Goal: Complete application form: Complete a commercial transaction to buy goods or services

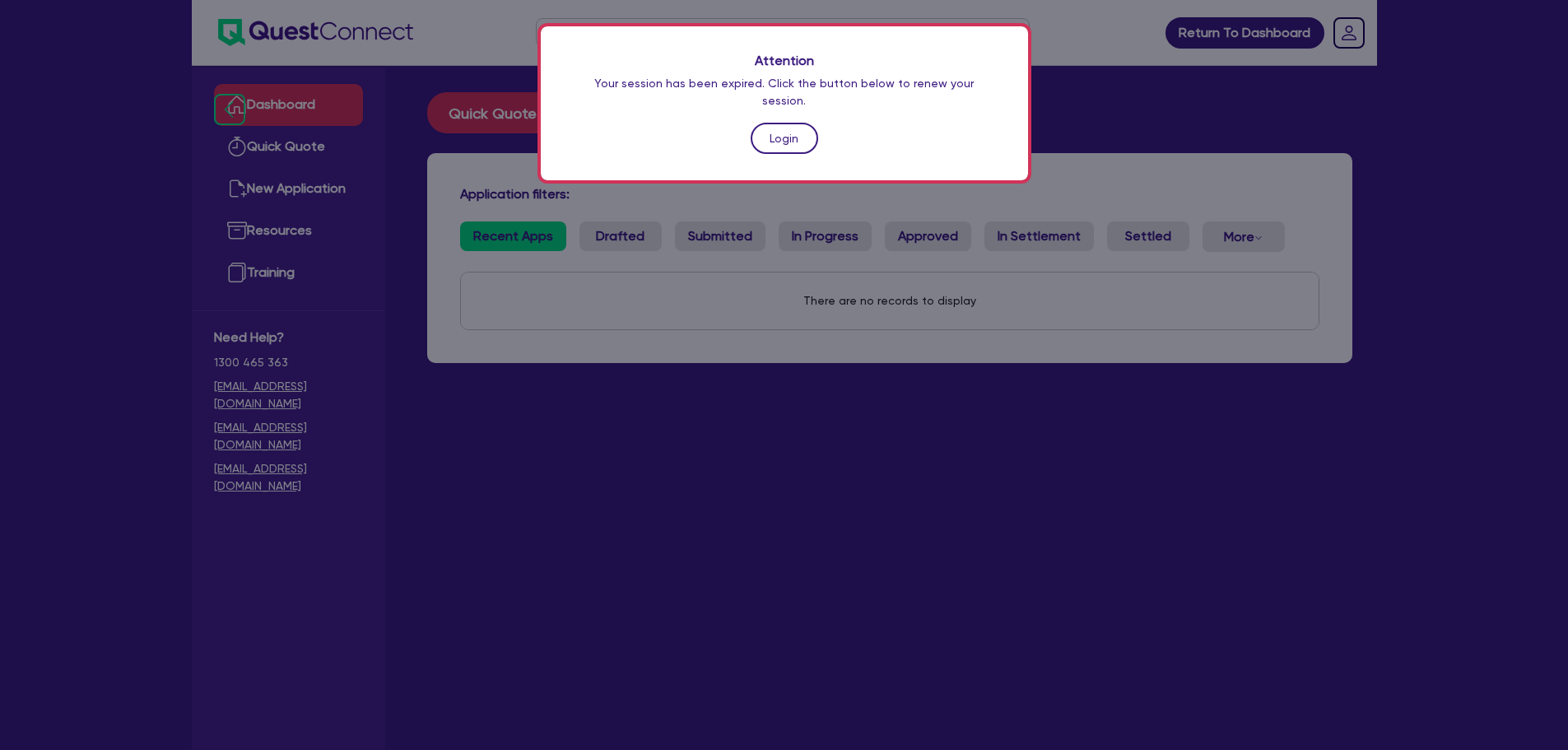
click at [756, 123] on link "Login" at bounding box center [784, 138] width 68 height 31
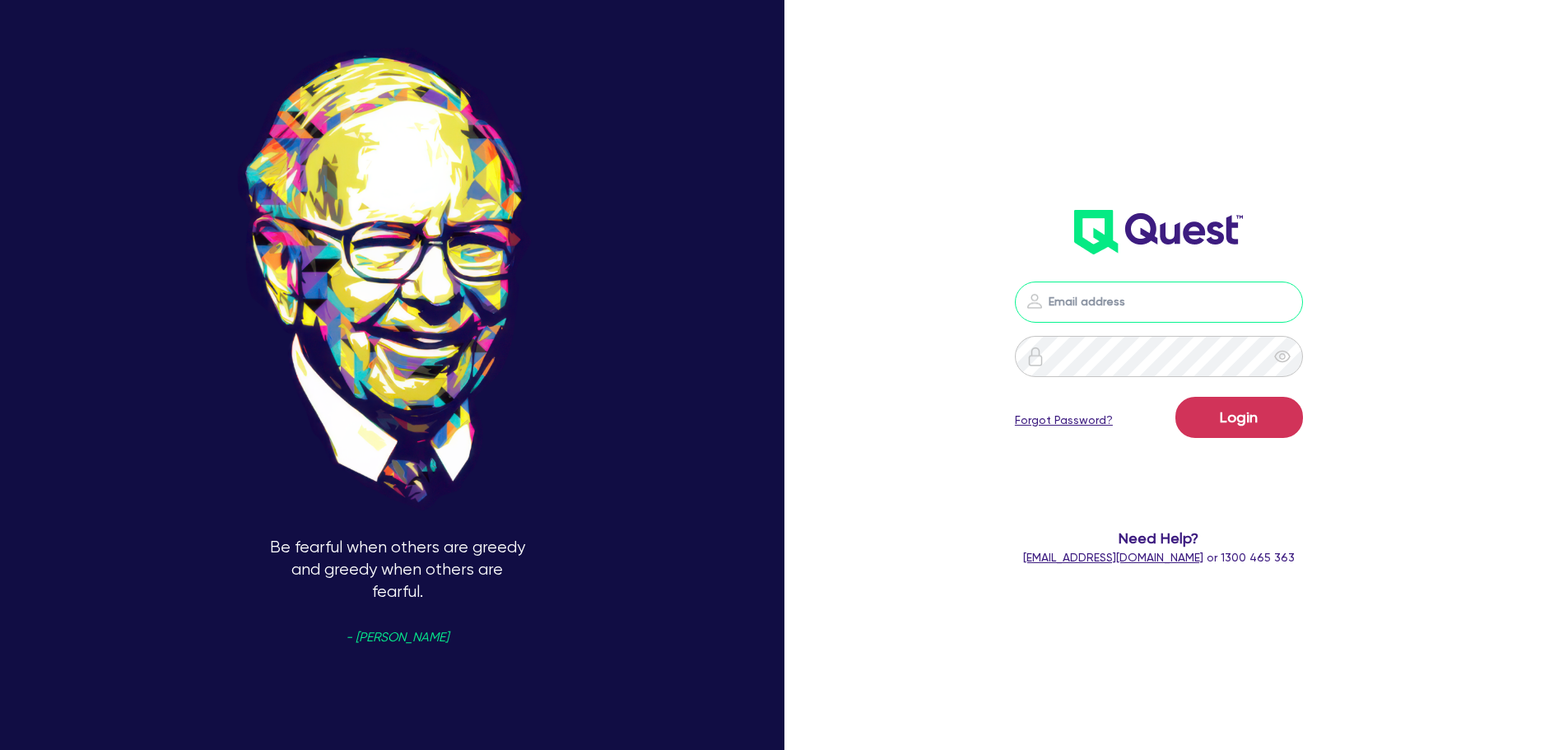
type input "[PERSON_NAME][EMAIL_ADDRESS][PERSON_NAME][DOMAIN_NAME]"
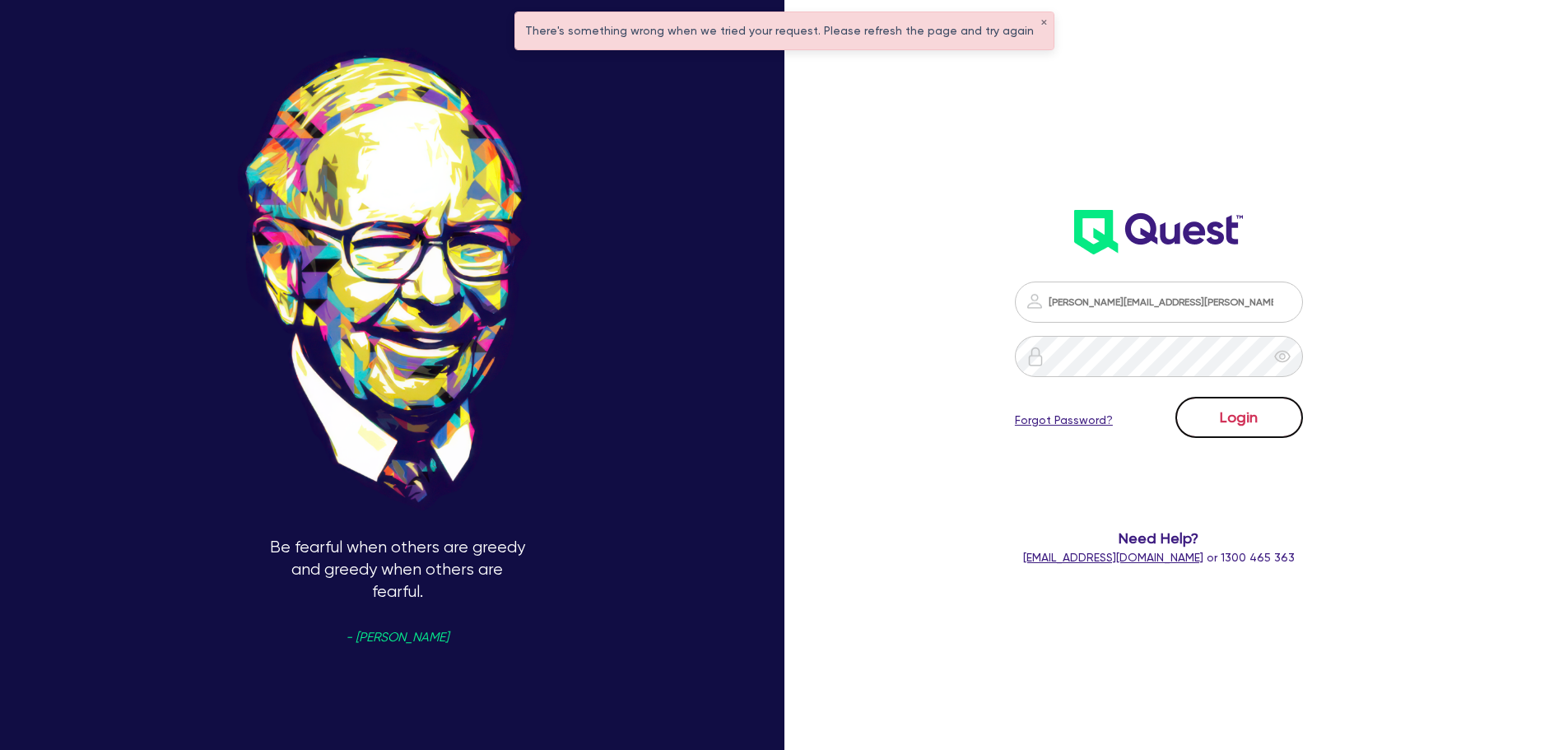
click at [1252, 403] on button "Login" at bounding box center [1239, 417] width 128 height 41
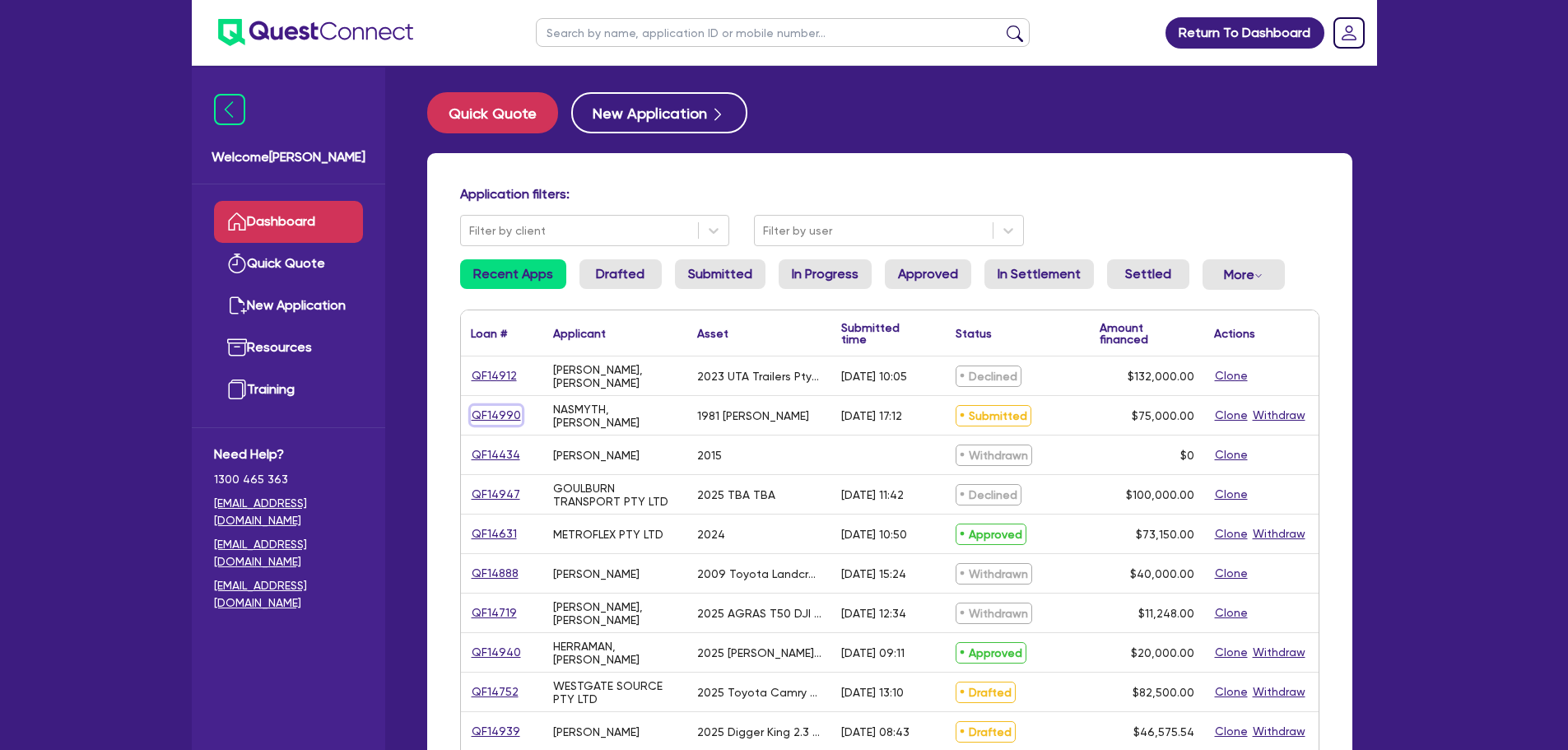
click at [512, 416] on link "QF14990" at bounding box center [496, 415] width 51 height 19
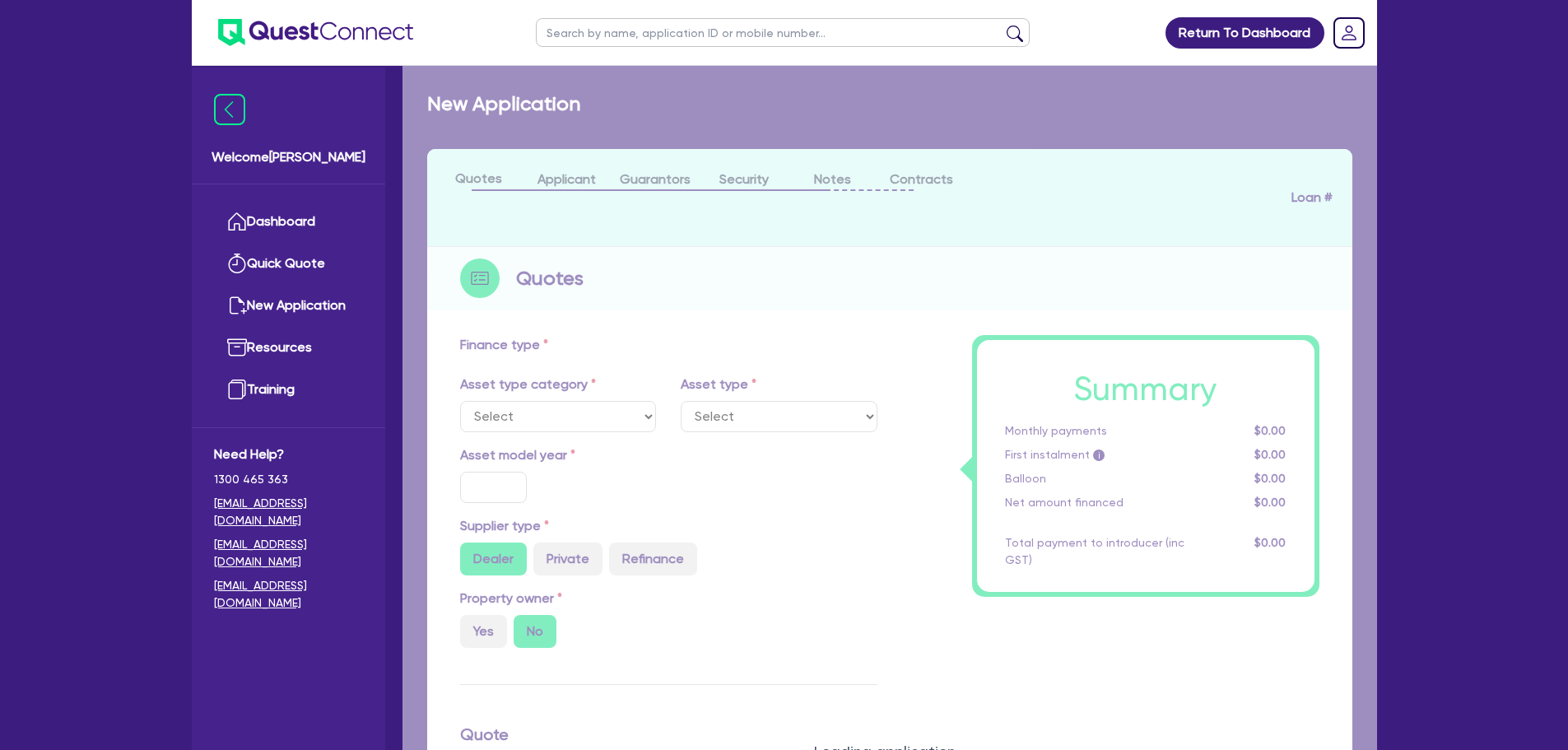
select select "PRIMARY_ASSETS"
type input "1981"
radio input "false"
radio input "true"
type input "75,000"
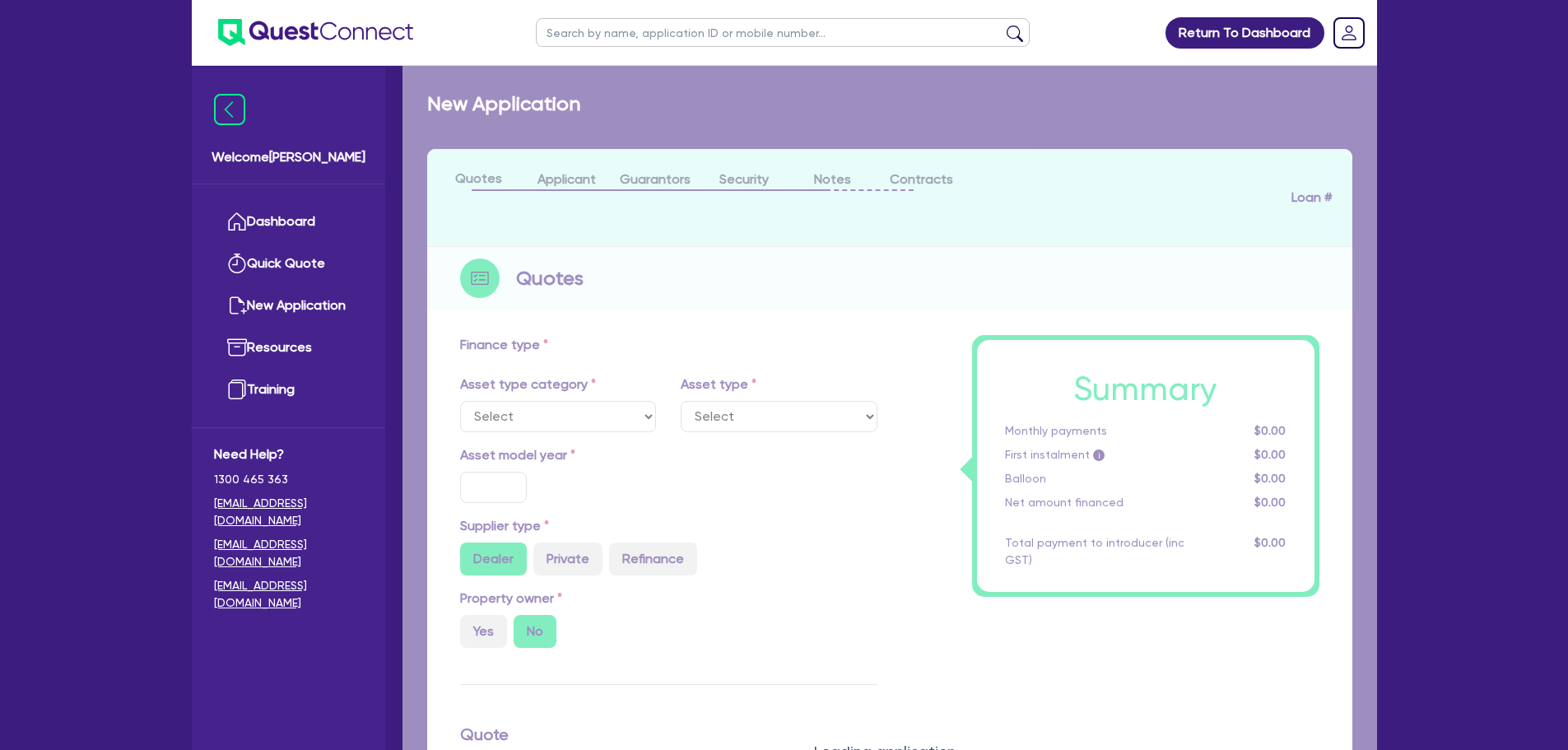
type input "10"
type input "7,500"
type input "14"
select select "HEAVY_TRUCKS"
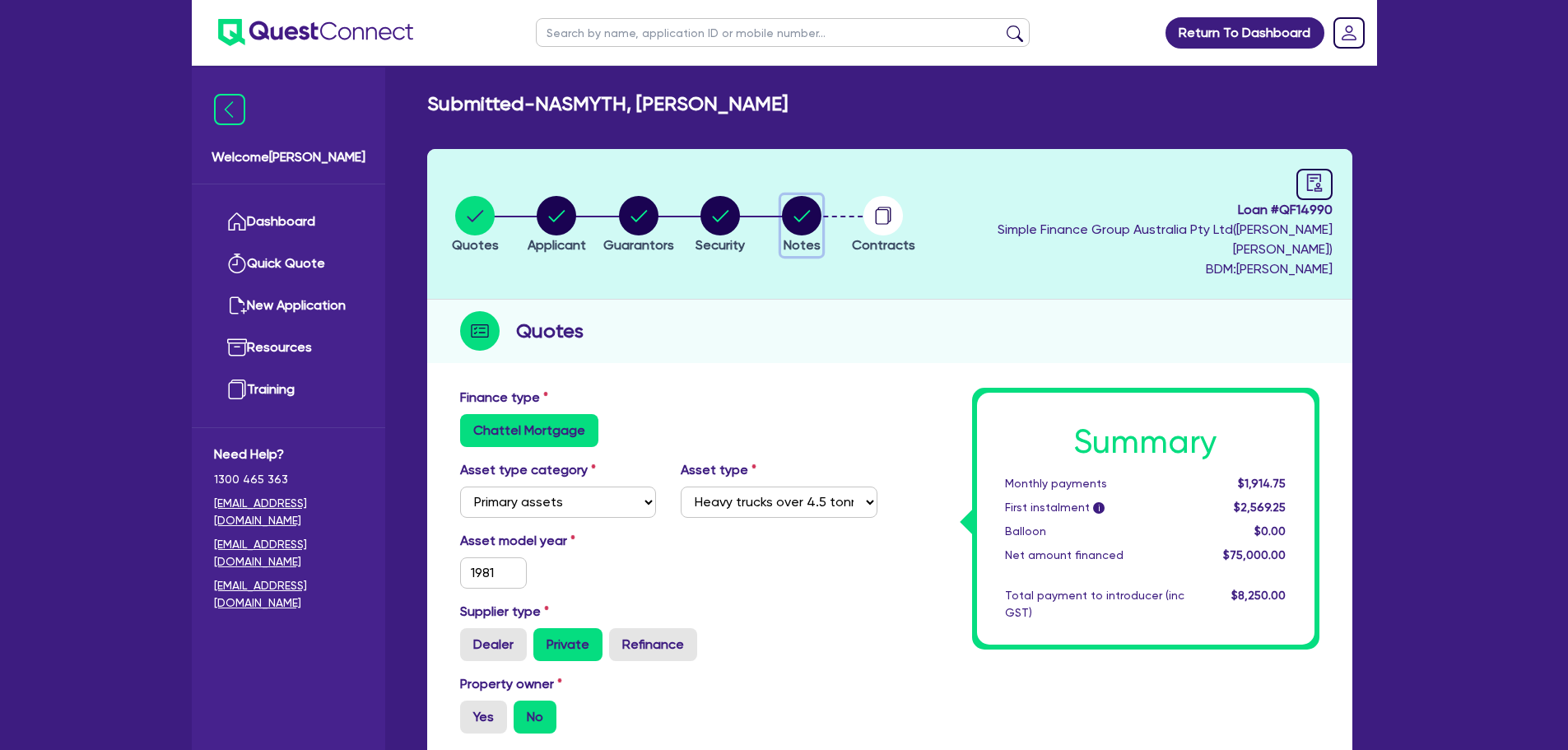
click at [822, 214] on circle "button" at bounding box center [801, 215] width 40 height 40
select select "Quest Finance - Own Book"
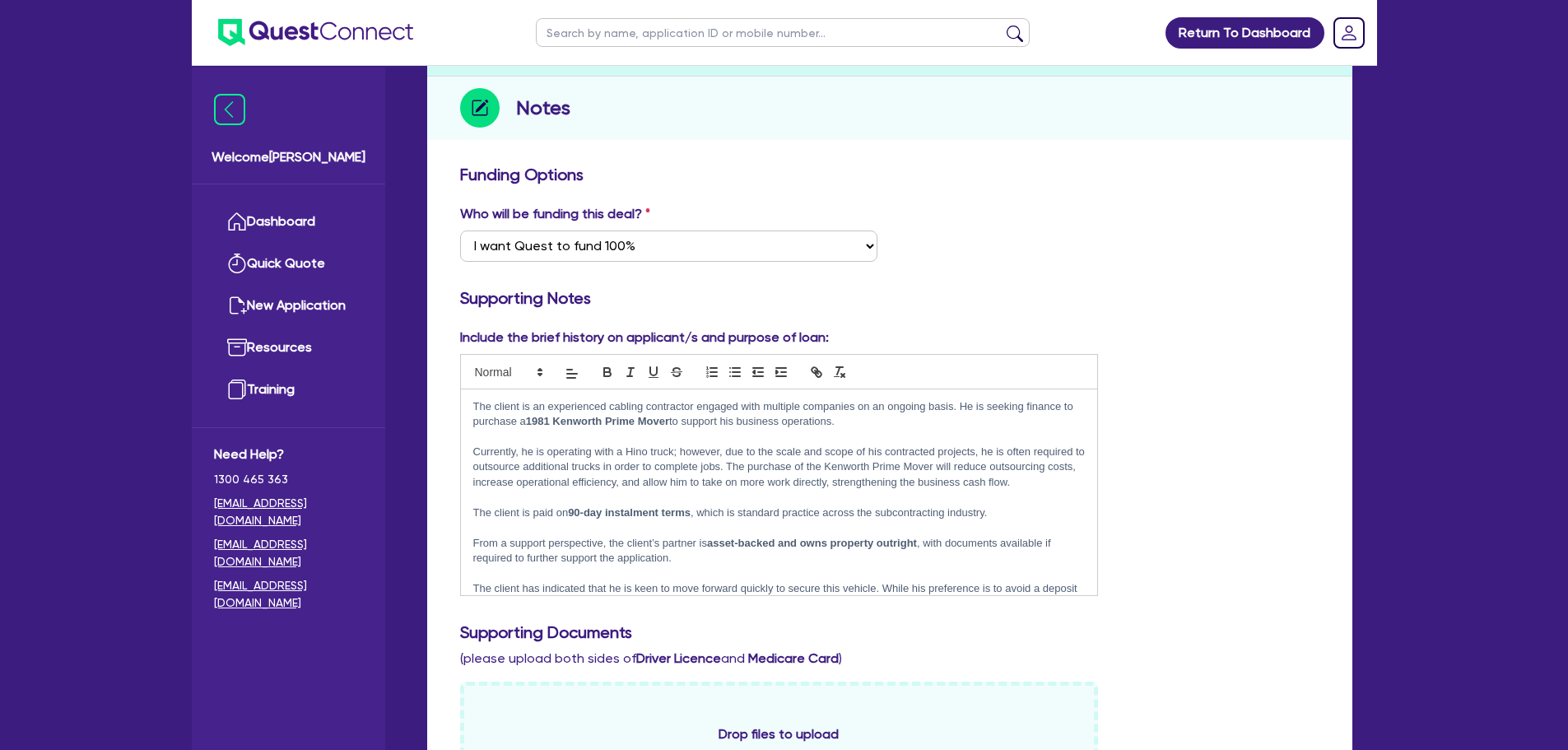
scroll to position [247, 0]
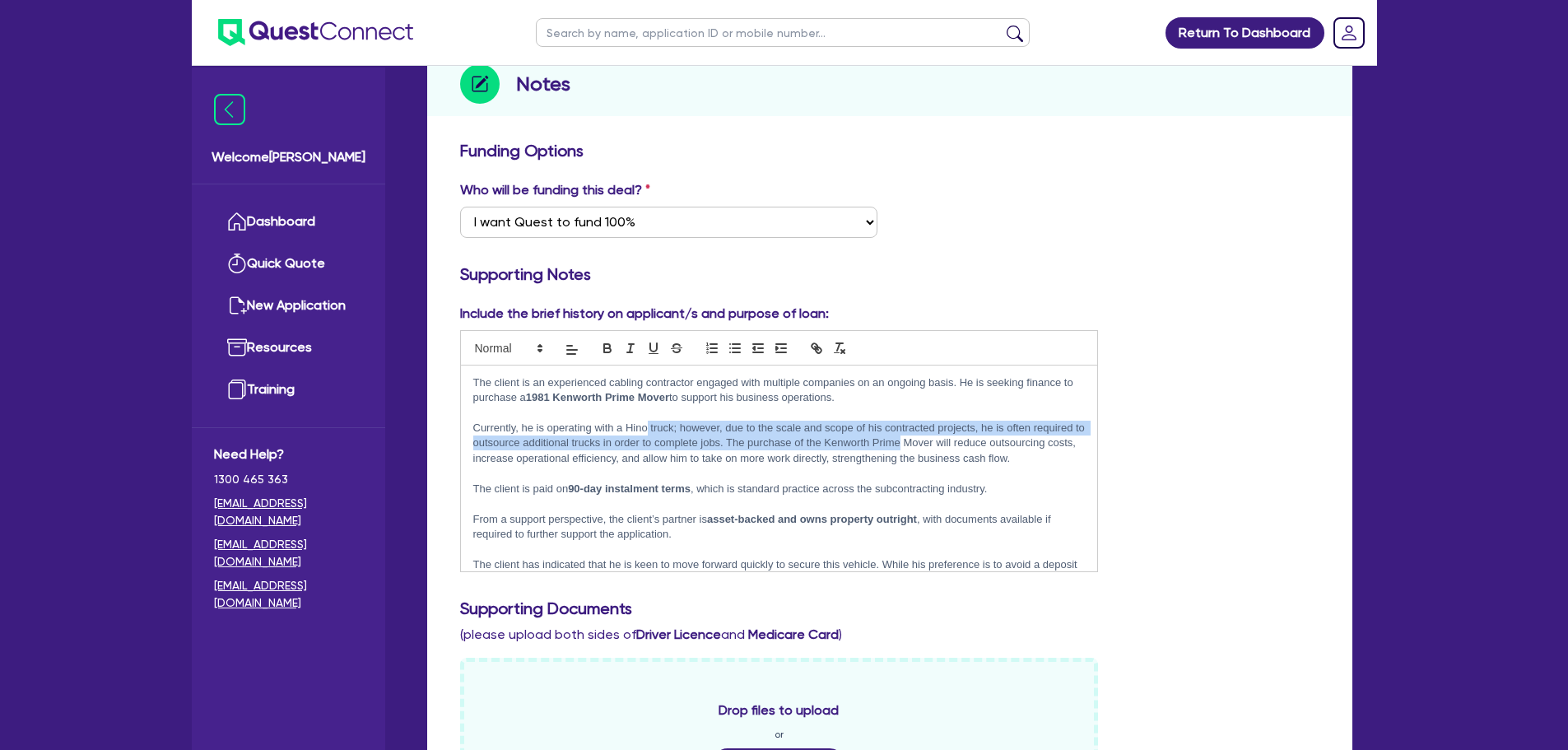
drag, startPoint x: 646, startPoint y: 409, endPoint x: 954, endPoint y: 421, distance: 308.2
click at [954, 421] on p "Currently, he is operating with a Hino truck; however, due to the scale and sco…" at bounding box center [779, 443] width 613 height 45
click at [953, 421] on p "Currently, he is operating with a Hino truck; however, due to the scale and sco…" at bounding box center [779, 443] width 613 height 45
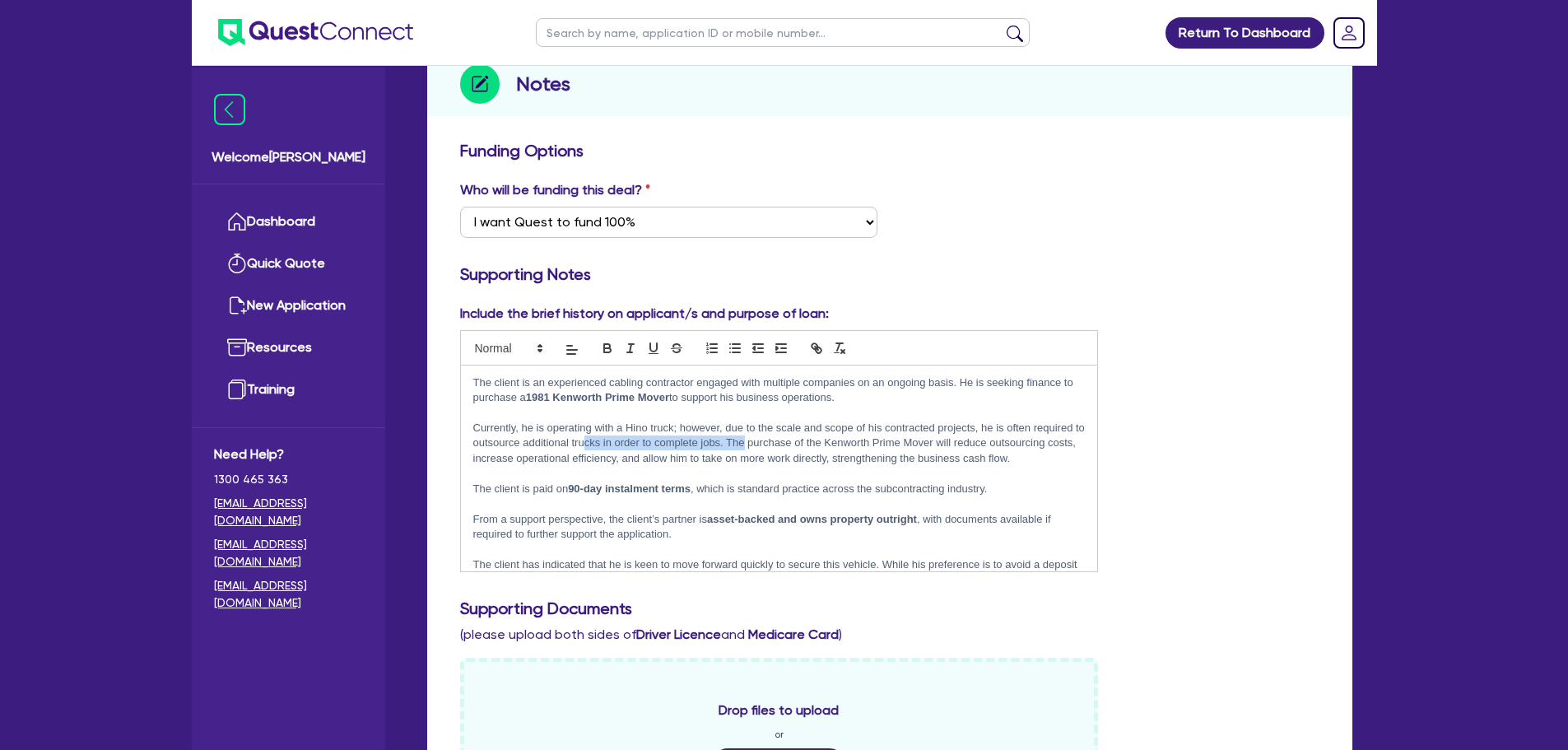
drag, startPoint x: 637, startPoint y: 427, endPoint x: 798, endPoint y: 429, distance: 161.0
click at [798, 429] on p "Currently, he is operating with a Hino truck; however, due to the scale and sco…" at bounding box center [779, 443] width 613 height 45
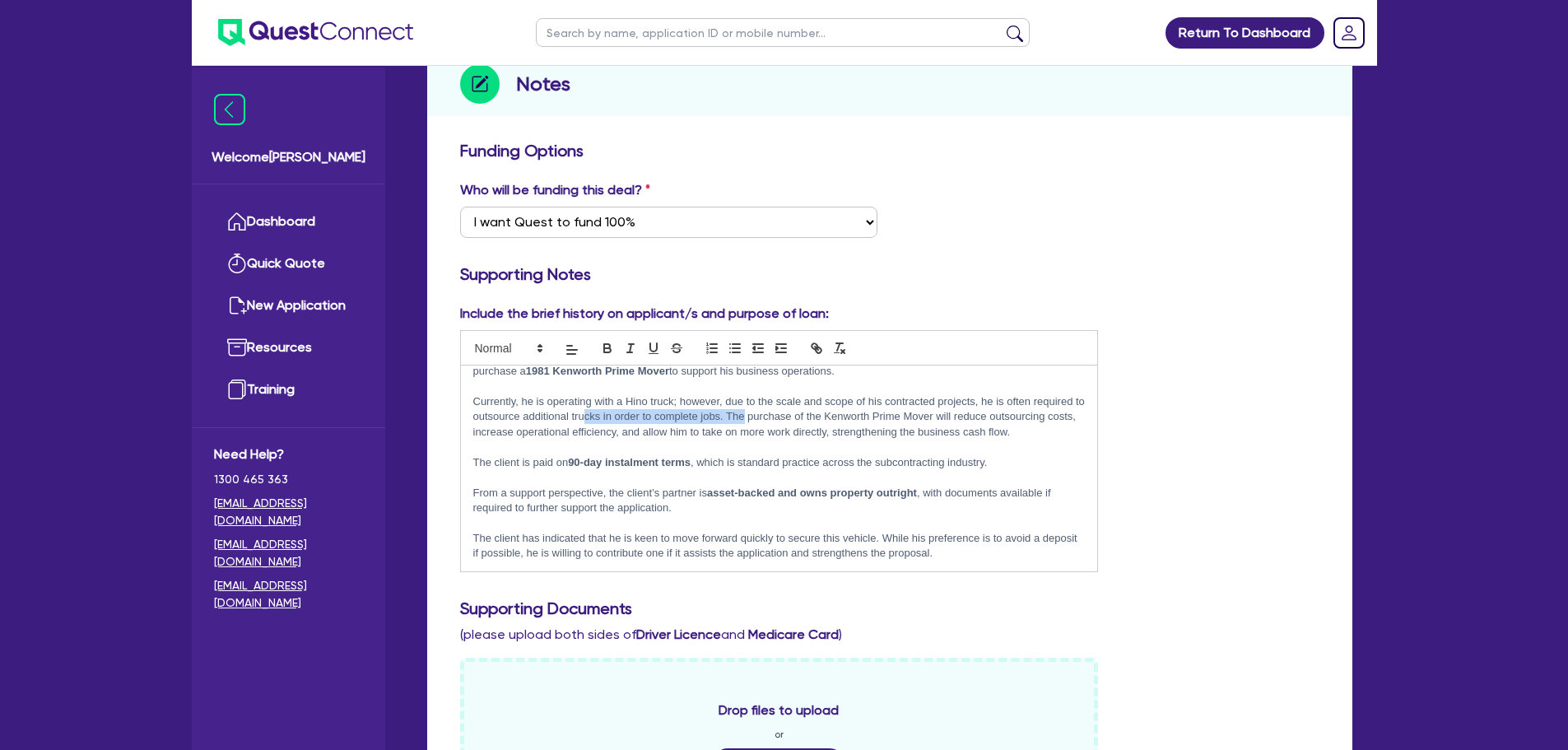
scroll to position [41, 0]
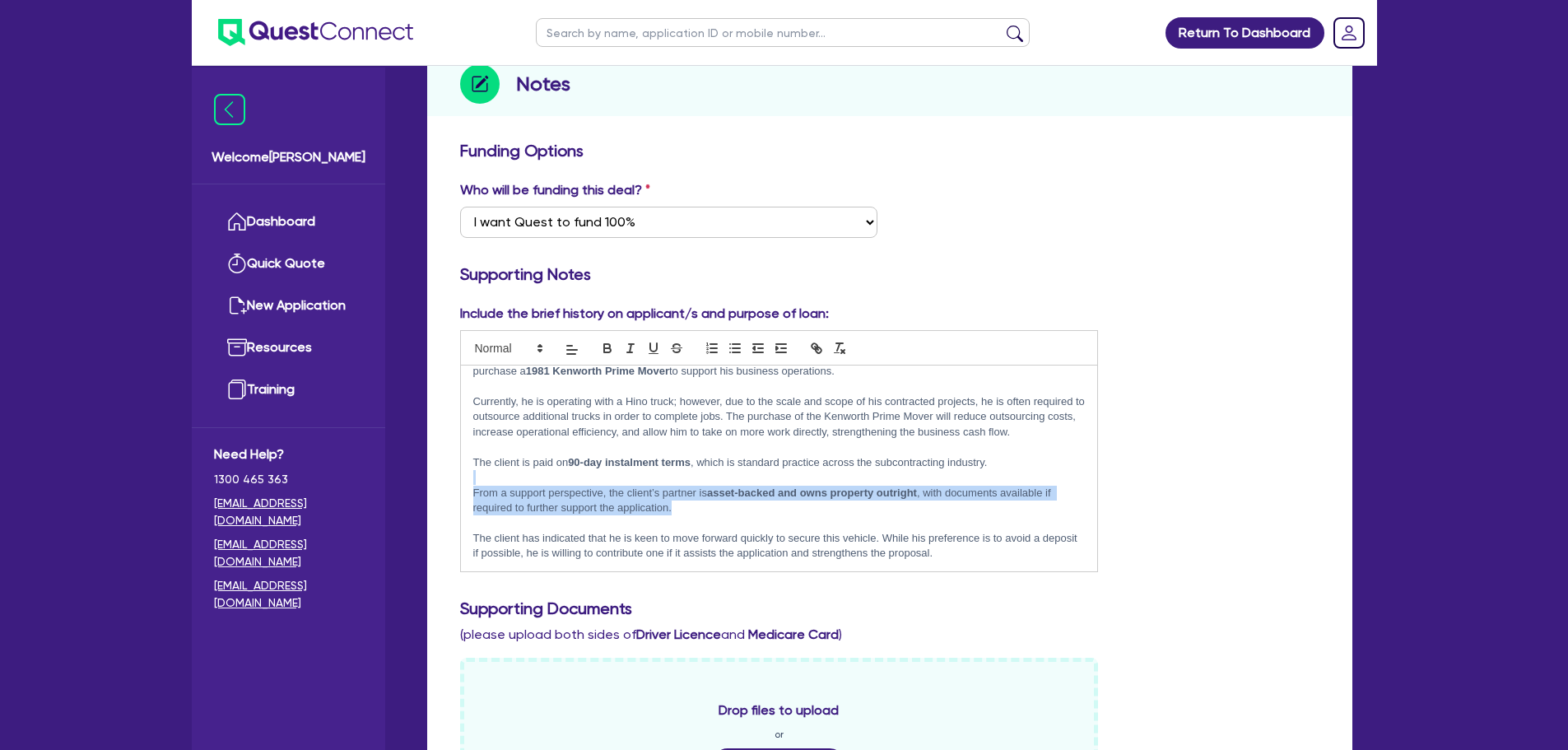
drag, startPoint x: 536, startPoint y: 464, endPoint x: 741, endPoint y: 489, distance: 206.5
click at [741, 489] on div "The client is an experienced cabling contractor engaged with multiple companies…" at bounding box center [779, 468] width 637 height 206
click at [774, 489] on p "From a support perspective, the client’s partner is asset-backed and owns prope…" at bounding box center [779, 501] width 613 height 30
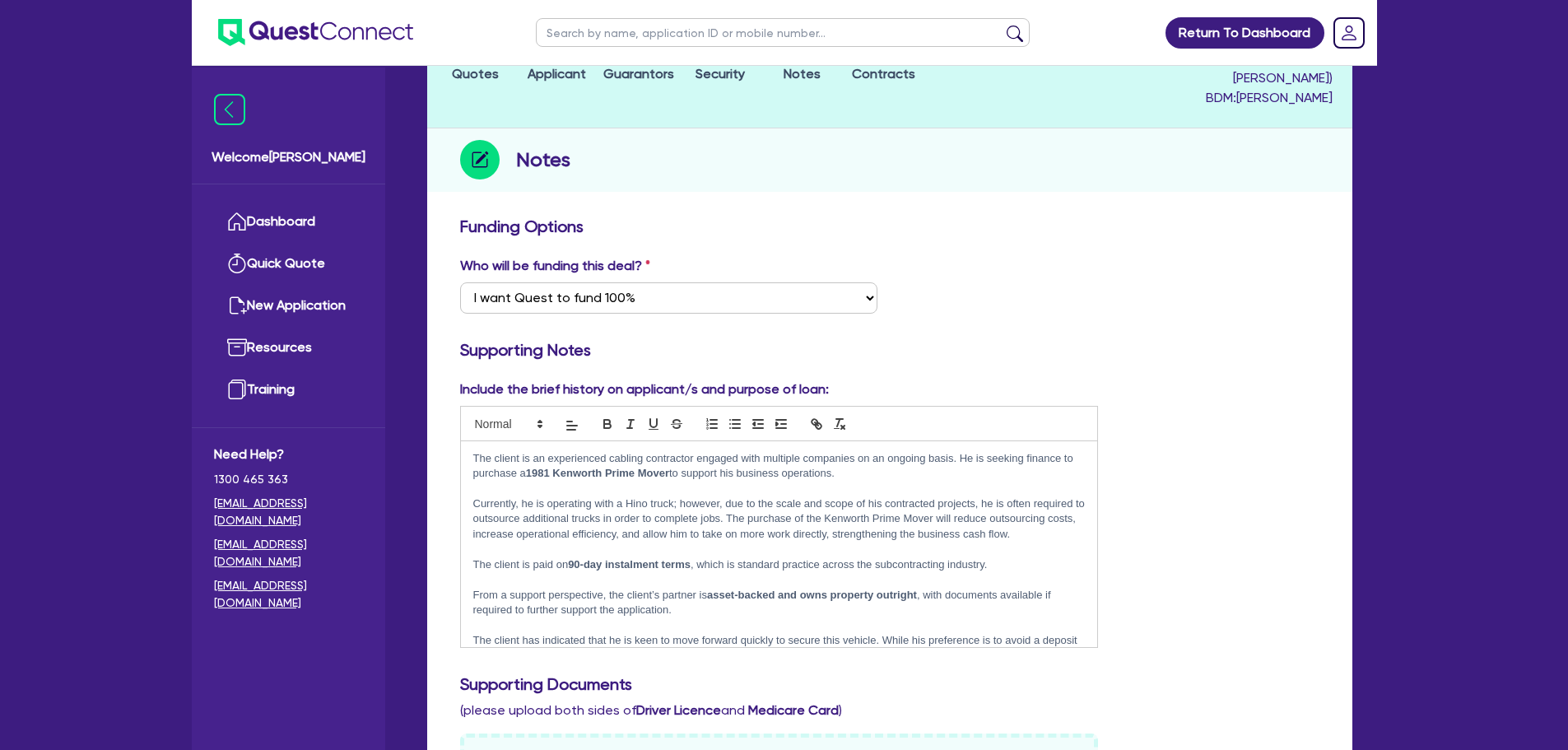
scroll to position [0, 0]
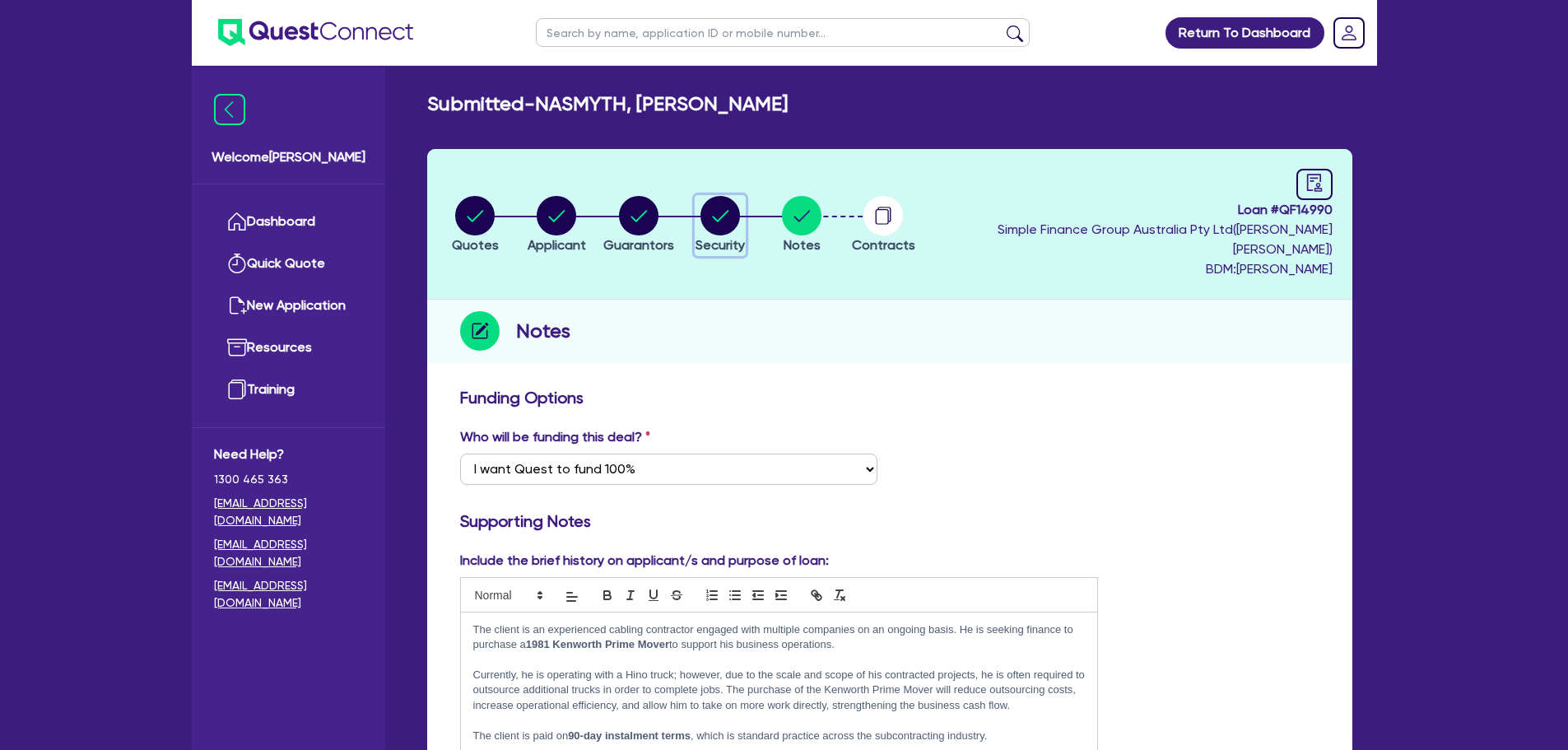
click at [740, 201] on circle "button" at bounding box center [720, 215] width 40 height 40
select select "PRIMARY_ASSETS"
select select "HEAVY_TRUCKS"
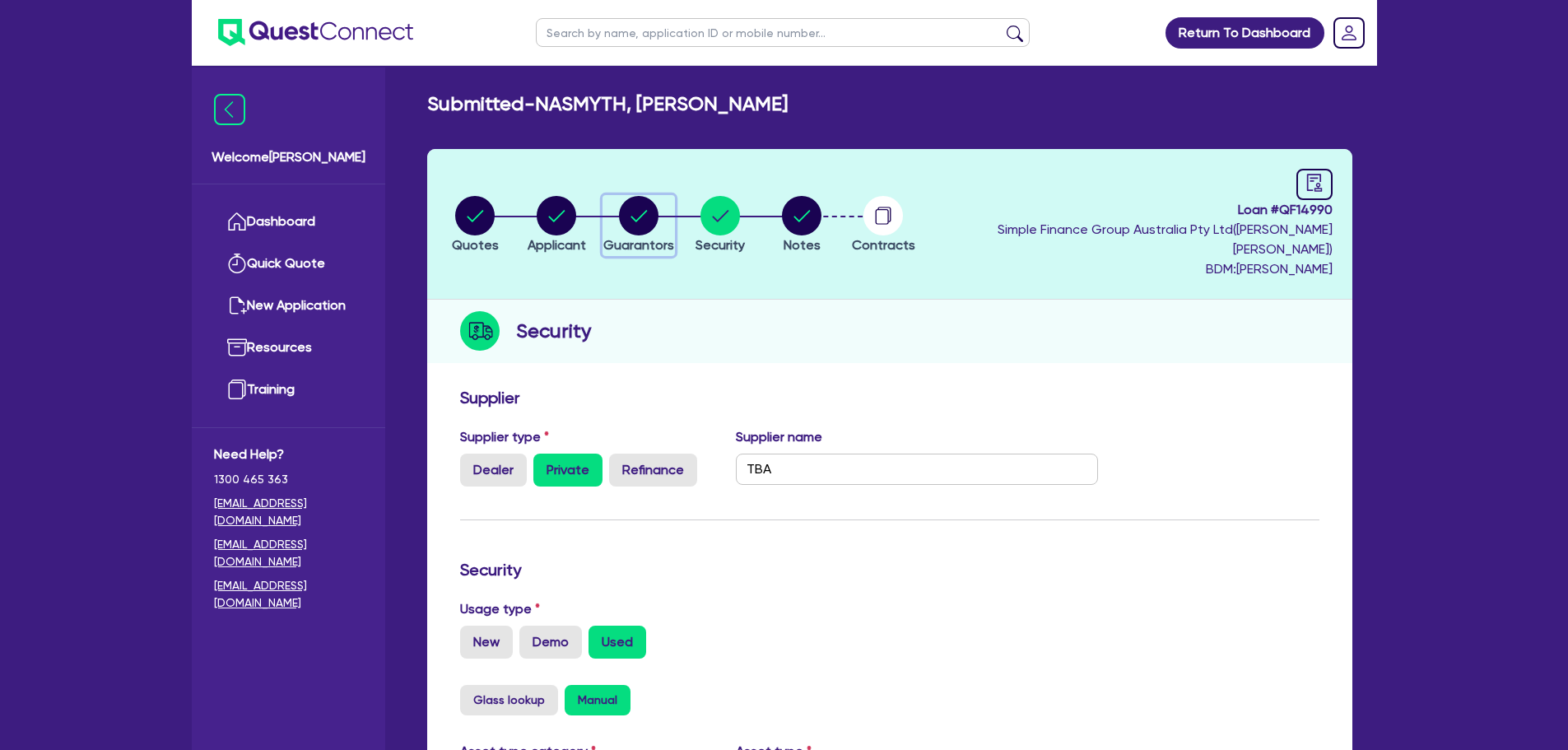
click at [656, 198] on circle "button" at bounding box center [638, 215] width 40 height 40
select select "MR"
select select "QLD"
select select "DE_FACTO"
select select "CASH"
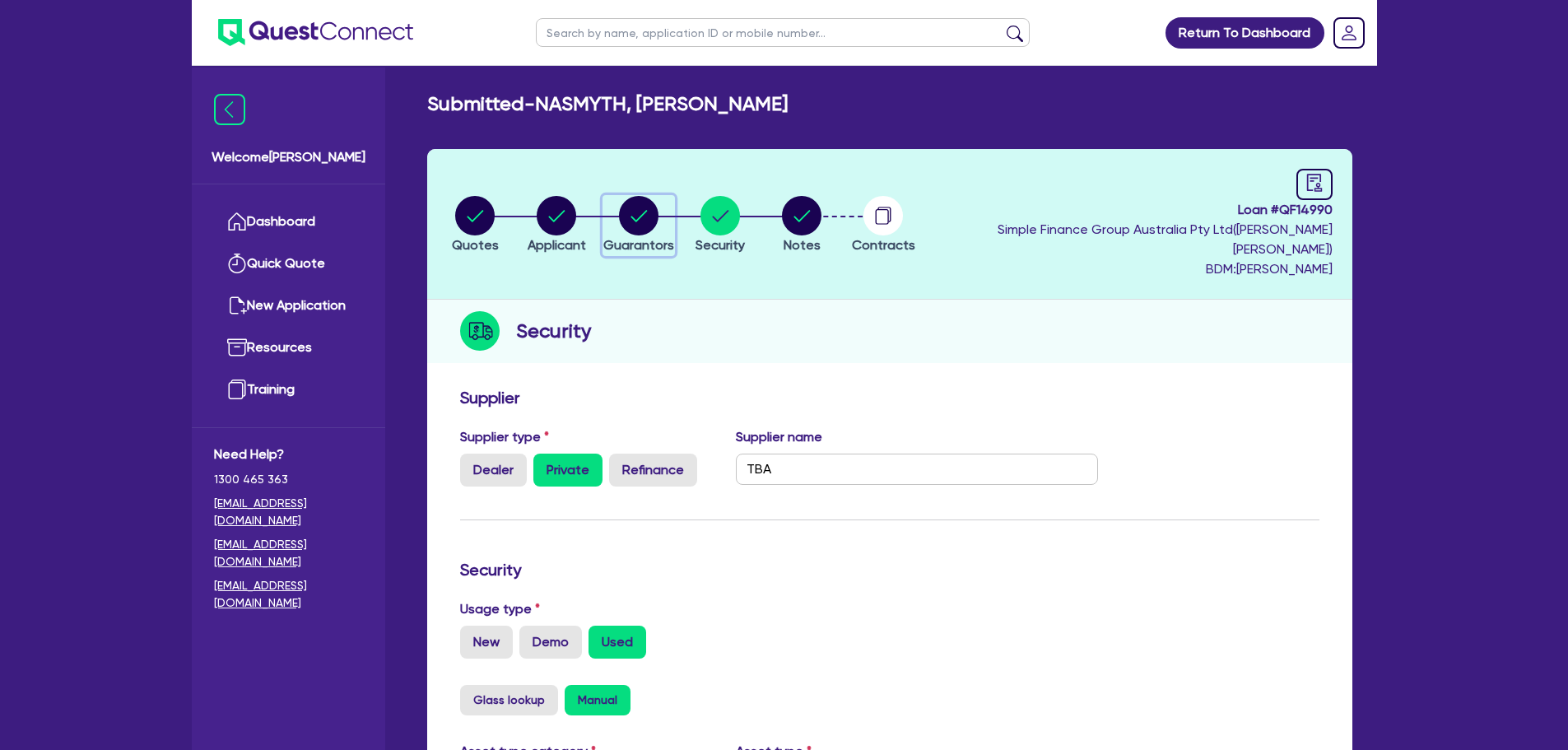
select select "EQUIPMENT"
select select "TRUCK"
select select "EQUIPMENT"
select select "VEHICLE"
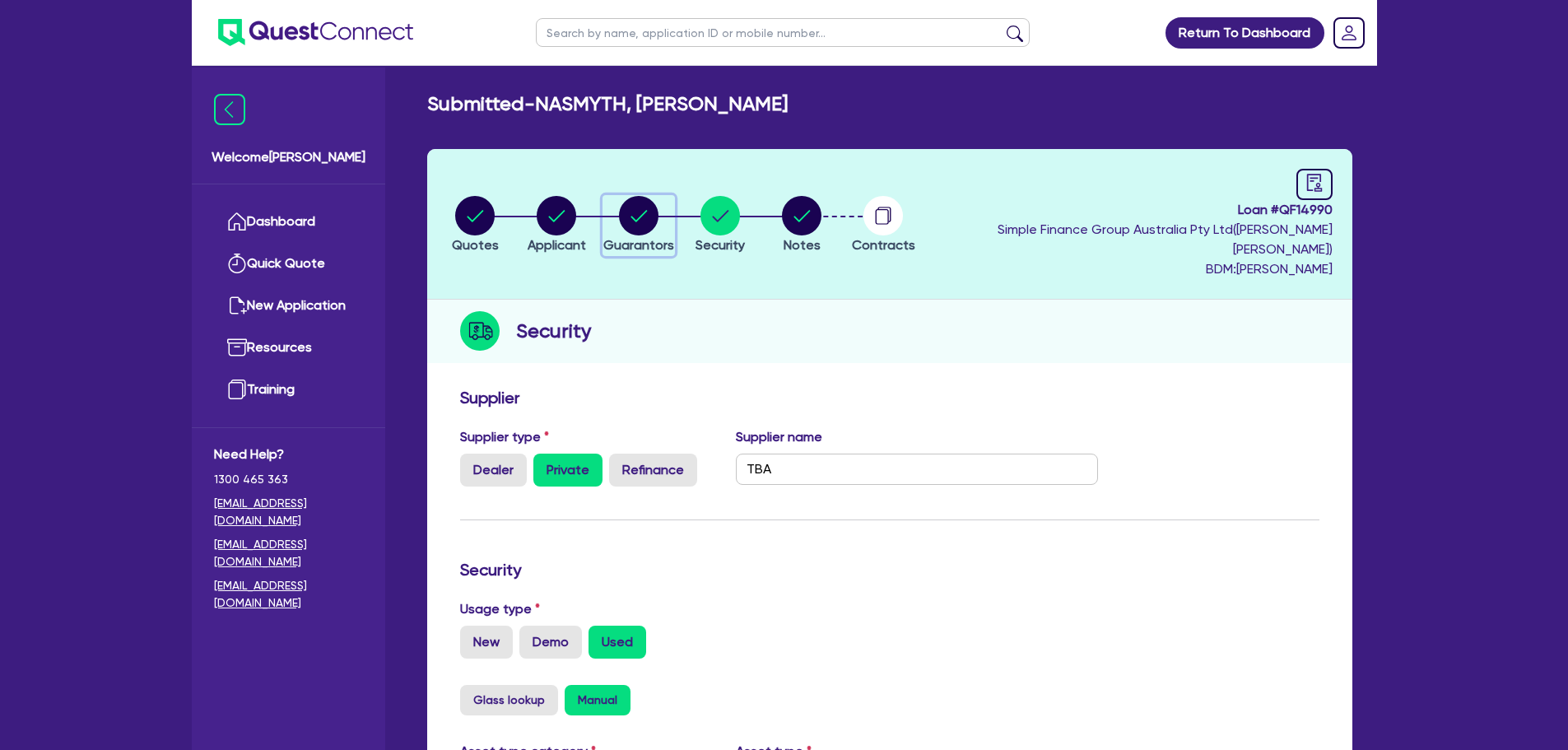
select select "EQUIPMENT"
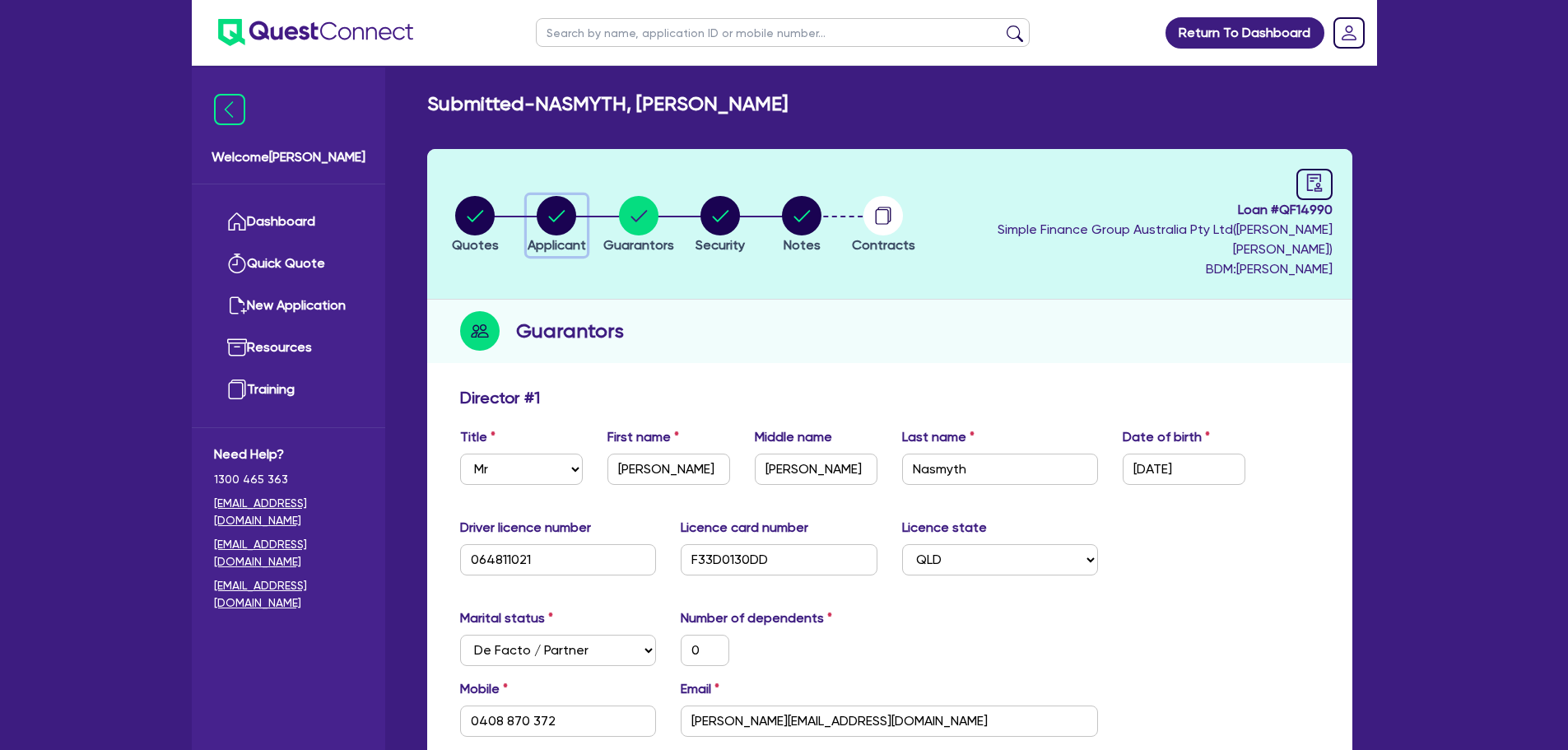
click at [546, 199] on div "button" at bounding box center [556, 215] width 58 height 40
select select "SOLE_TRADER"
select select "BUILDING_CONSTRUCTION"
select select "TRADES_SERVICES_BUSINESSES_GOVERNMENT"
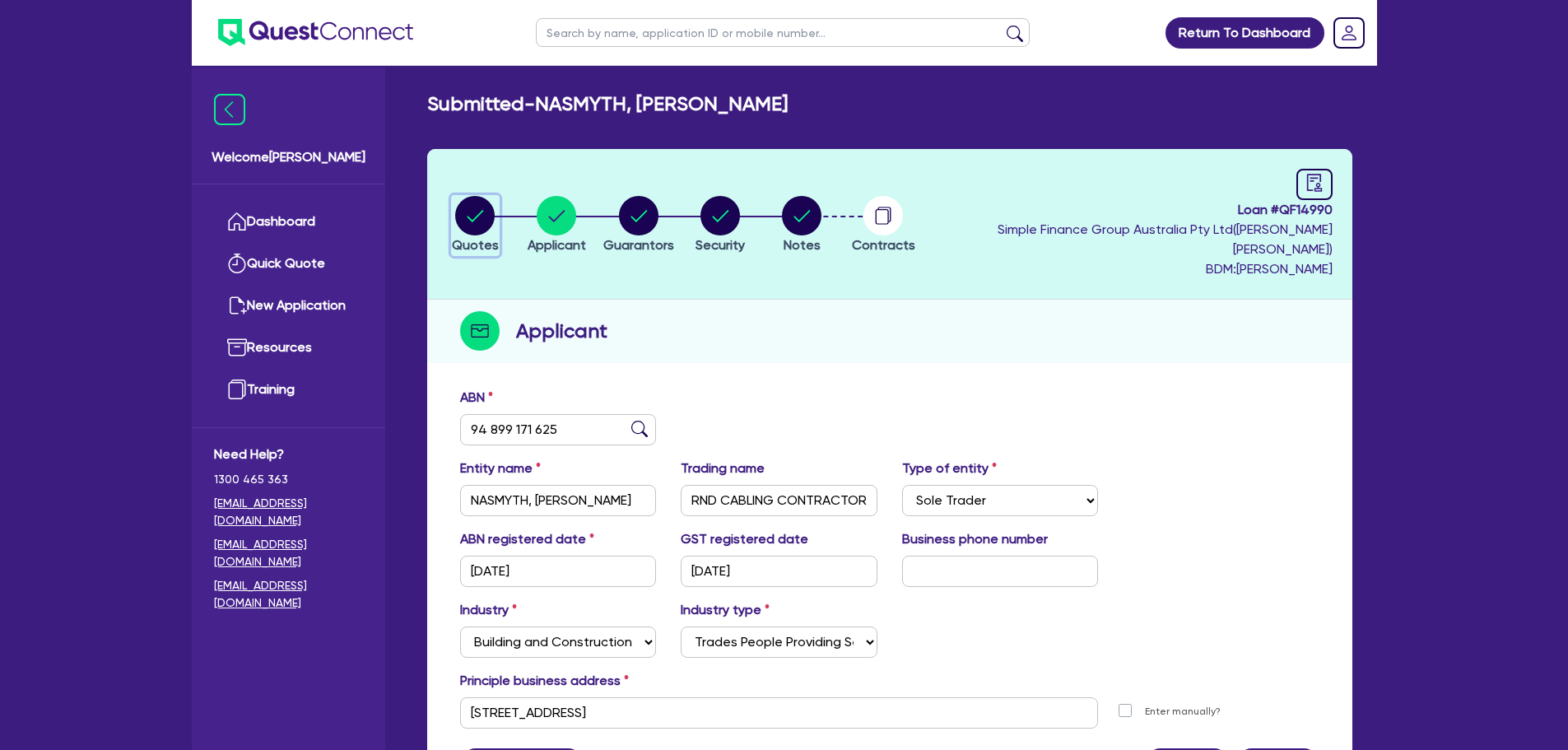
click at [488, 217] on circle "button" at bounding box center [475, 215] width 40 height 40
select select "PRIMARY_ASSETS"
select select "HEAVY_TRUCKS"
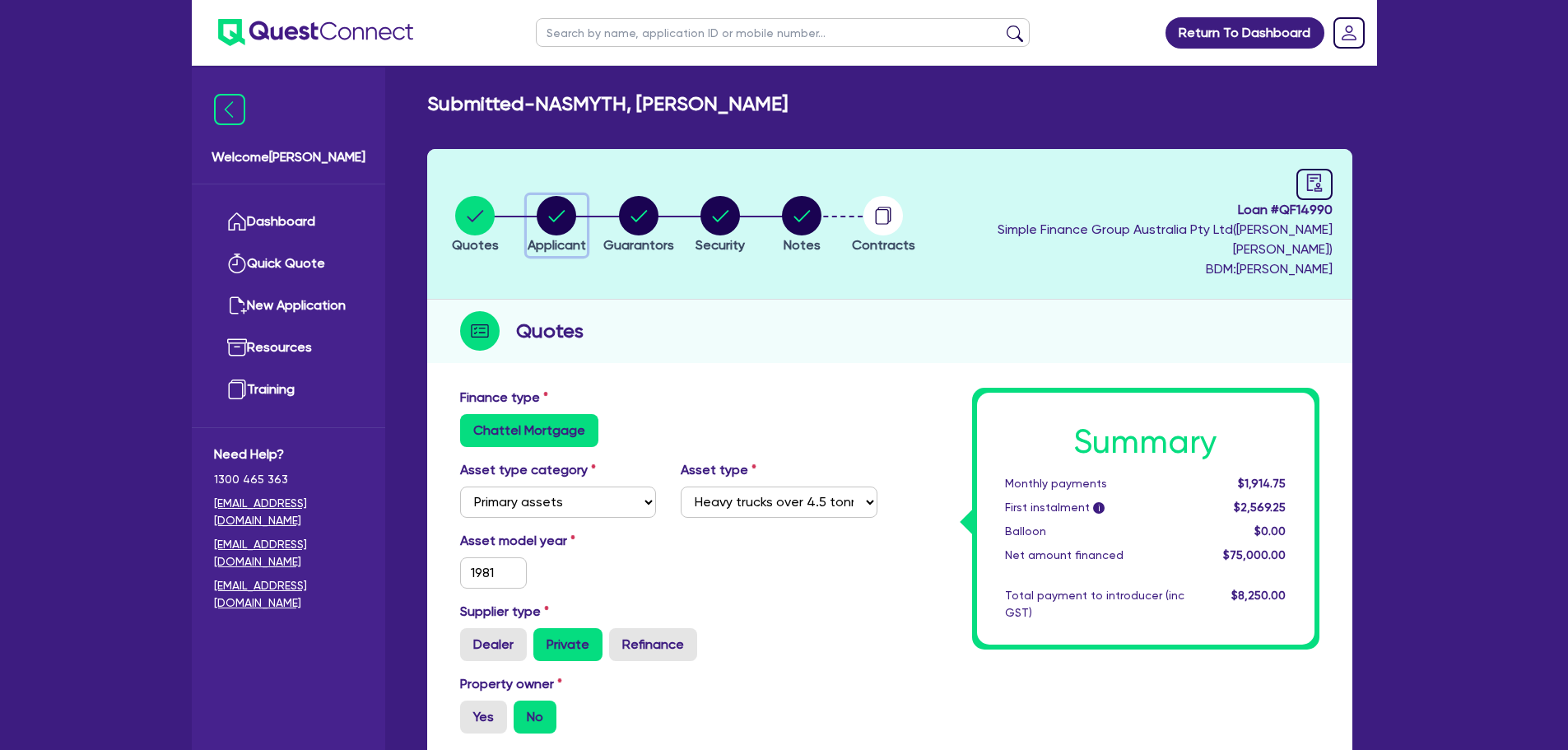
click at [561, 213] on circle "button" at bounding box center [556, 215] width 40 height 40
select select "SOLE_TRADER"
select select "BUILDING_CONSTRUCTION"
select select "TRADES_SERVICES_BUSINESSES_GOVERNMENT"
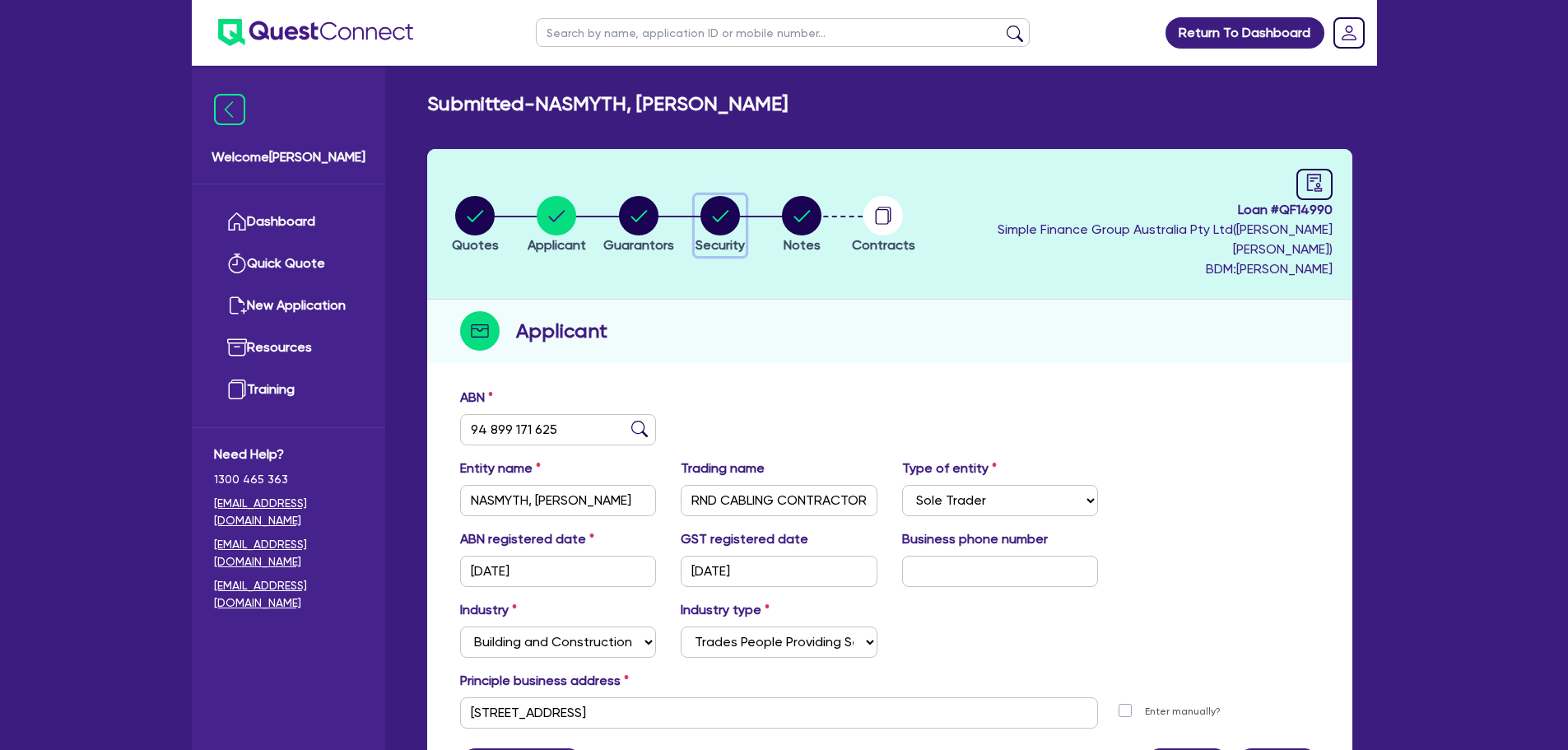
click at [739, 207] on circle "button" at bounding box center [720, 215] width 40 height 40
select select "PRIMARY_ASSETS"
select select "HEAVY_TRUCKS"
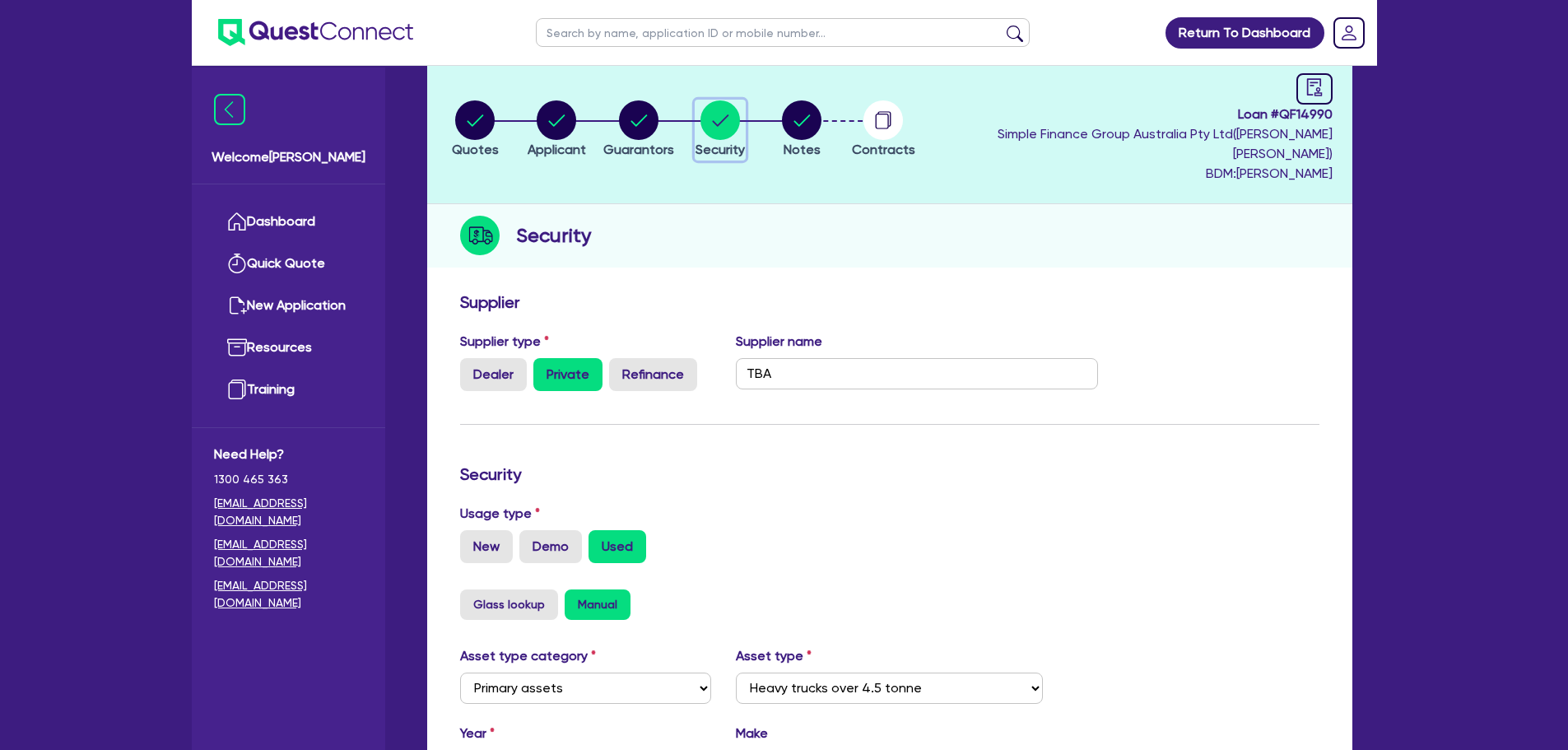
scroll to position [82, 0]
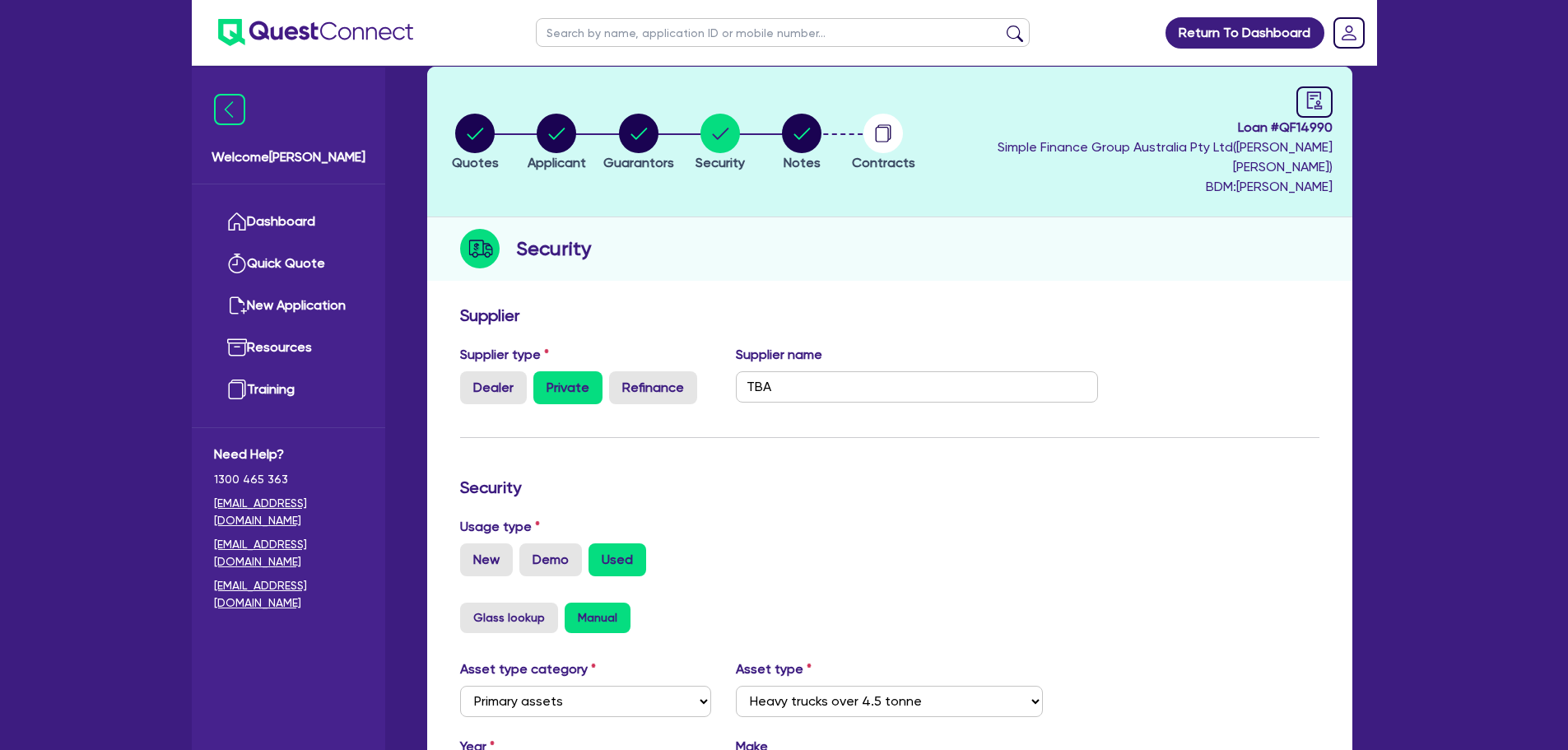
click at [842, 130] on li "Notes" at bounding box center [801, 141] width 81 height 58
click at [822, 128] on circle "button" at bounding box center [801, 133] width 40 height 40
select select "Quest Finance - Own Book"
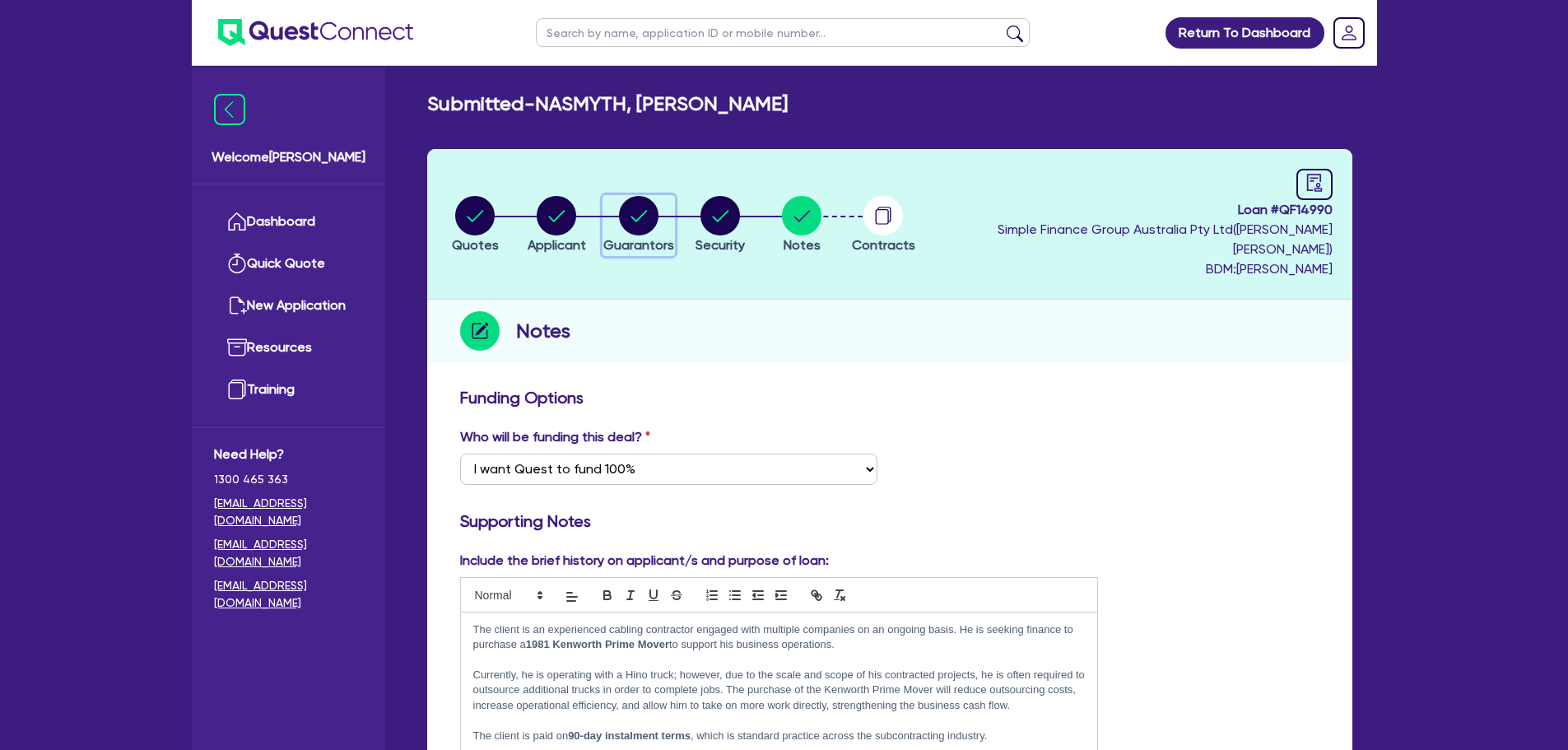
click at [652, 204] on circle "button" at bounding box center [638, 215] width 40 height 40
select select "MR"
select select "QLD"
select select "DE_FACTO"
select select "CASH"
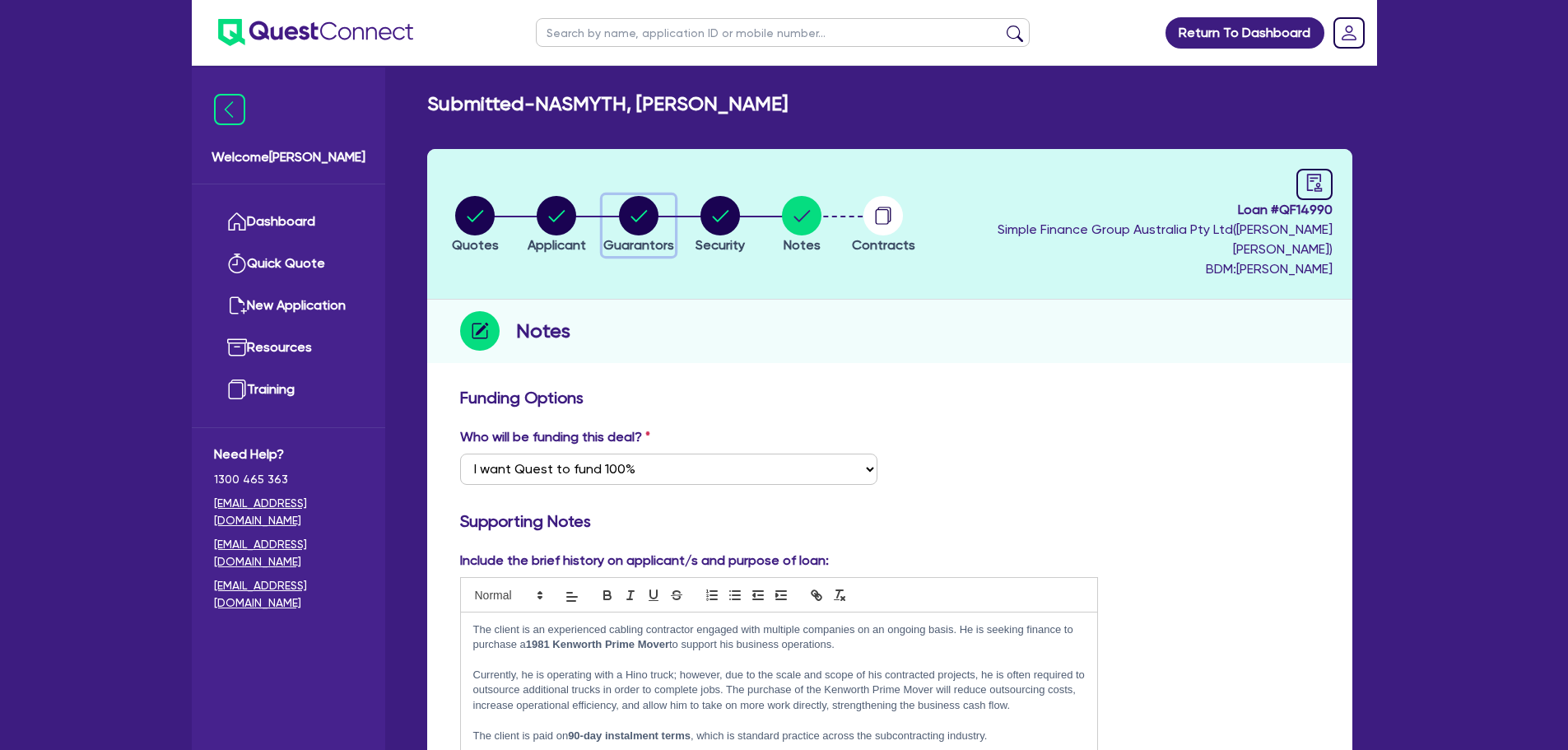
select select "EQUIPMENT"
select select "TRUCK"
select select "EQUIPMENT"
select select "VEHICLE"
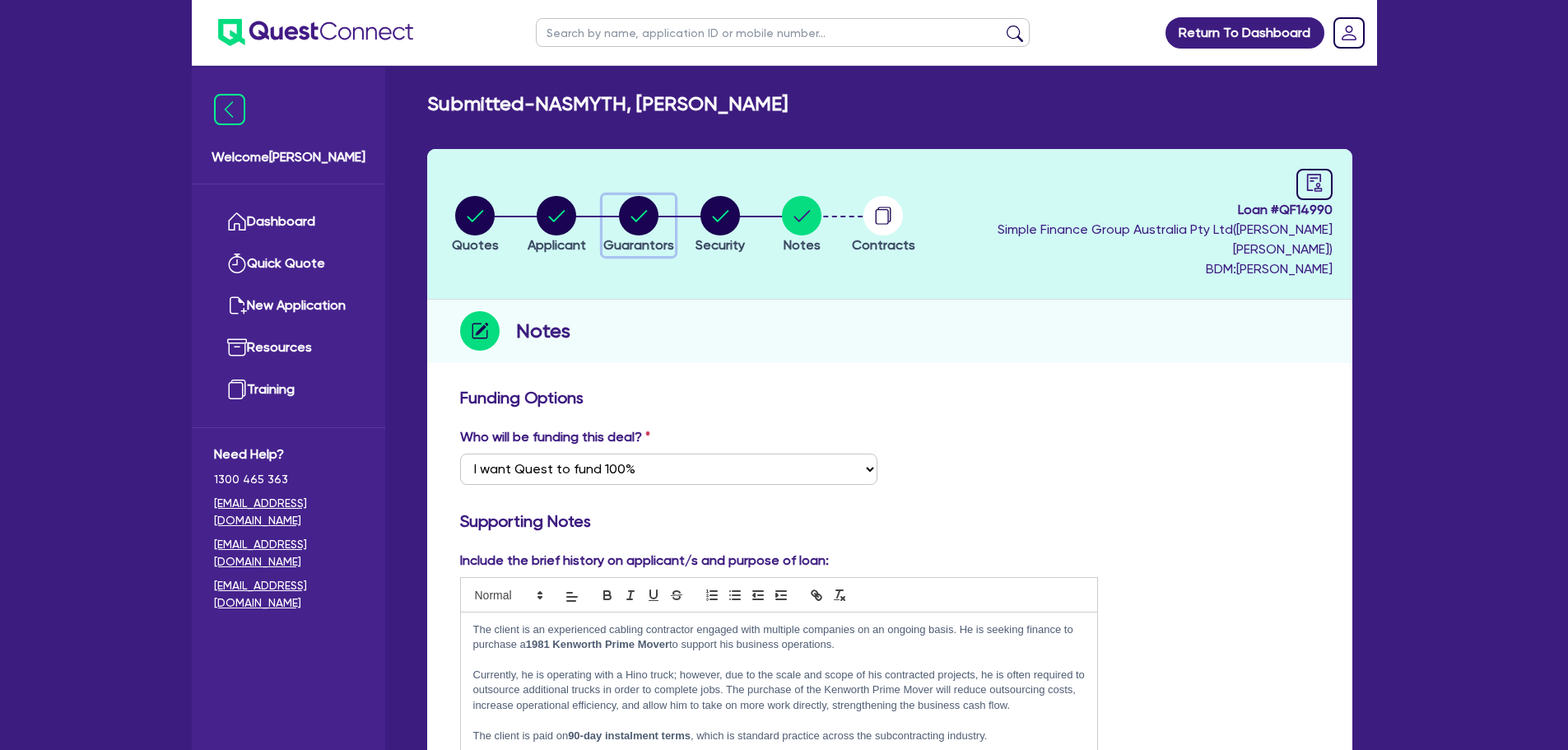
select select "EQUIPMENT"
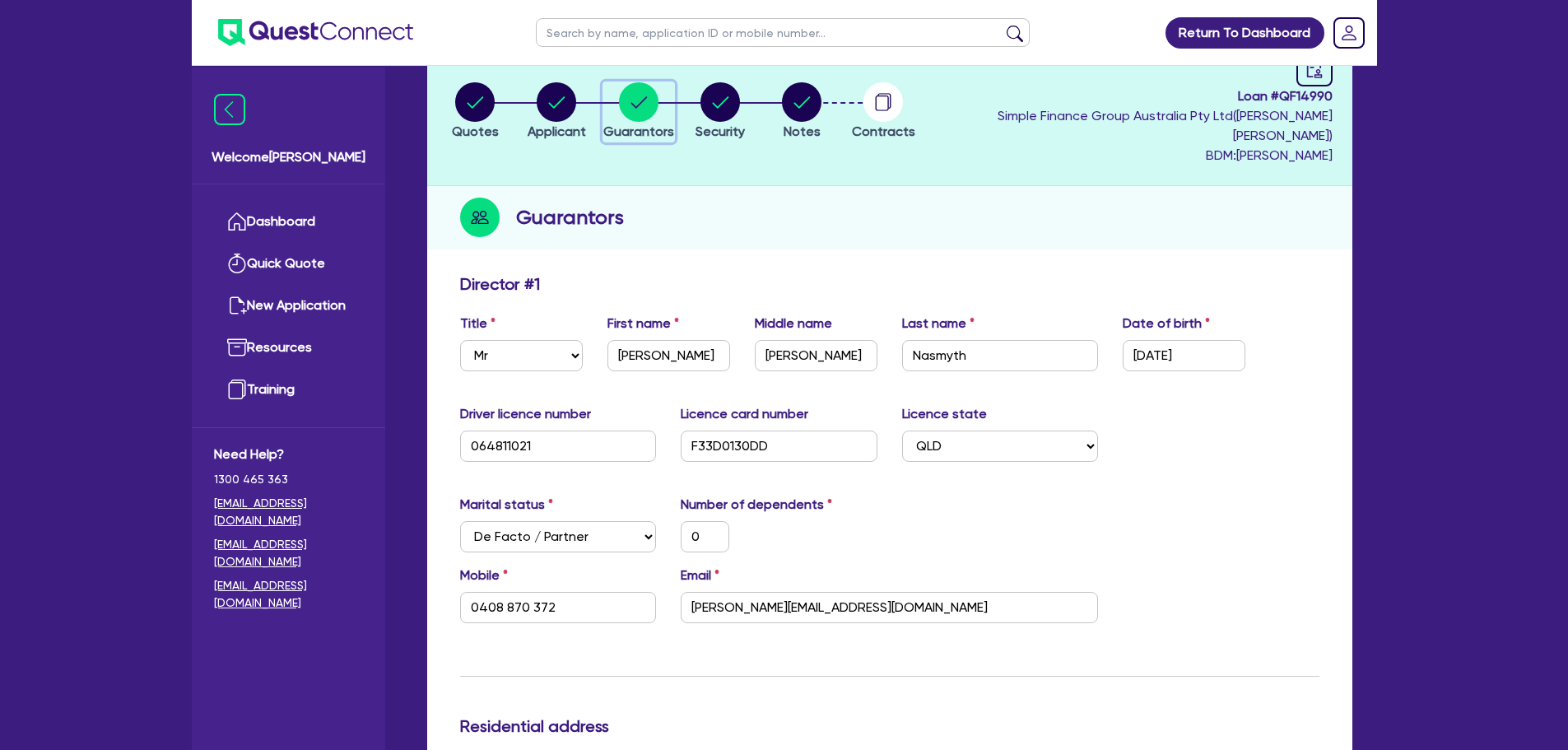
scroll to position [82, 0]
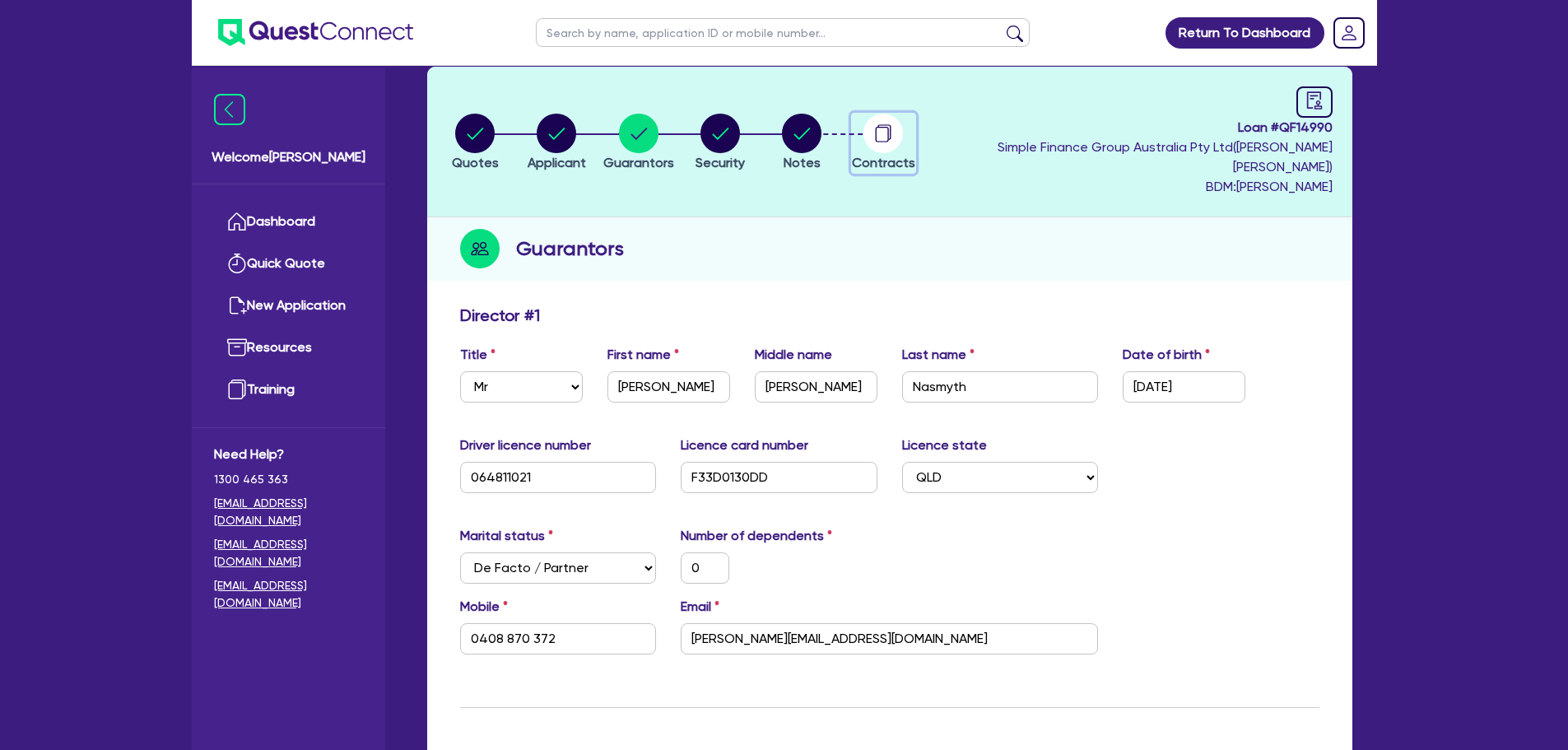
click at [903, 136] on circle "button" at bounding box center [883, 133] width 40 height 40
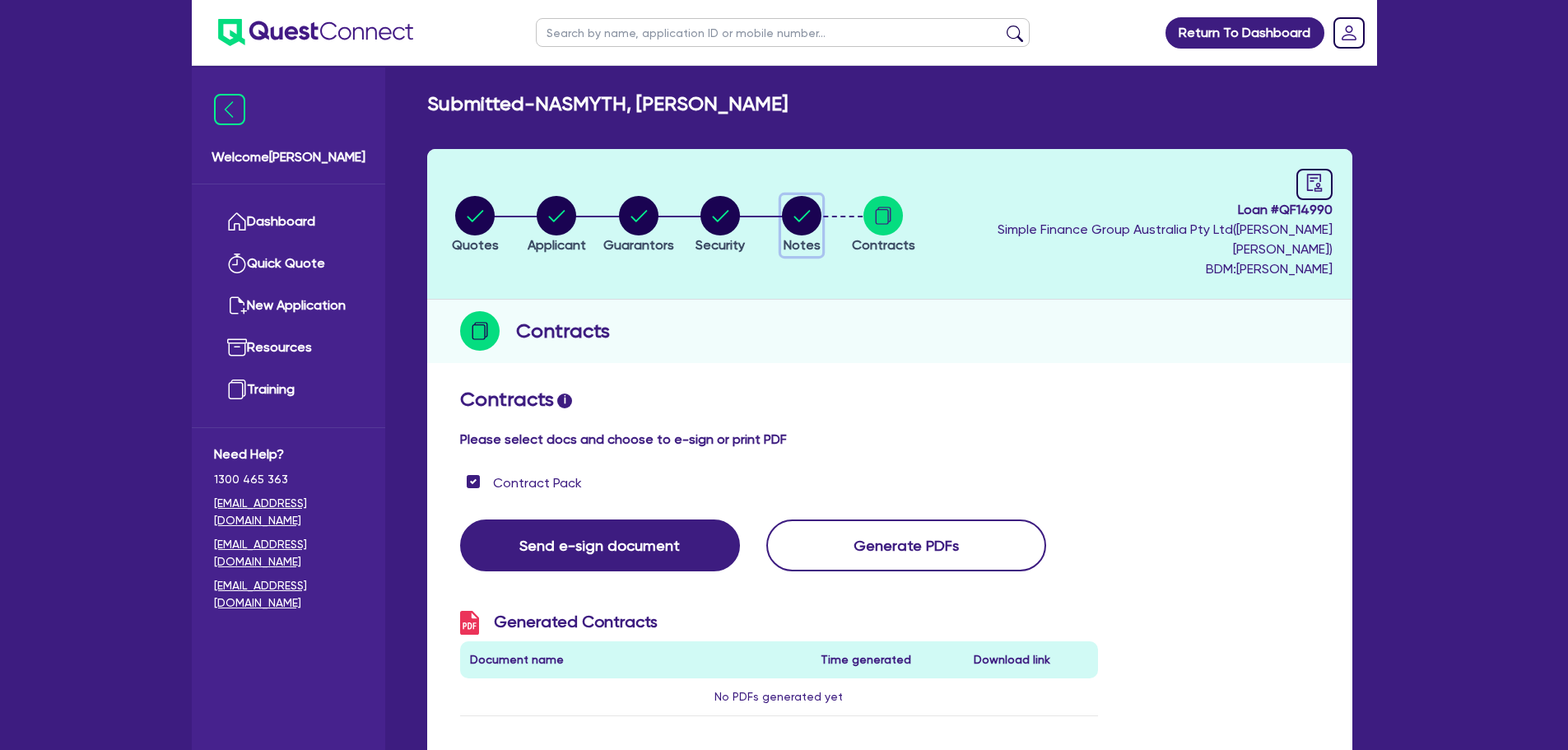
click at [822, 196] on circle "button" at bounding box center [801, 215] width 40 height 40
select select "Quest Finance - Own Book"
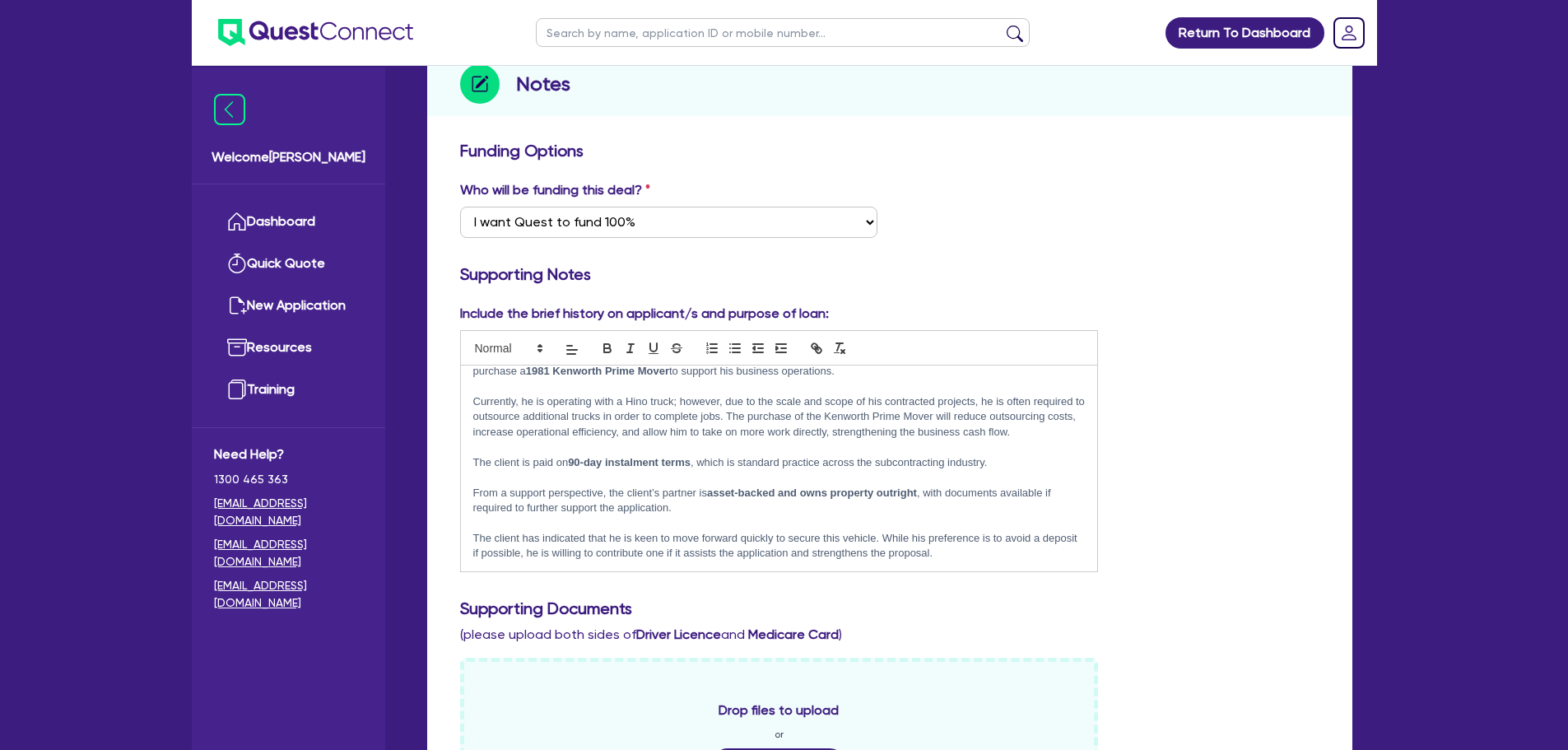
scroll to position [741, 0]
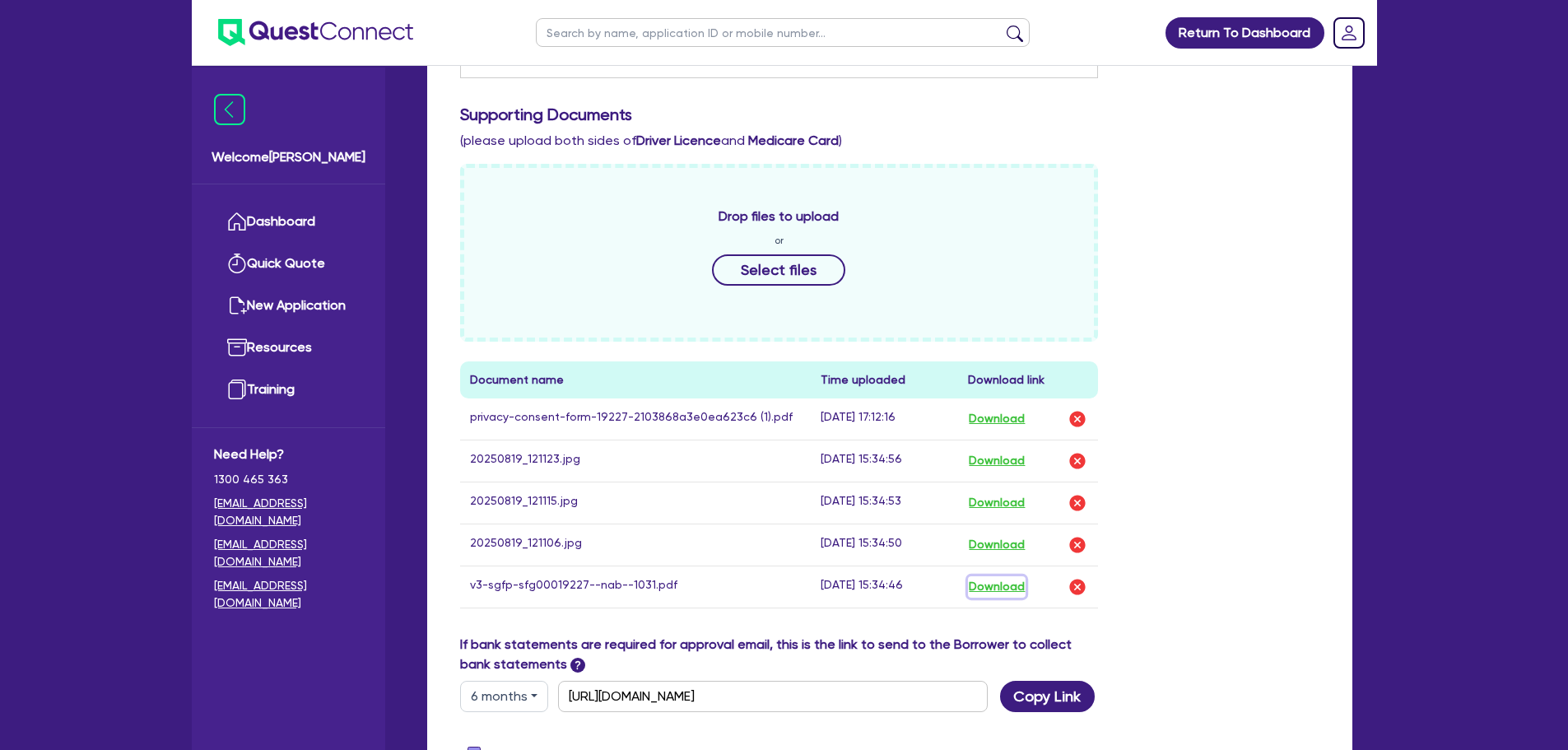
click at [1001, 576] on button "Download" at bounding box center [997, 587] width 58 height 21
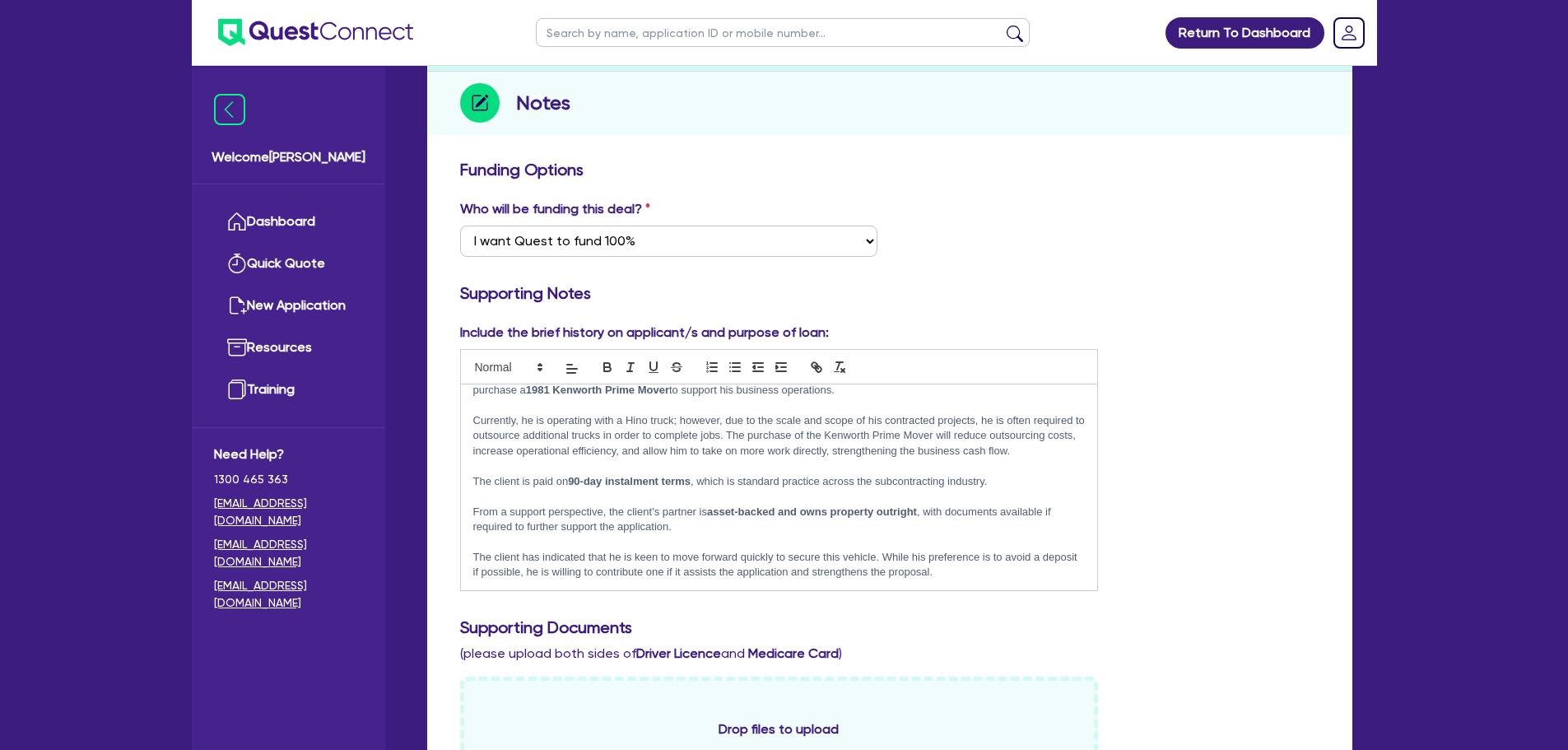
scroll to position [0, 0]
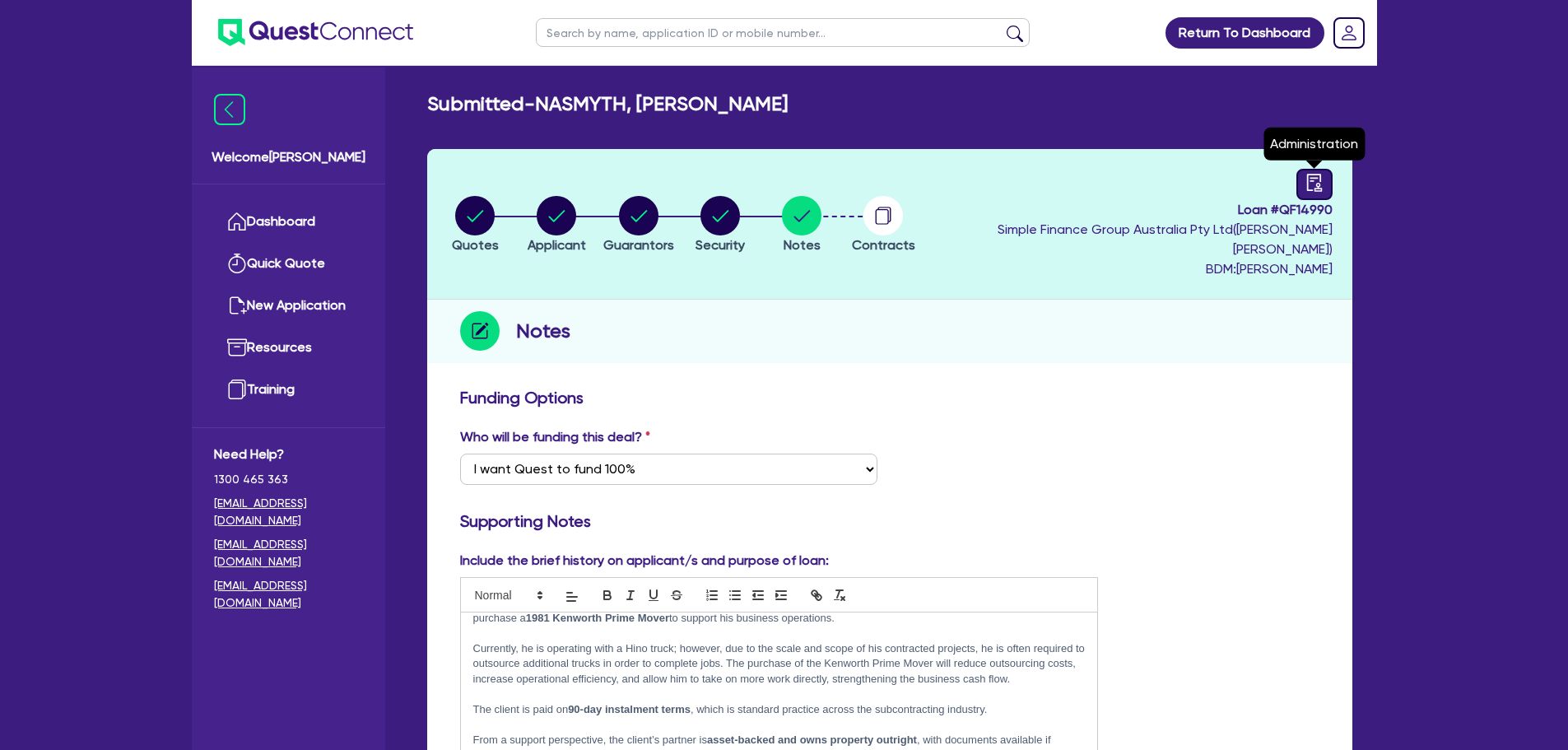
click at [1316, 198] on link at bounding box center [1314, 184] width 36 height 31
select select "SUBMITTED_AMENDED"
select select "Quest Finance - Own Book"
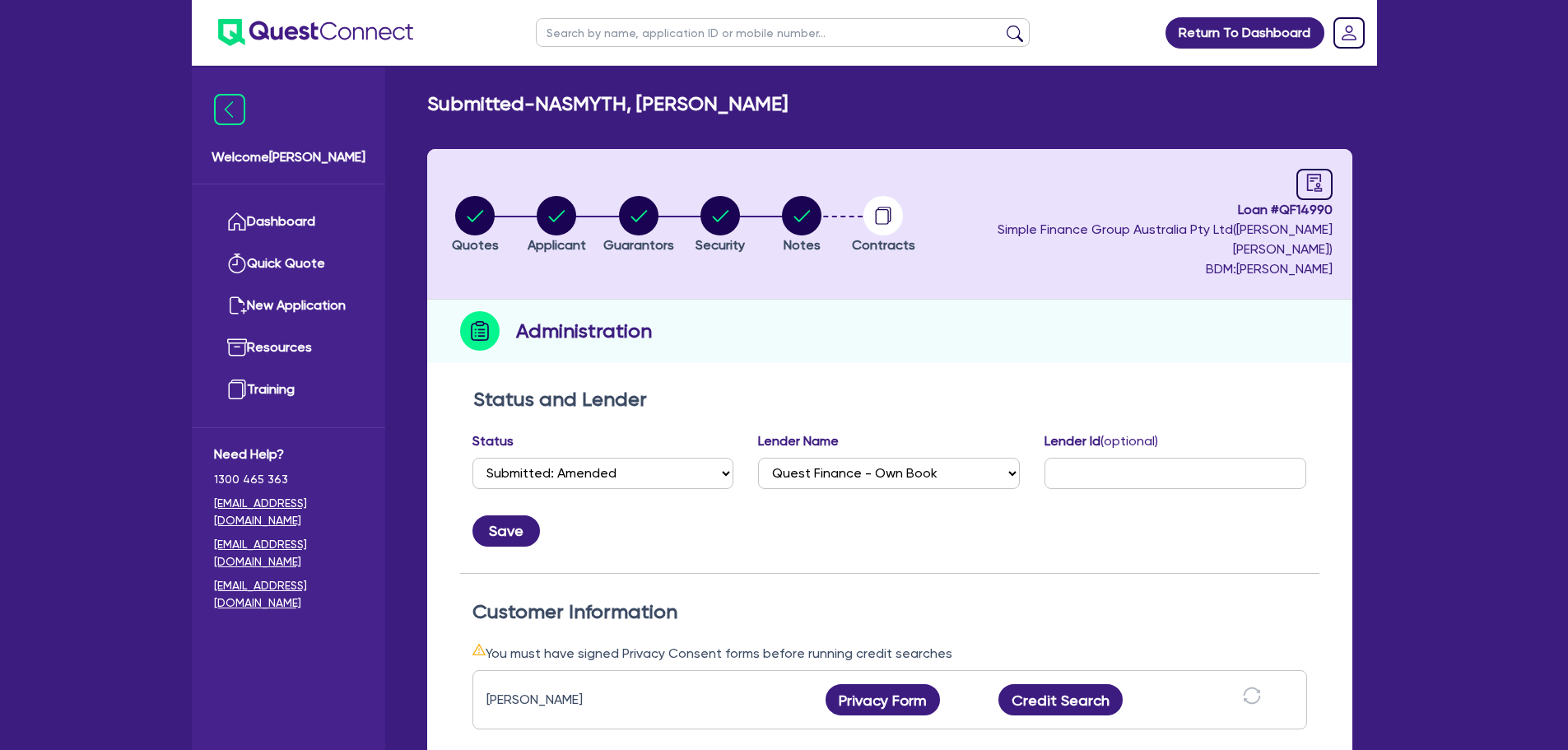
click at [1126, 300] on div "Administration" at bounding box center [889, 331] width 925 height 63
click at [1322, 186] on link at bounding box center [1314, 184] width 36 height 31
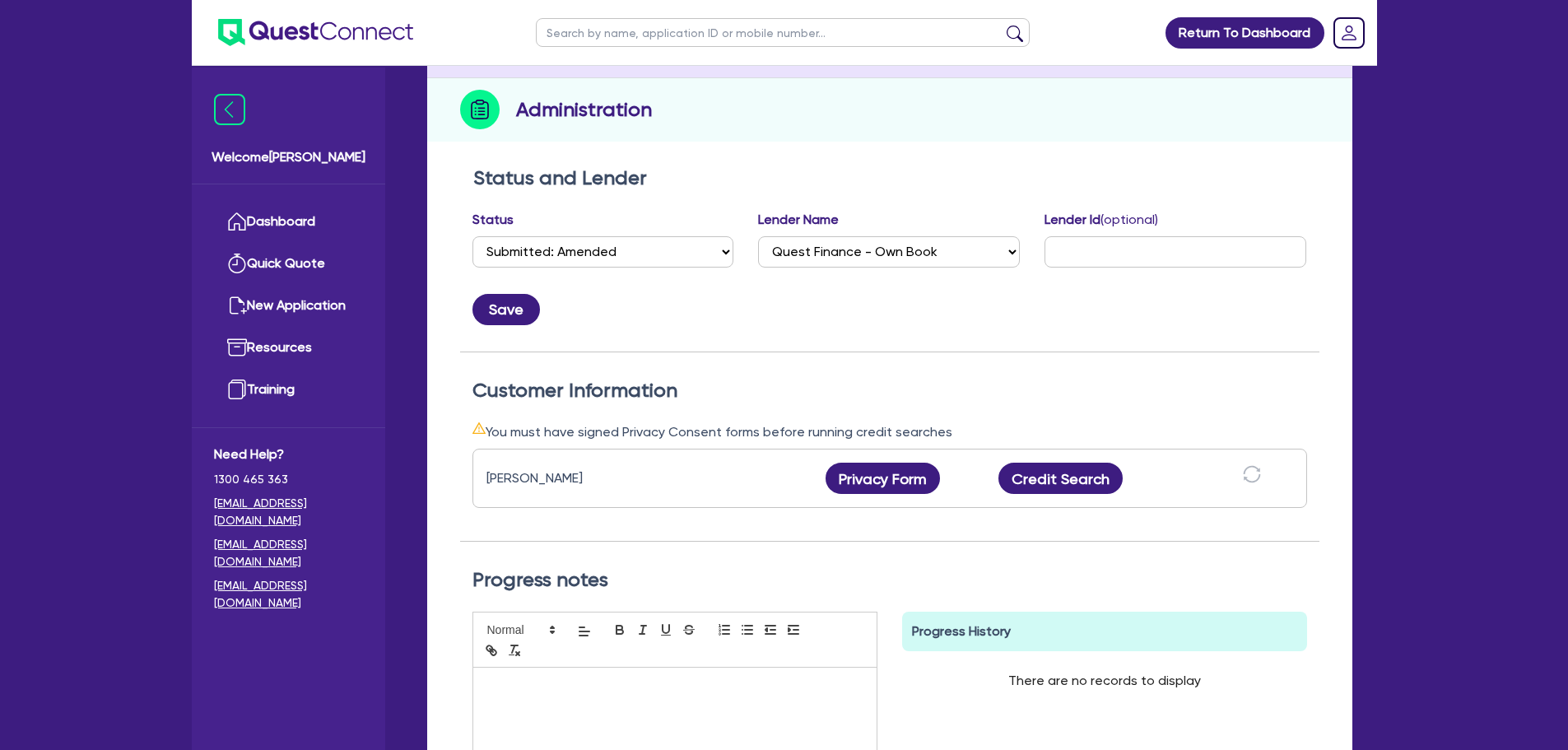
scroll to position [214, 0]
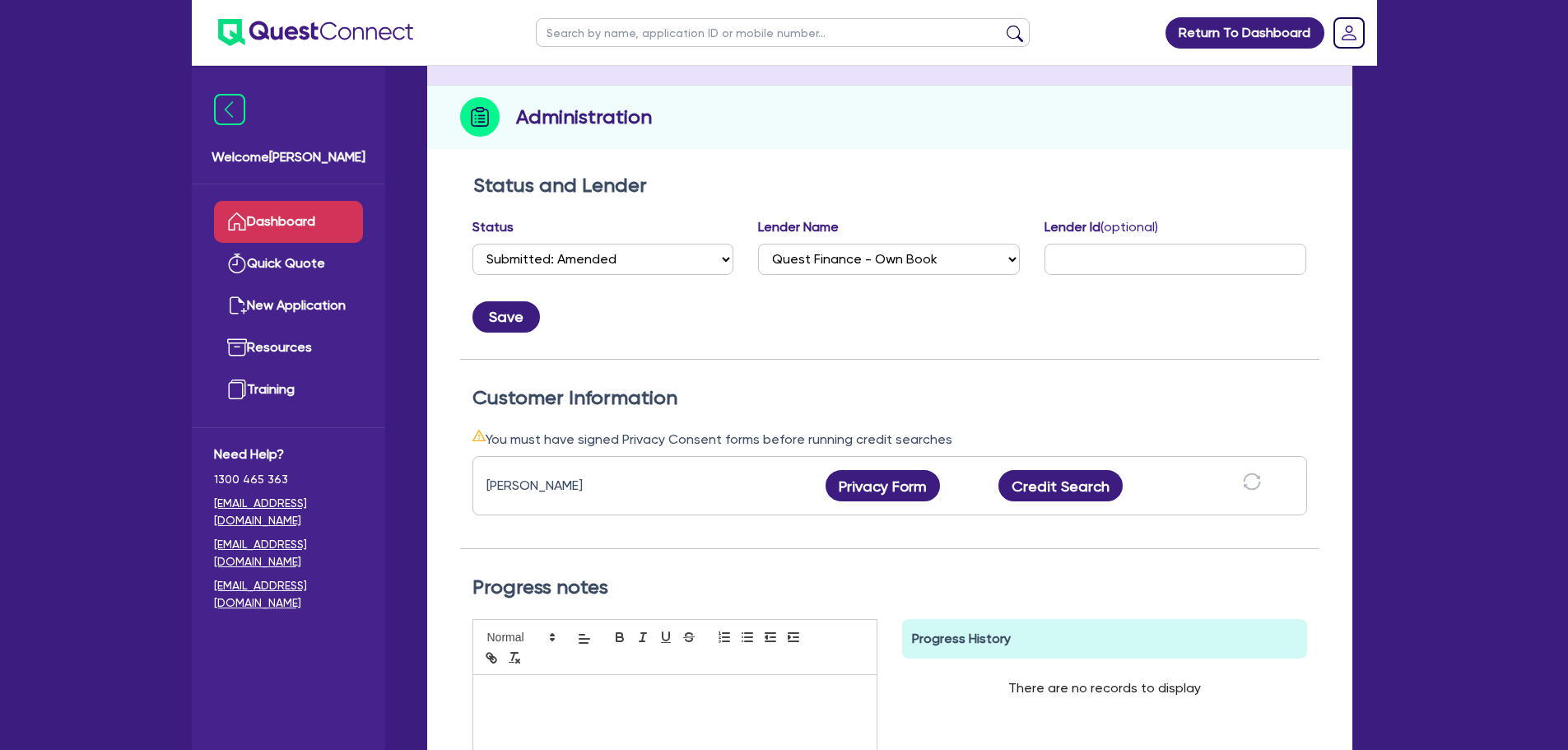
click at [287, 226] on link "Dashboard" at bounding box center [289, 222] width 149 height 42
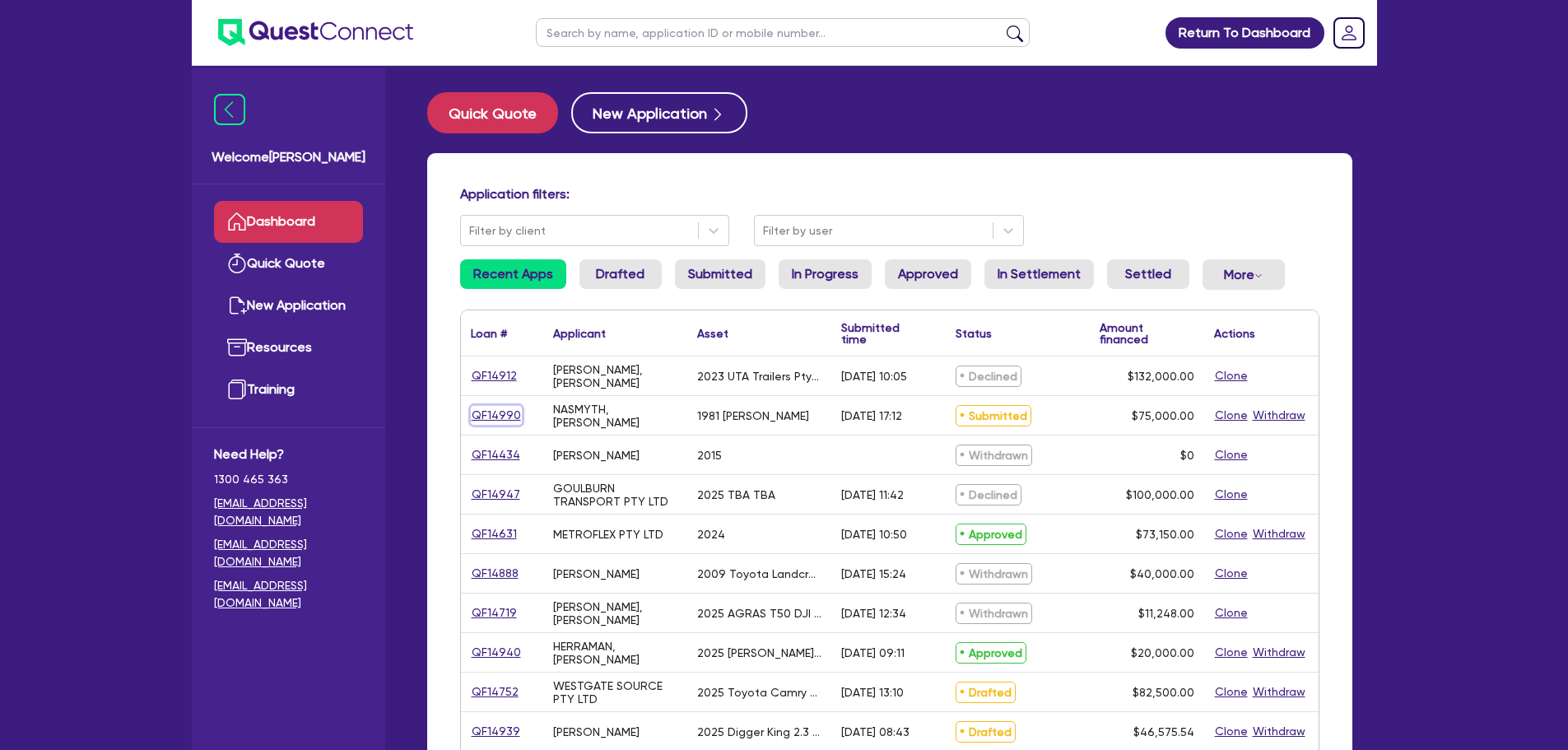
click at [494, 407] on link "QF14990" at bounding box center [496, 415] width 51 height 19
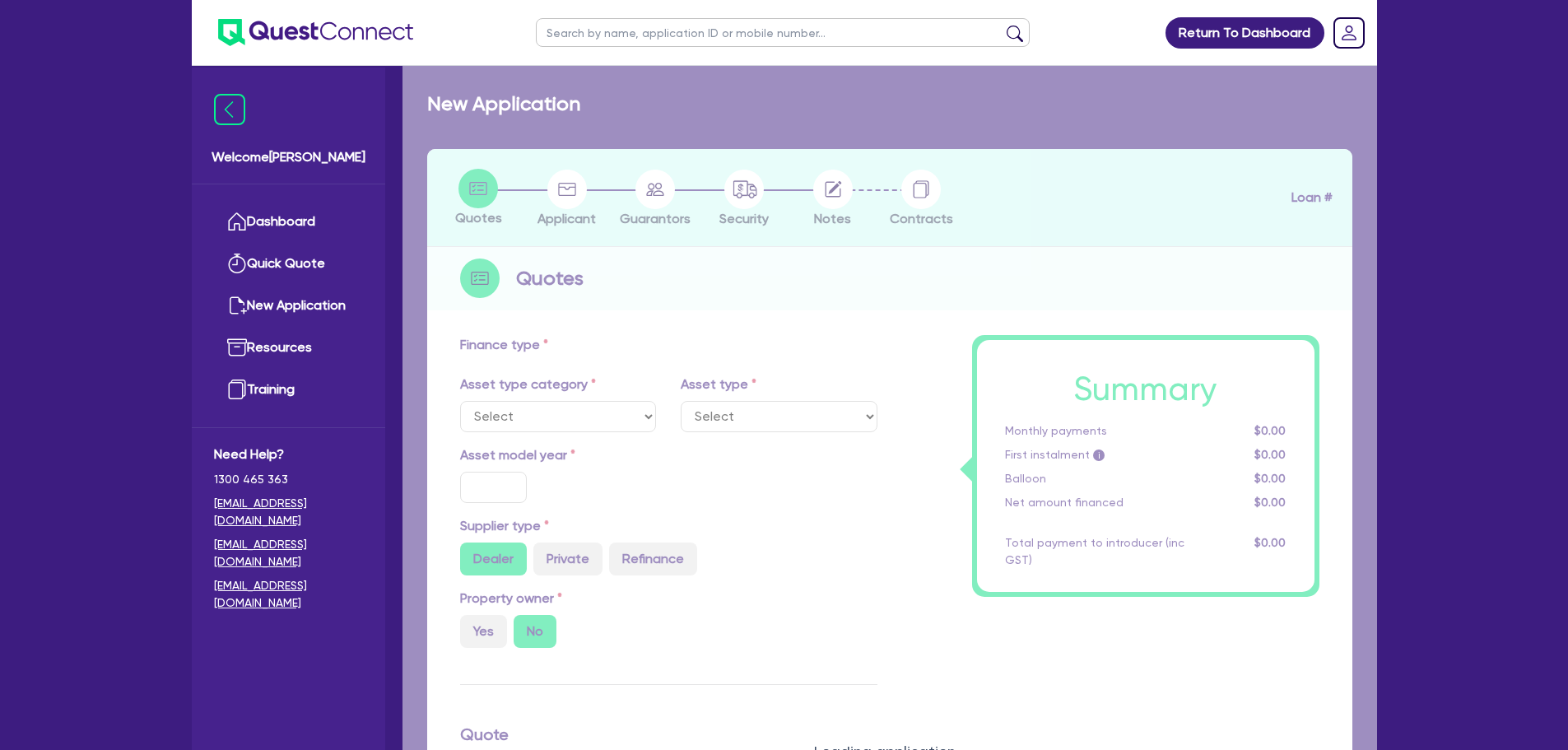
select select "PRIMARY_ASSETS"
type input "1981"
radio input "false"
radio input "true"
type input "75,000"
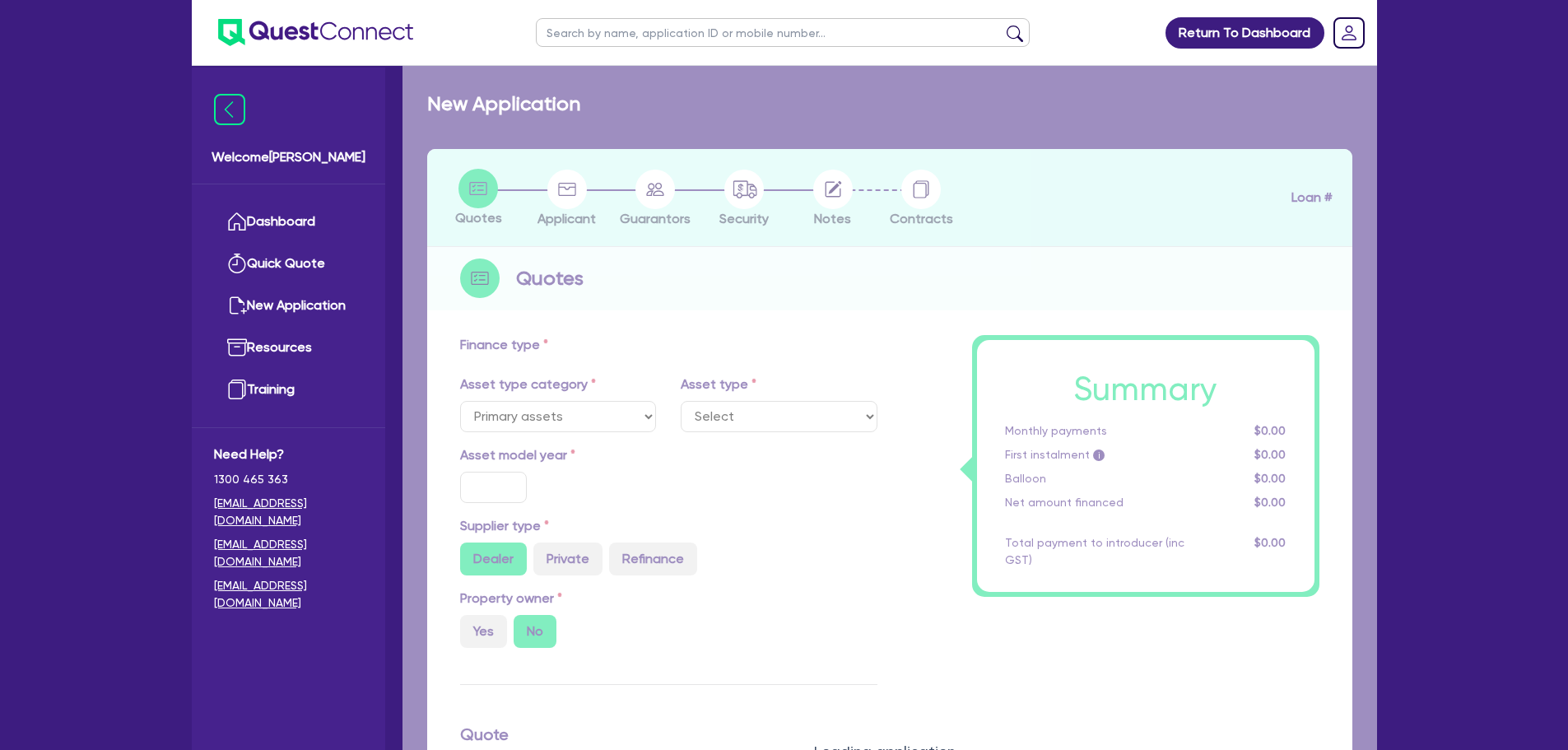
type input "10"
type input "7,500"
type input "14"
select select "HEAVY_TRUCKS"
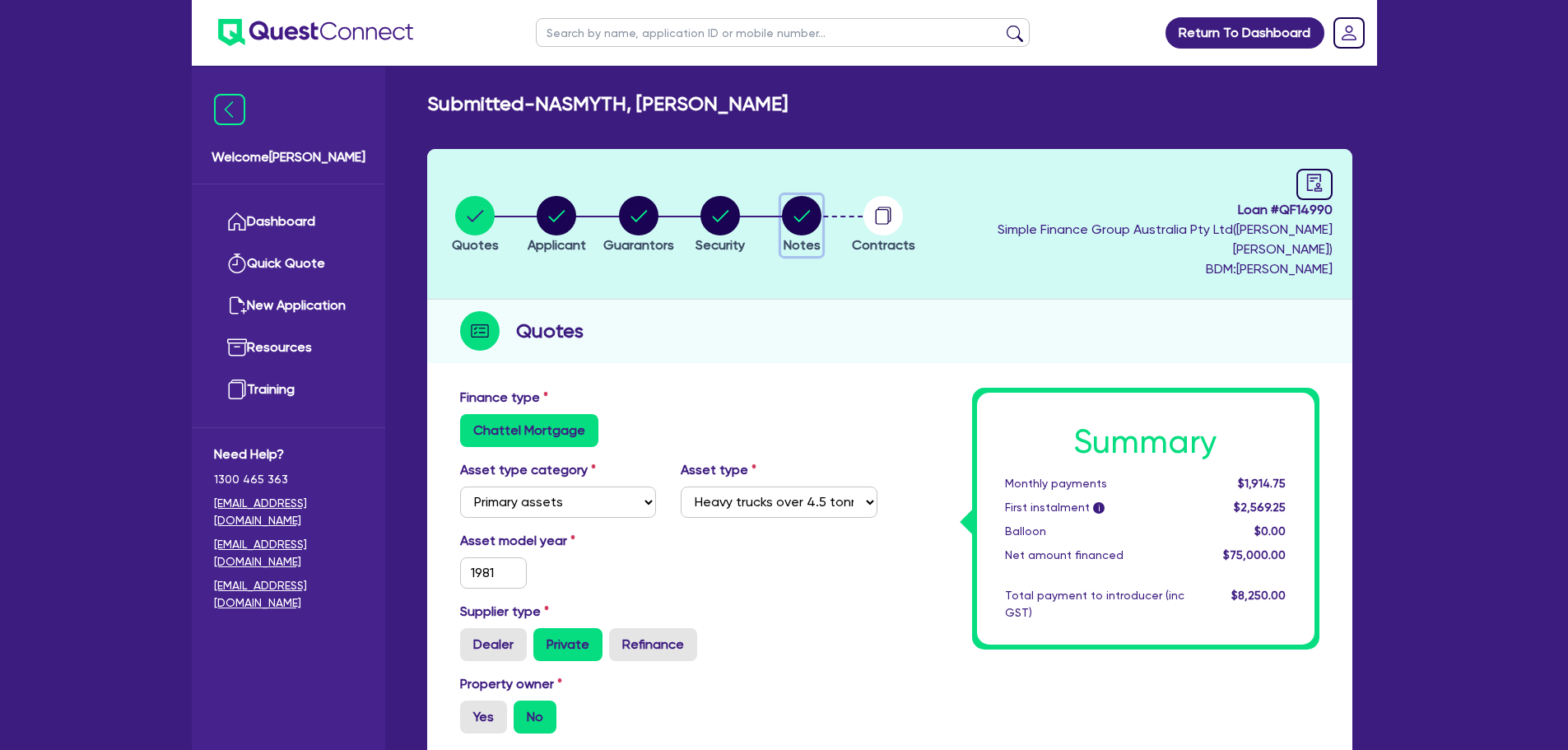
click at [822, 216] on circle "button" at bounding box center [801, 215] width 40 height 40
select select "Quest Finance - Own Book"
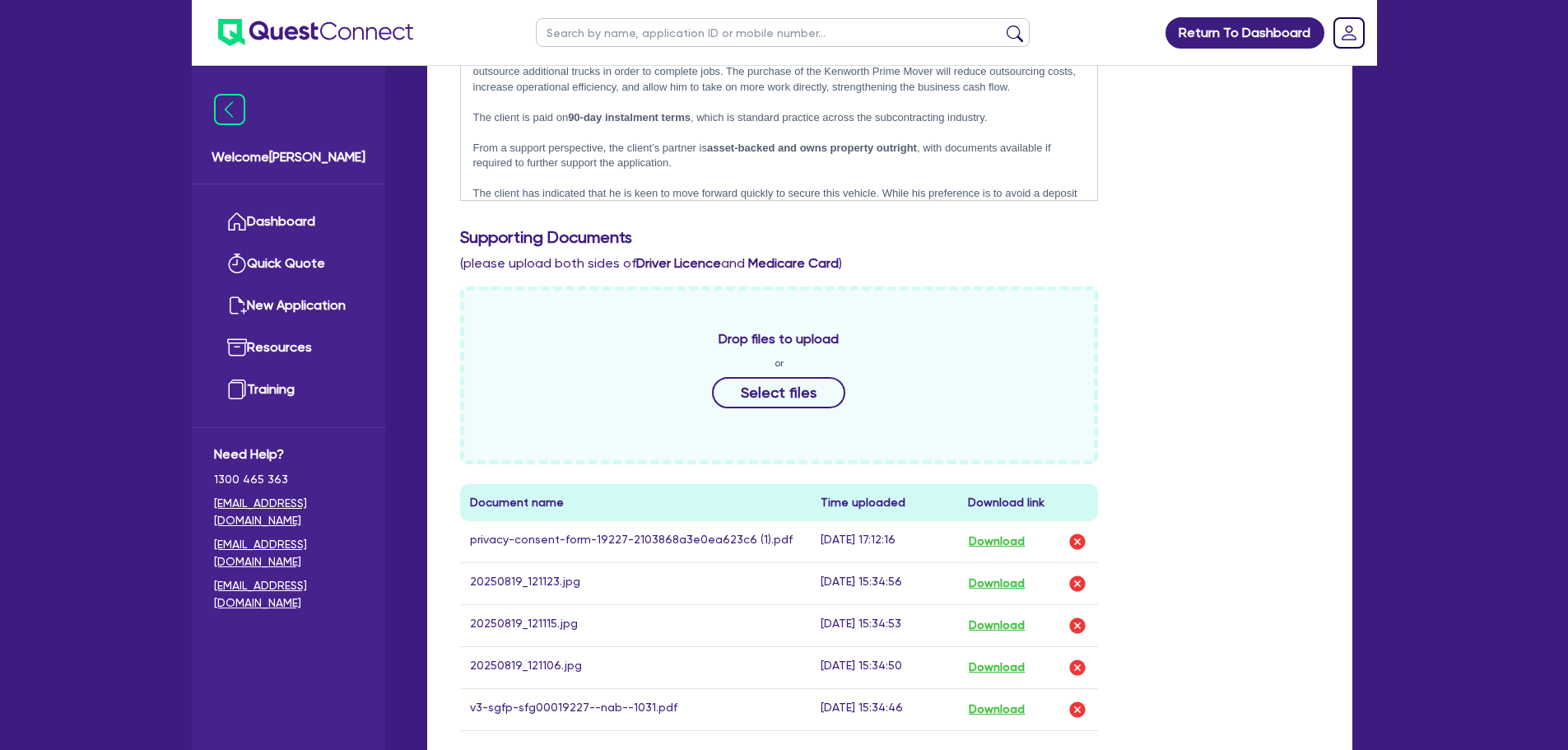
scroll to position [741, 0]
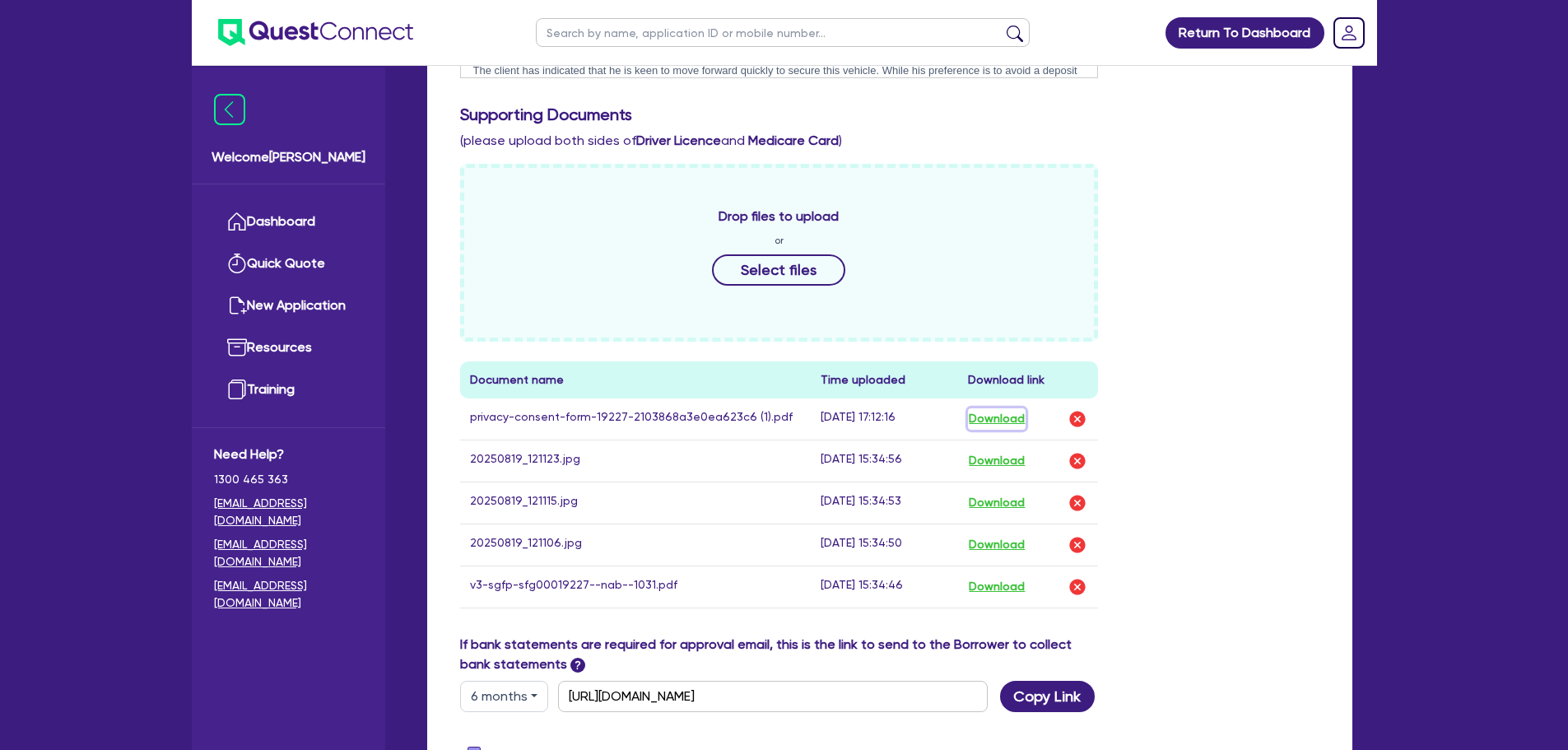
click at [1005, 408] on button "Download" at bounding box center [997, 418] width 58 height 21
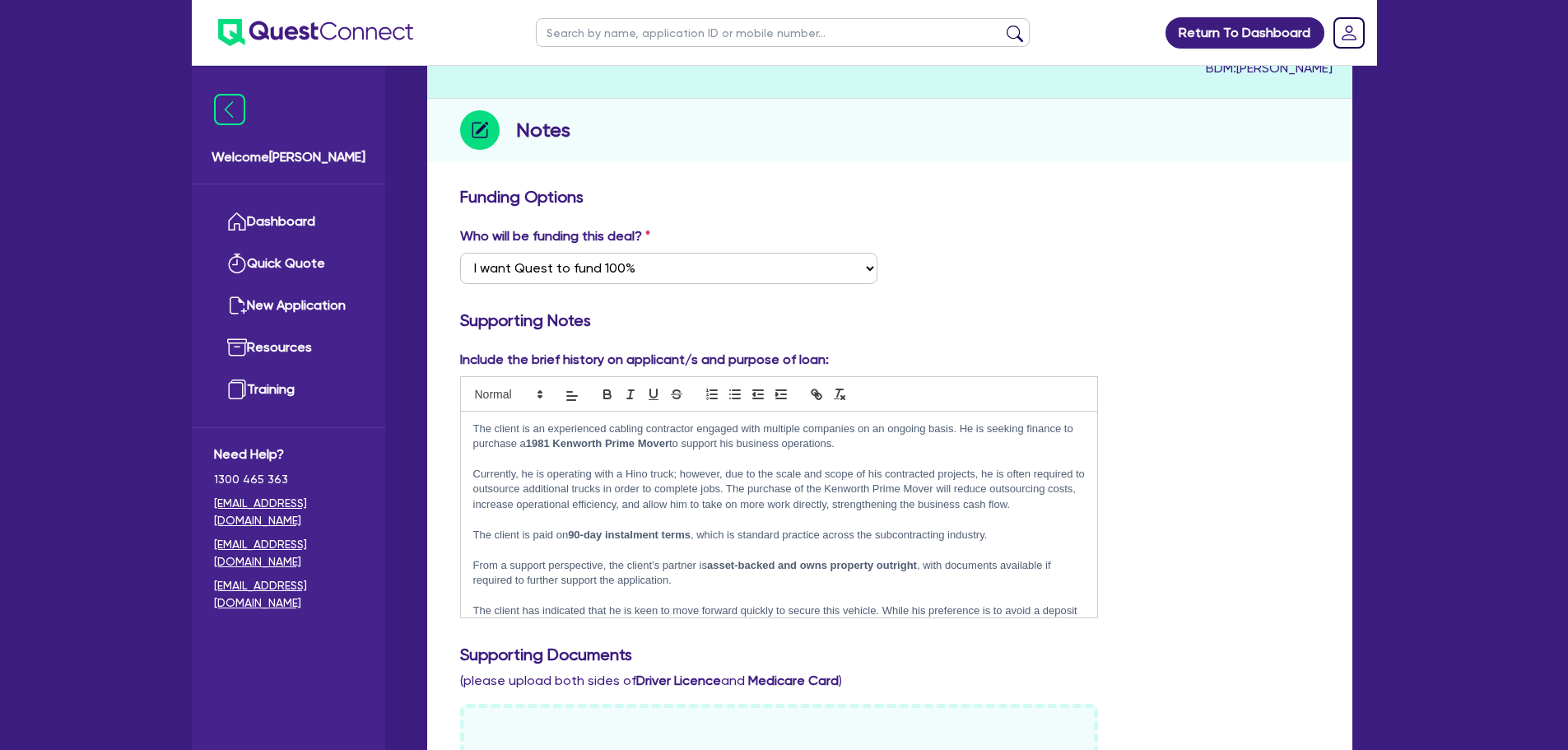
scroll to position [0, 0]
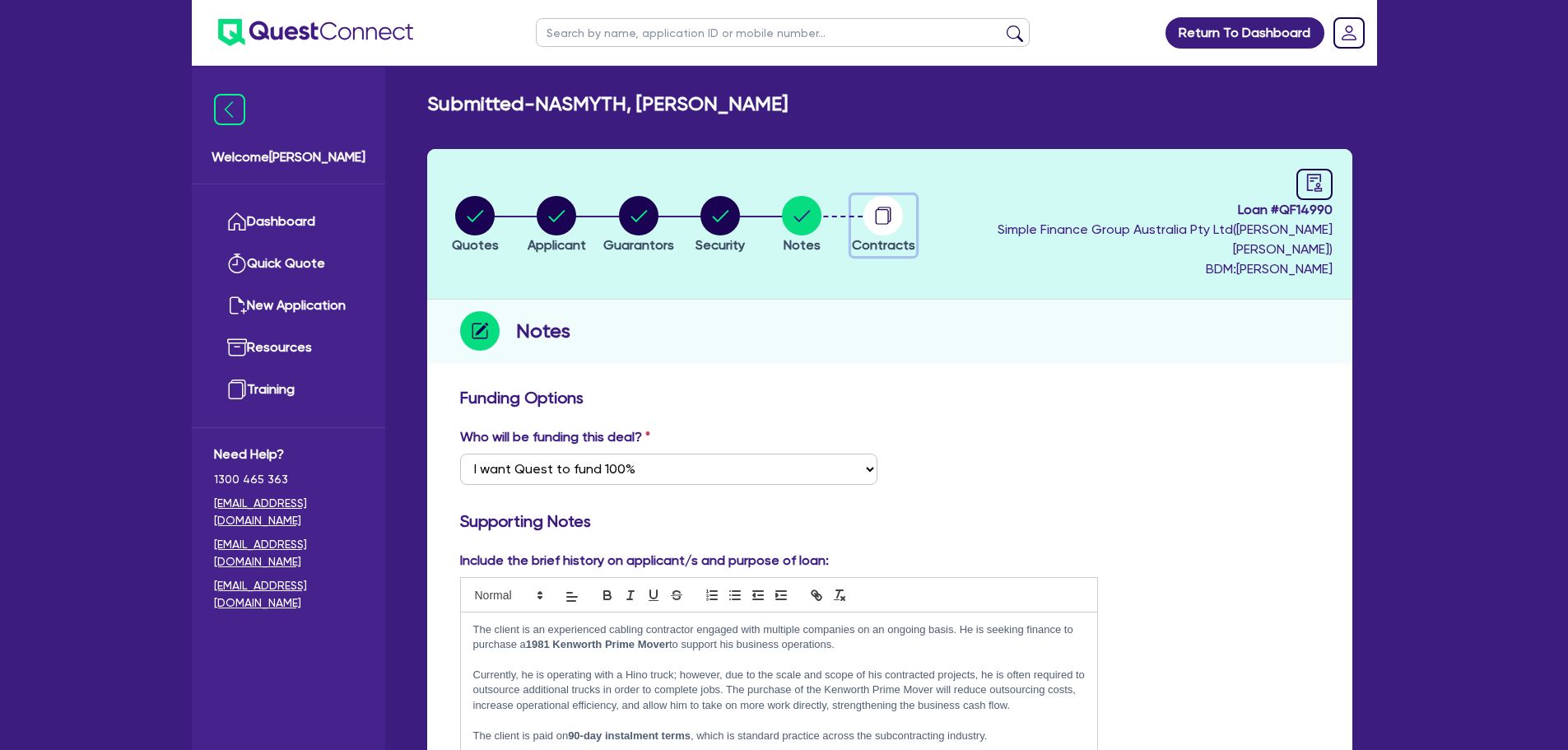
click at [903, 212] on circle "button" at bounding box center [883, 215] width 40 height 40
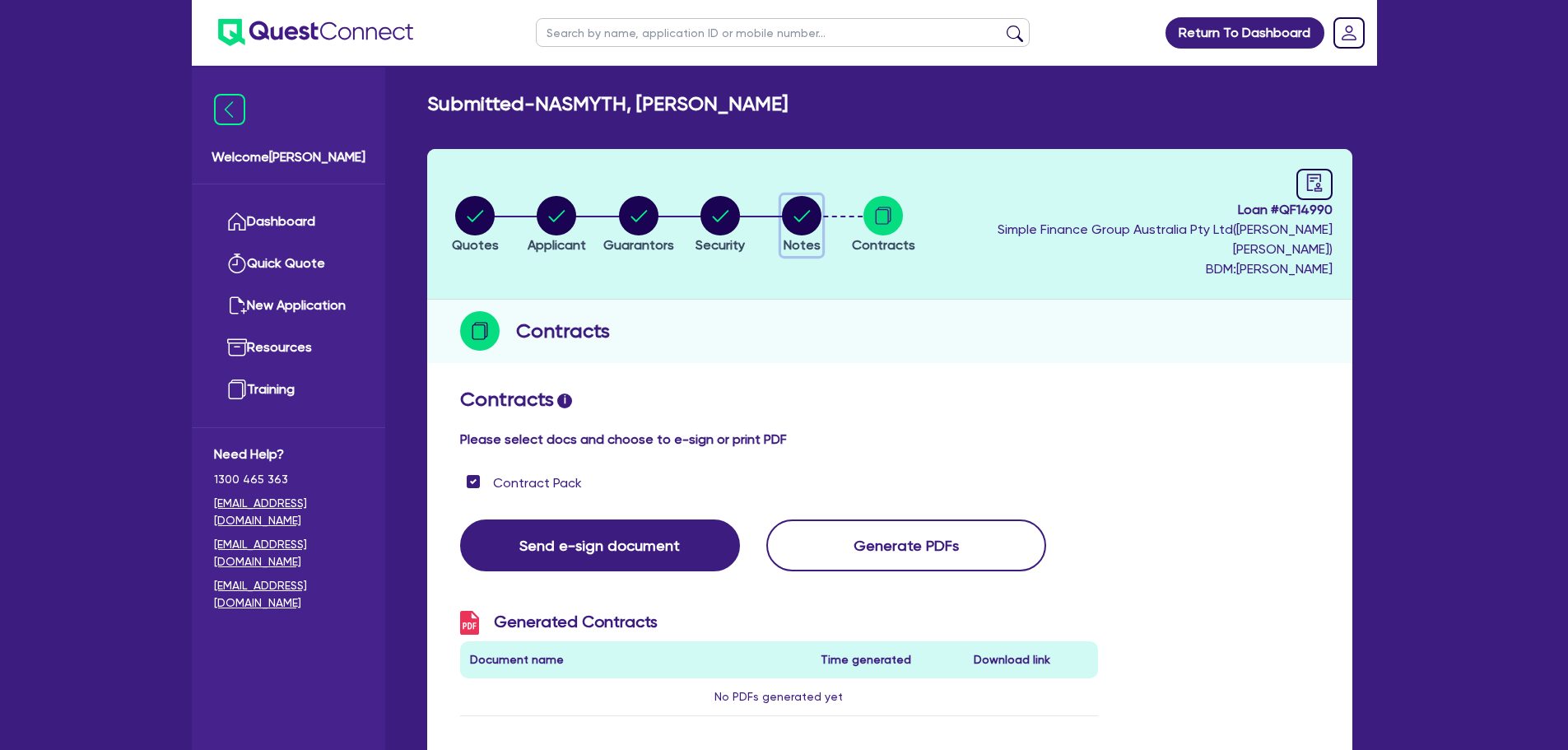
click at [822, 207] on circle "button" at bounding box center [801, 215] width 40 height 40
select select "Quest Finance - Own Book"
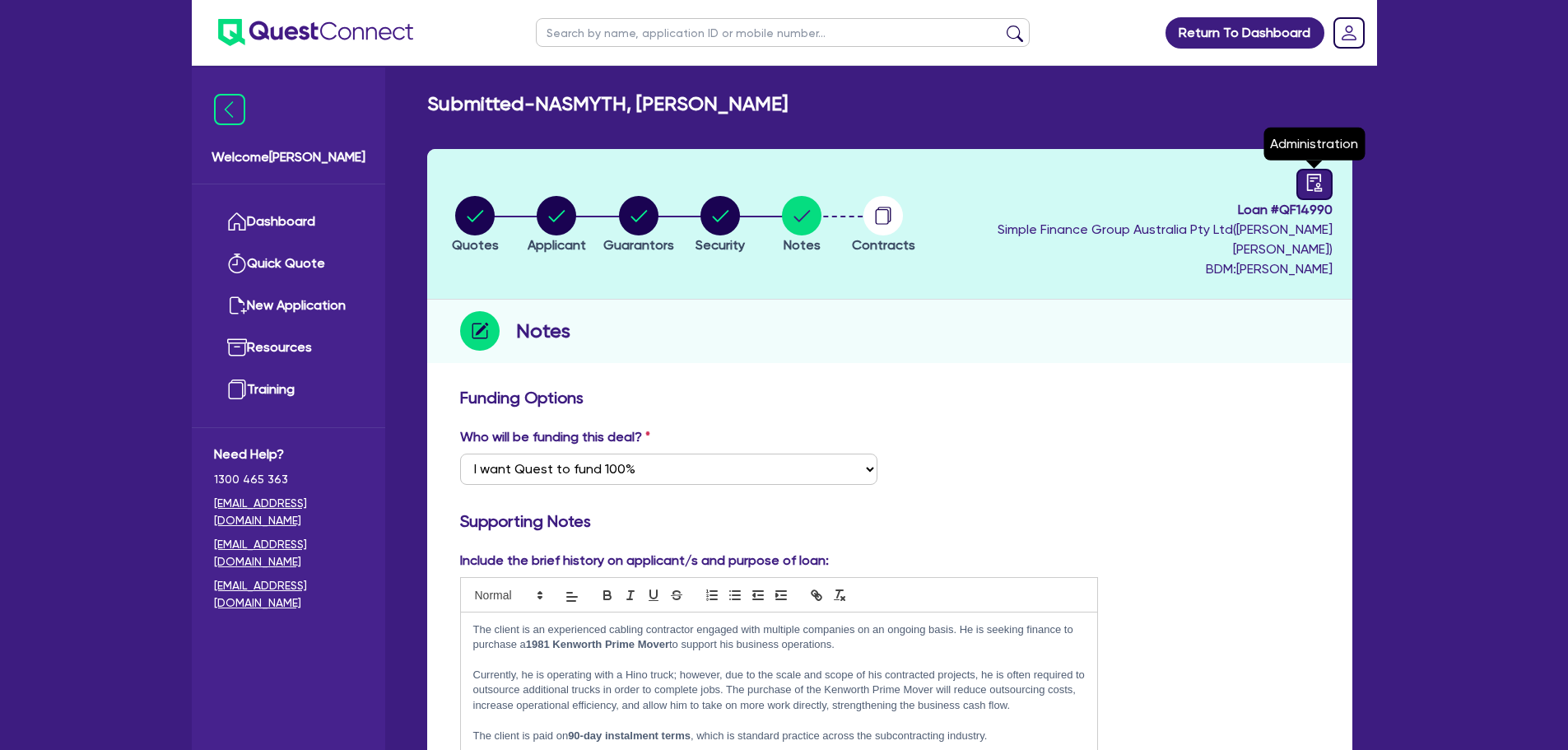
click at [1307, 184] on icon "audit" at bounding box center [1313, 182] width 15 height 17
select select "SUBMITTED_AMENDED"
select select "Quest Finance - Own Book"
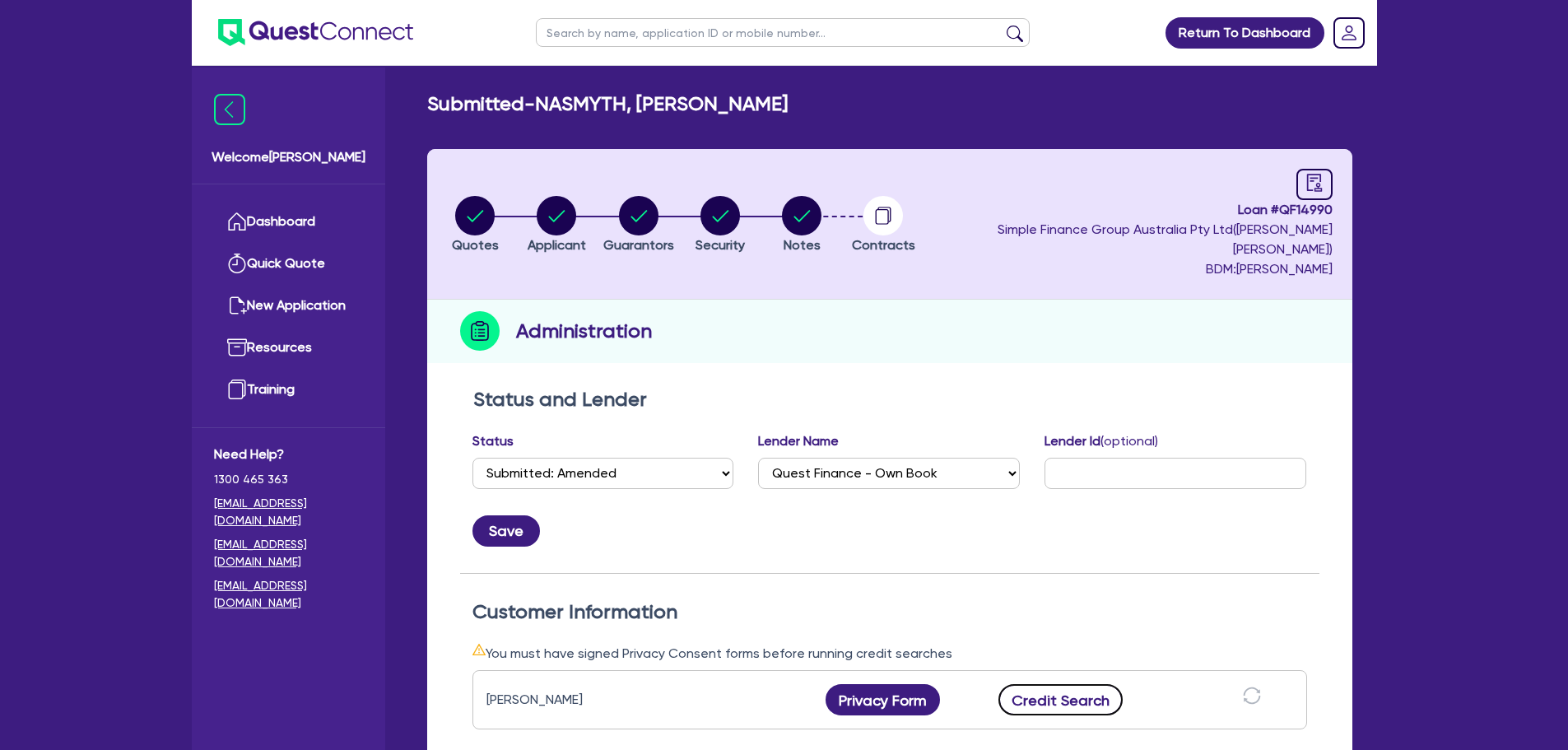
click at [1061, 684] on button "Credit Search" at bounding box center [1061, 699] width 125 height 31
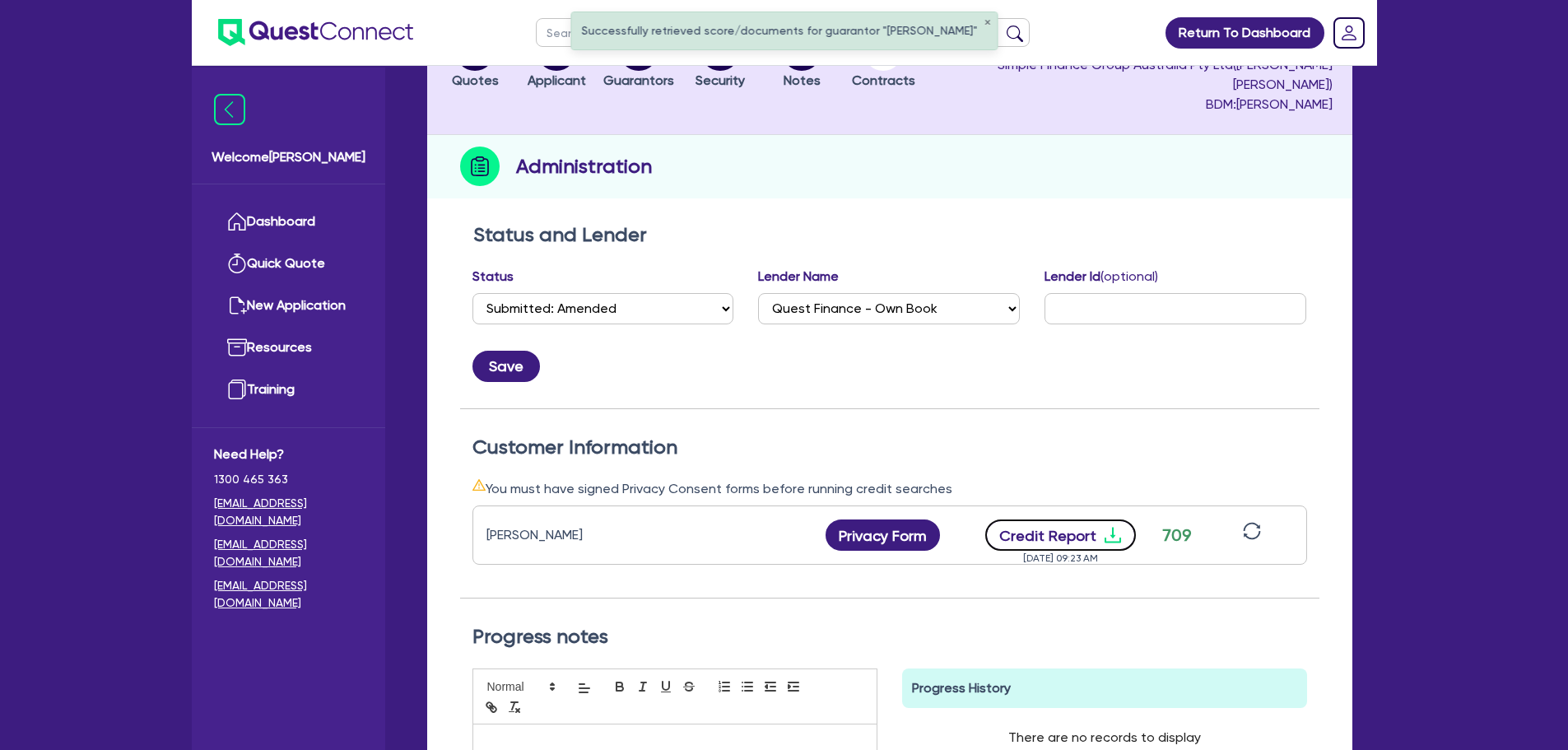
click at [1105, 525] on icon "download" at bounding box center [1112, 534] width 19 height 19
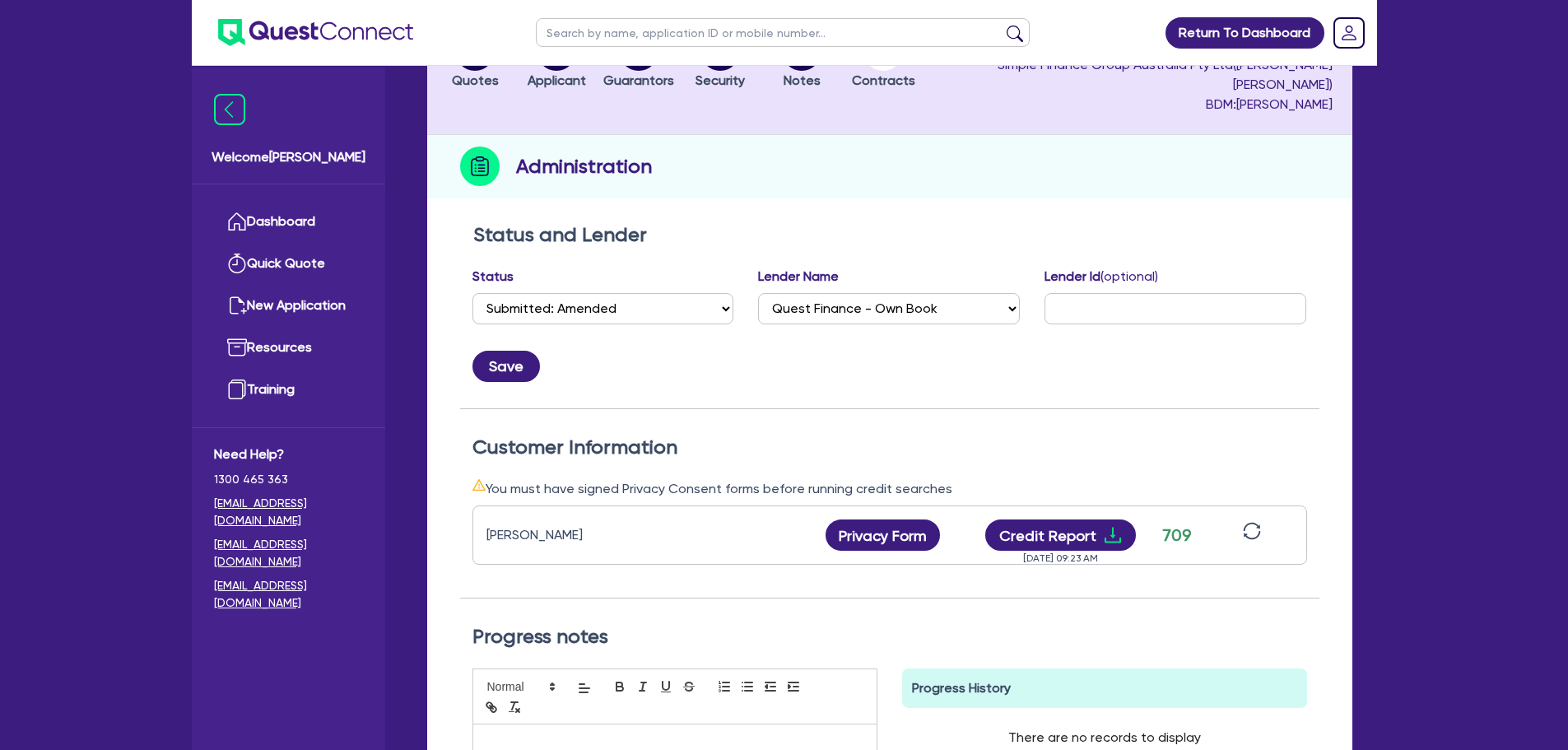
click at [1510, 344] on div "Return To Dashboard Edit Profile Logout Welcome [PERSON_NAME] Dashboard Quick Q…" at bounding box center [784, 451] width 1568 height 1231
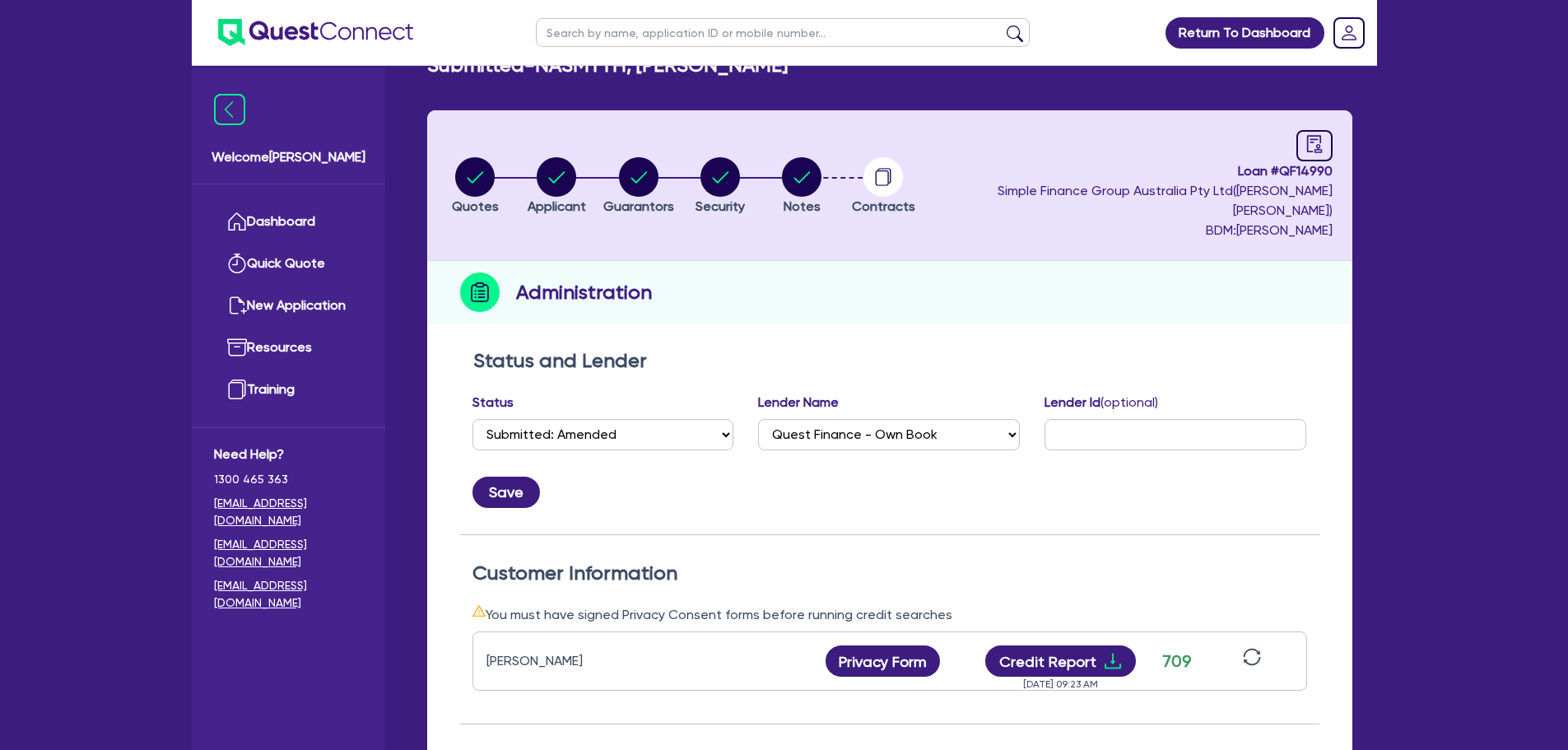
scroll to position [0, 0]
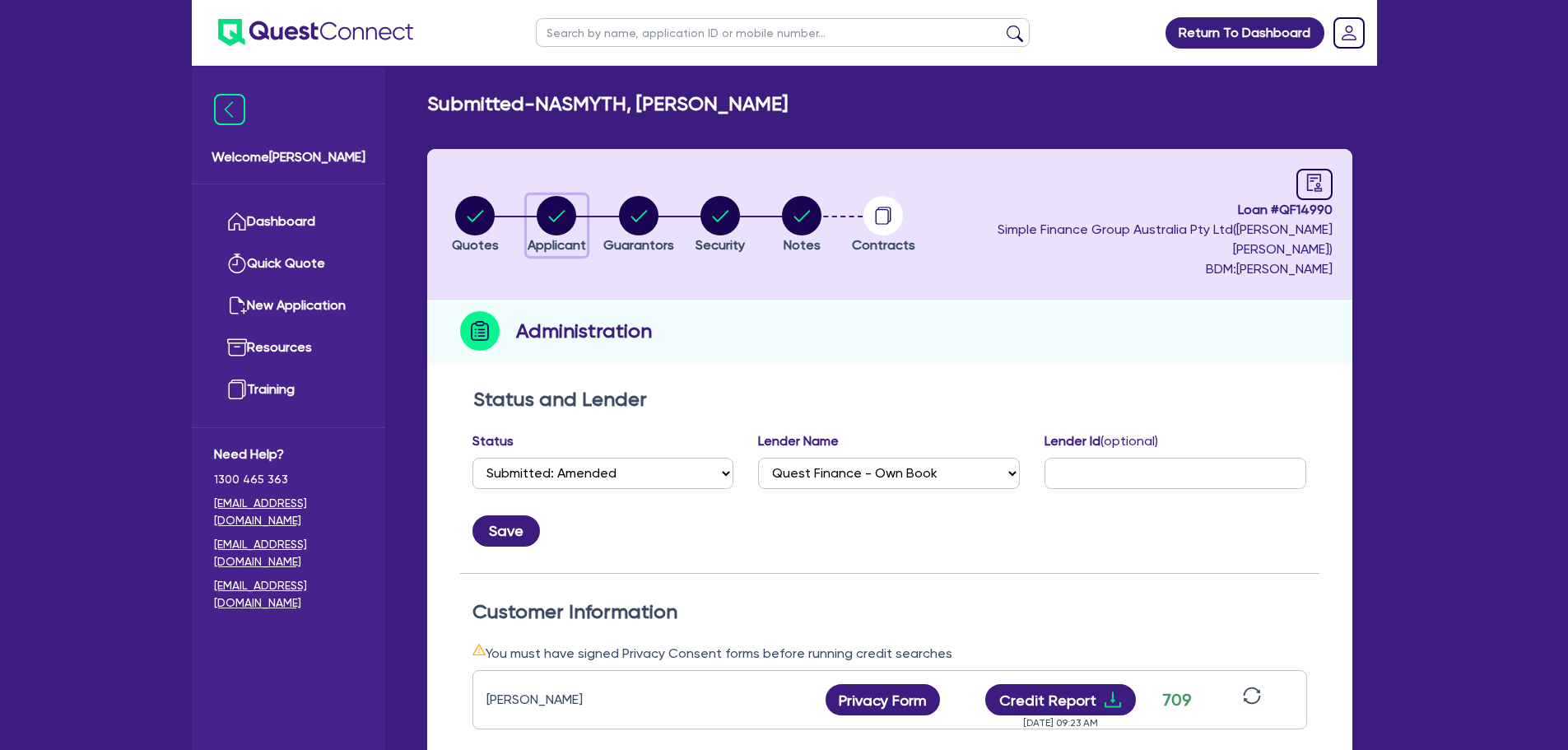
click at [550, 203] on circle "button" at bounding box center [556, 215] width 40 height 40
select select "SOLE_TRADER"
select select "BUILDING_CONSTRUCTION"
select select "TRADES_SERVICES_BUSINESSES_GOVERNMENT"
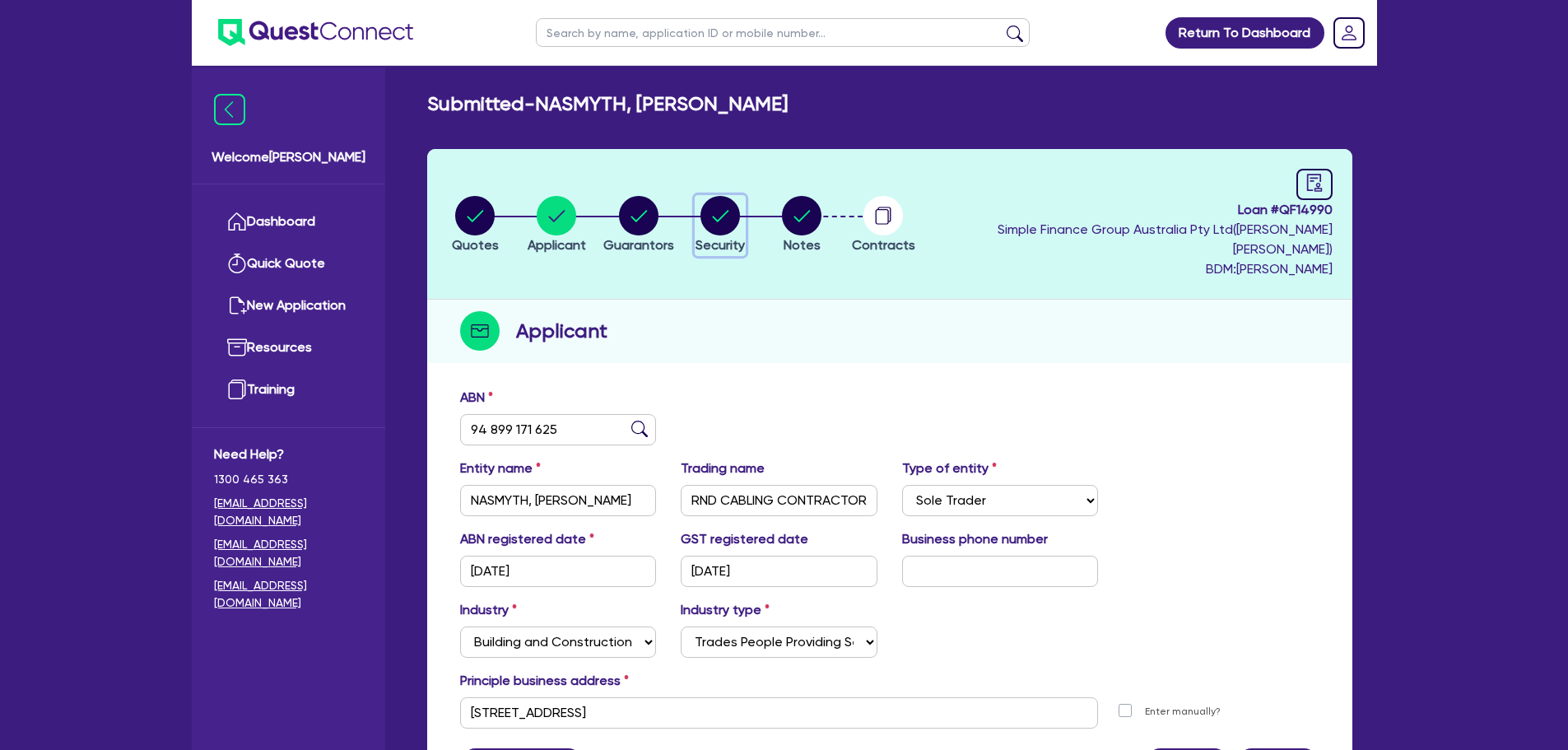
click at [734, 200] on circle "button" at bounding box center [720, 215] width 40 height 40
select select "PRIMARY_ASSETS"
select select "HEAVY_TRUCKS"
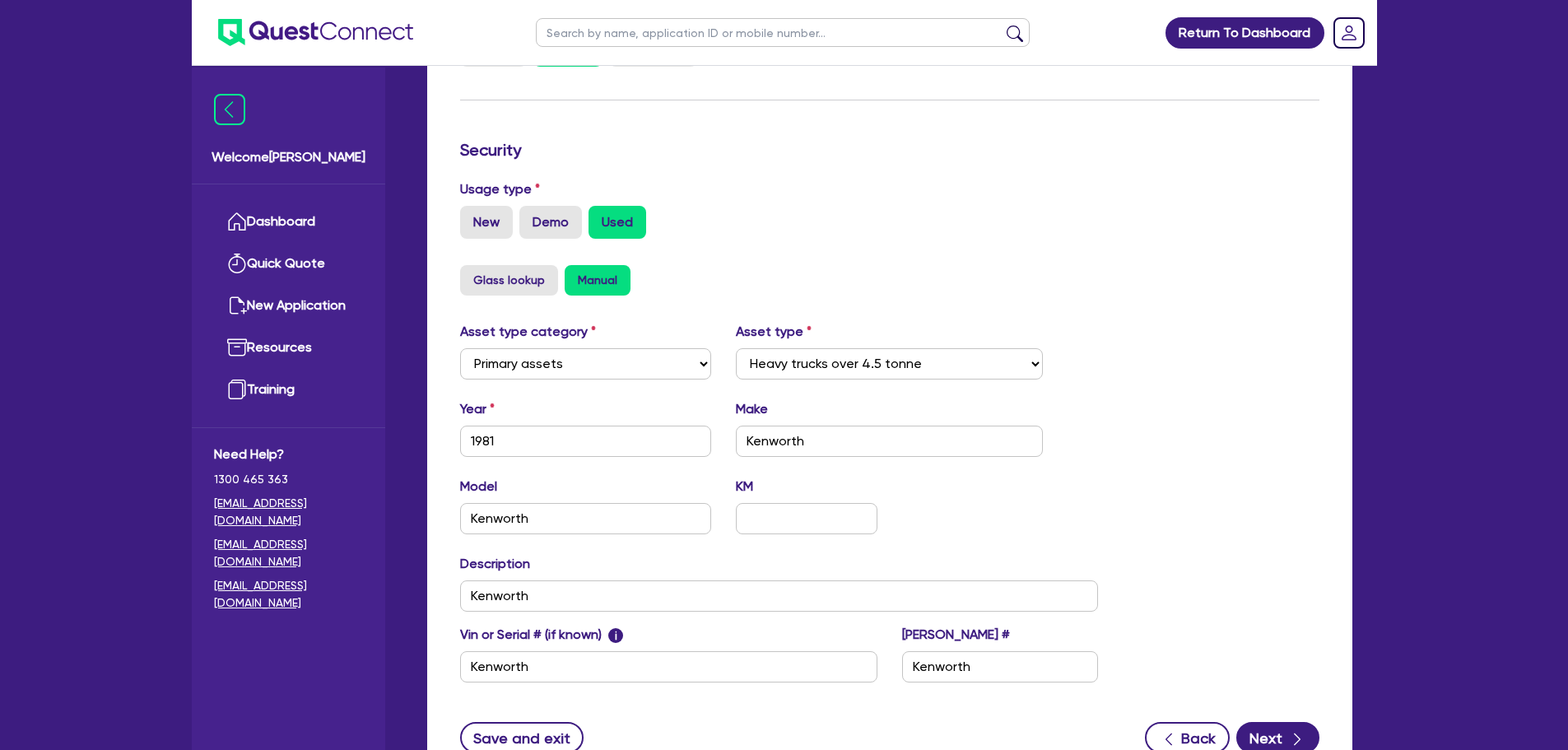
scroll to position [43, 0]
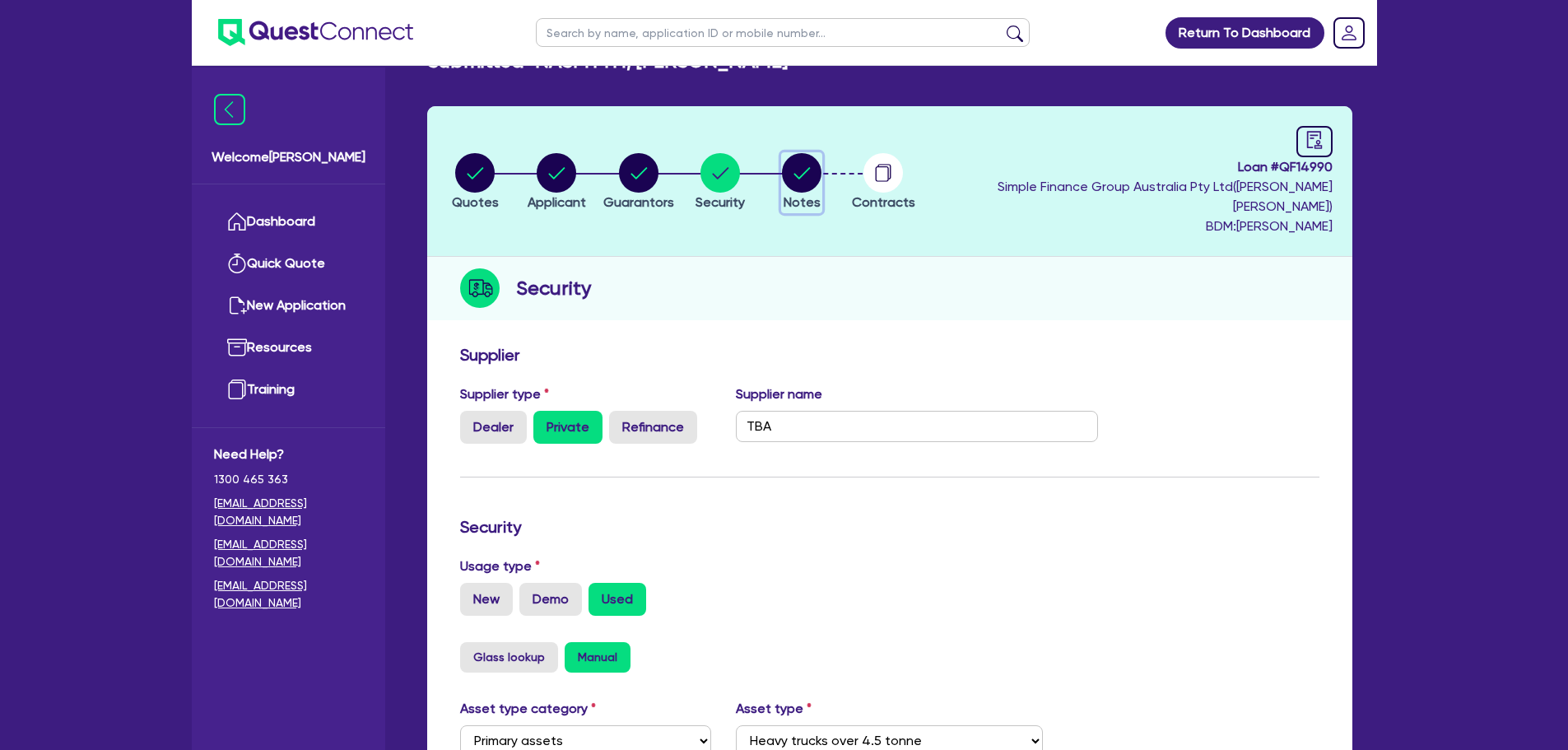
click at [817, 195] on span "Notes" at bounding box center [802, 202] width 37 height 15
select select "Quest Finance - Own Book"
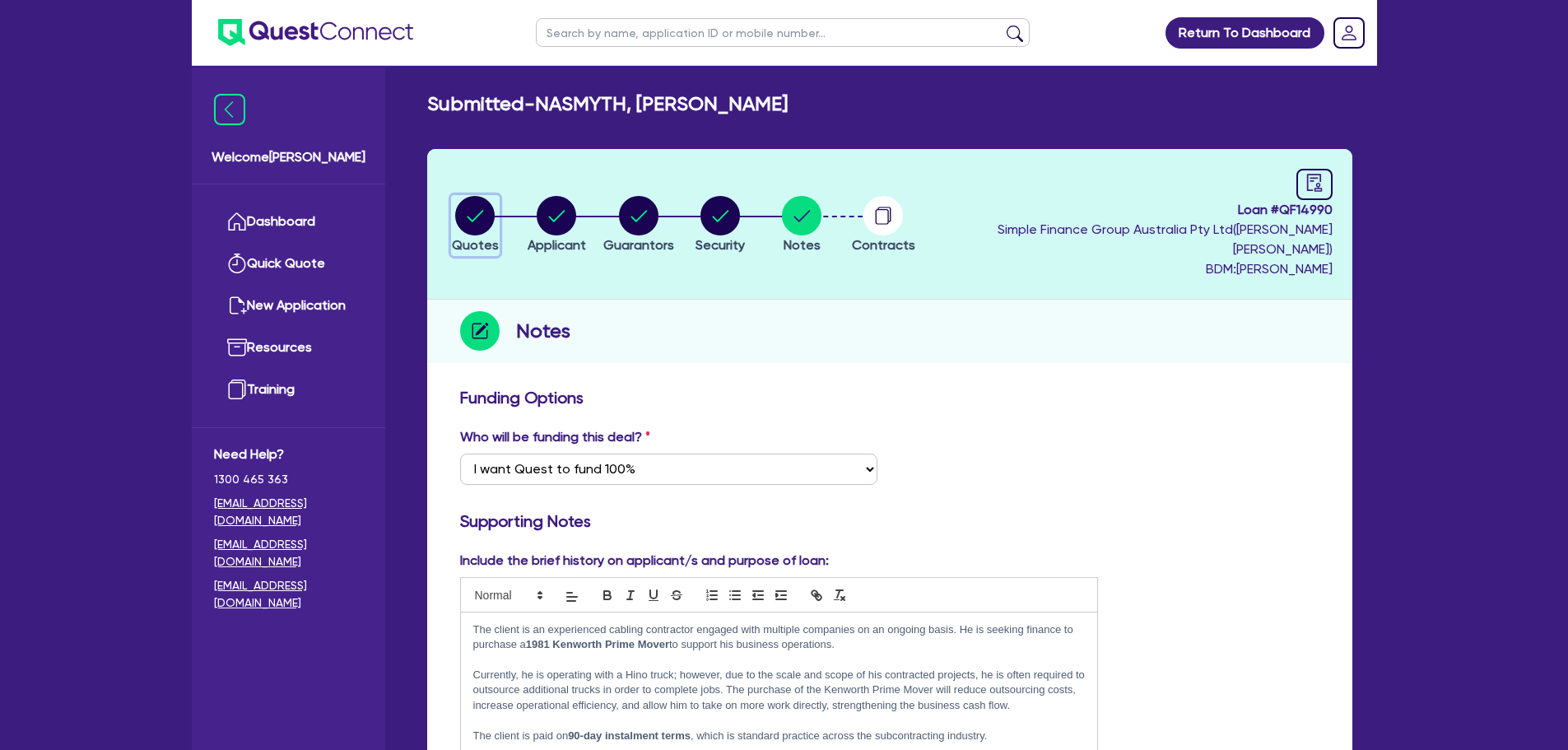
click at [459, 206] on icon "button" at bounding box center [475, 215] width 40 height 40
select select "PRIMARY_ASSETS"
select select "HEAVY_TRUCKS"
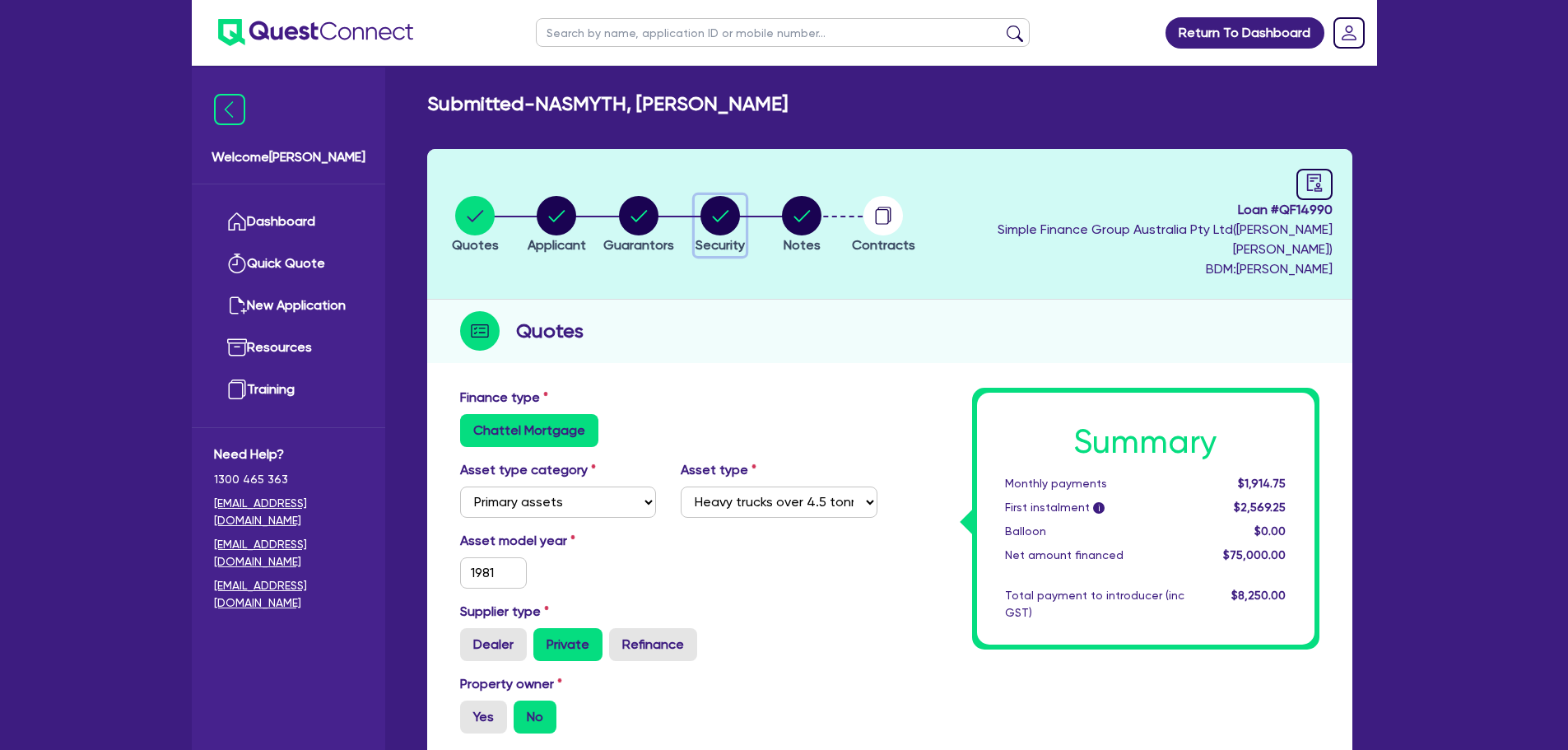
click at [728, 216] on circle "button" at bounding box center [720, 215] width 40 height 40
select select "PRIMARY_ASSETS"
select select "HEAVY_TRUCKS"
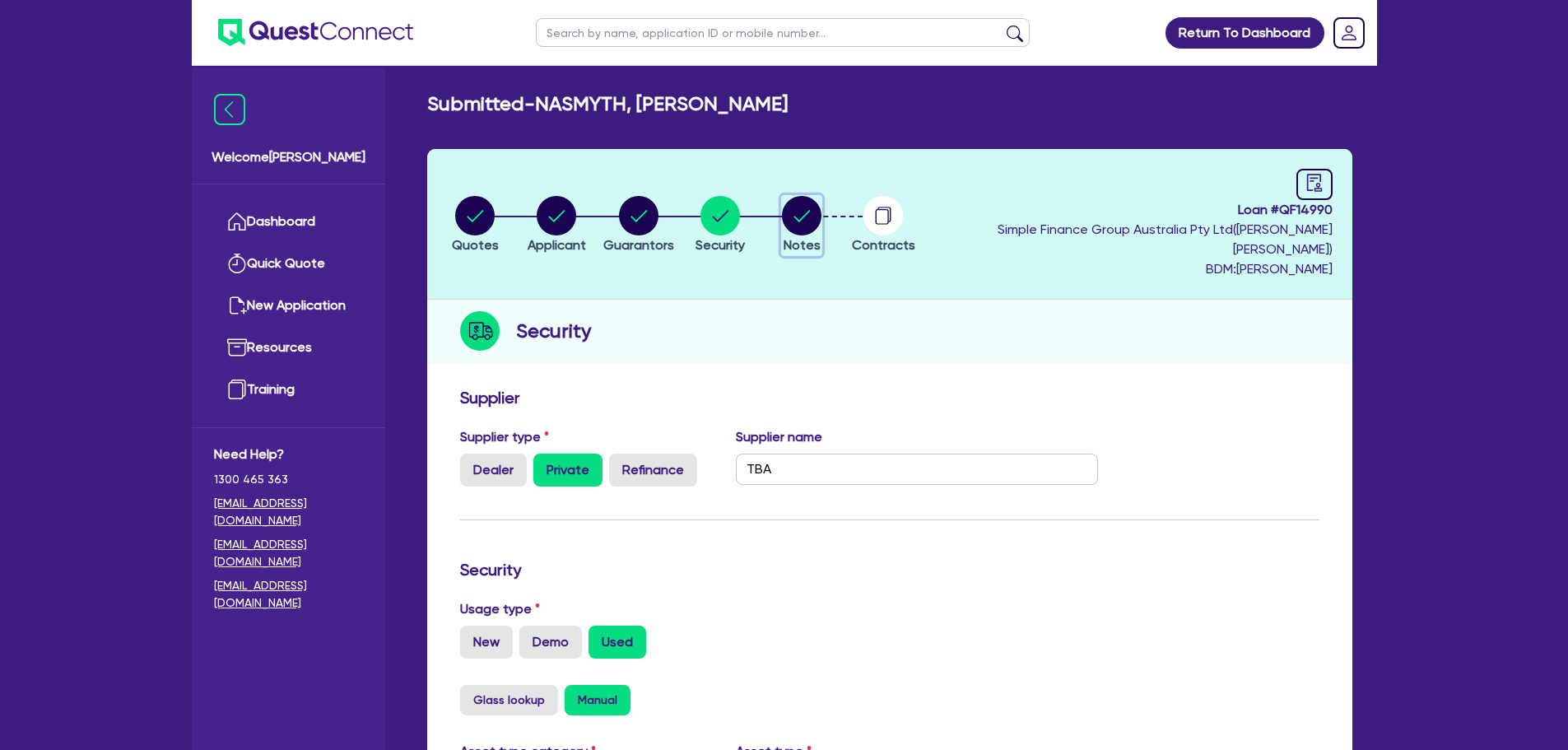
click at [822, 199] on circle "button" at bounding box center [801, 215] width 40 height 40
select select "Quest Finance - Own Book"
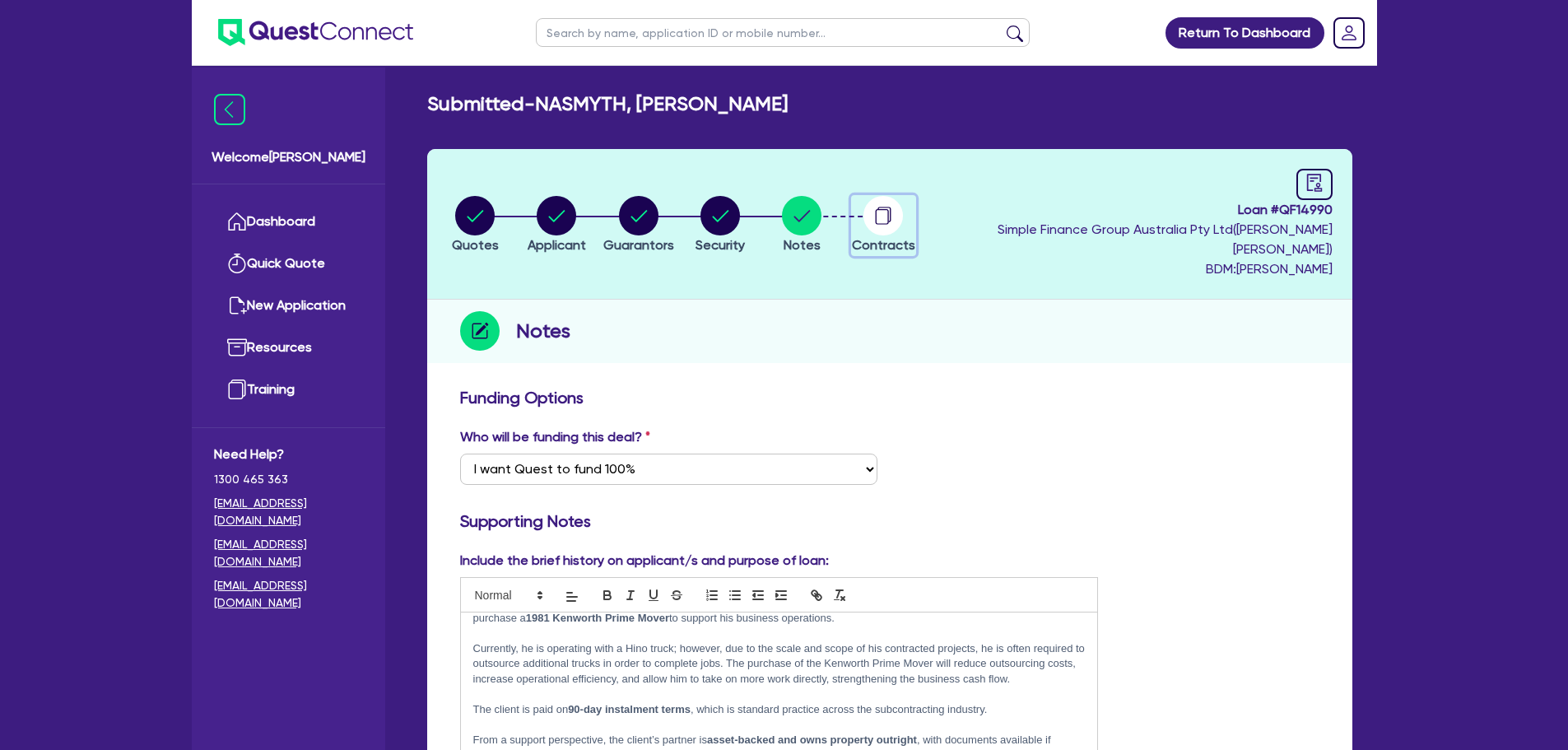
click at [903, 211] on circle "button" at bounding box center [883, 215] width 40 height 40
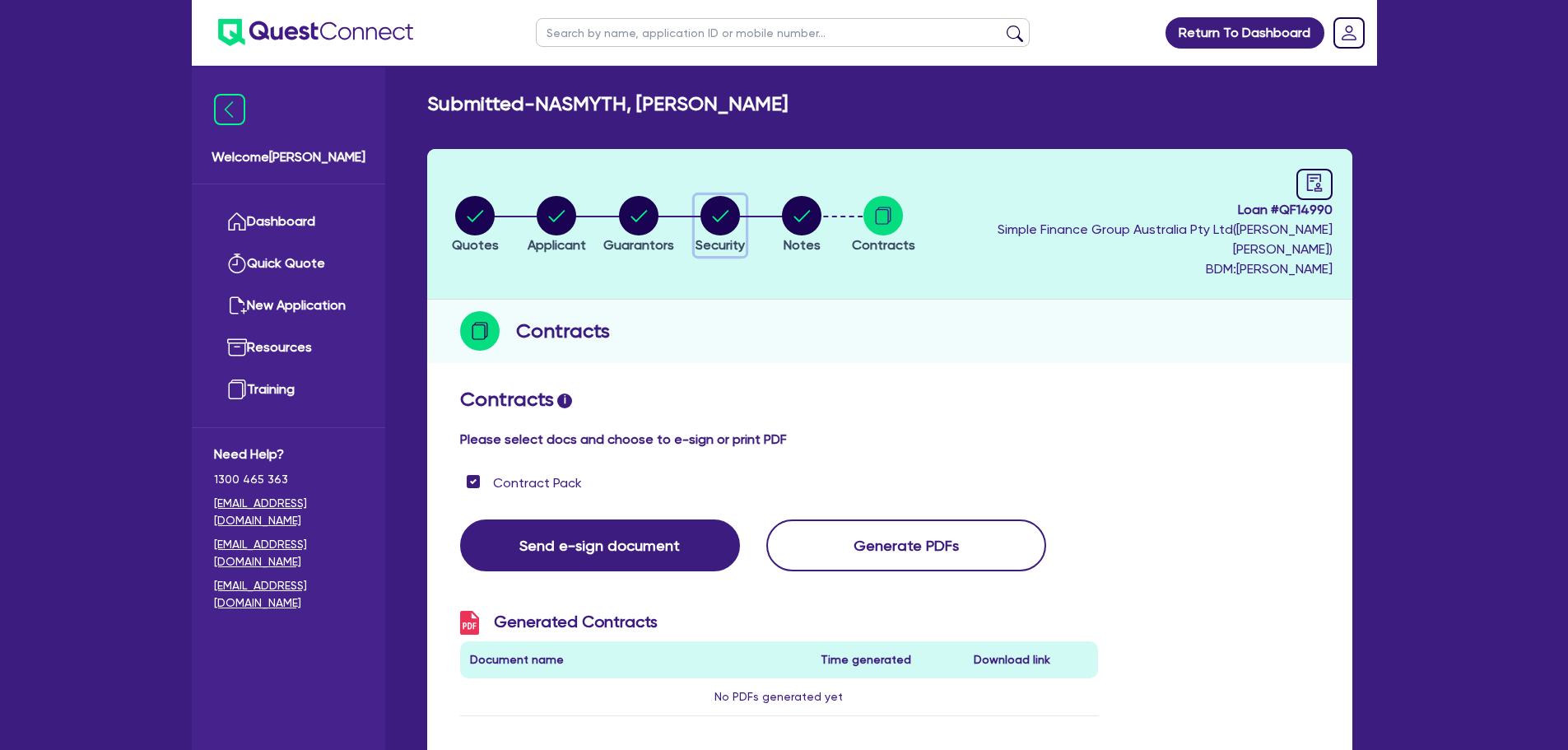
click at [741, 224] on button "Security" at bounding box center [720, 225] width 51 height 61
select select "PRIMARY_ASSETS"
select select "HEAVY_TRUCKS"
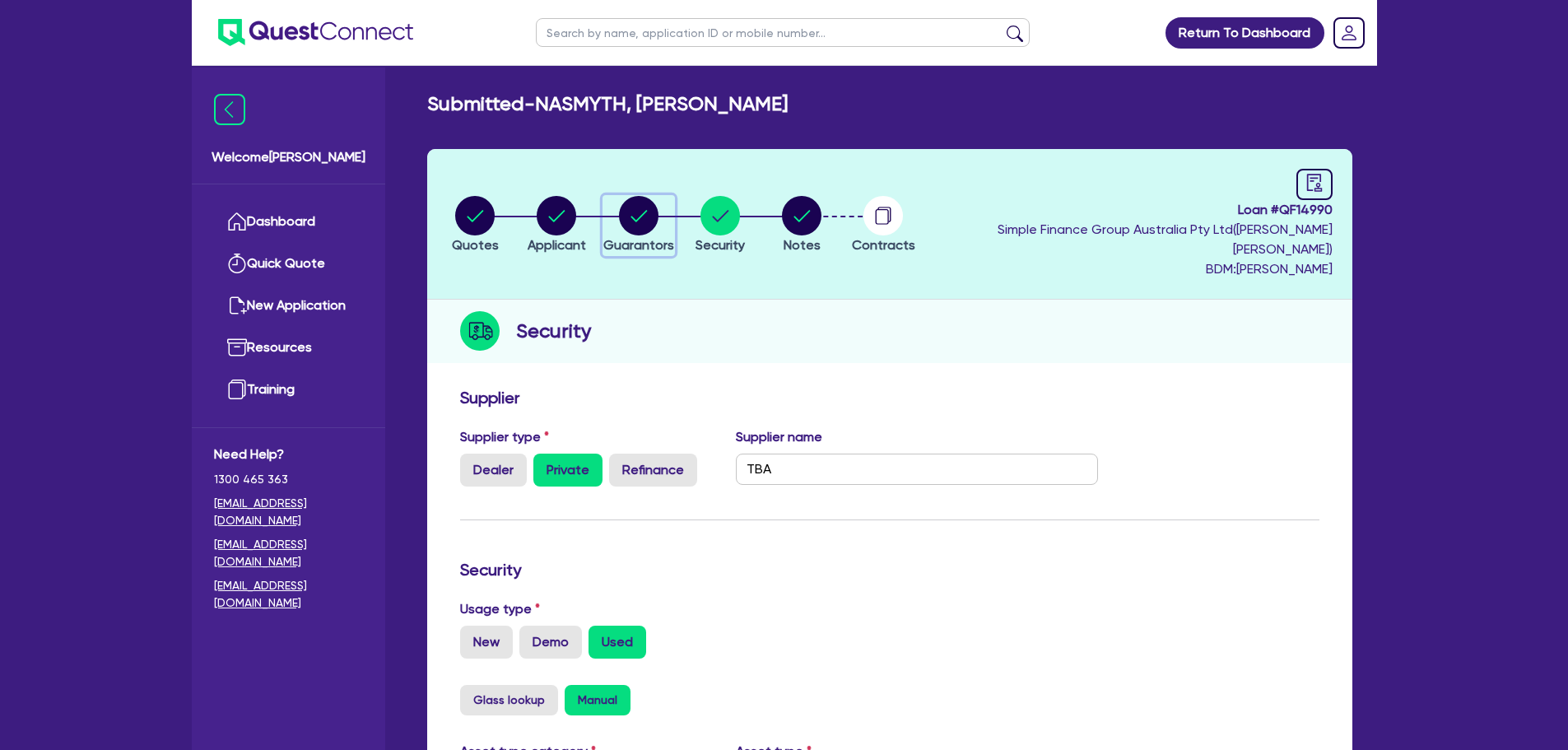
click at [658, 210] on icon "button" at bounding box center [638, 215] width 40 height 40
select select "MR"
select select "QLD"
select select "DE_FACTO"
select select "CASH"
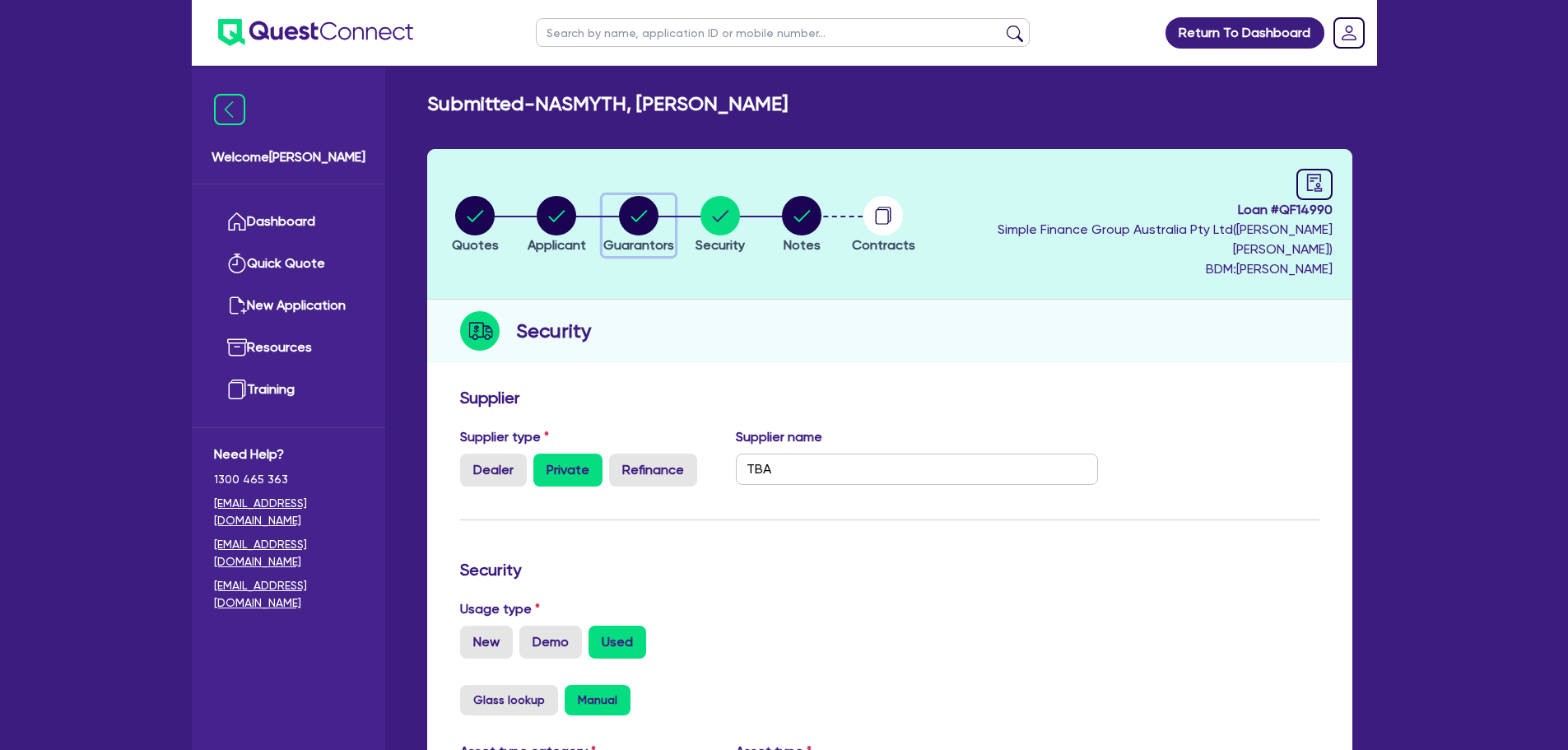
select select "EQUIPMENT"
select select "TRUCK"
select select "EQUIPMENT"
select select "VEHICLE"
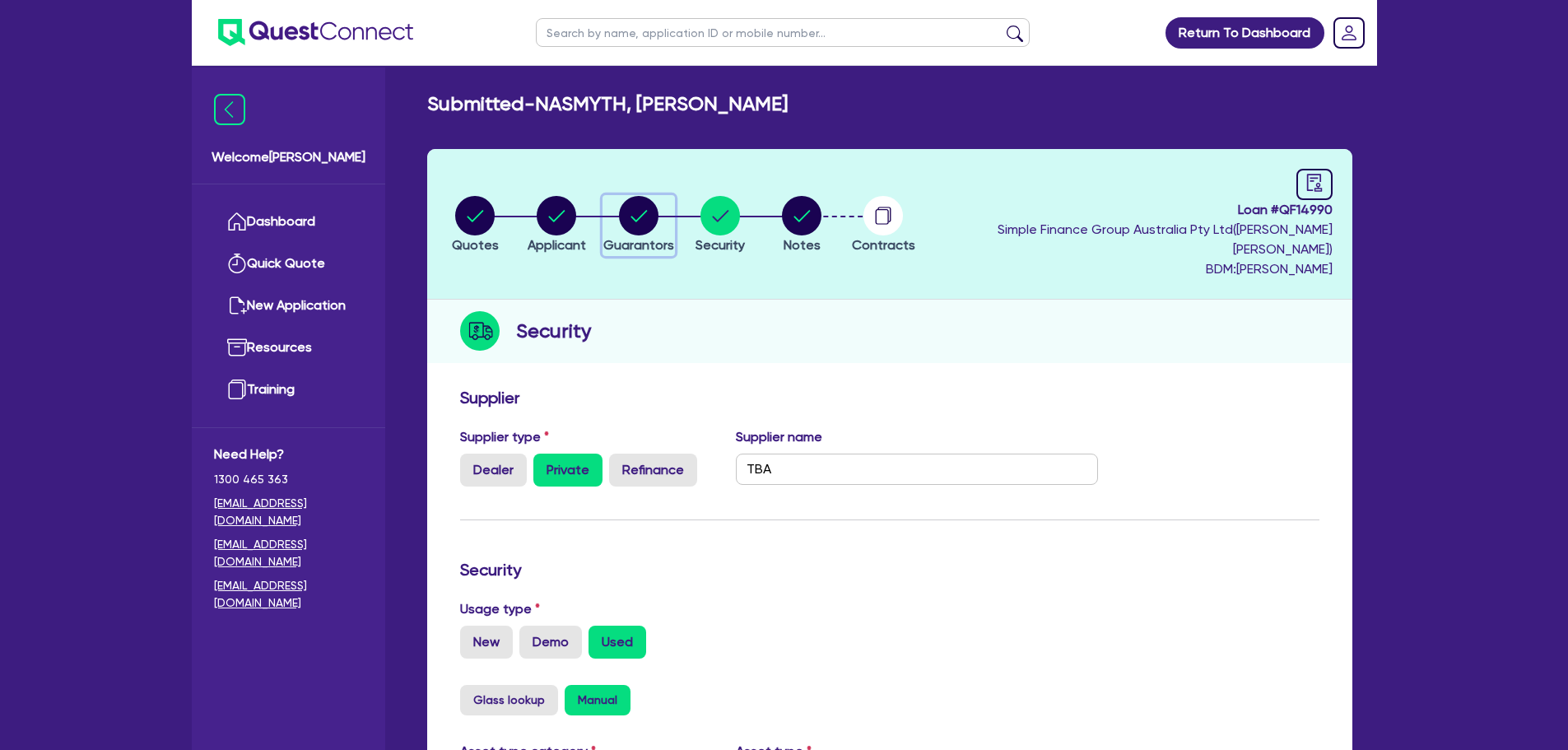
select select "EQUIPMENT"
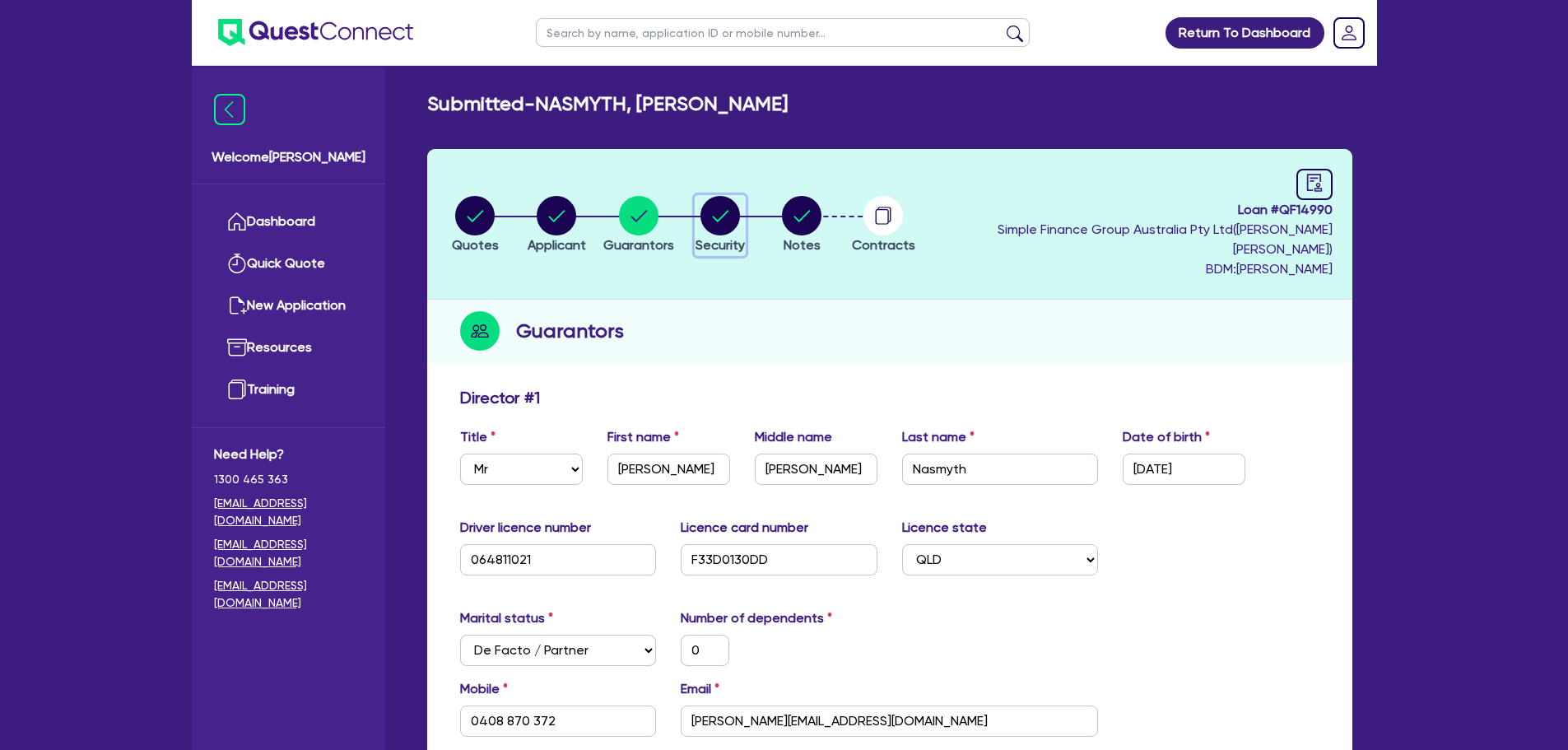
click at [740, 214] on circle "button" at bounding box center [720, 215] width 40 height 40
select select "PRIMARY_ASSETS"
select select "HEAVY_TRUCKS"
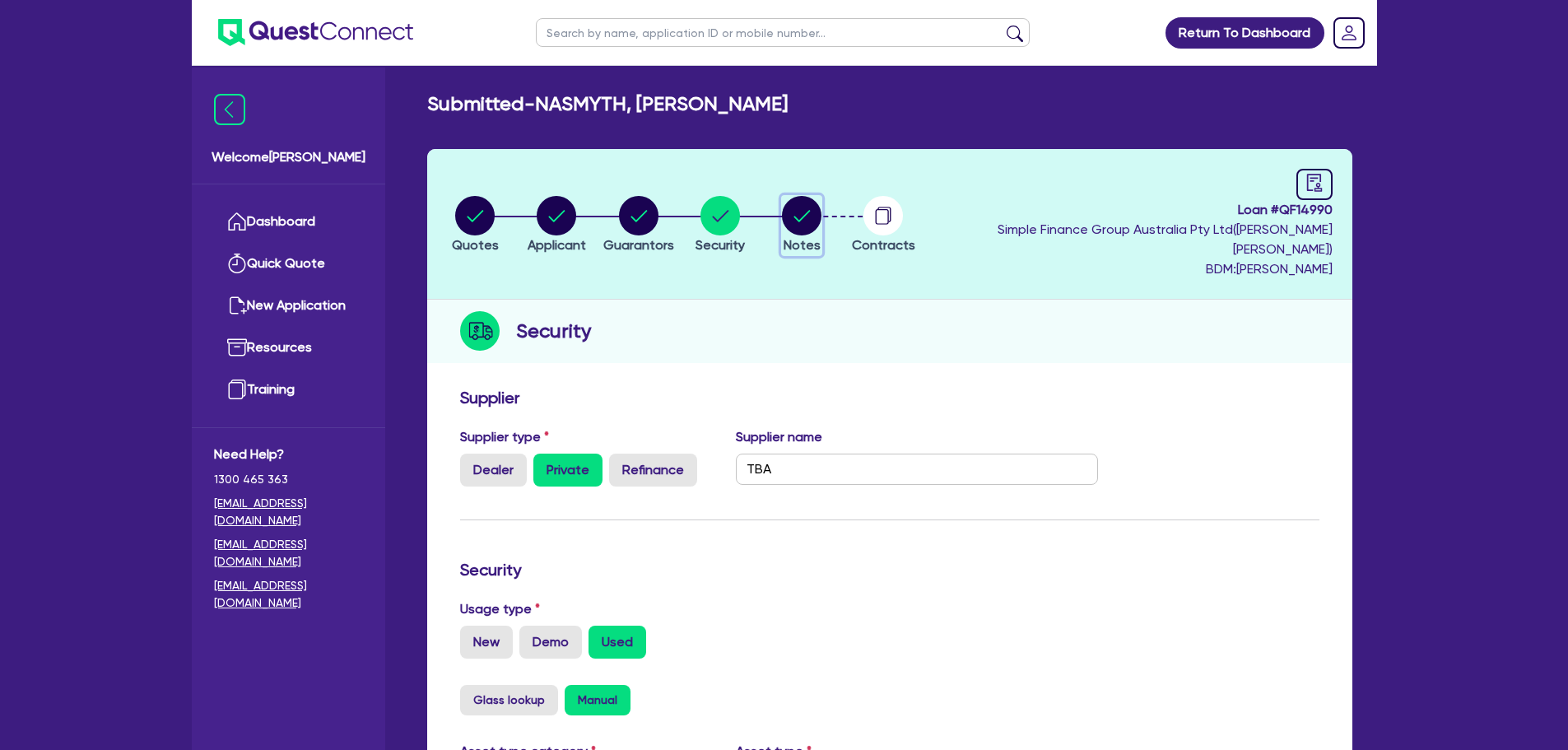
drag, startPoint x: 836, startPoint y: 226, endPoint x: 845, endPoint y: 226, distance: 9.0
click at [821, 237] on span "Notes" at bounding box center [802, 245] width 37 height 15
select select "Quest Finance - Own Book"
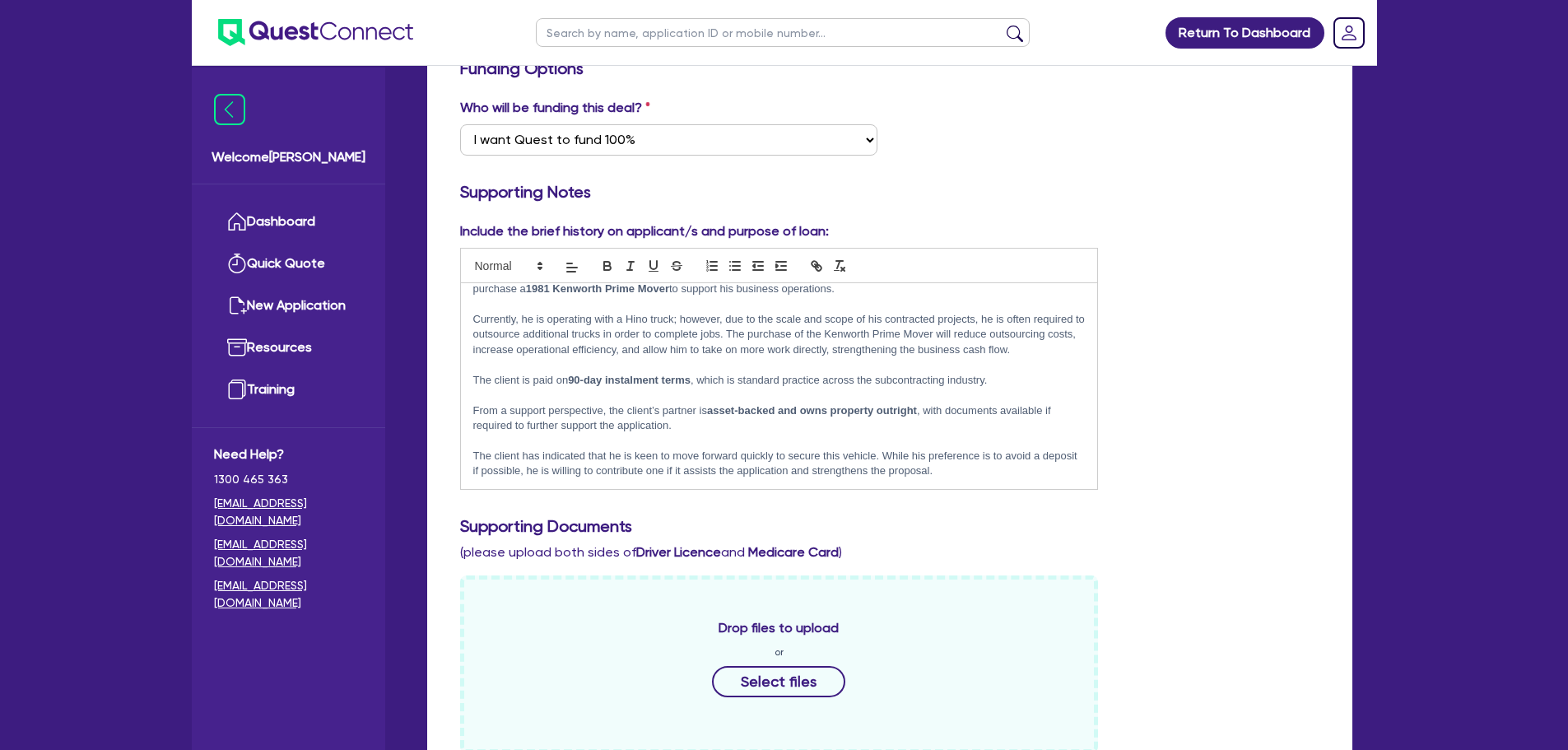
scroll to position [41, 0]
drag, startPoint x: 476, startPoint y: 392, endPoint x: 508, endPoint y: 391, distance: 32.0
click at [480, 404] on p "From a support perspective, the client’s partner is asset-backed and owns prope…" at bounding box center [779, 419] width 613 height 30
drag, startPoint x: 696, startPoint y: 410, endPoint x: 889, endPoint y: 399, distance: 193.3
click at [889, 404] on p "From a support perspective, the client’s partner is asset-backed and owns prope…" at bounding box center [779, 419] width 613 height 30
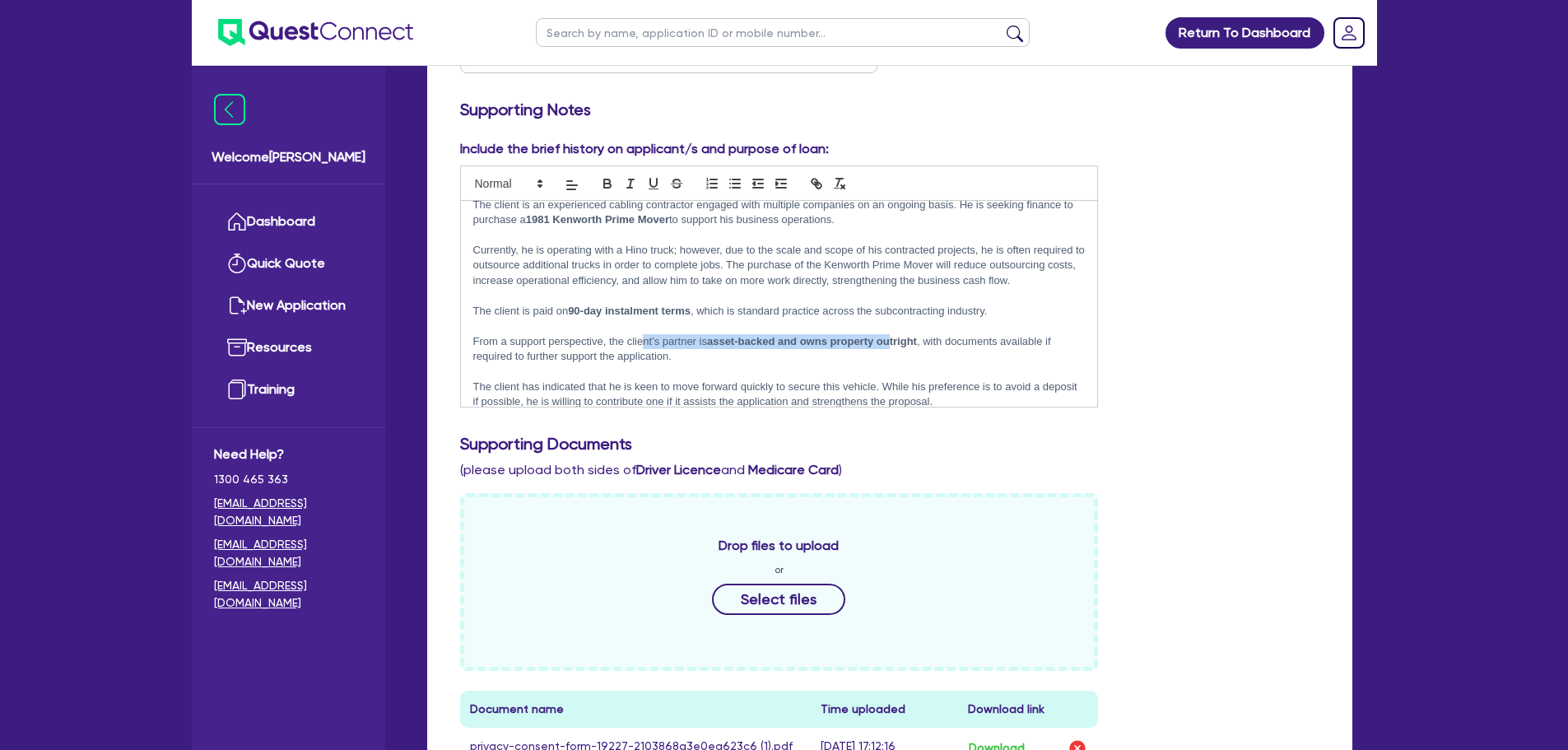
scroll to position [0, 0]
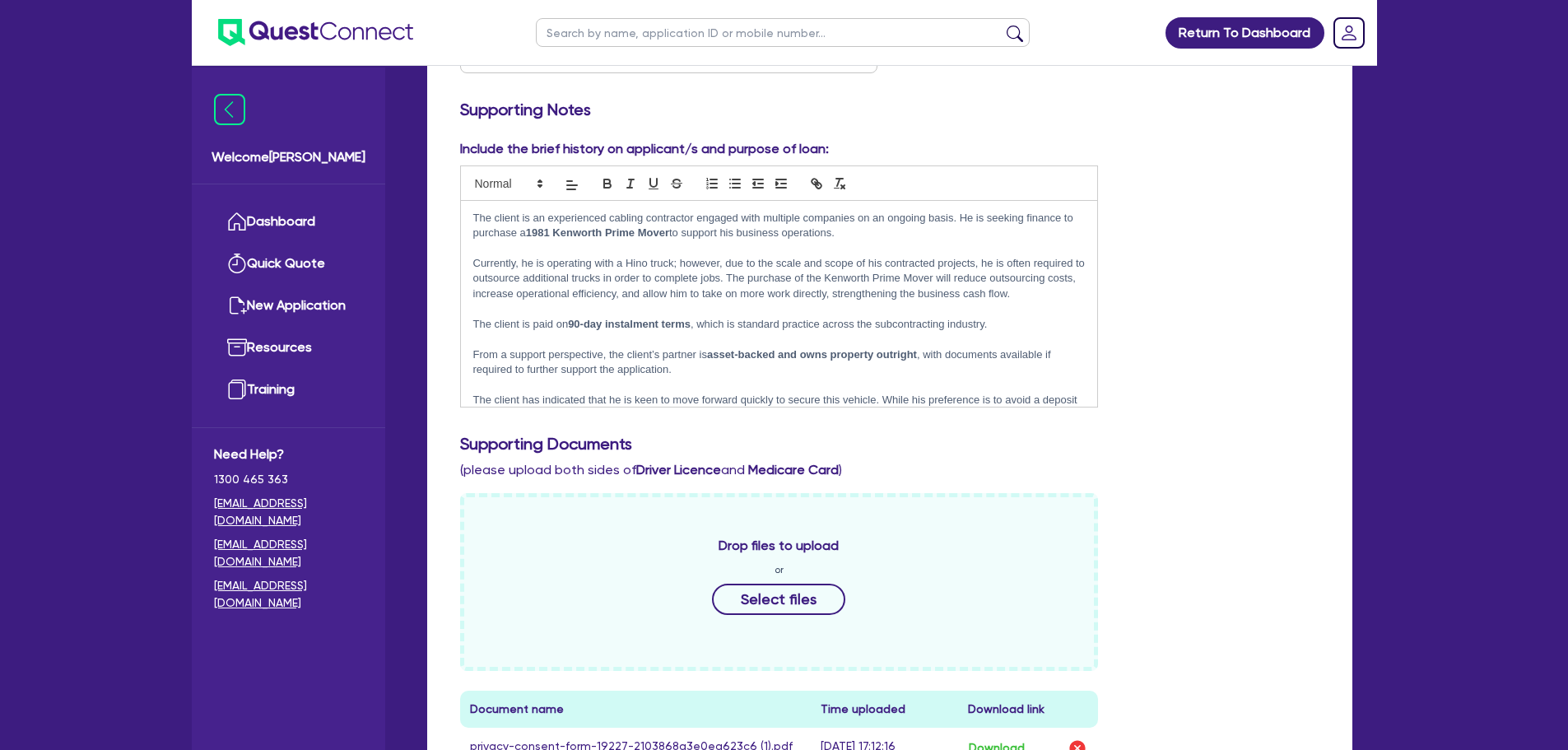
click at [1261, 284] on div "Include the brief history on applicant/s and purpose of loan: The client is an …" at bounding box center [889, 279] width 883 height 282
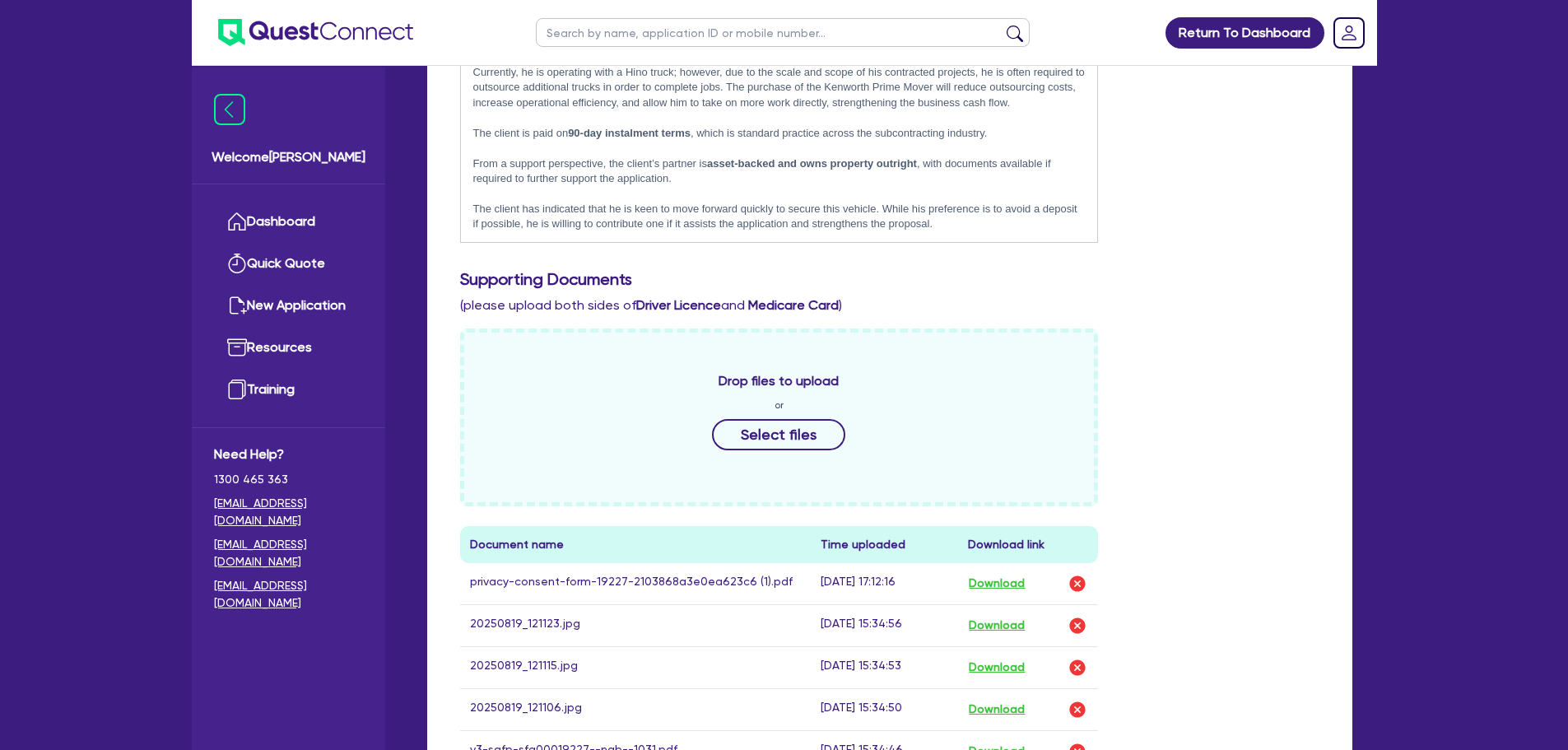
scroll to position [659, 0]
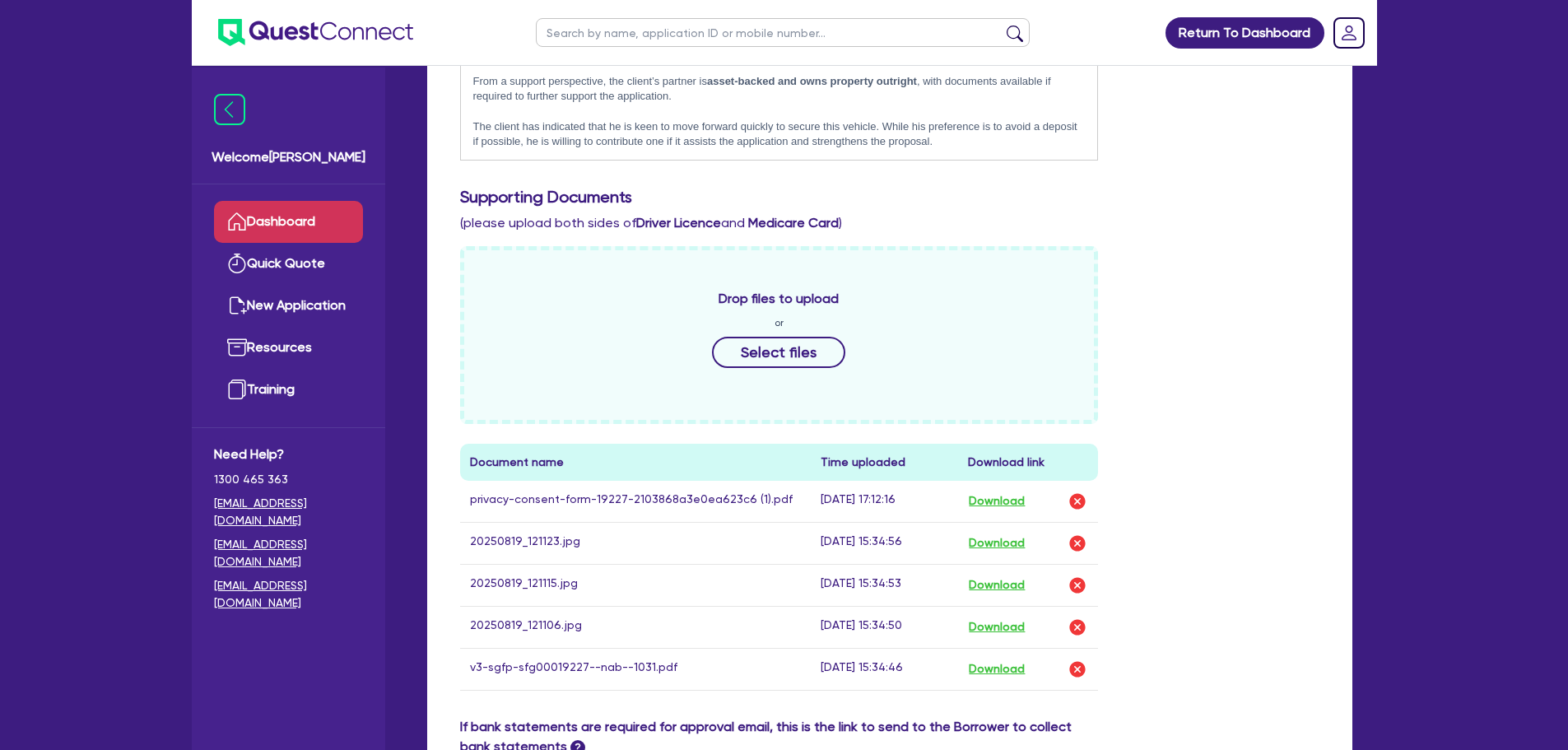
click at [317, 212] on link "Dashboard" at bounding box center [289, 222] width 149 height 42
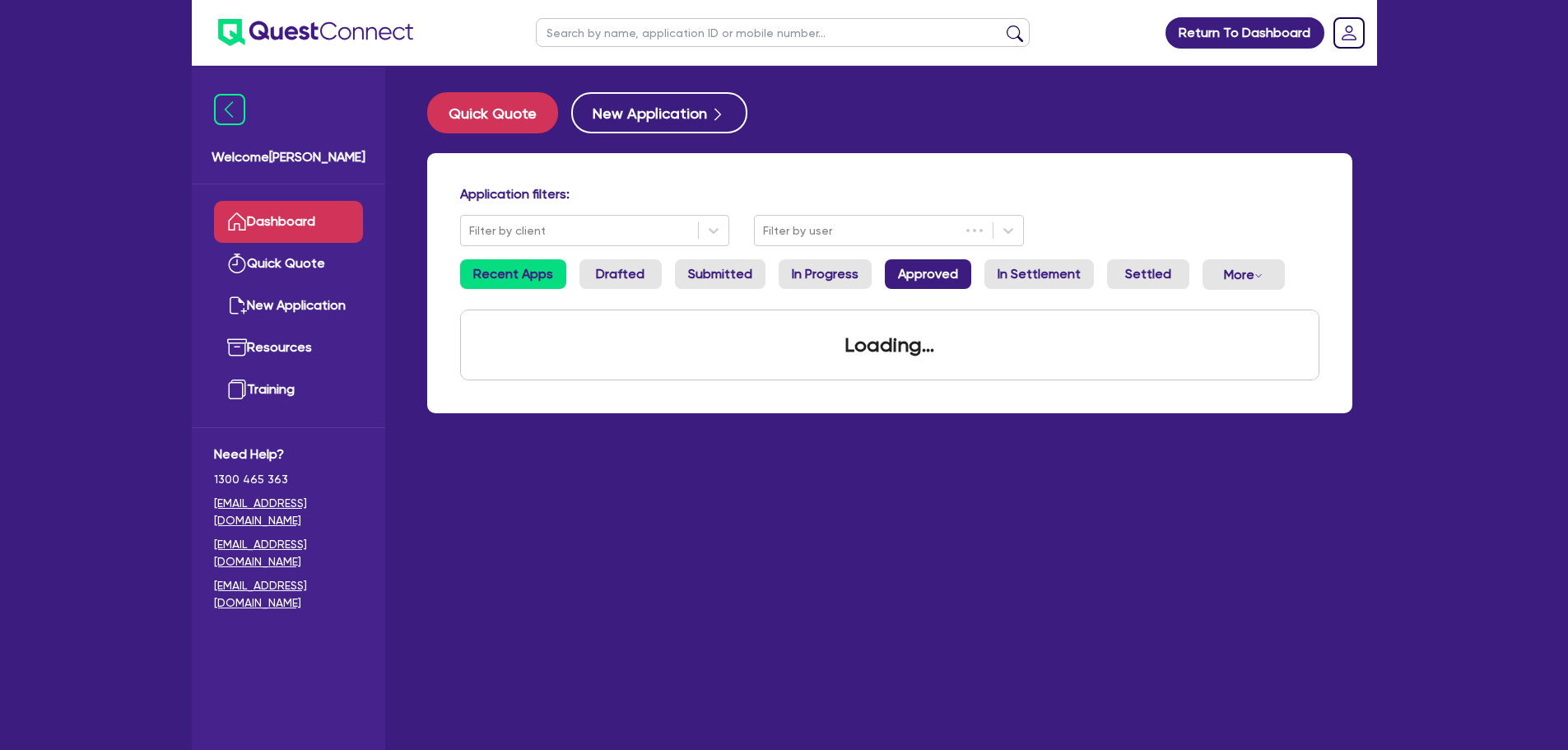
click at [905, 277] on link "Approved" at bounding box center [927, 273] width 86 height 30
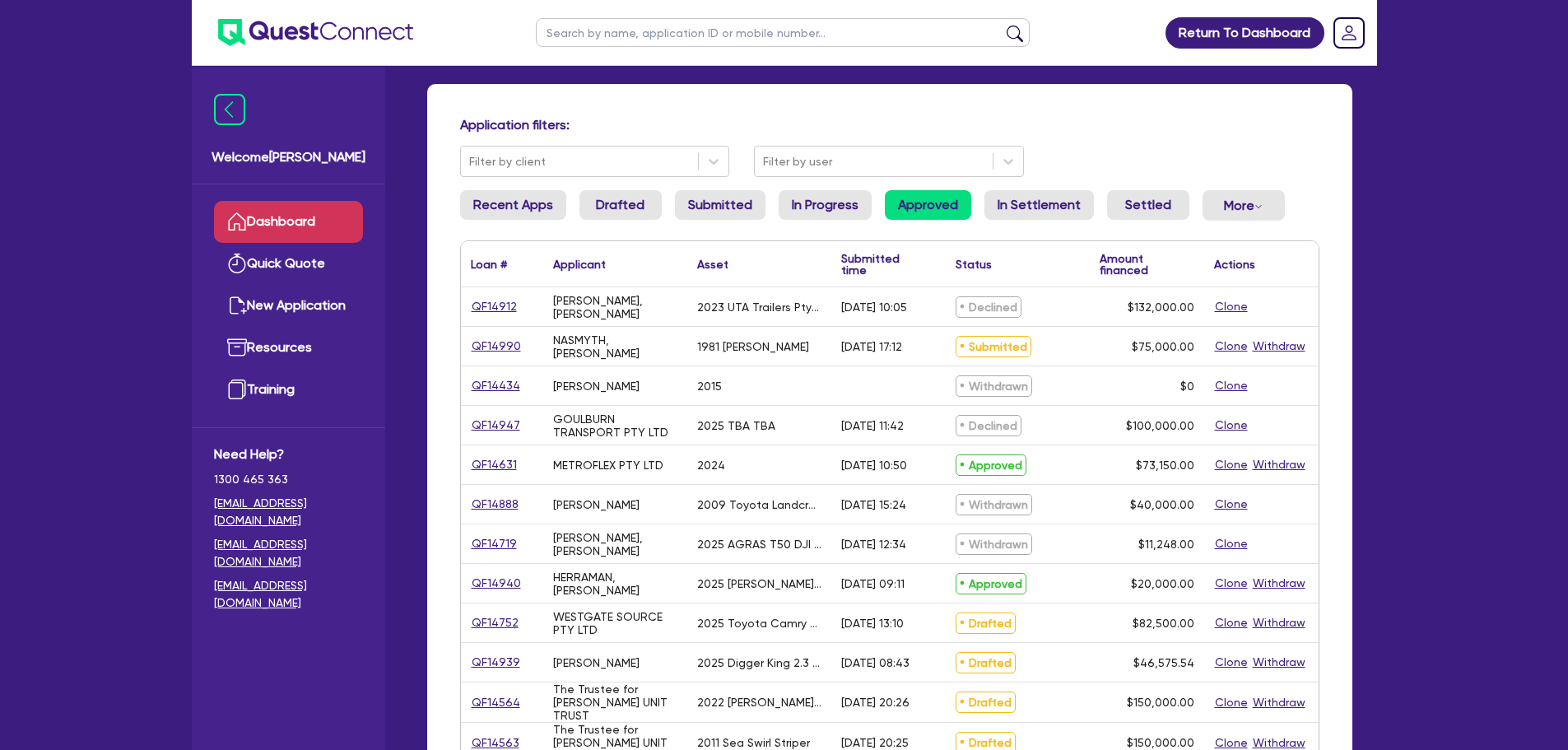
scroll to position [164, 0]
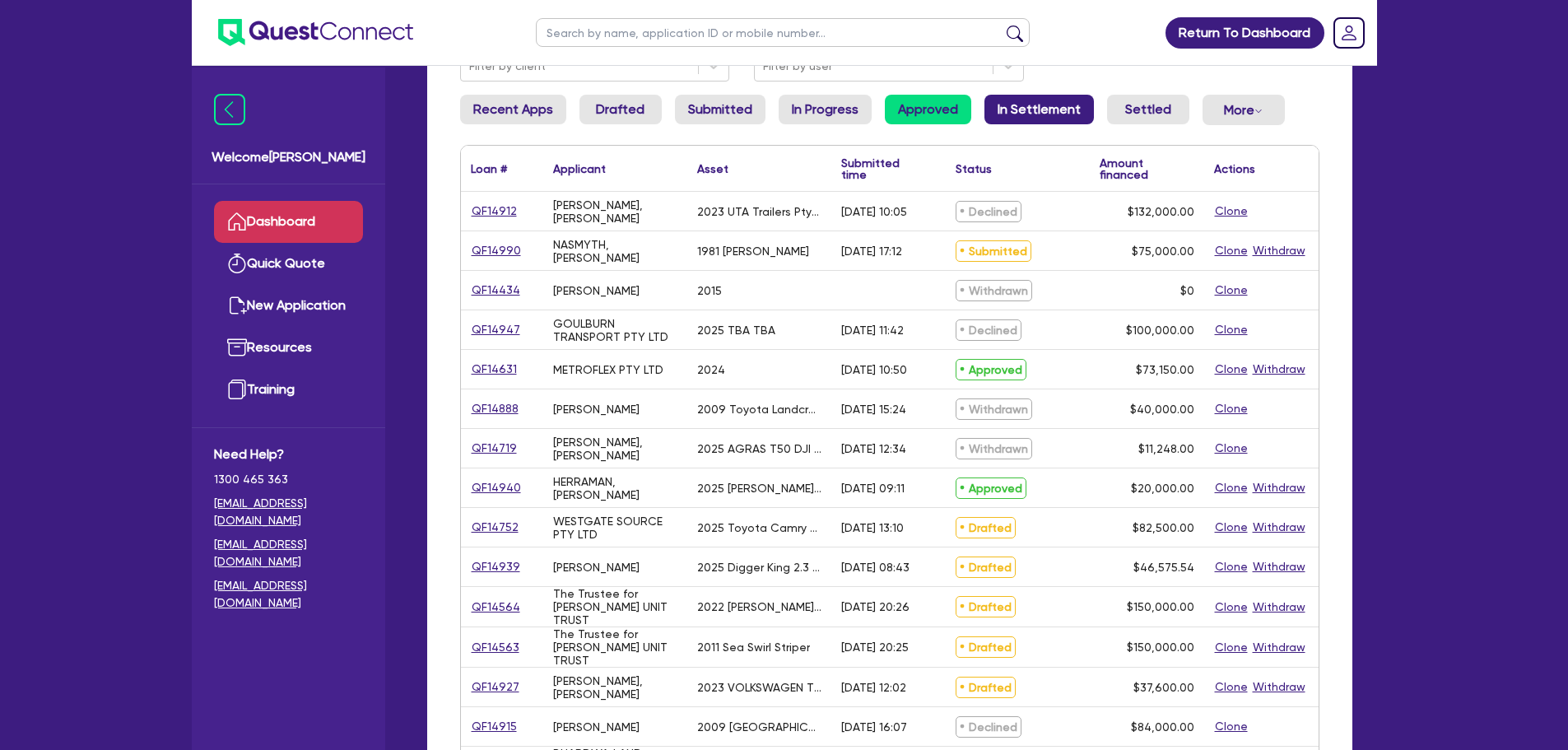
click at [1032, 105] on link "In Settlement" at bounding box center [1038, 109] width 109 height 30
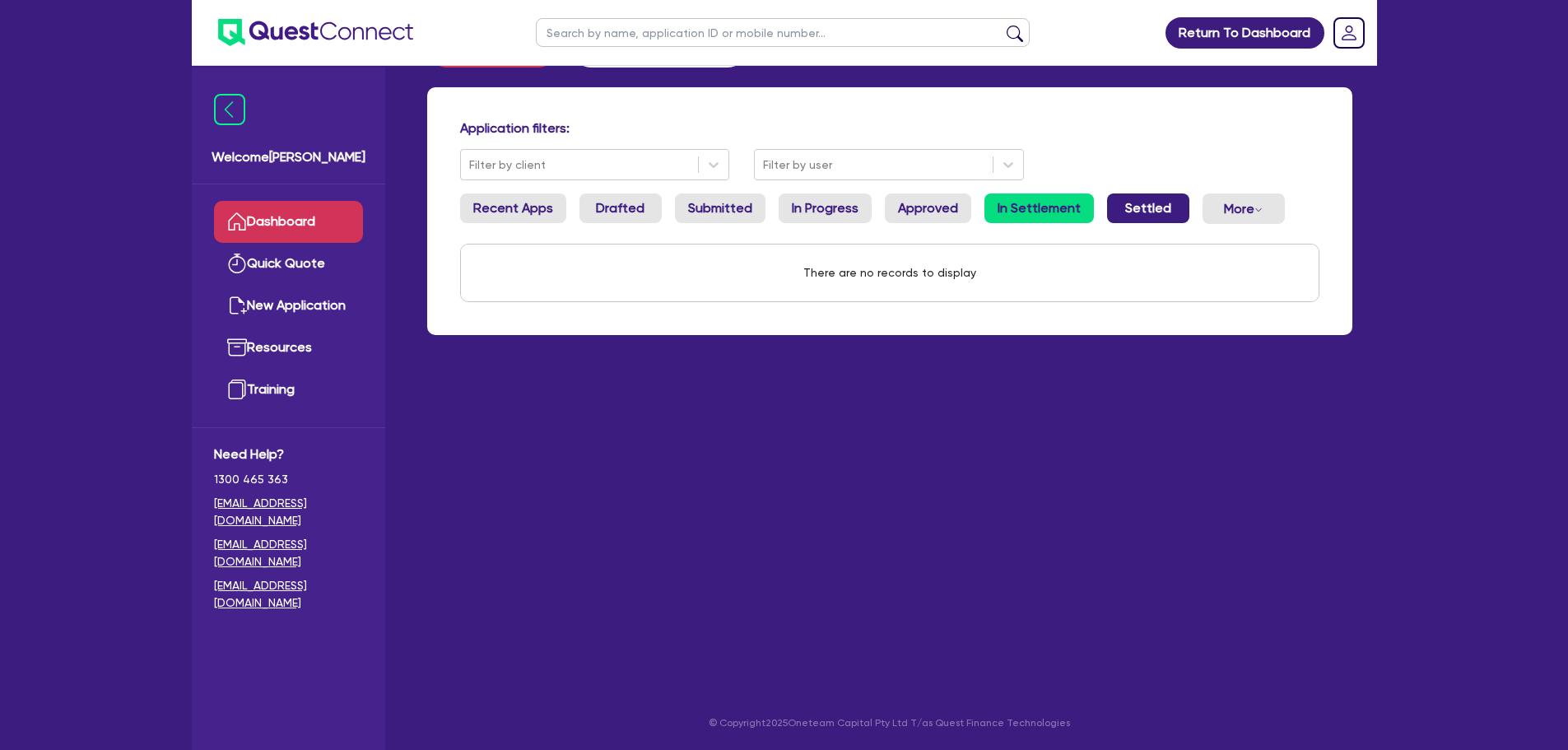
click at [1130, 212] on link "Settled" at bounding box center [1147, 208] width 82 height 30
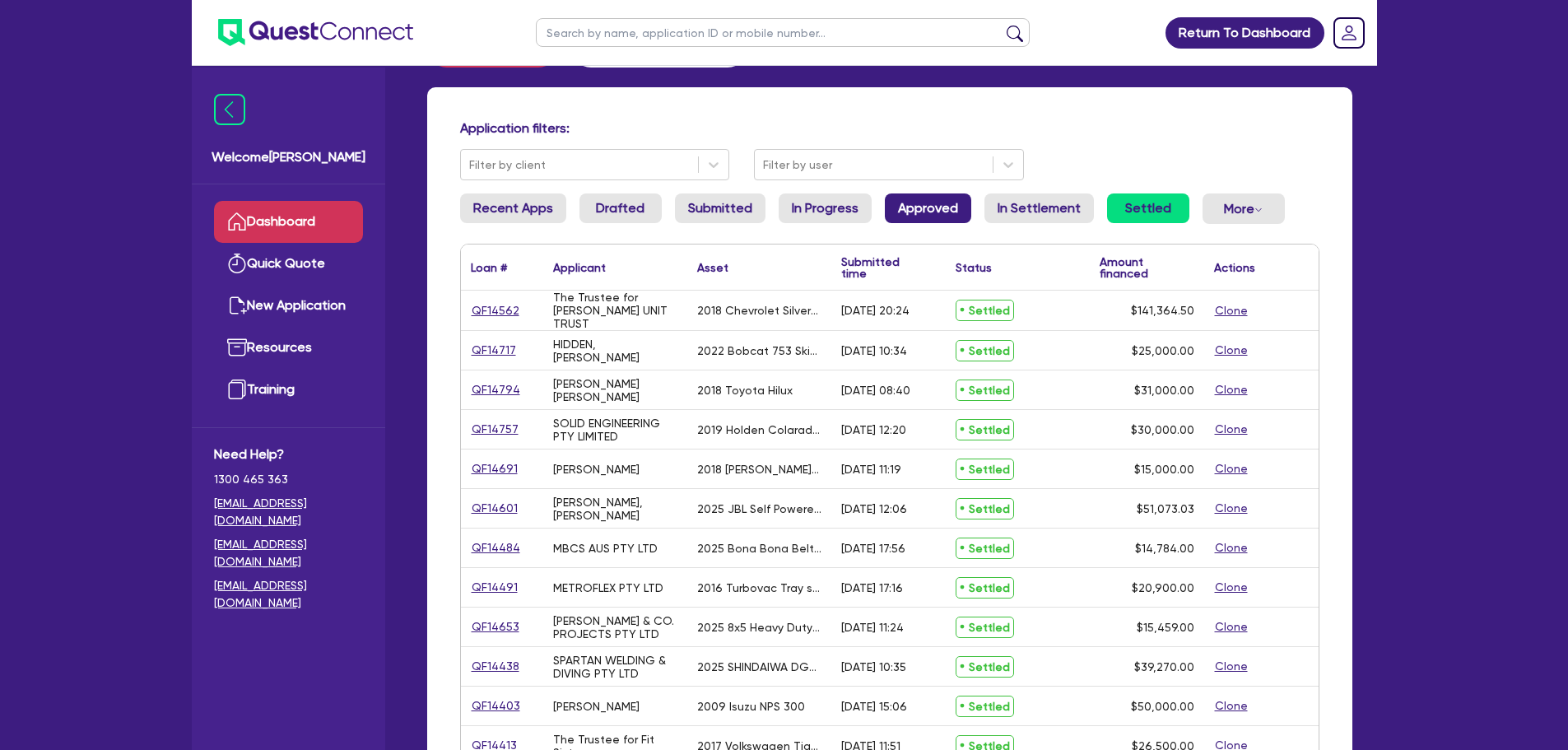
click at [925, 206] on link "Approved" at bounding box center [927, 208] width 86 height 30
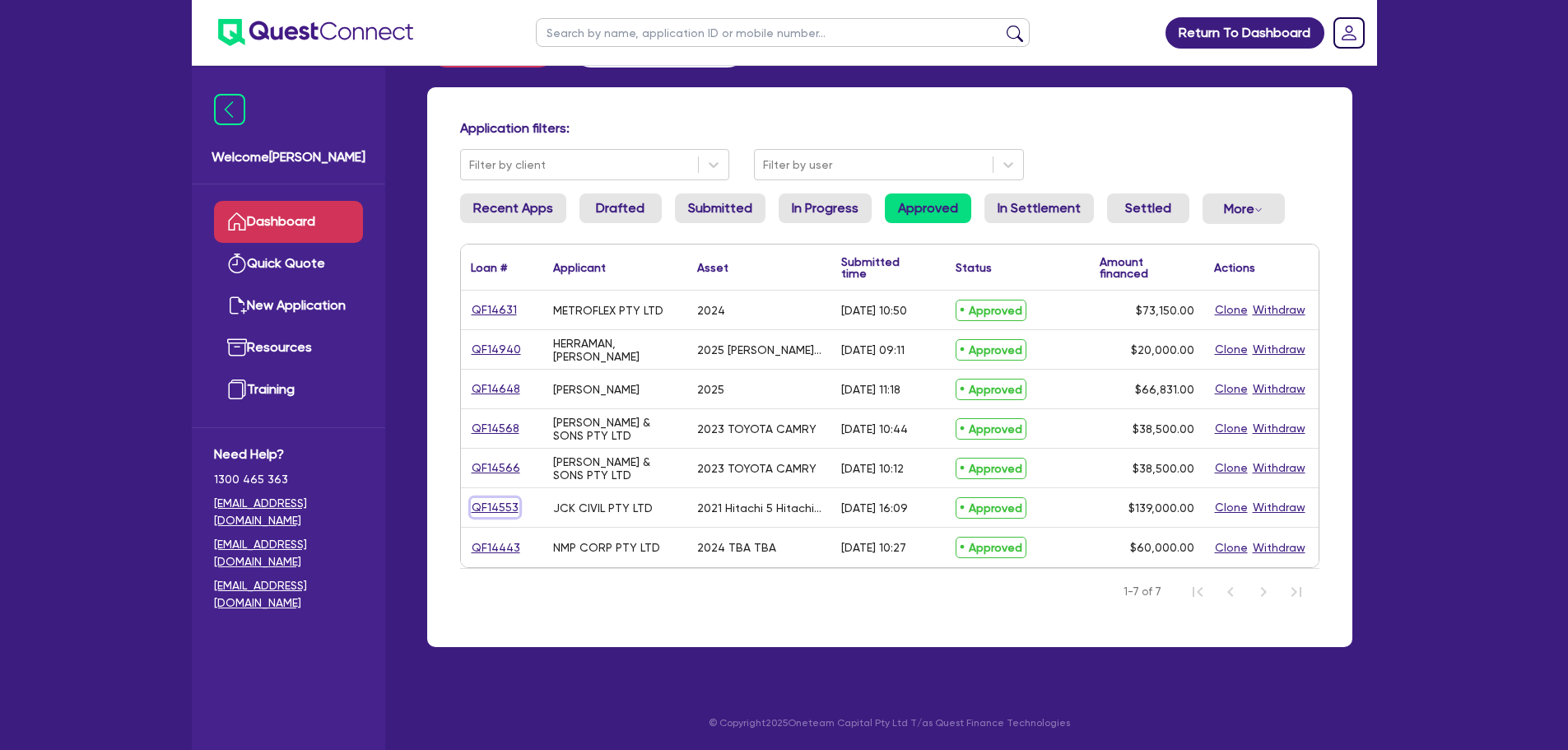
click at [504, 510] on link "QF14553" at bounding box center [494, 507] width 48 height 19
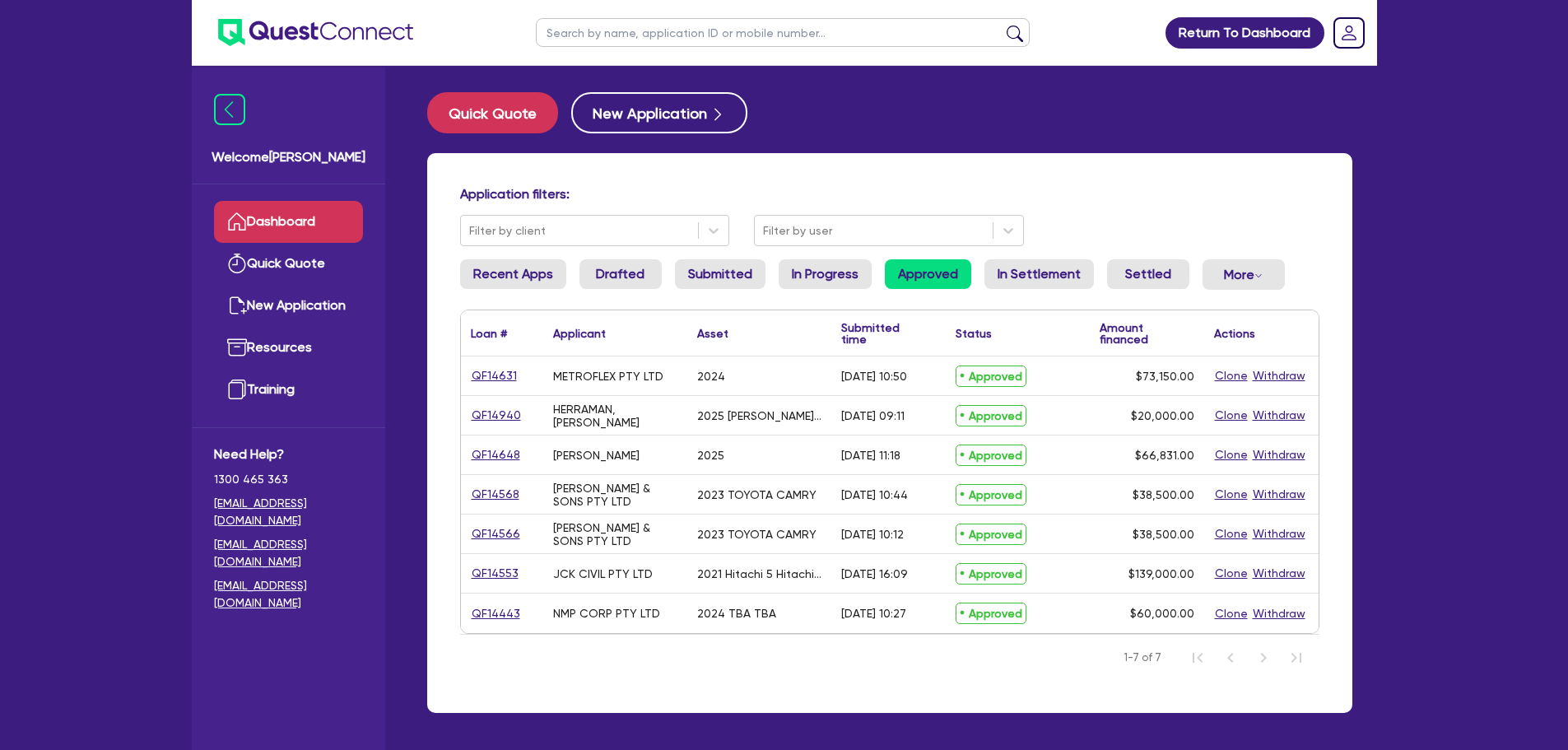
select select "PRIMARY_ASSETS"
select select "YELLOW_GOODS_AND_EXCAVATORS"
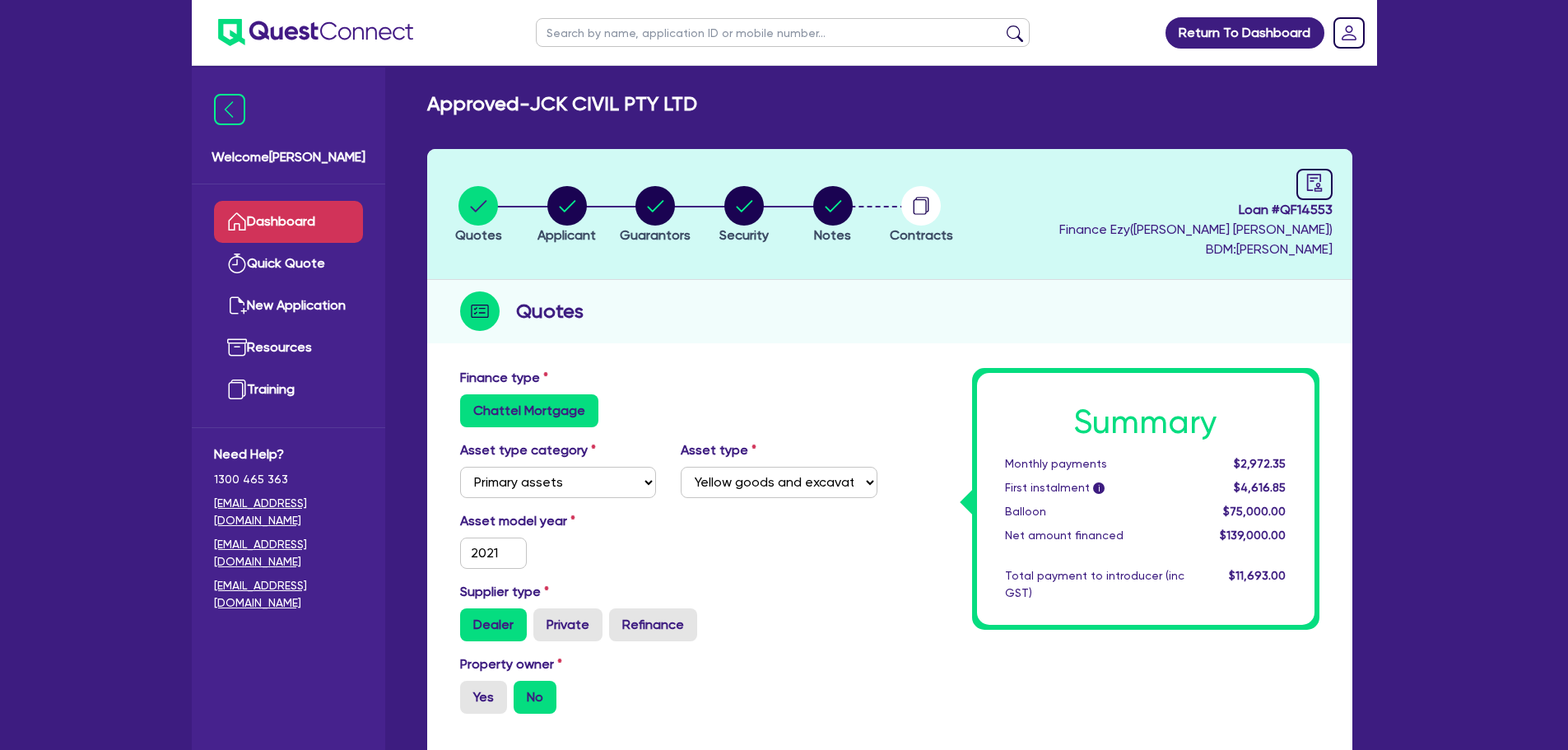
click at [344, 225] on link "Dashboard" at bounding box center [289, 222] width 149 height 42
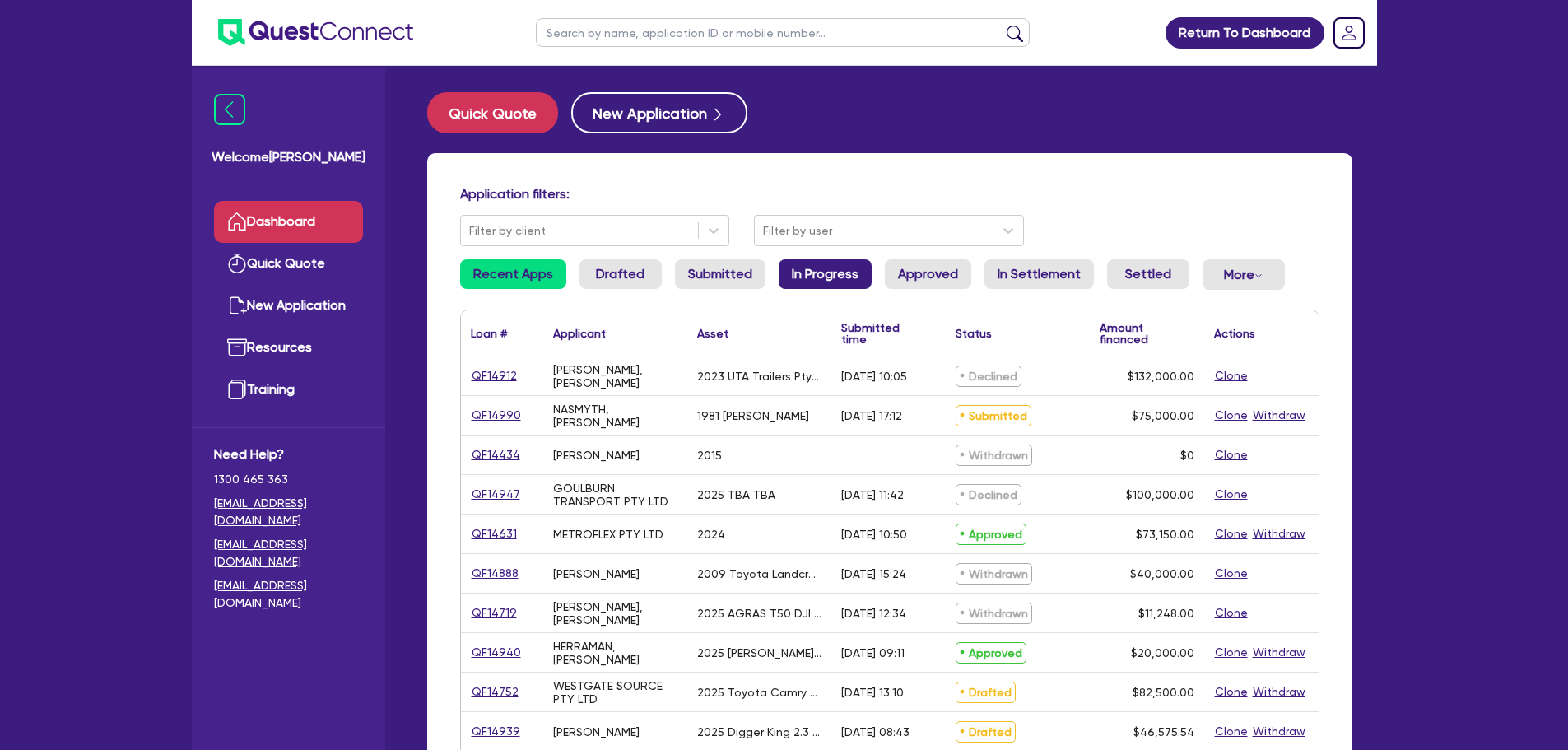
click at [792, 276] on link "In Progress" at bounding box center [825, 273] width 93 height 30
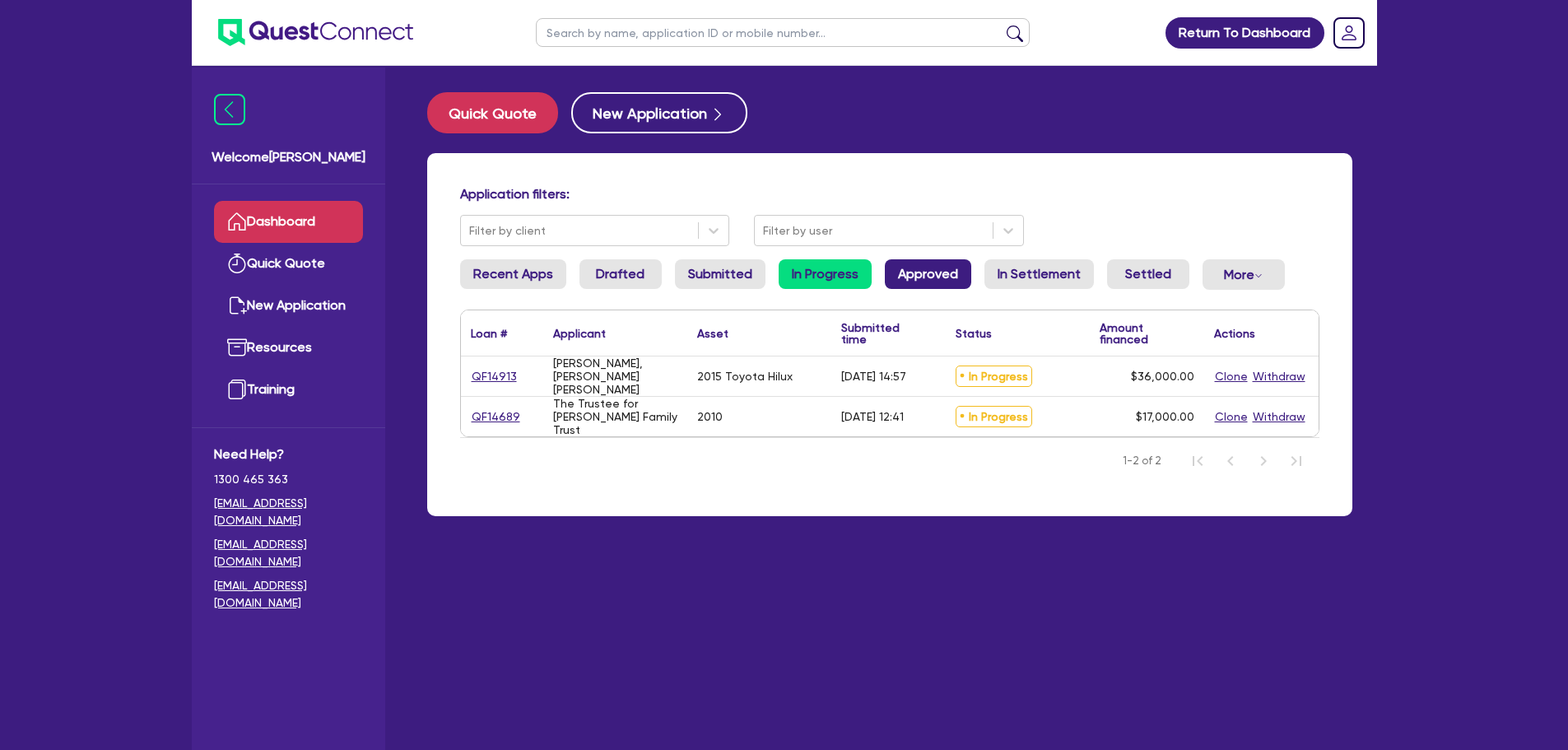
click at [913, 287] on link "Approved" at bounding box center [927, 273] width 86 height 30
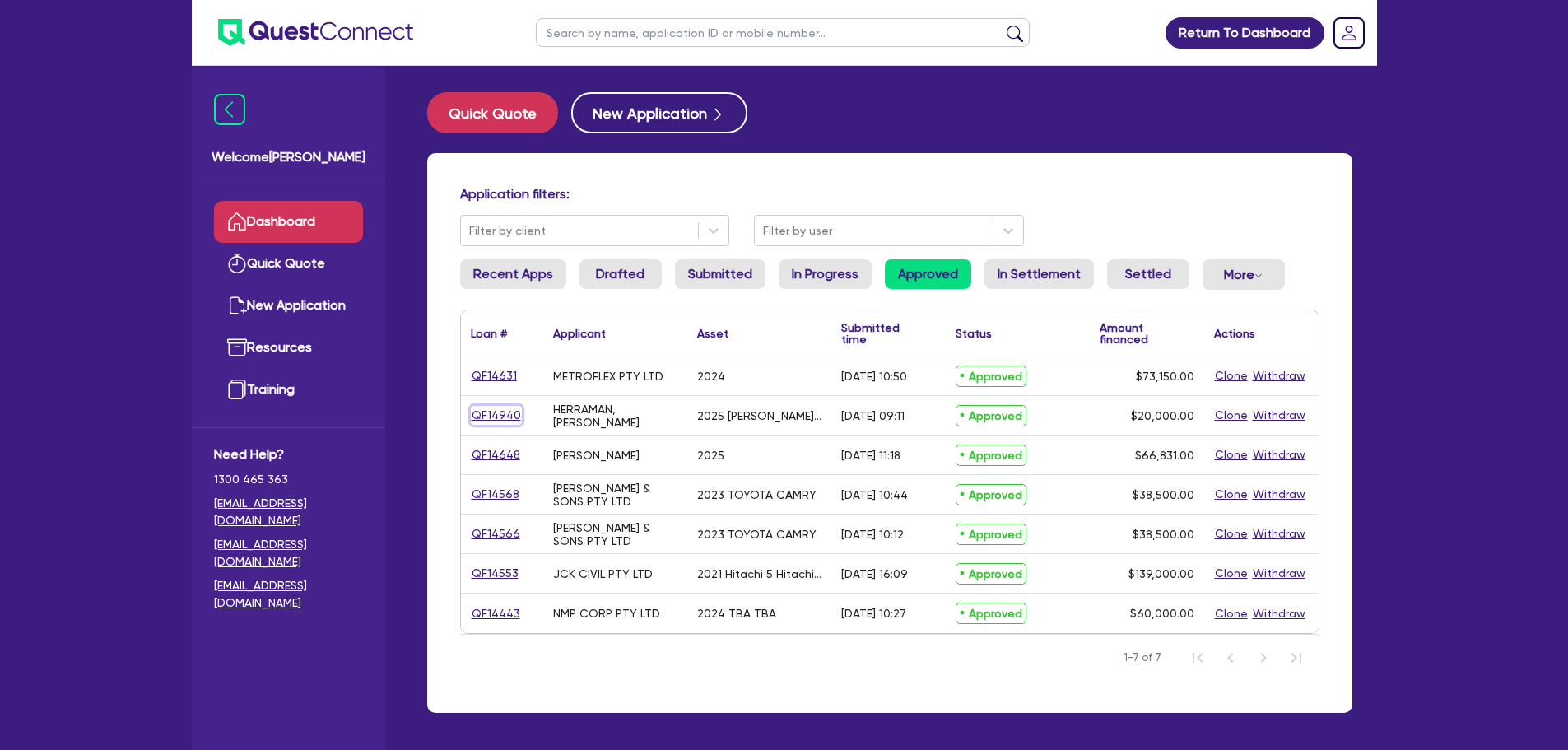
click at [484, 415] on link "QF14940" at bounding box center [496, 415] width 51 height 19
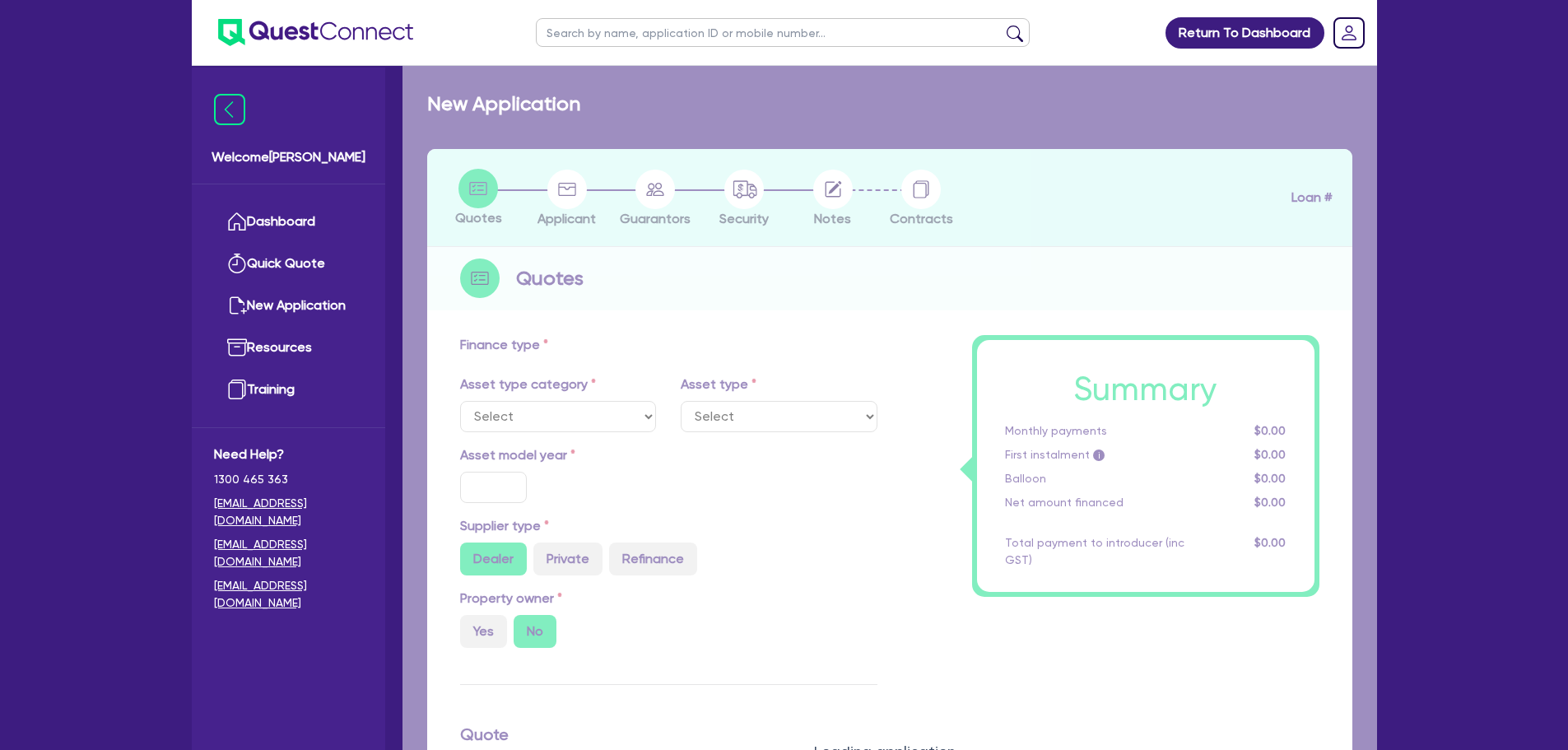
select select "CARS_AND_LIGHT_TRUCKS"
type input "2025"
radio input "false"
radio input "true"
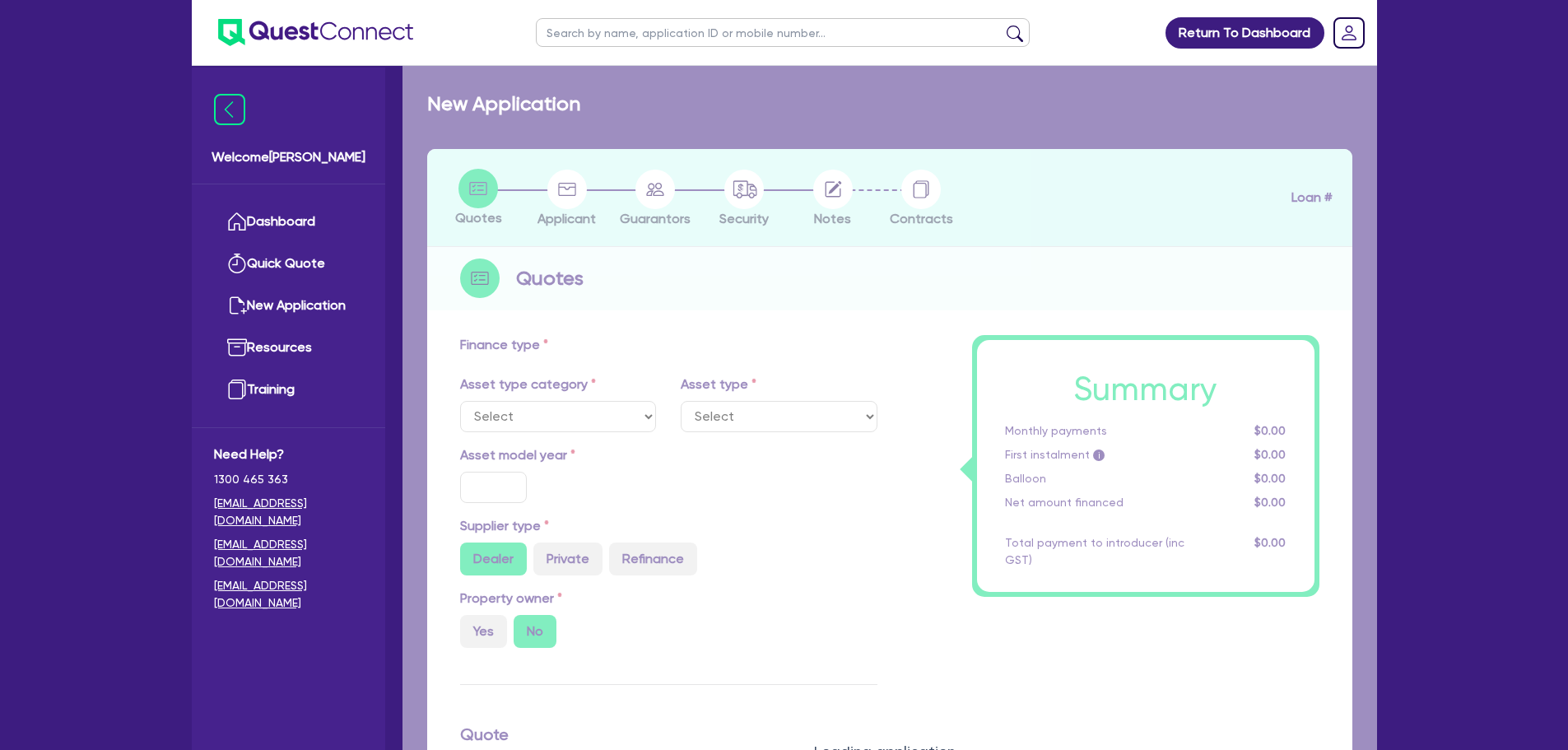
type input "20,000"
type input "11"
type input "2,200"
type input "17.95"
type input "900"
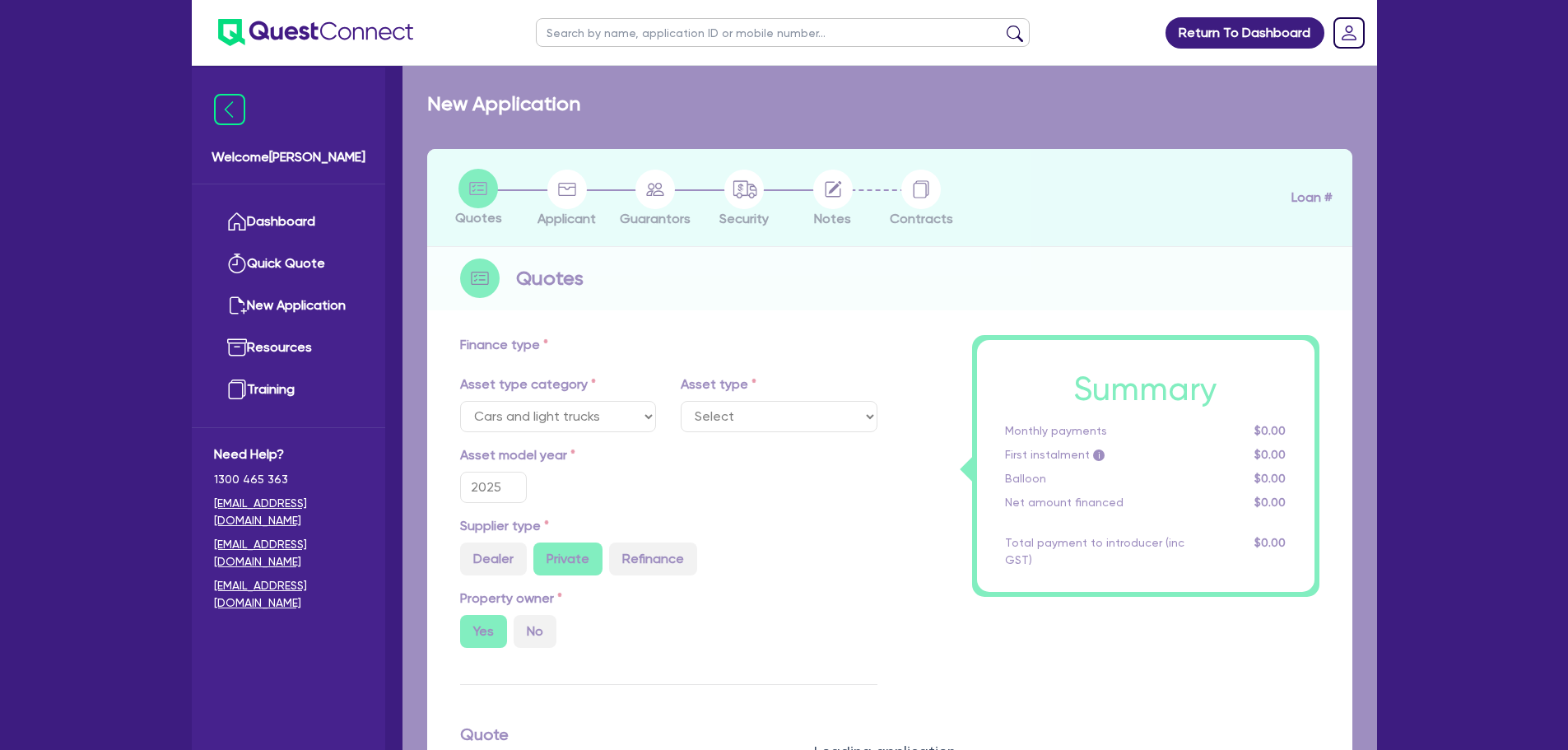
select select "PASSENGER_VEHICLES"
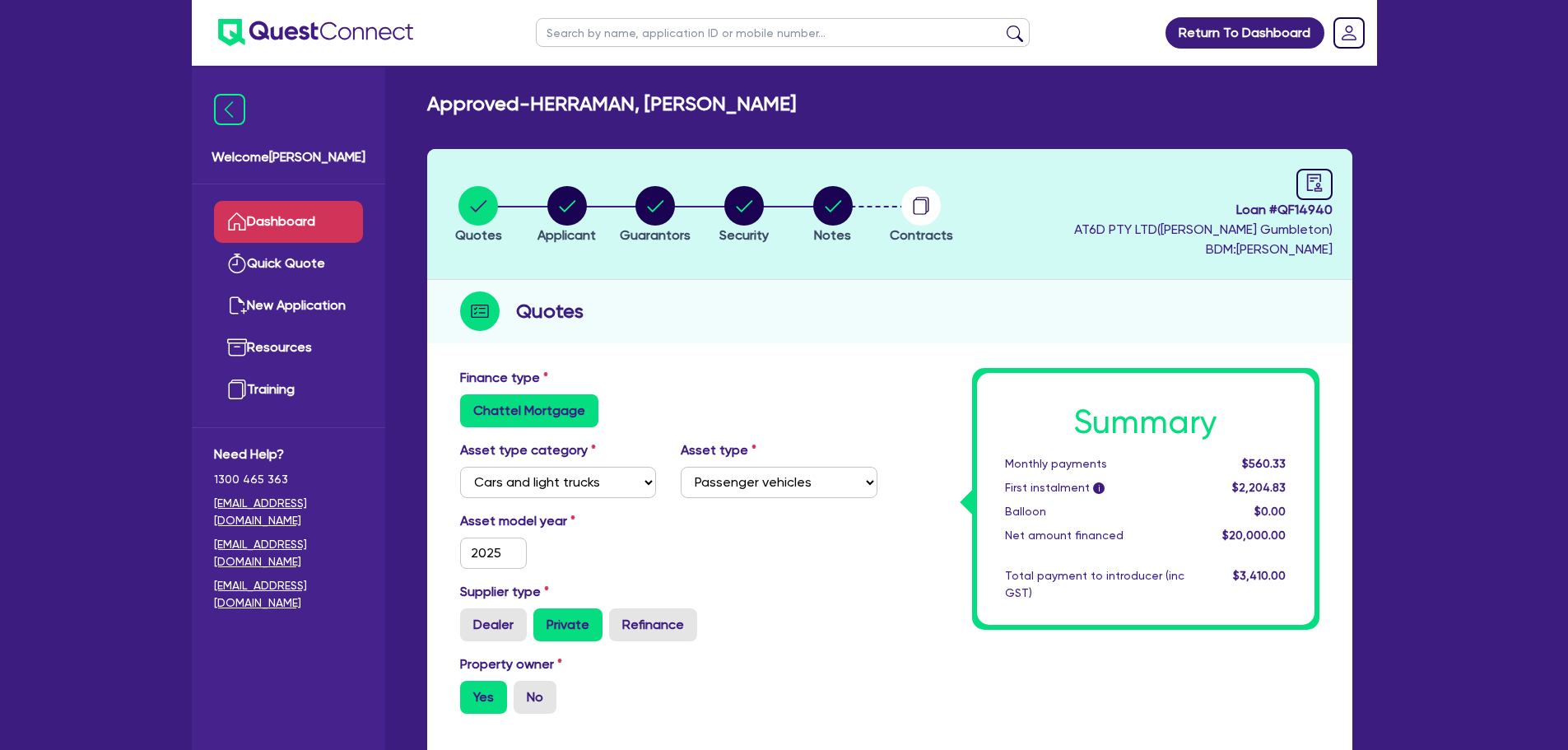
click at [284, 205] on link "Dashboard" at bounding box center [289, 222] width 149 height 42
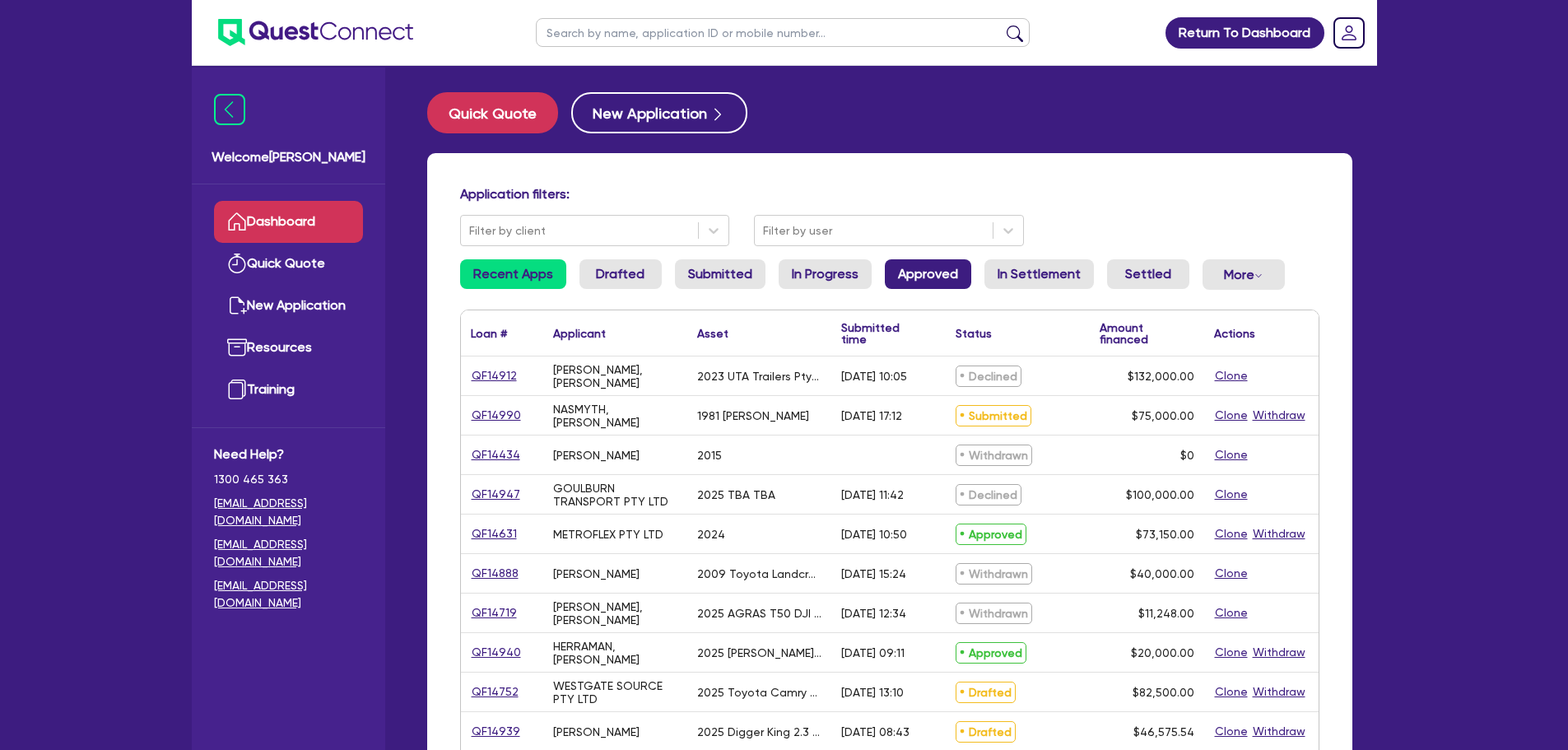
click at [927, 284] on link "Approved" at bounding box center [927, 273] width 86 height 30
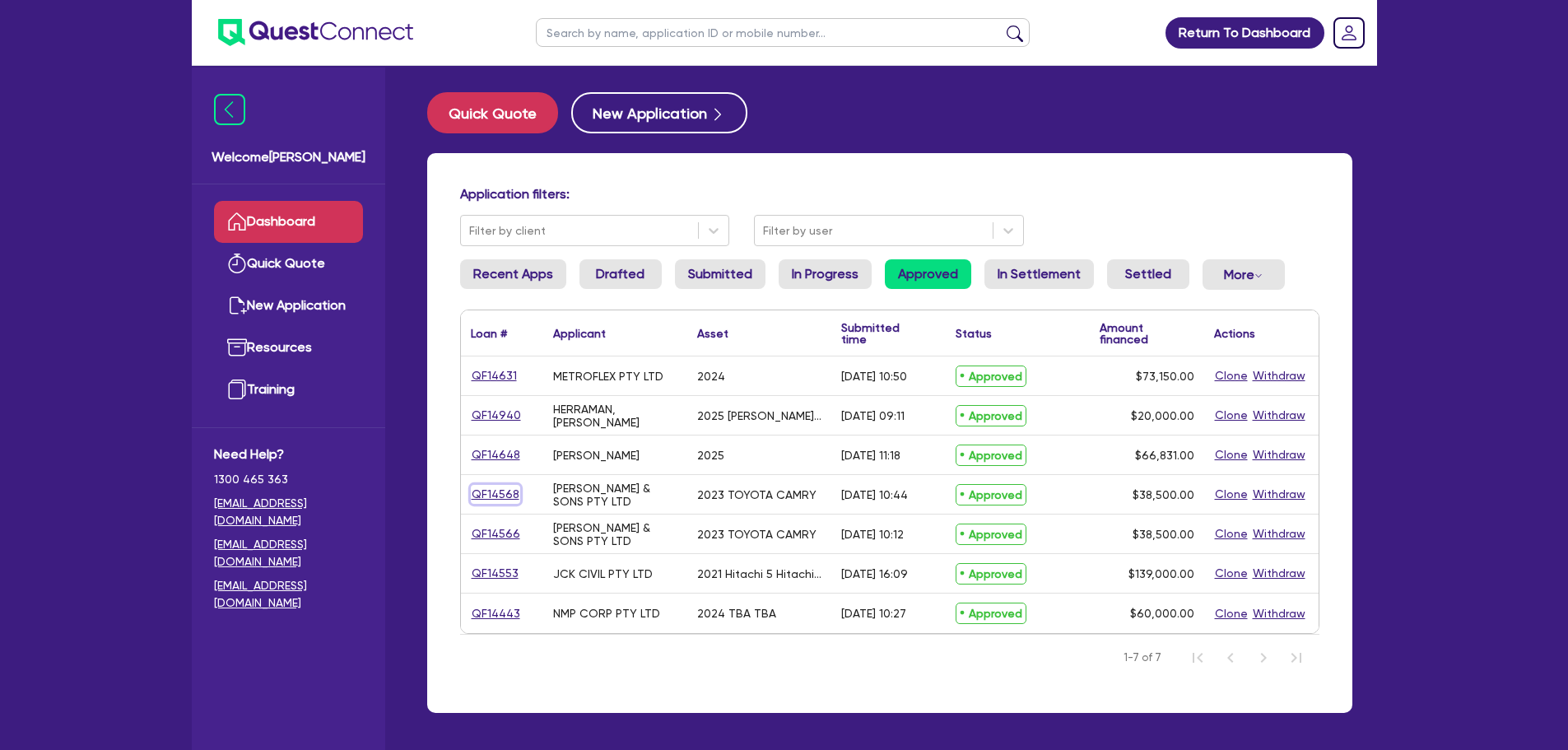
click at [485, 488] on link "QF14568" at bounding box center [495, 494] width 49 height 19
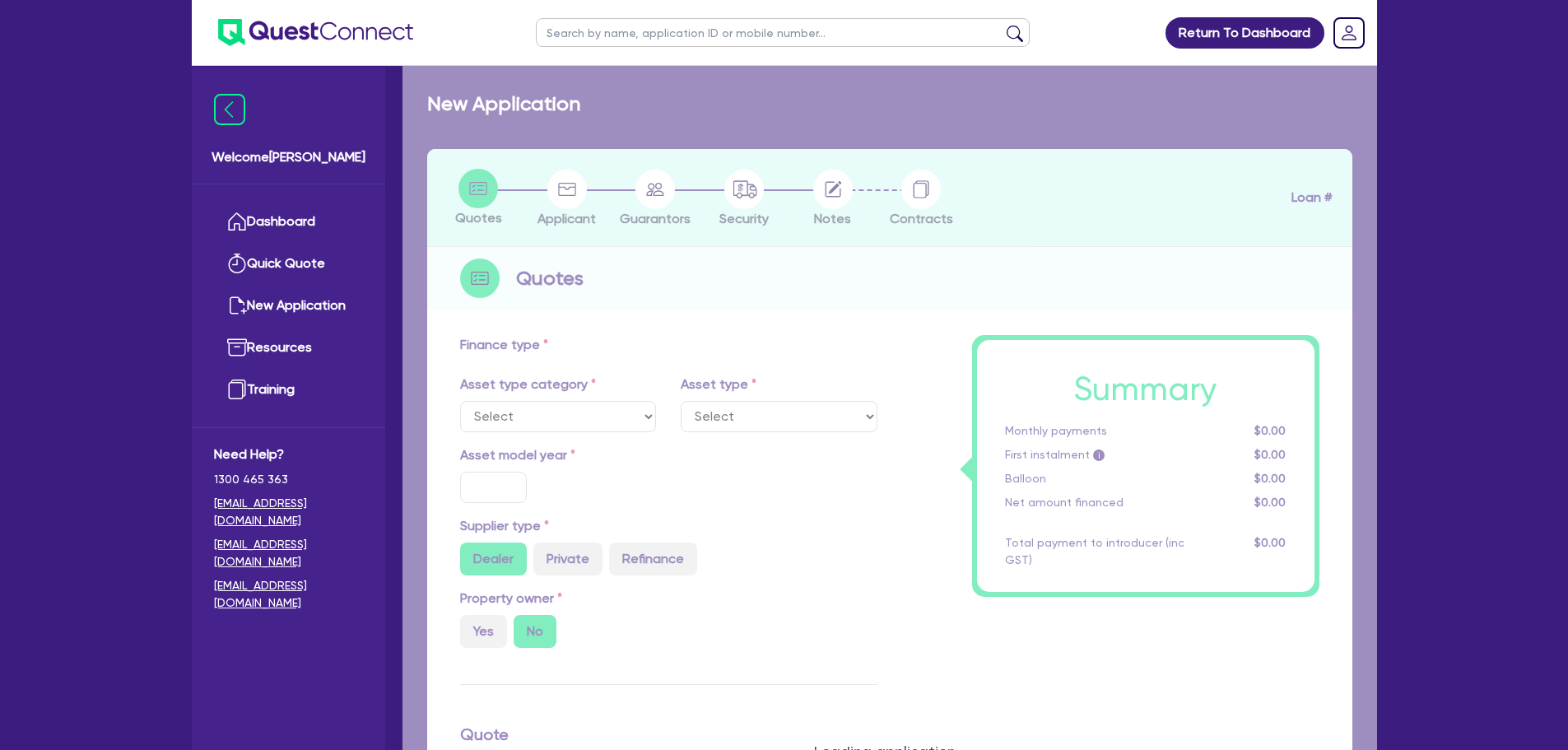
select select "CARS_AND_LIGHT_TRUCKS"
type input "2023"
radio input "true"
type input "38,500"
type input "9"
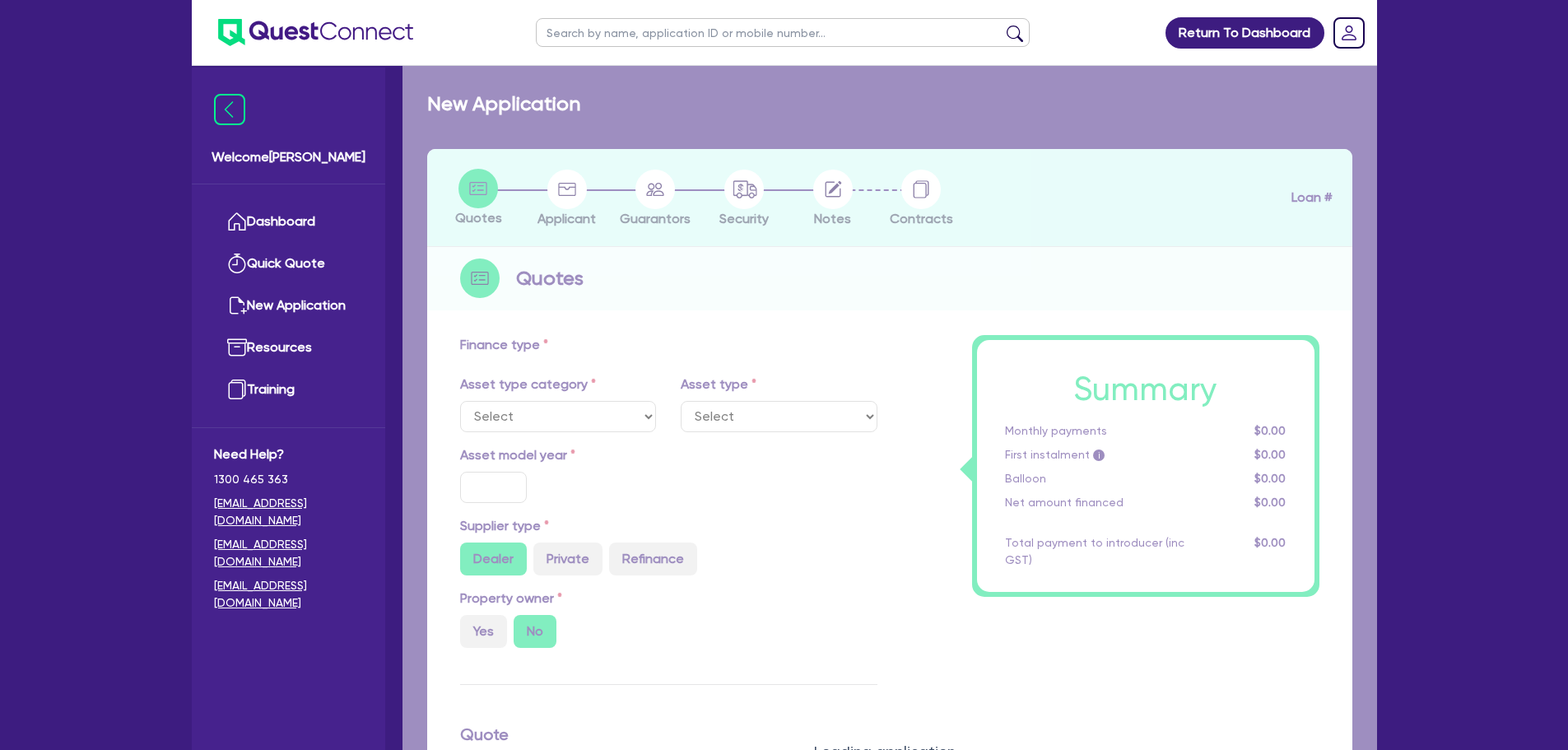
type input "3,465"
type input "17.95"
type input "1,000"
select select "PASSENGER_VEHICLES"
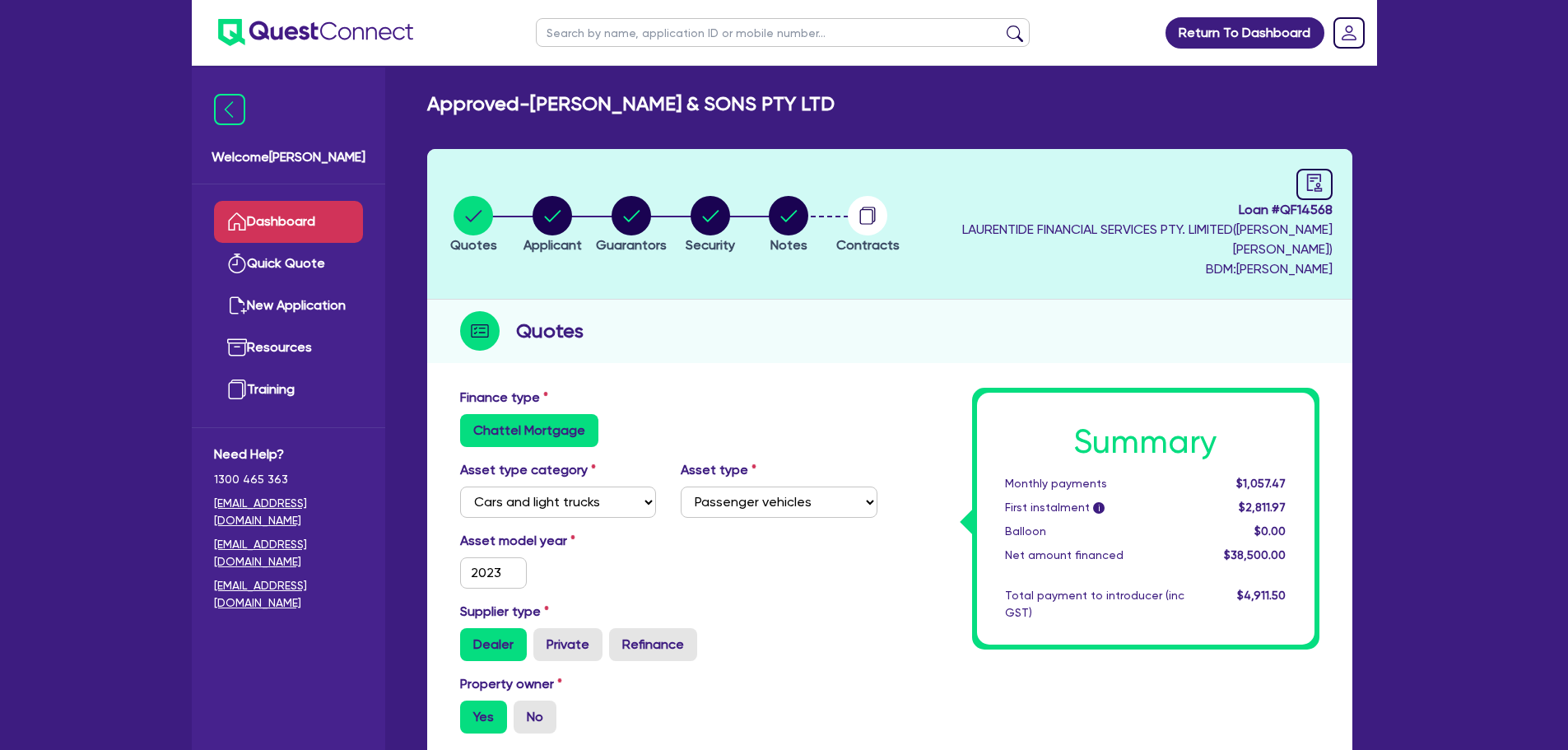
click at [315, 224] on link "Dashboard" at bounding box center [289, 222] width 149 height 42
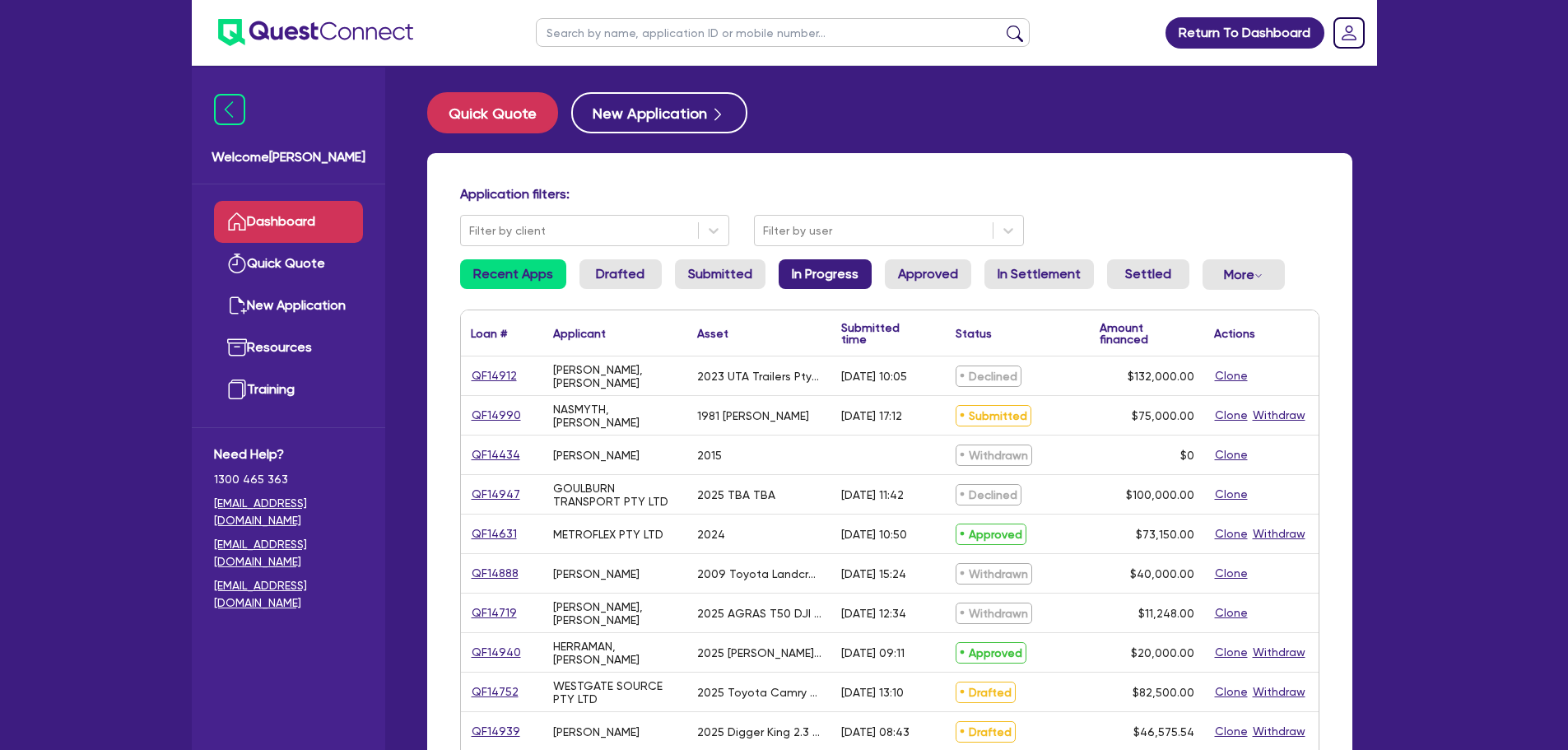
click at [859, 283] on link "In Progress" at bounding box center [825, 273] width 93 height 30
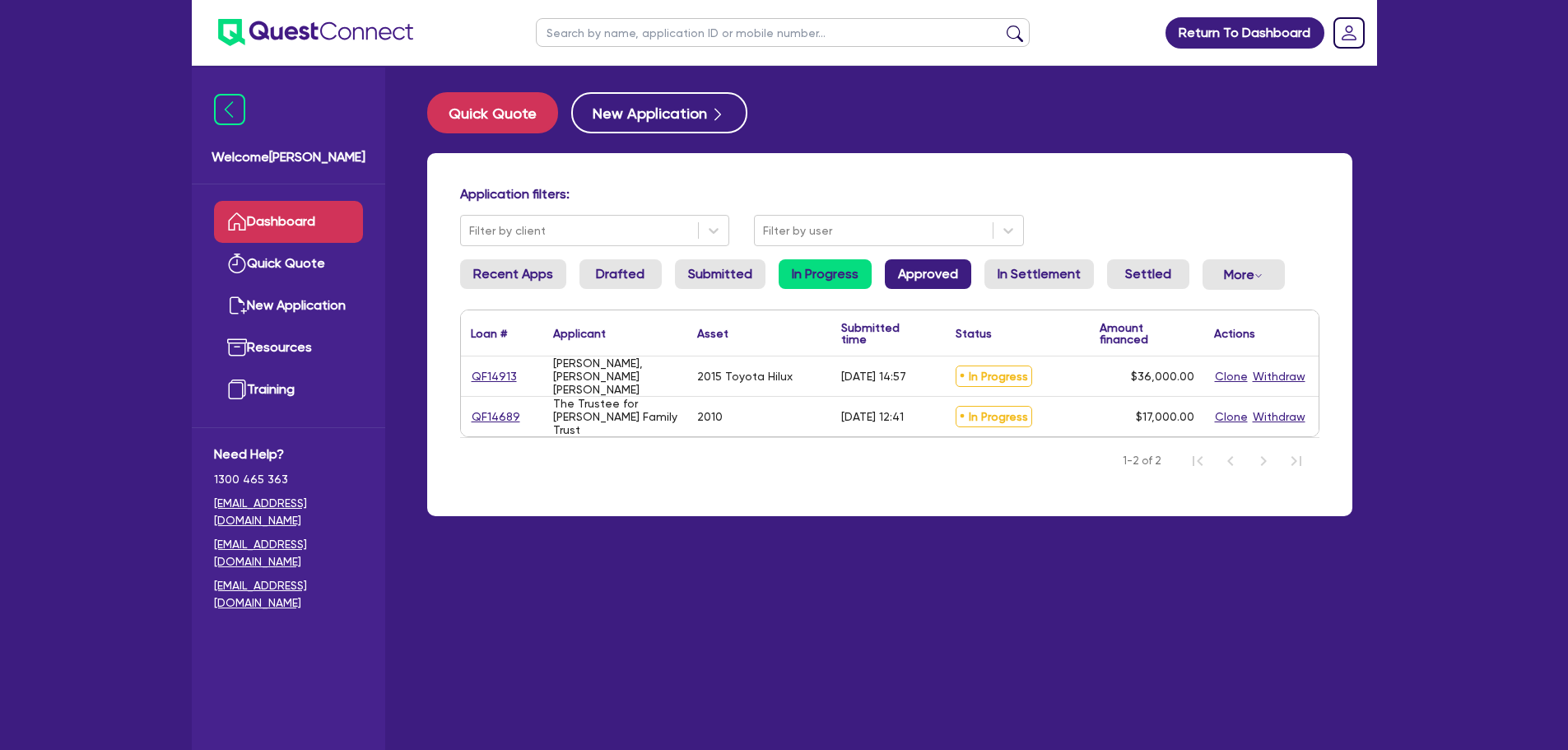
click at [916, 285] on link "Approved" at bounding box center [927, 273] width 86 height 30
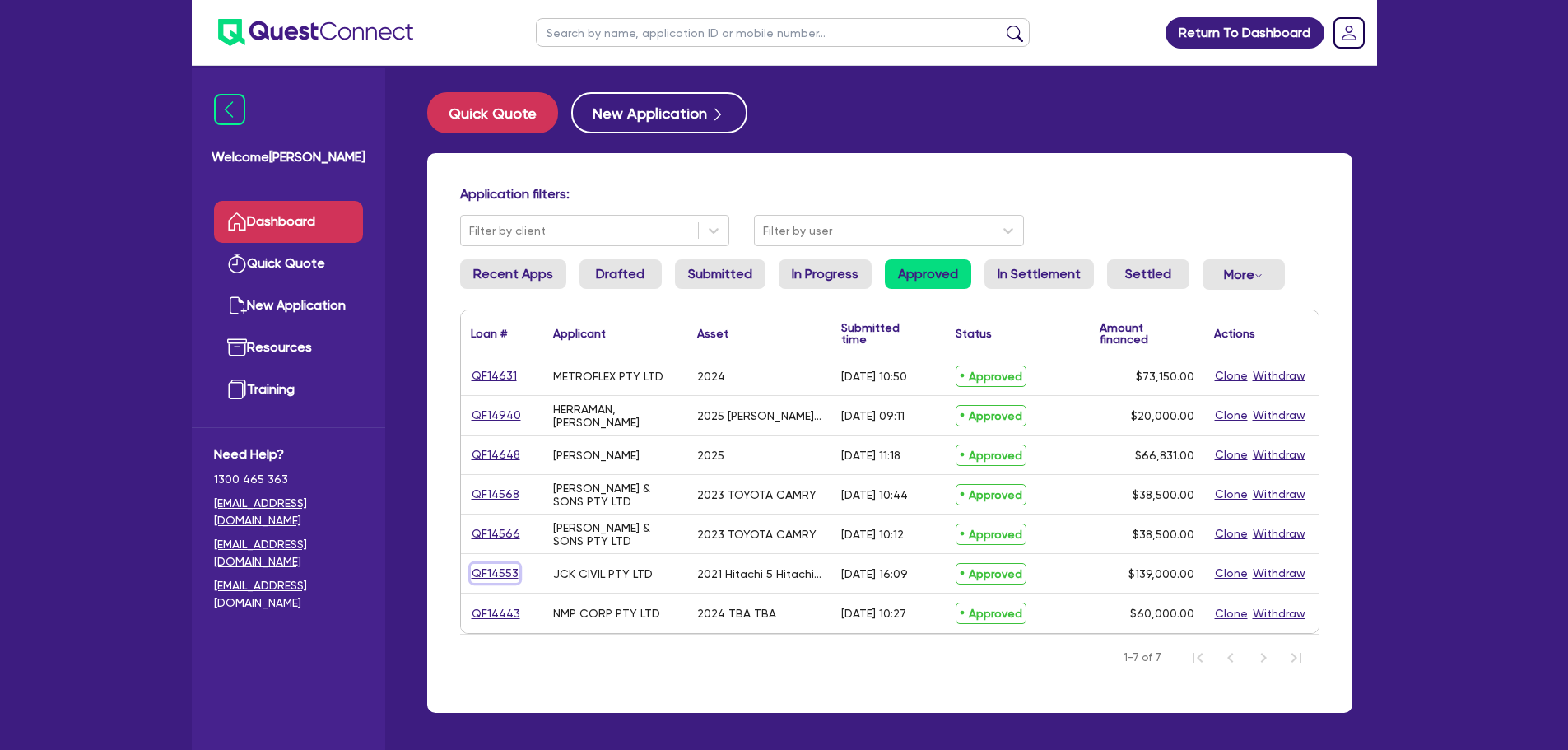
click at [490, 570] on link "QF14553" at bounding box center [494, 573] width 48 height 19
select select "PRIMARY_ASSETS"
select select "YELLOW_GOODS_AND_EXCAVATORS"
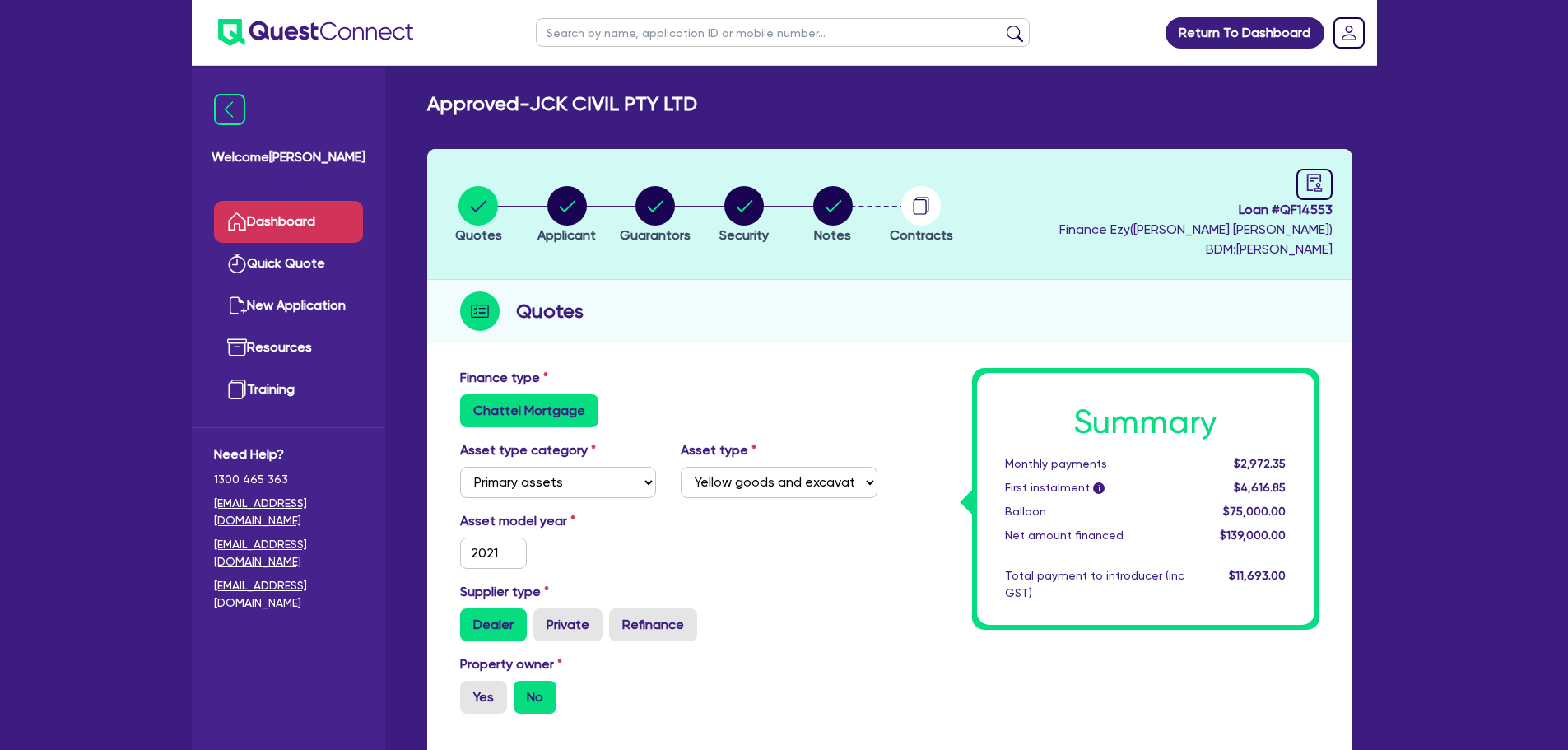
click at [247, 228] on link "Dashboard" at bounding box center [289, 222] width 149 height 42
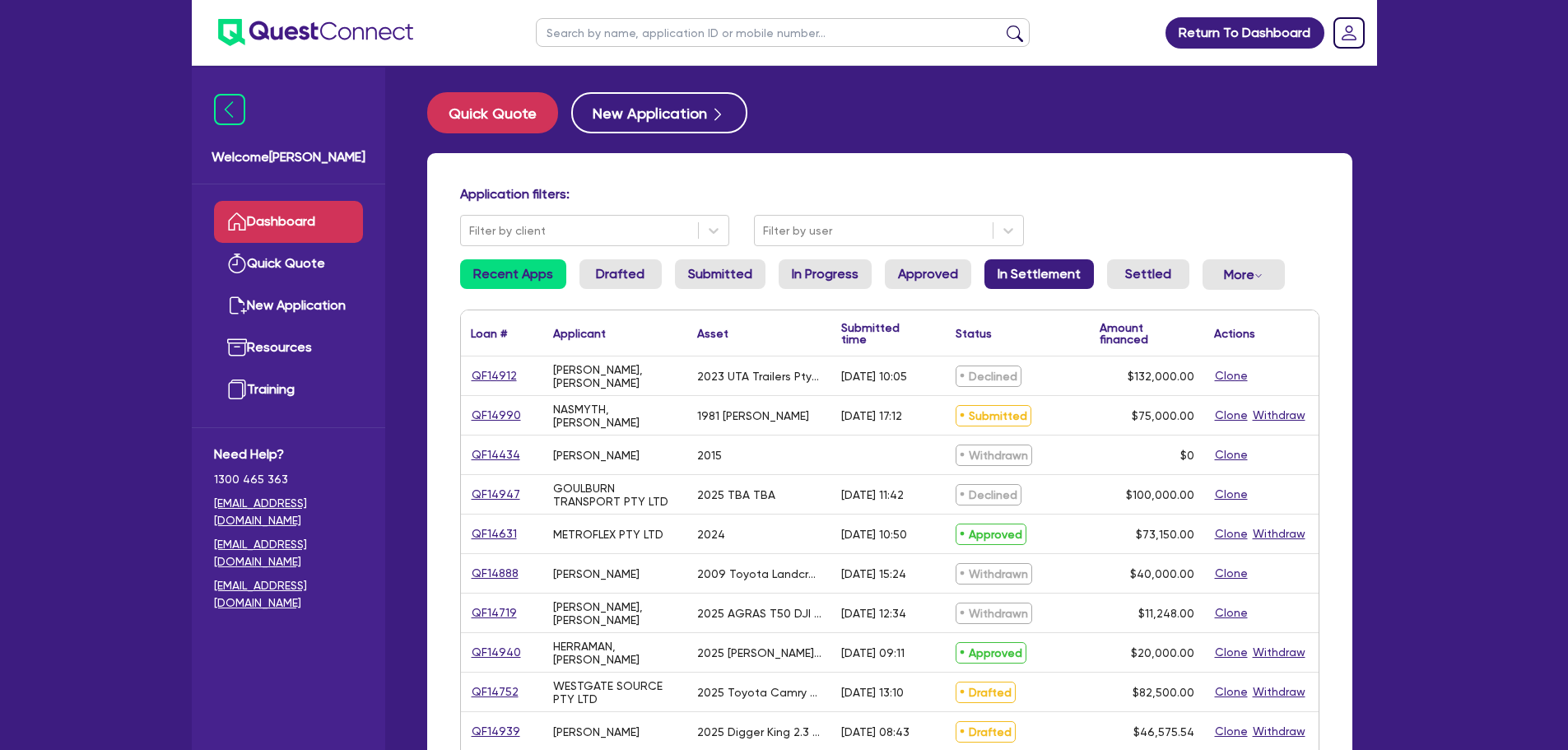
click at [1071, 275] on link "In Settlement" at bounding box center [1038, 273] width 109 height 30
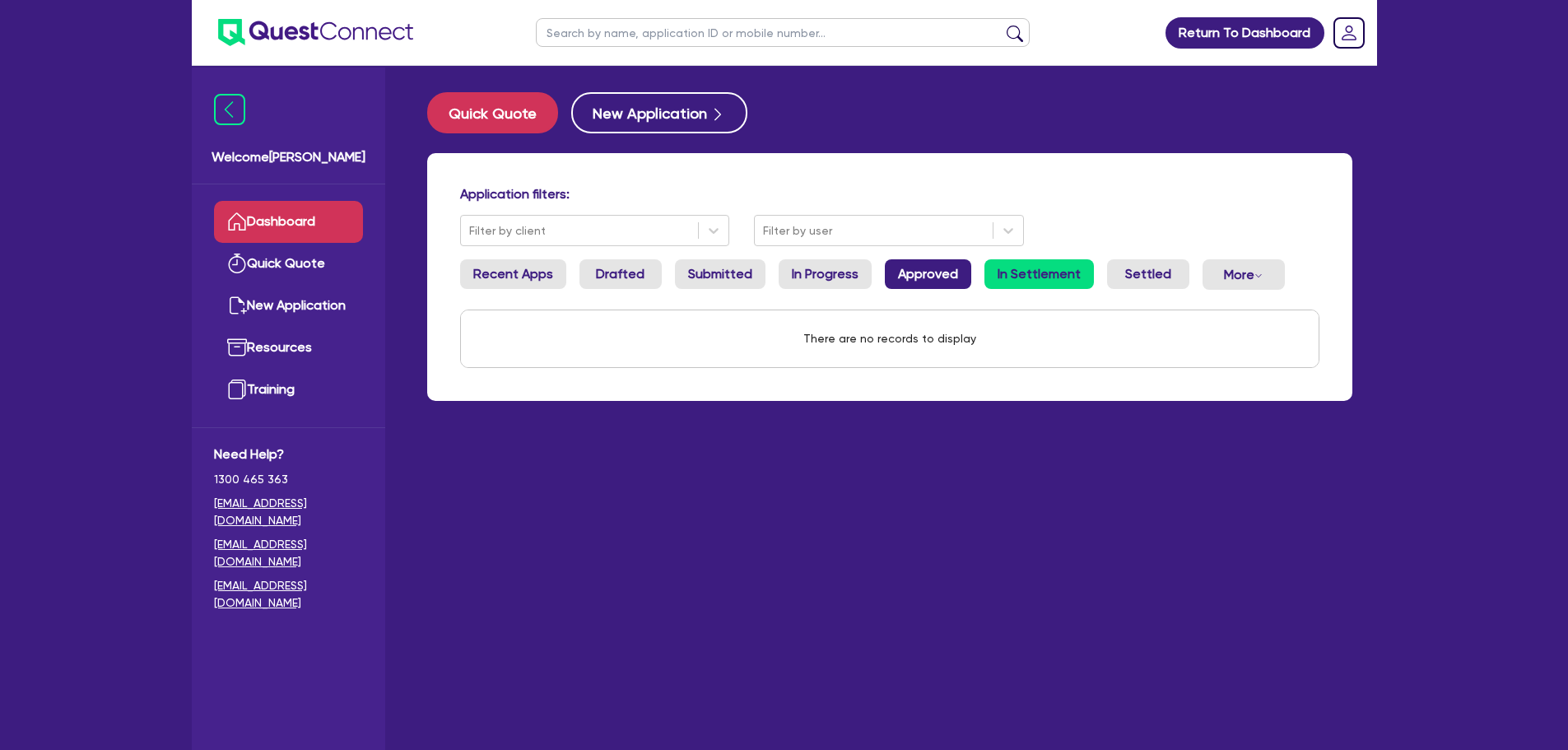
click at [899, 280] on link "Approved" at bounding box center [927, 273] width 86 height 30
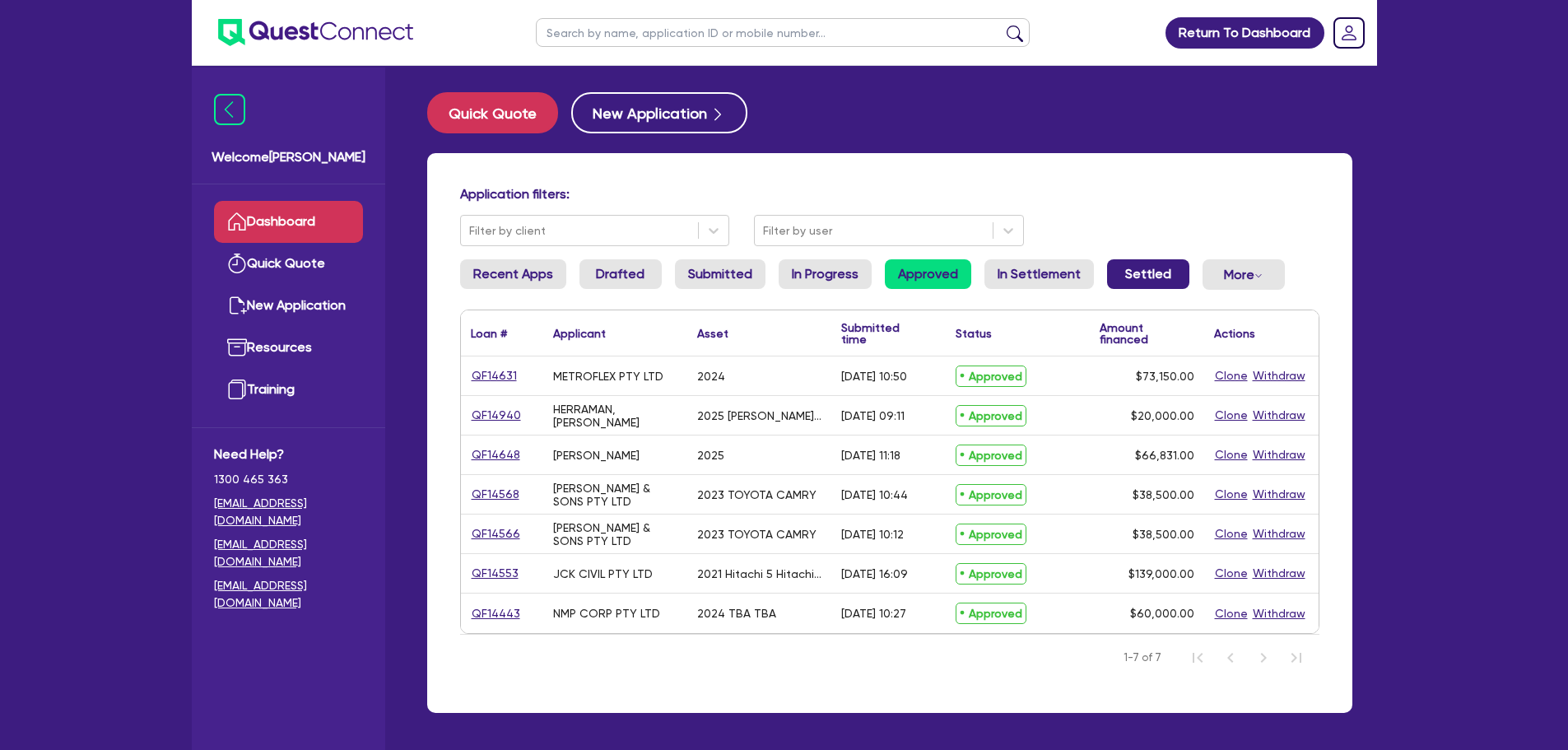
click at [1117, 278] on link "Settled" at bounding box center [1147, 273] width 82 height 30
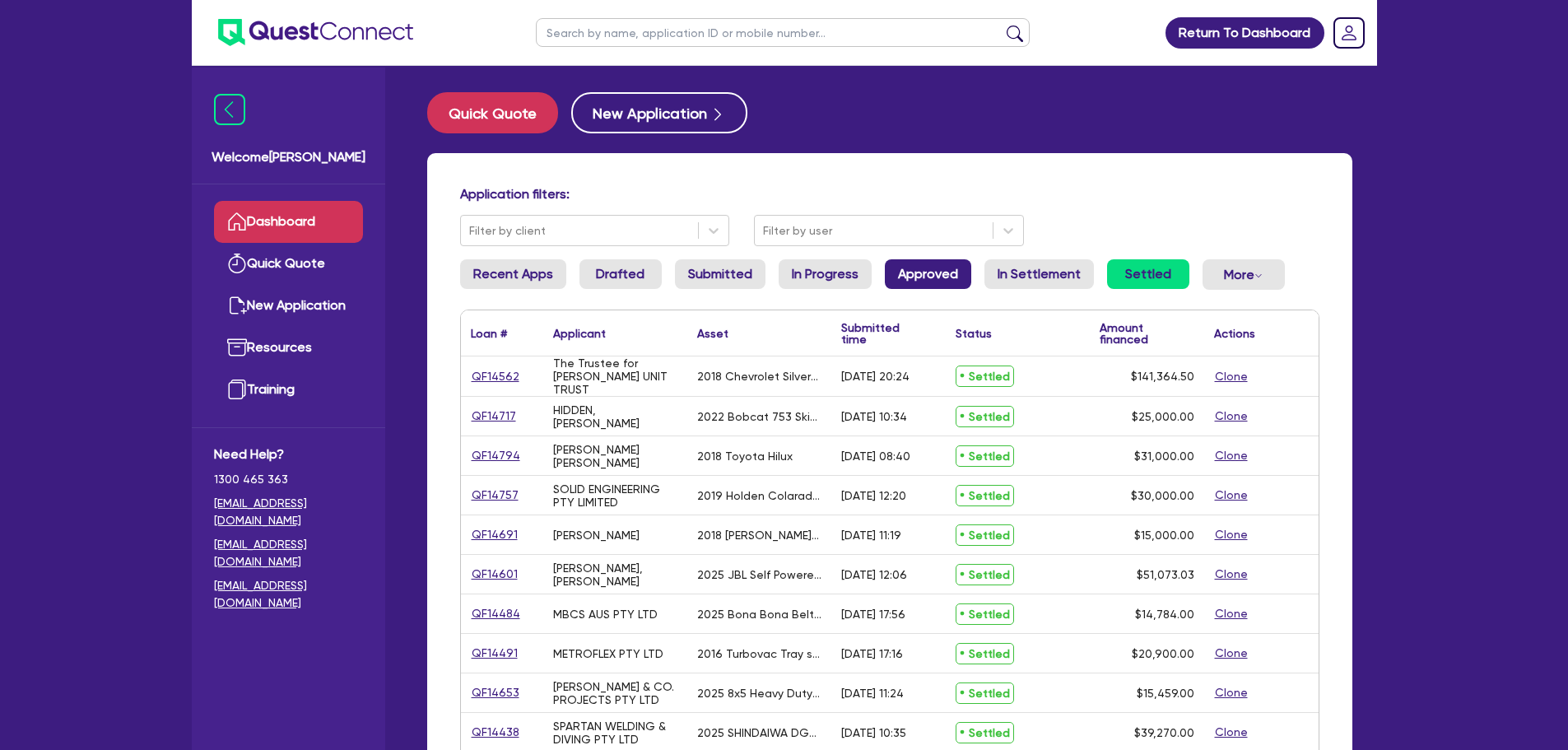
click at [915, 275] on link "Approved" at bounding box center [927, 273] width 86 height 30
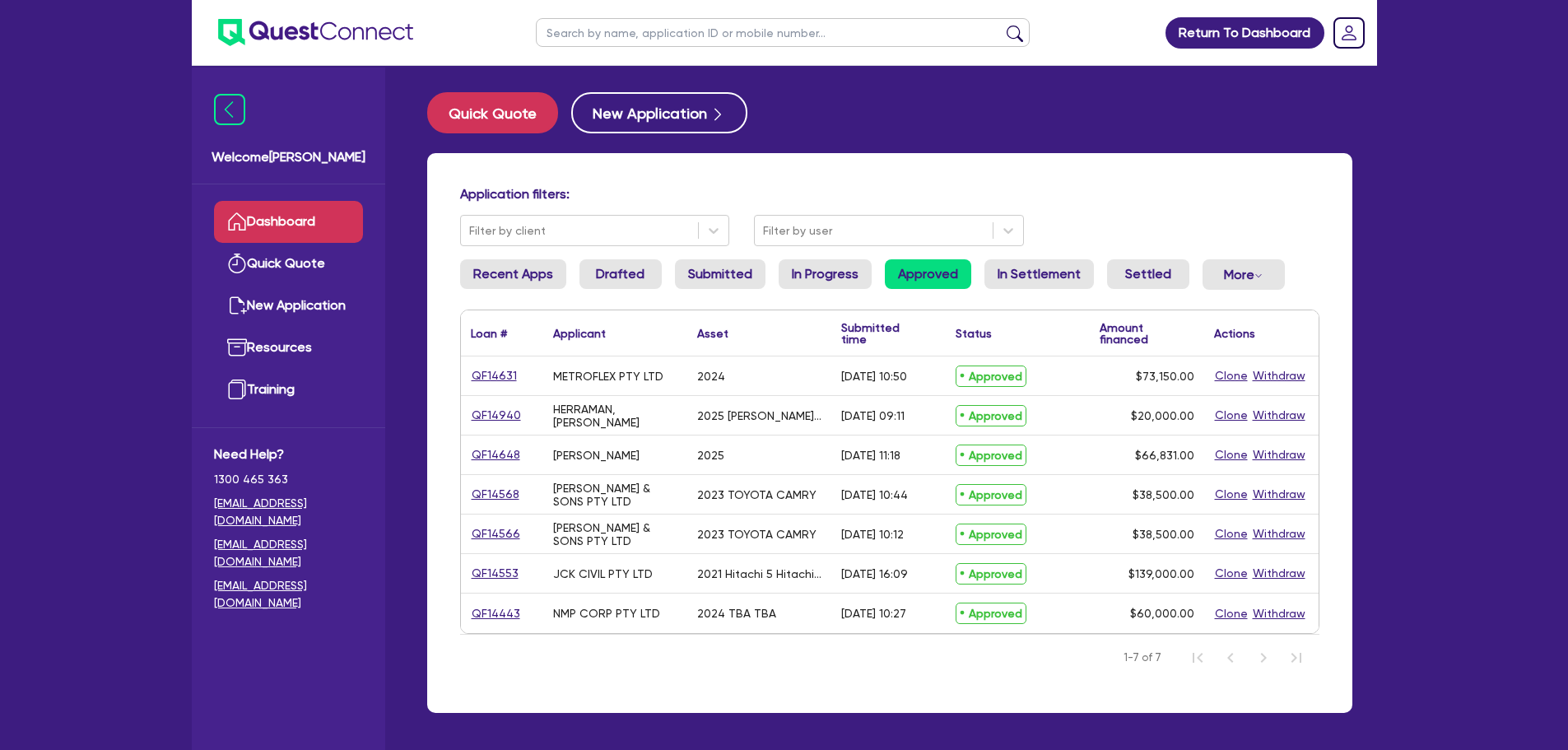
click at [1087, 282] on ul "Recent Apps Drafted Submitted In Progress Approved In Settlement Settled More W…" at bounding box center [889, 281] width 859 height 44
click at [1113, 281] on link "Settled" at bounding box center [1147, 273] width 82 height 30
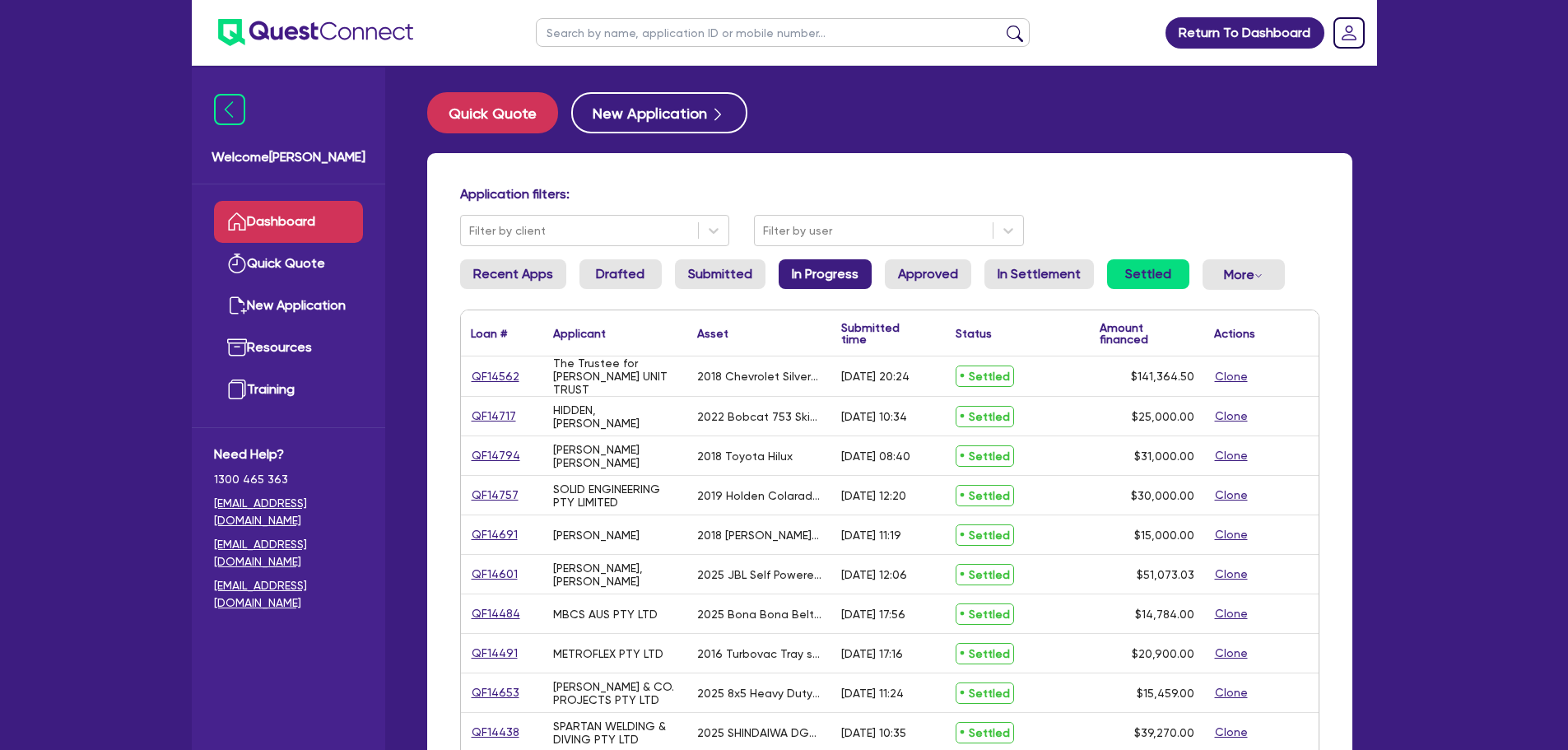
click at [840, 283] on link "In Progress" at bounding box center [825, 273] width 93 height 30
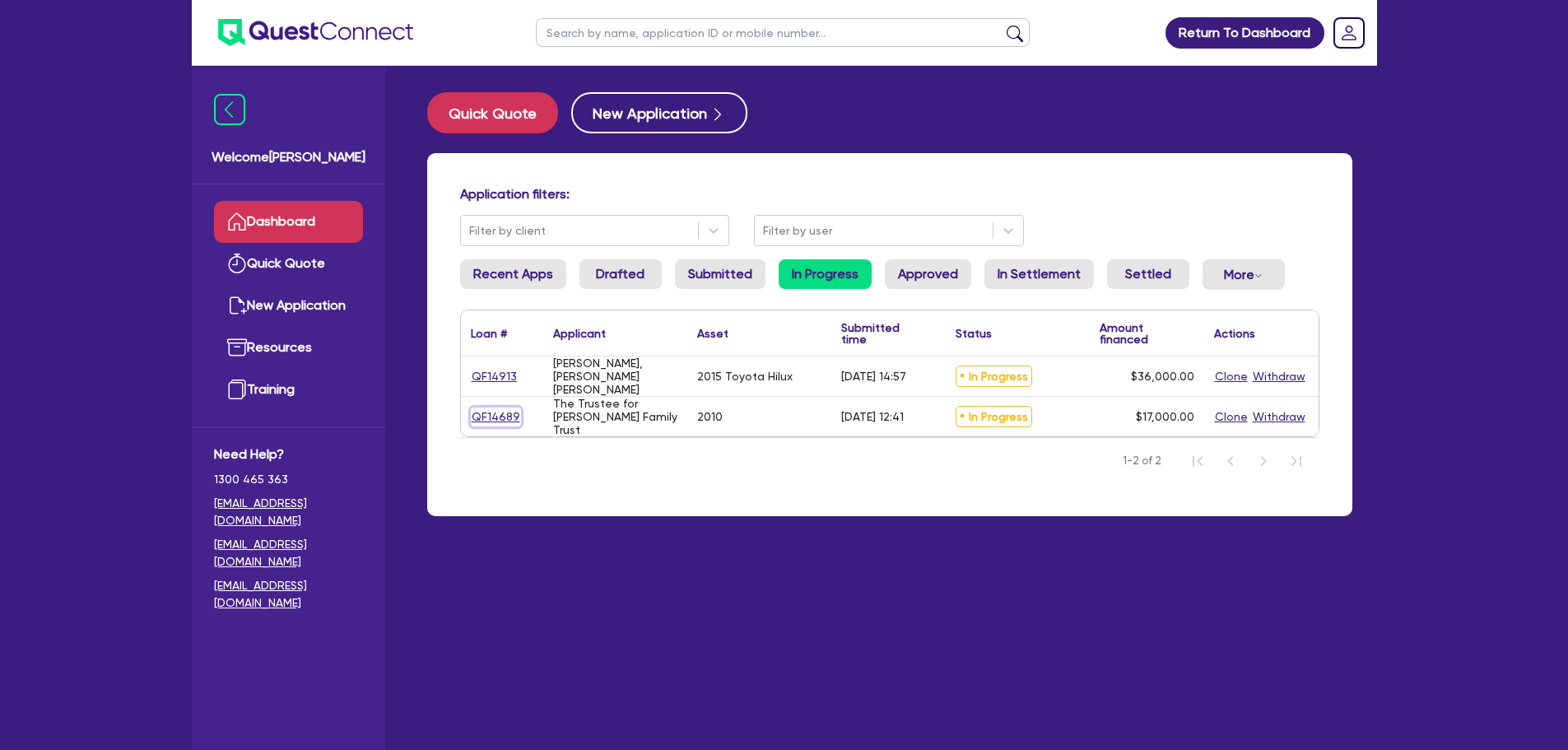
click at [482, 411] on link "QF14689" at bounding box center [495, 416] width 50 height 19
select select "PRIMARY_ASSETS"
select select "TRAILERS"
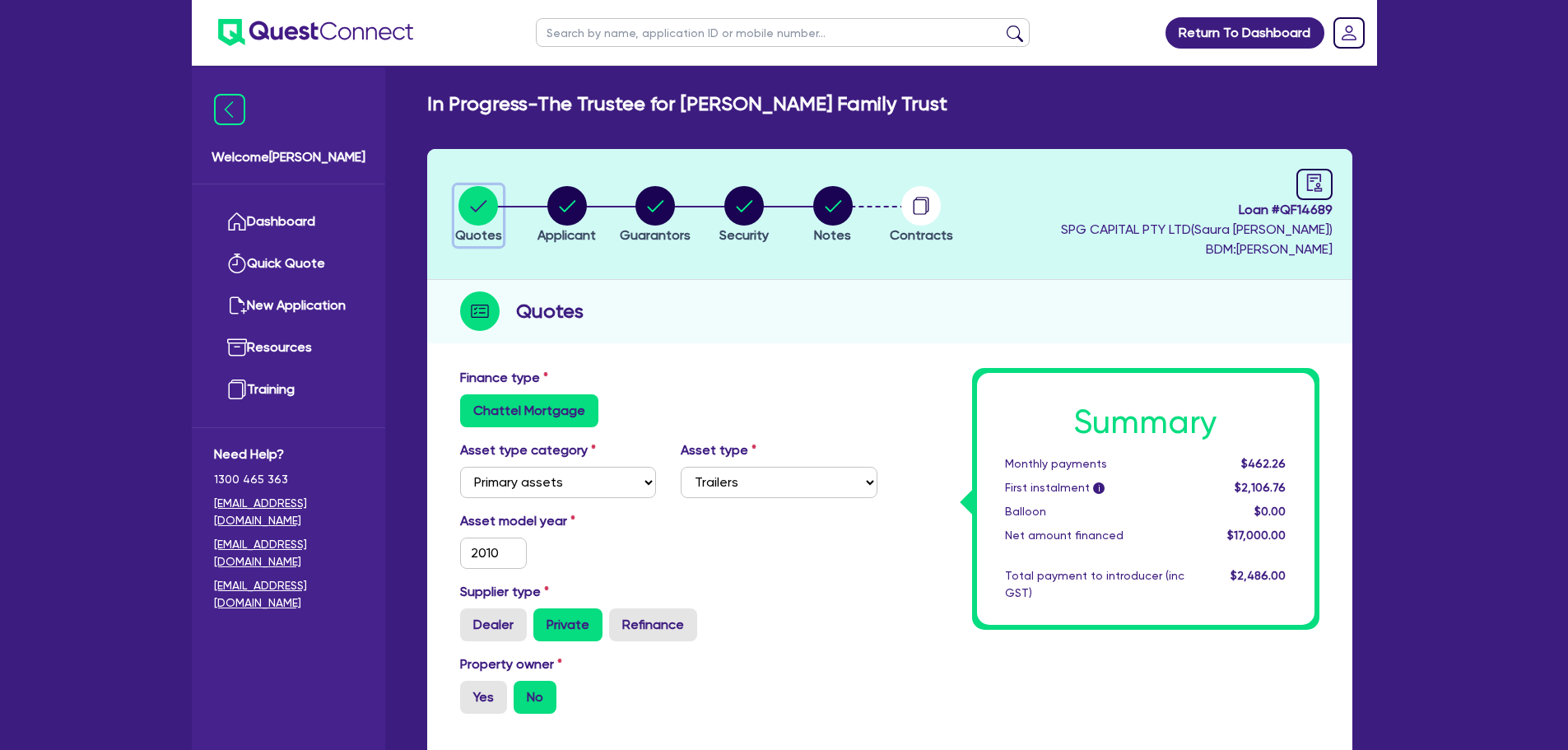
click at [468, 211] on circle "button" at bounding box center [478, 206] width 40 height 40
click at [297, 218] on link "Dashboard" at bounding box center [289, 222] width 149 height 42
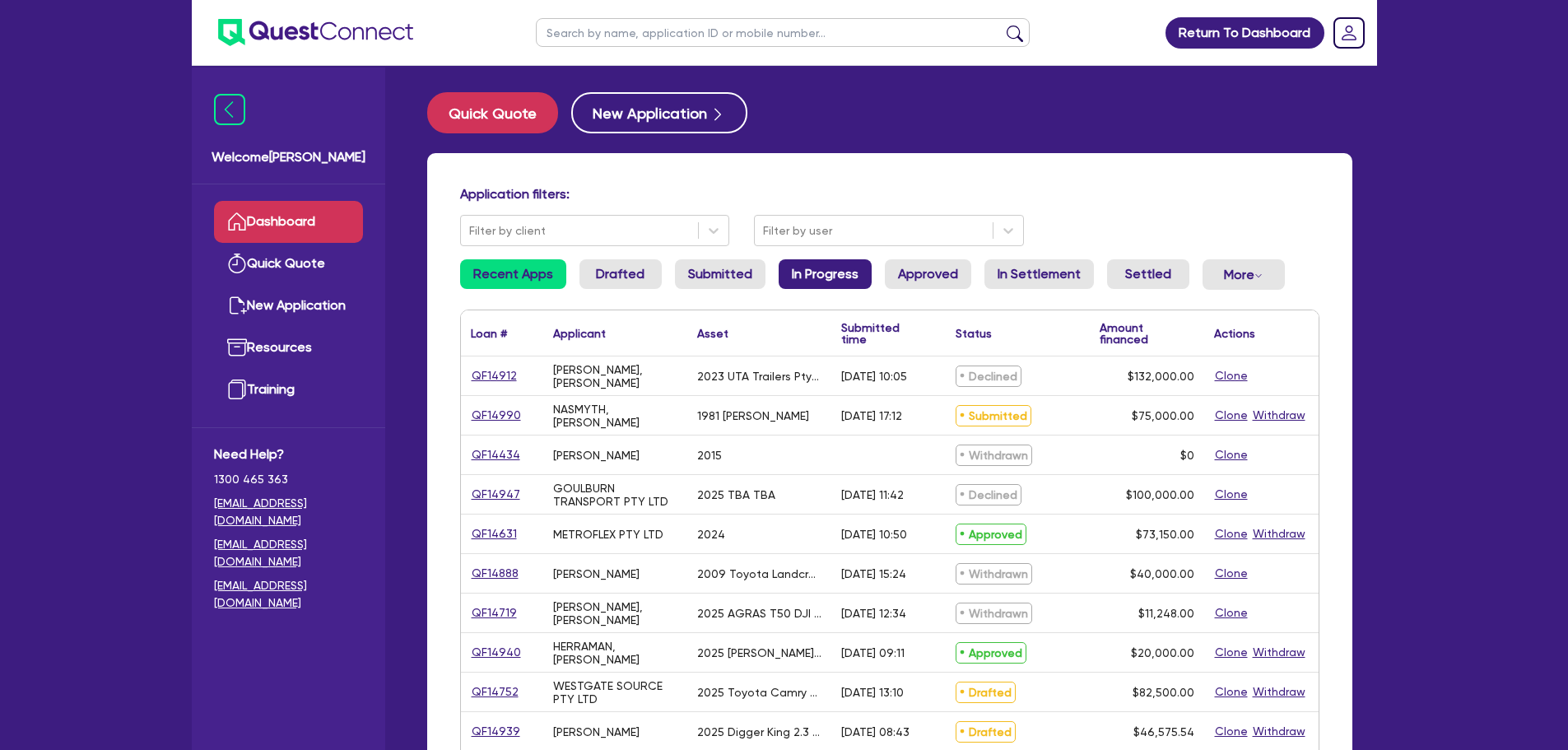
click at [798, 270] on link "In Progress" at bounding box center [825, 273] width 93 height 30
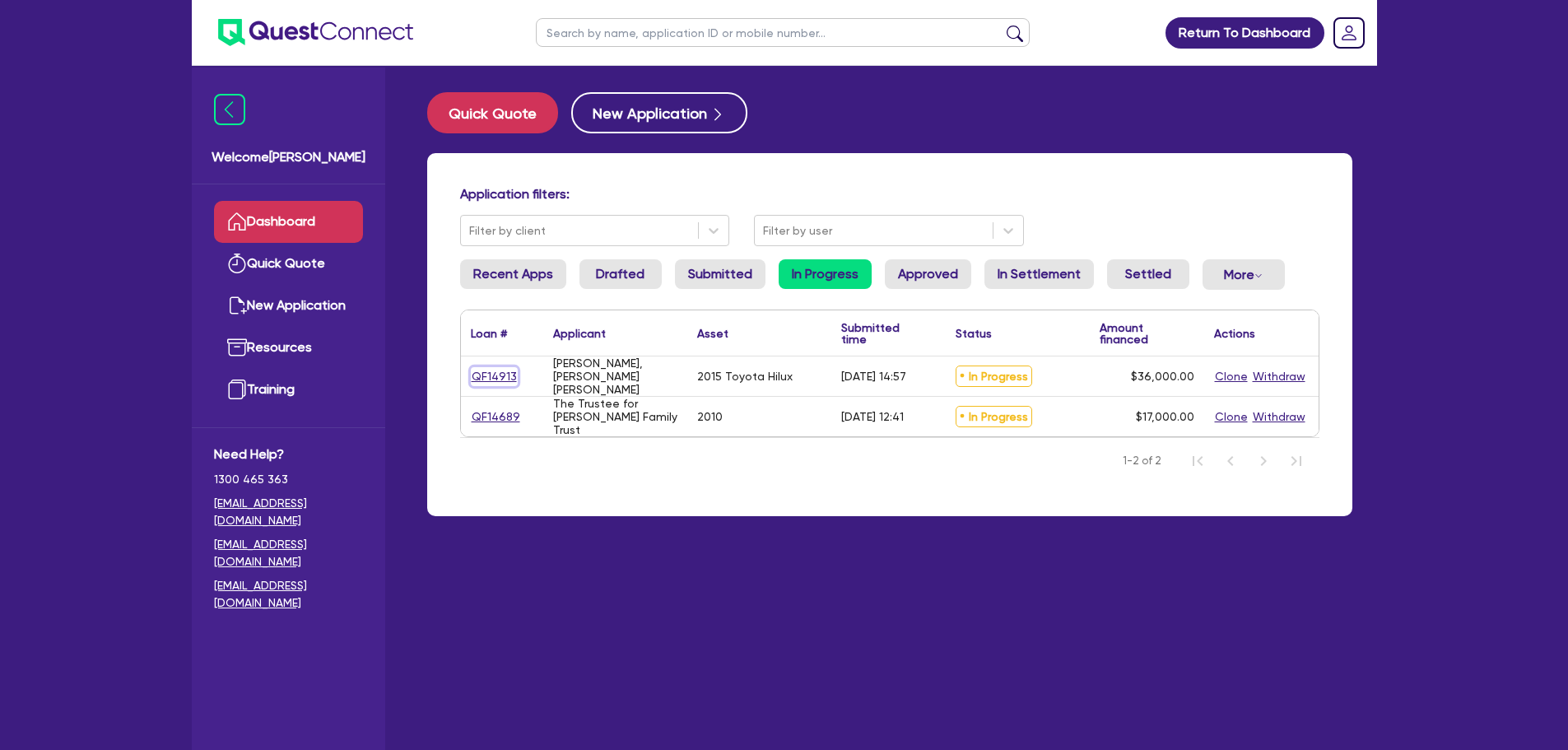
click at [507, 378] on link "QF14913" at bounding box center [493, 377] width 47 height 19
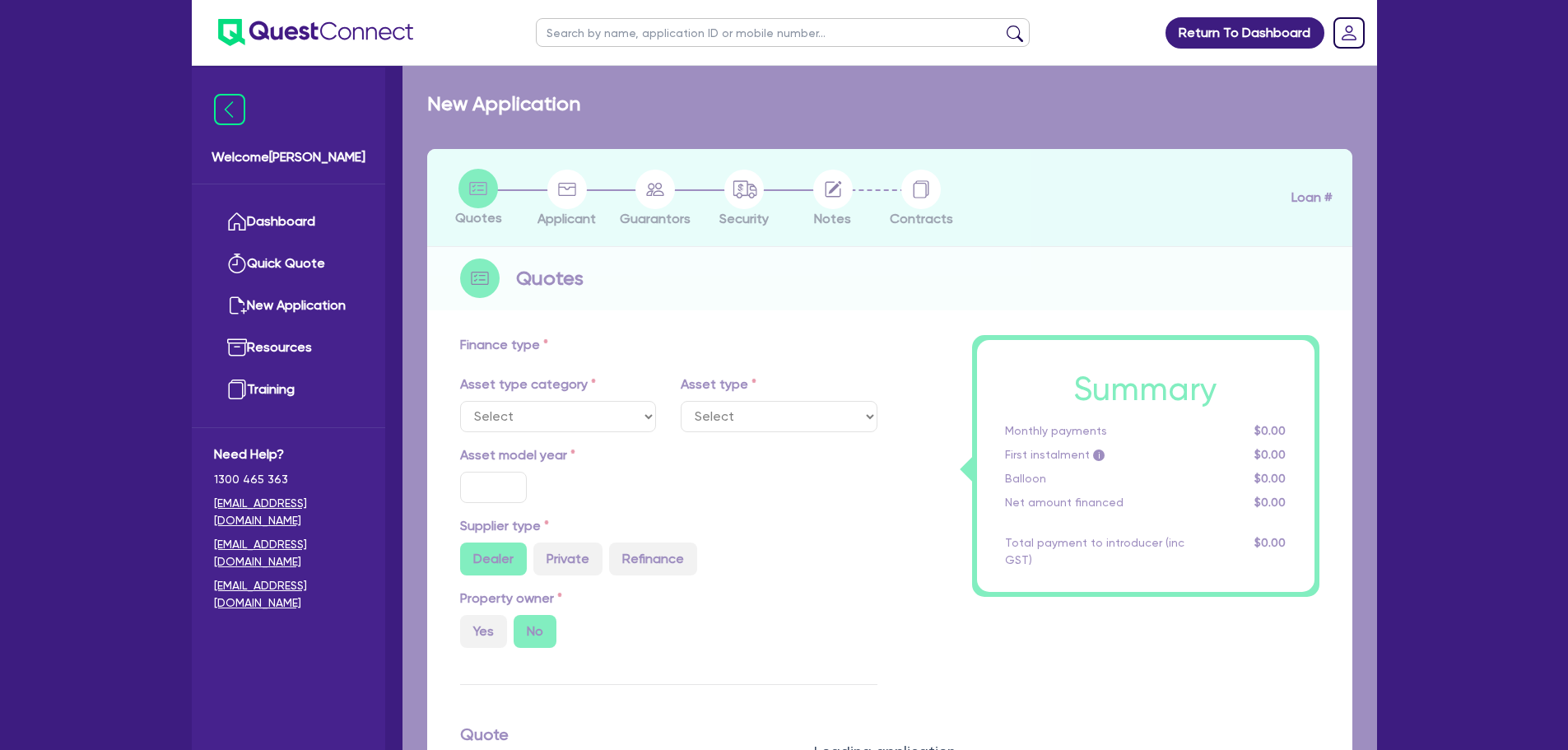
select select "CARS_AND_LIGHT_TRUCKS"
type input "2015"
radio input "false"
radio input "true"
type input "45,000"
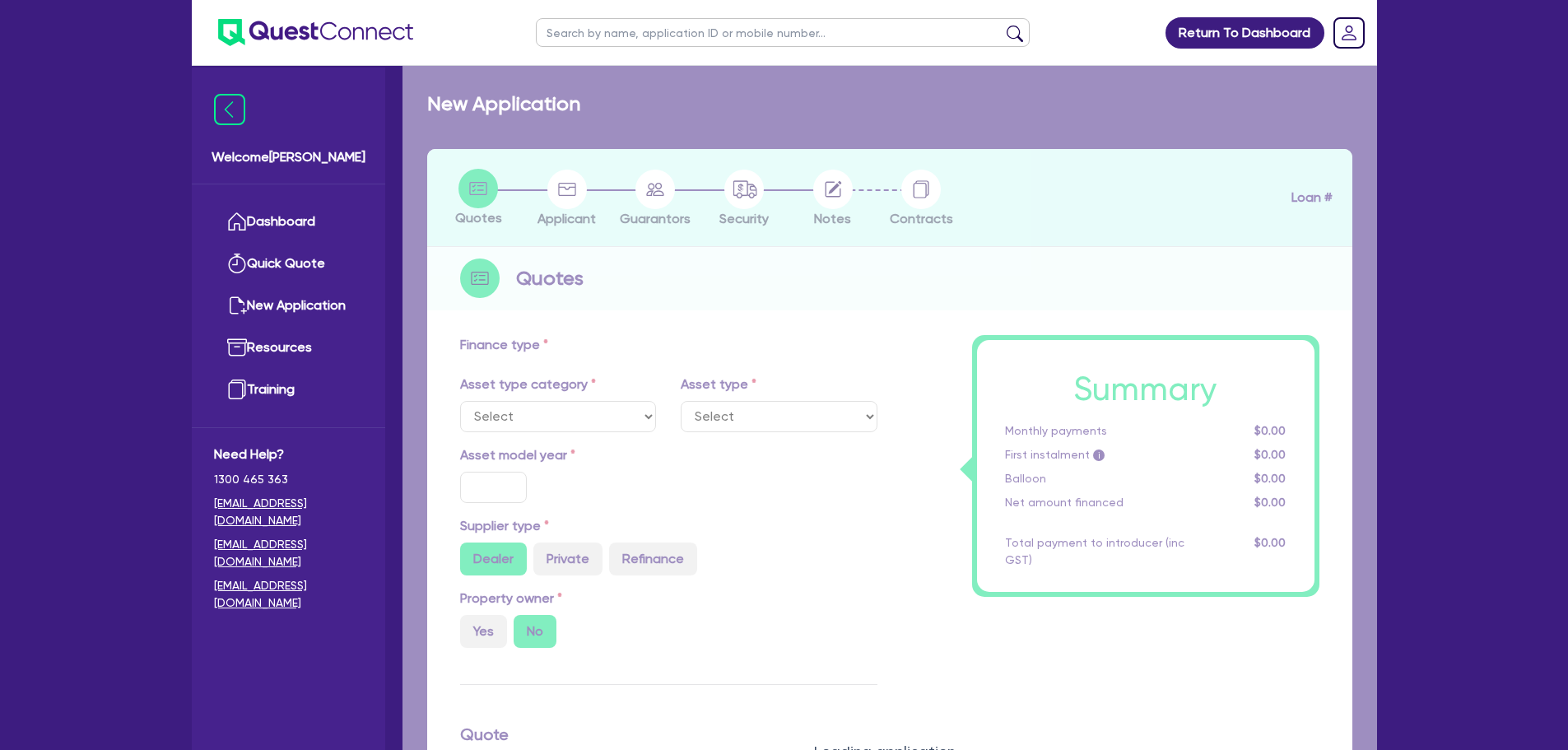
type input "9,000"
type input "10"
type input "3,600"
type input "17.99"
select select "VANS_AND_UTES"
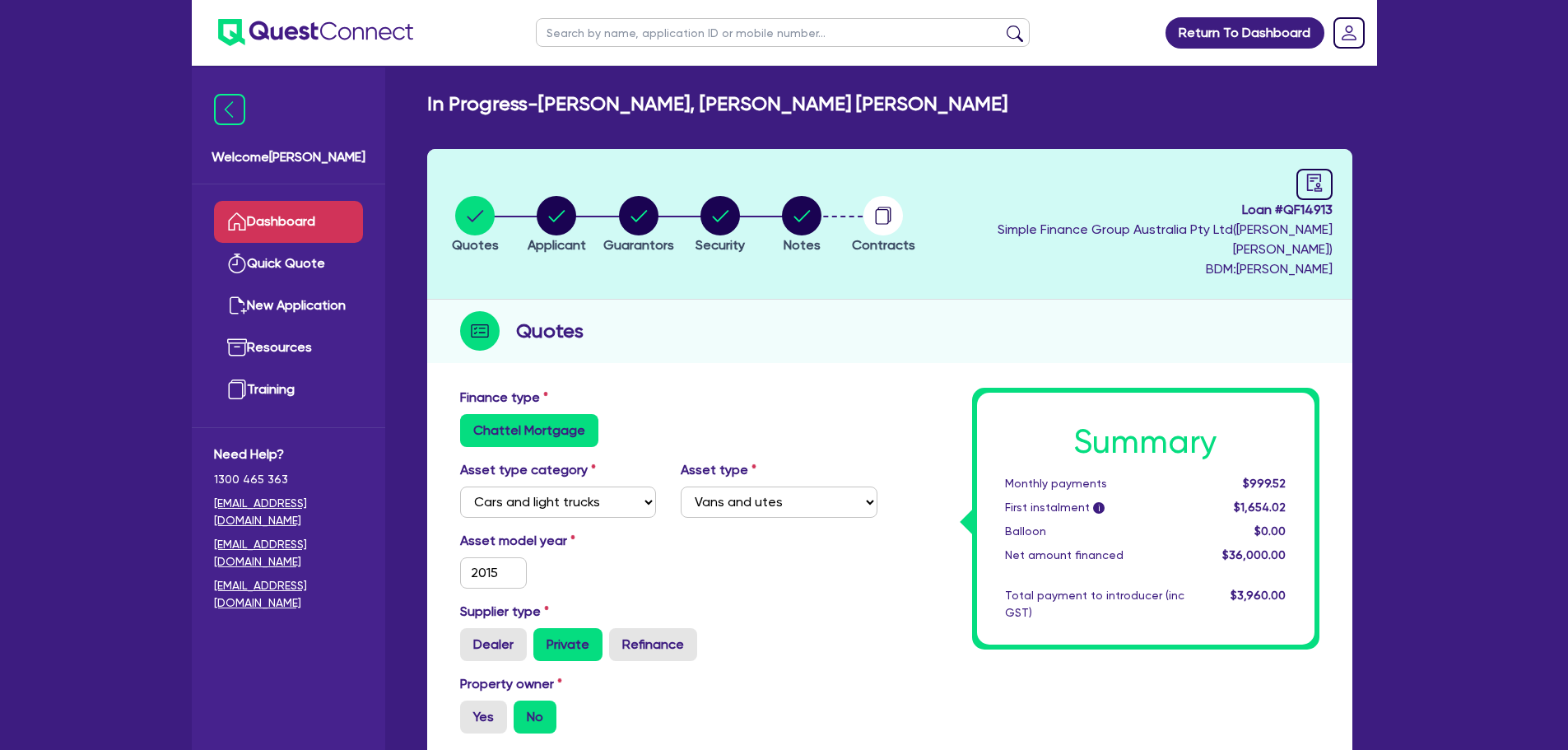
click at [300, 210] on link "Dashboard" at bounding box center [289, 222] width 149 height 42
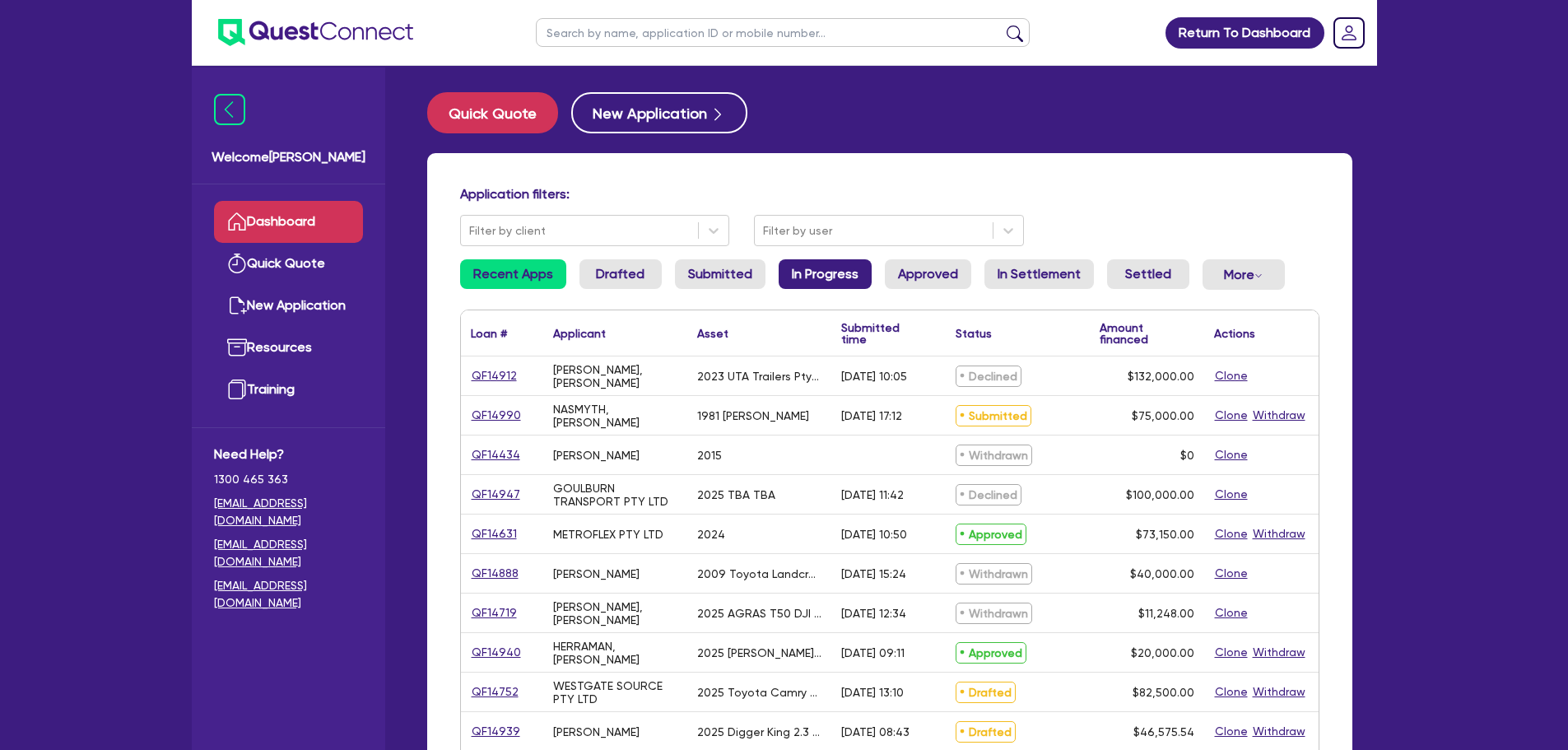
click at [835, 282] on link "In Progress" at bounding box center [825, 273] width 93 height 30
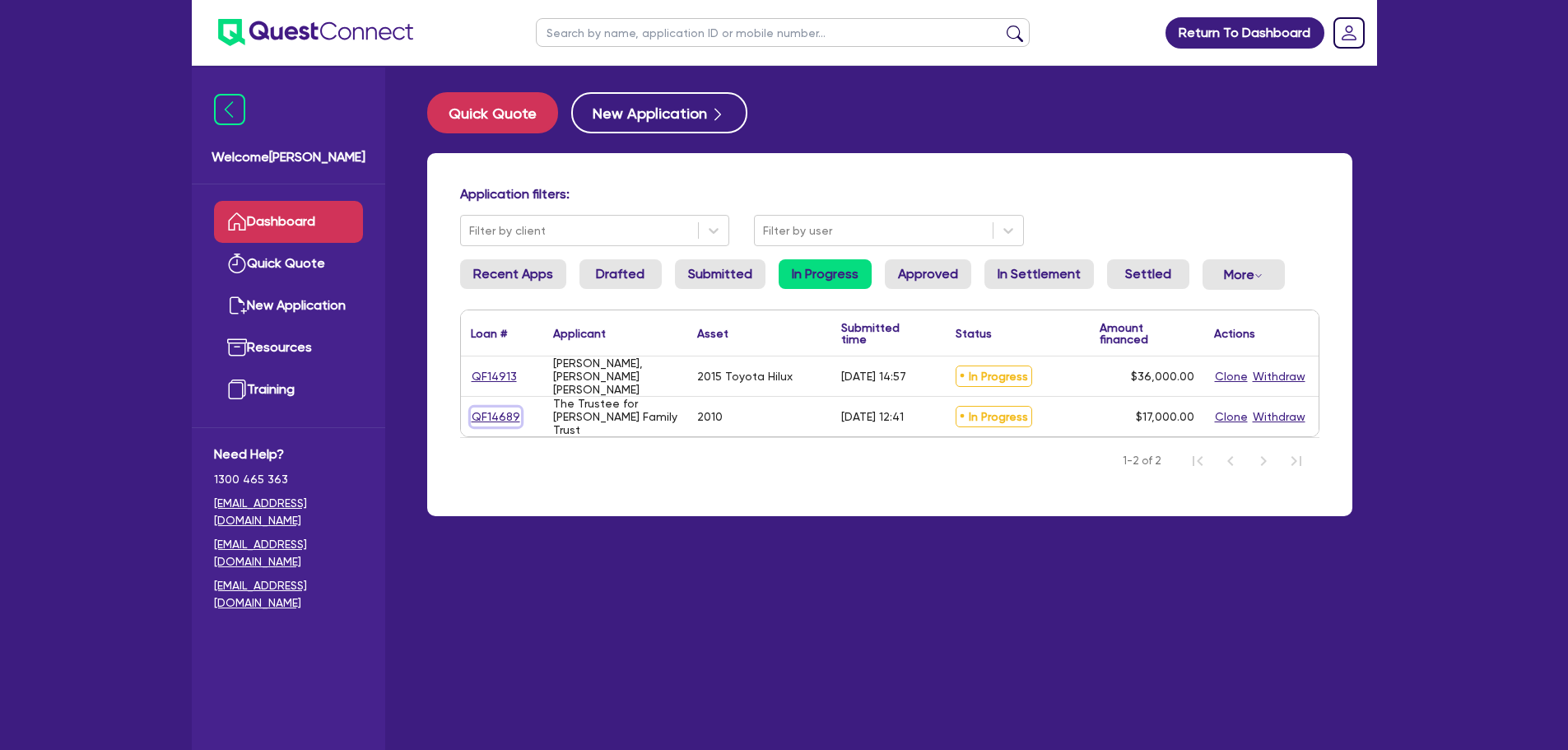
click at [499, 418] on link "QF14689" at bounding box center [495, 416] width 50 height 19
select select "PRIMARY_ASSETS"
select select "TRAILERS"
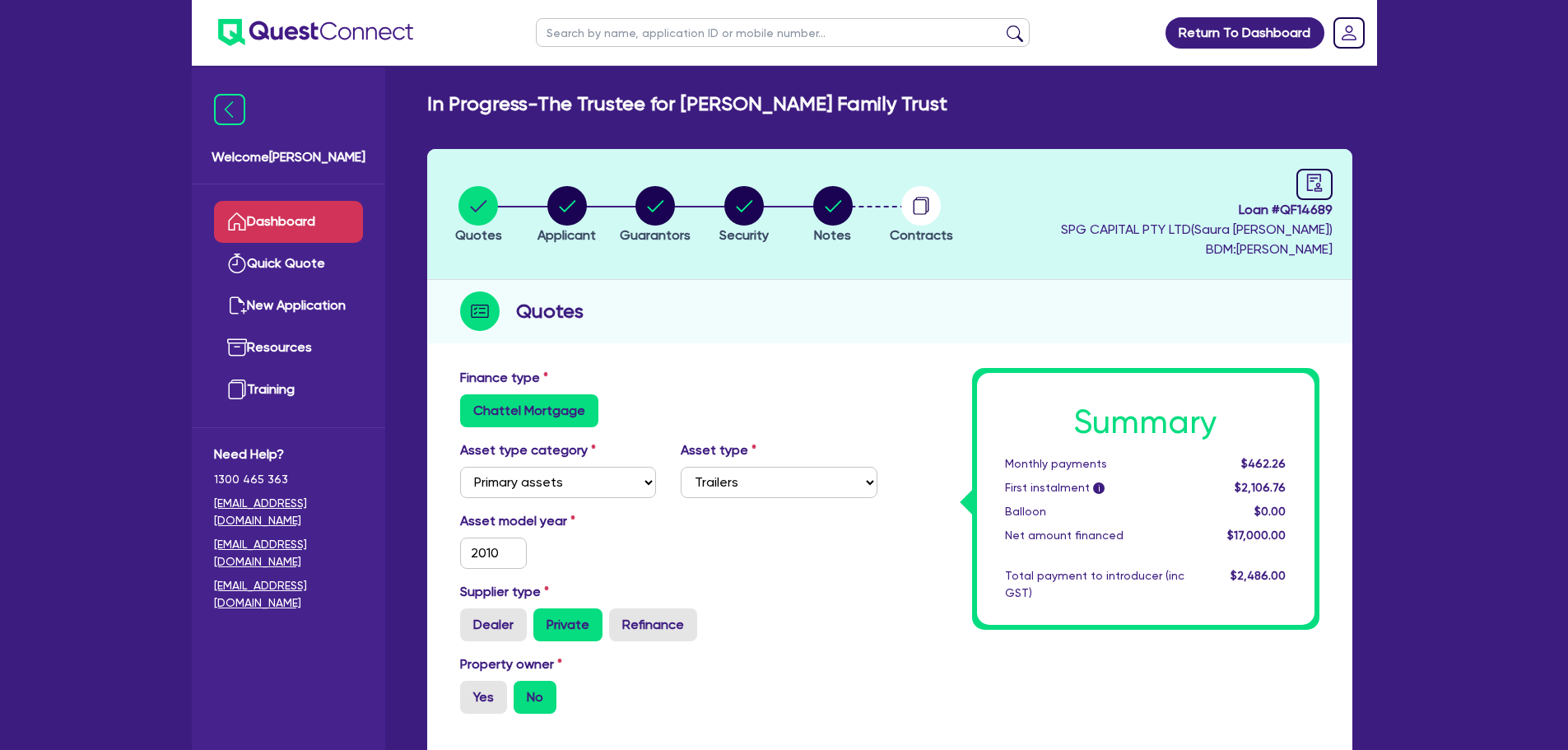
click at [309, 228] on link "Dashboard" at bounding box center [289, 222] width 149 height 42
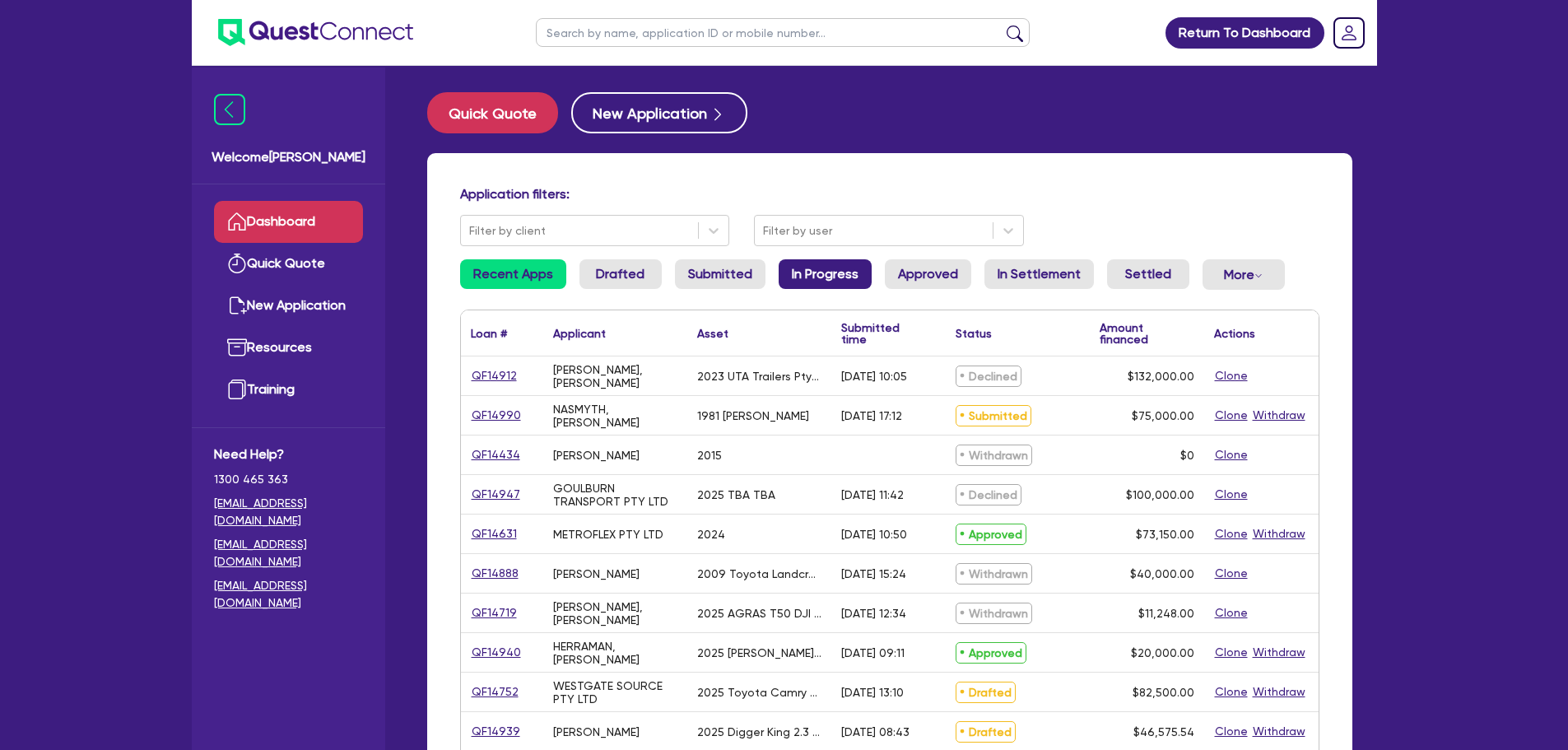
click at [830, 284] on link "In Progress" at bounding box center [825, 273] width 93 height 30
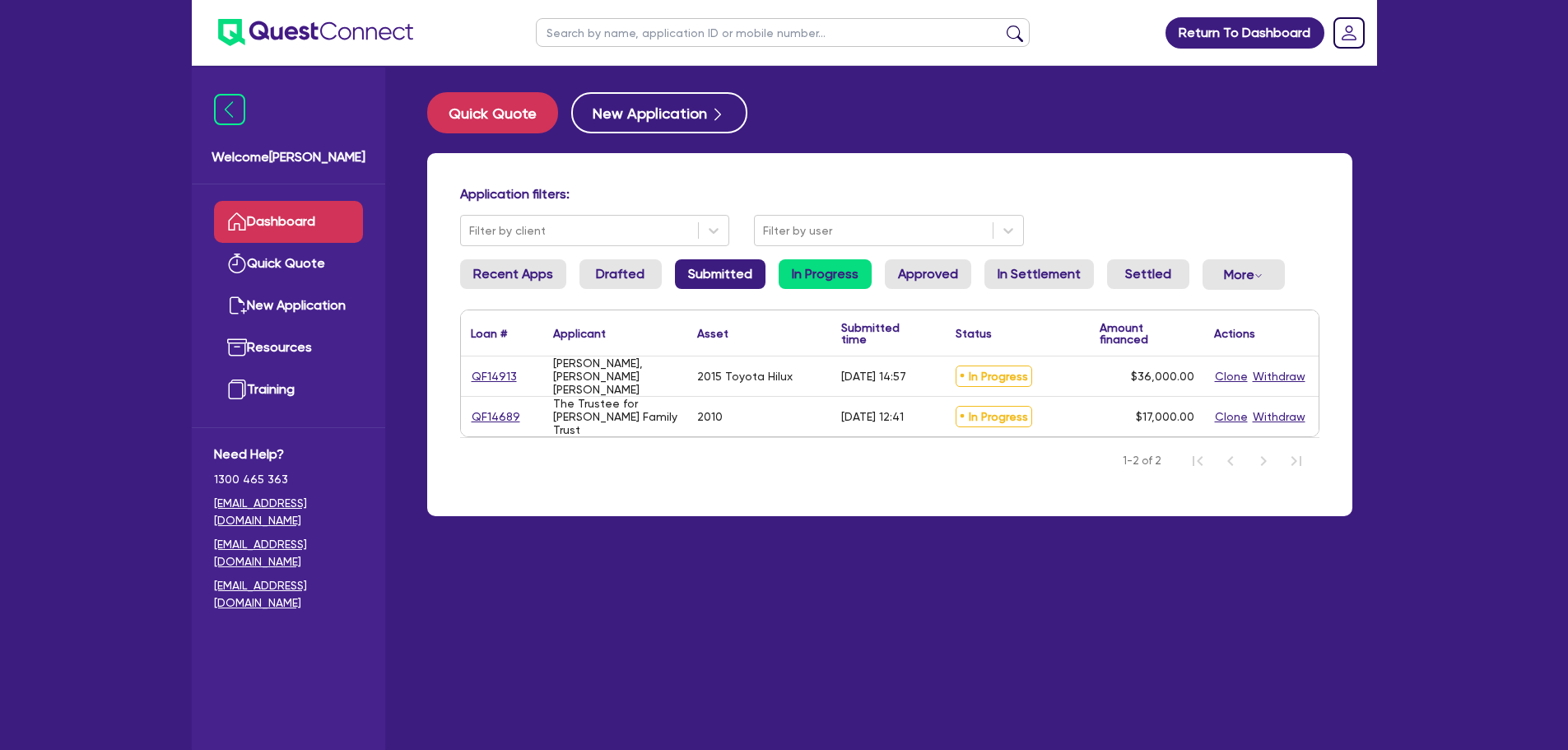
click at [693, 274] on link "Submitted" at bounding box center [719, 273] width 91 height 30
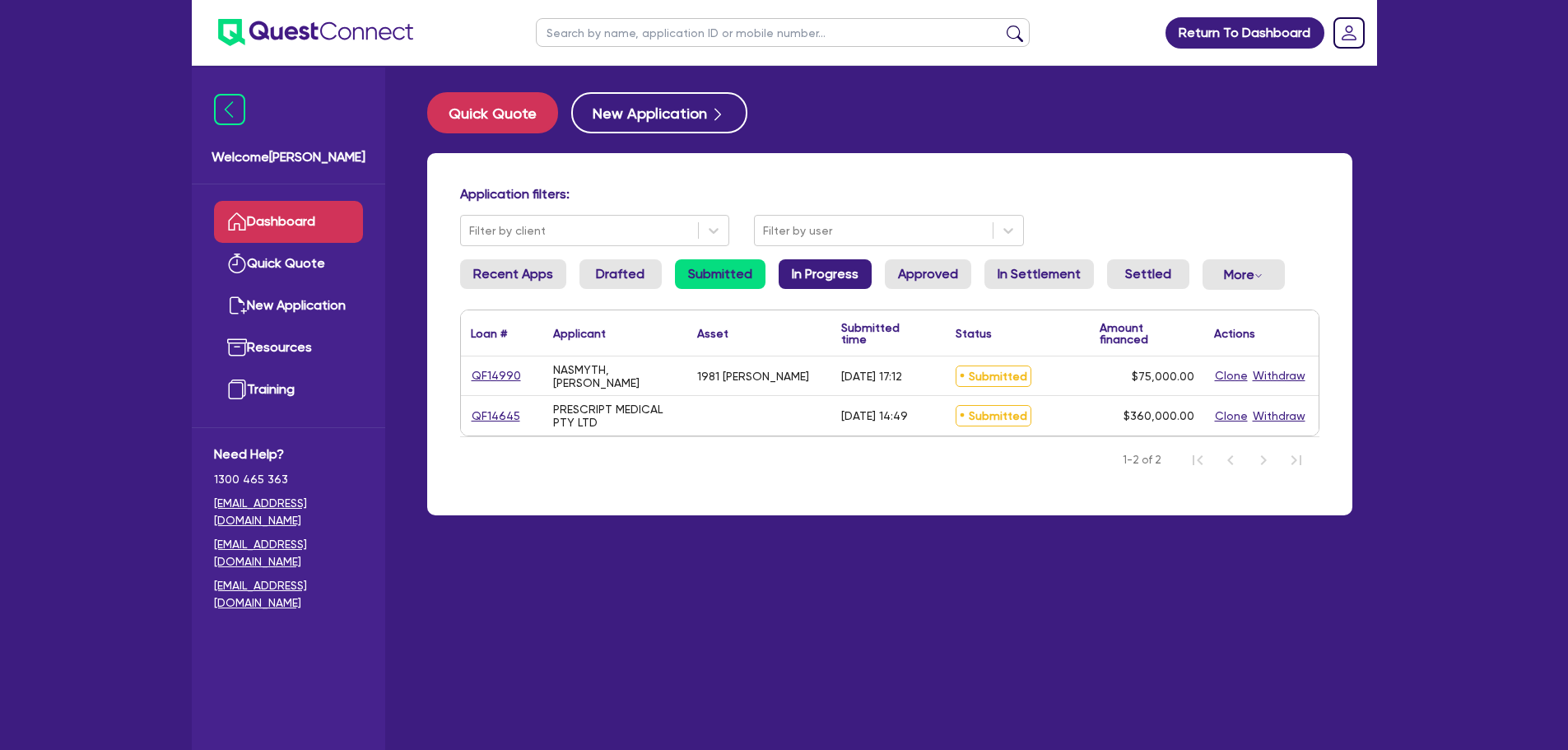
click at [793, 272] on link "In Progress" at bounding box center [825, 273] width 93 height 30
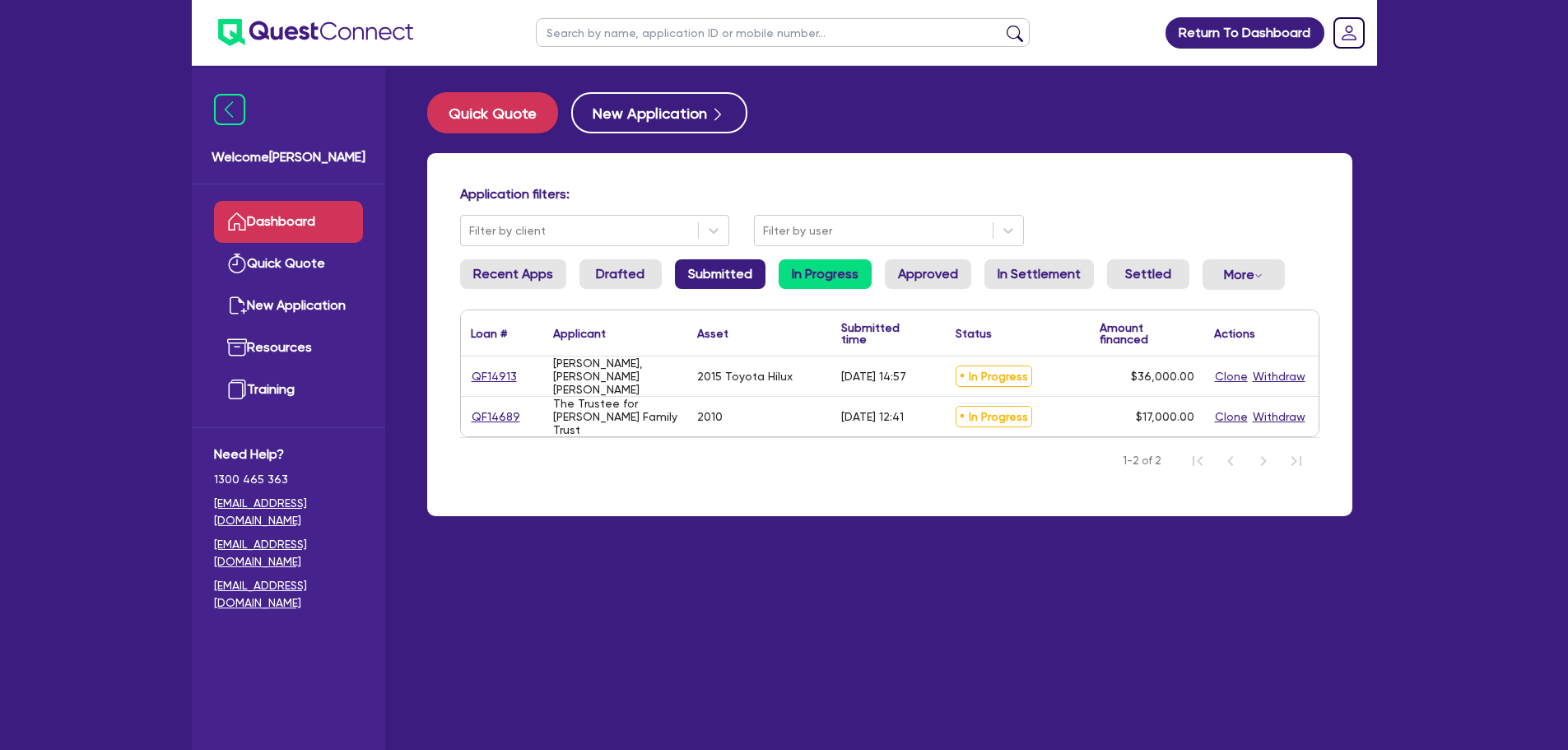
click at [711, 262] on link "Submitted" at bounding box center [719, 273] width 91 height 30
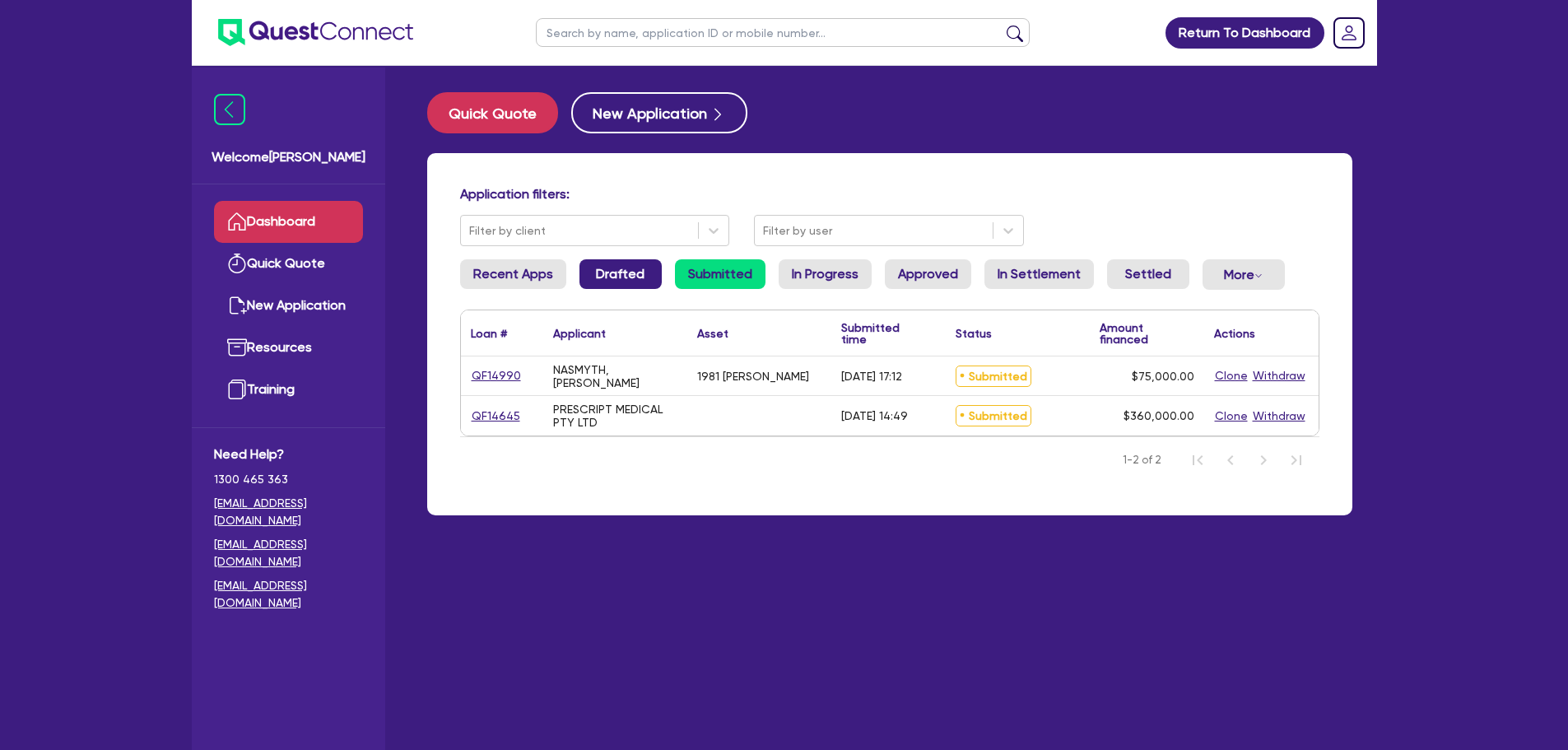
click at [604, 270] on link "Drafted" at bounding box center [620, 273] width 82 height 30
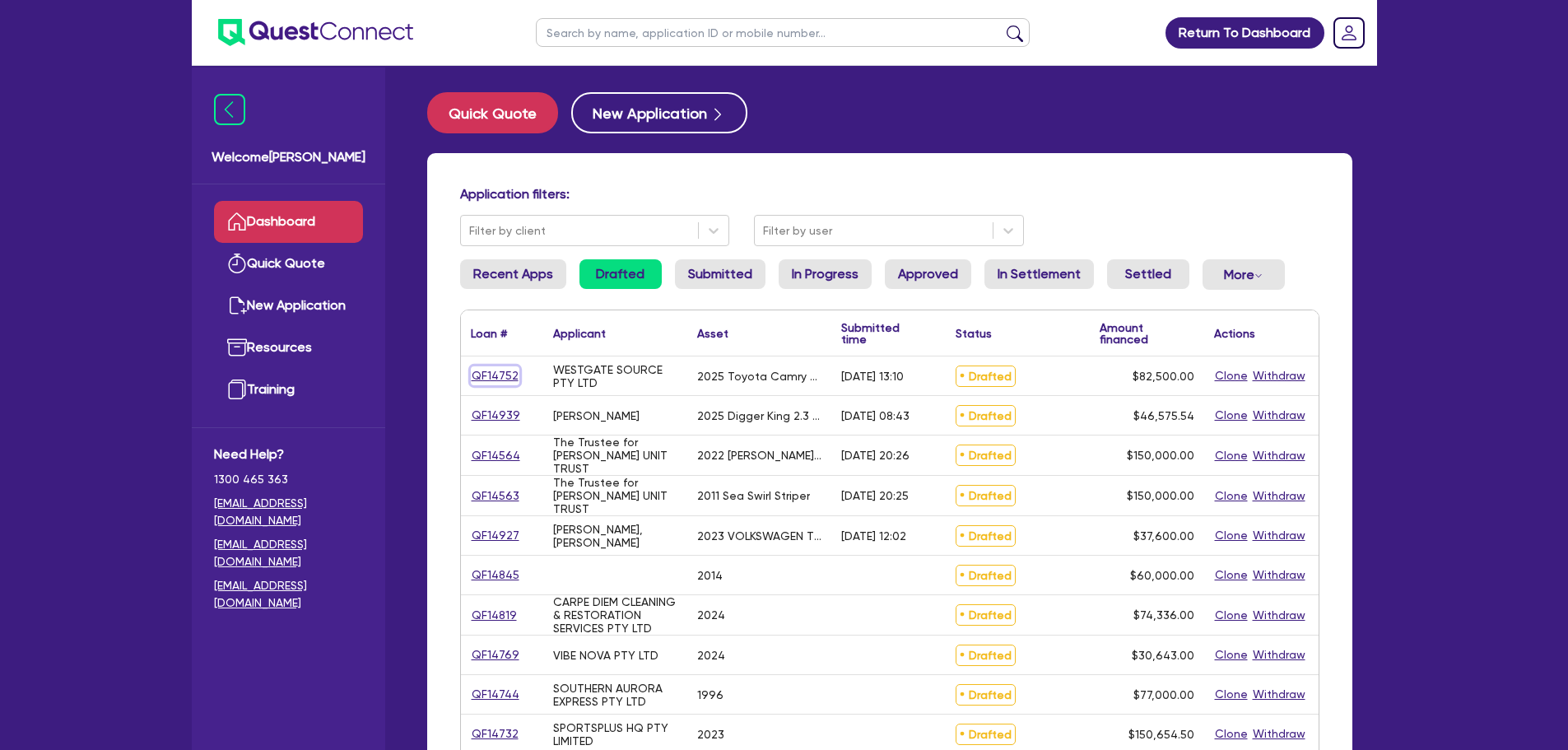
click at [474, 371] on link "QF14752" at bounding box center [494, 376] width 48 height 19
select select "CARS_AND_LIGHT_TRUCKS"
select select "PASSENGER_VEHICLES"
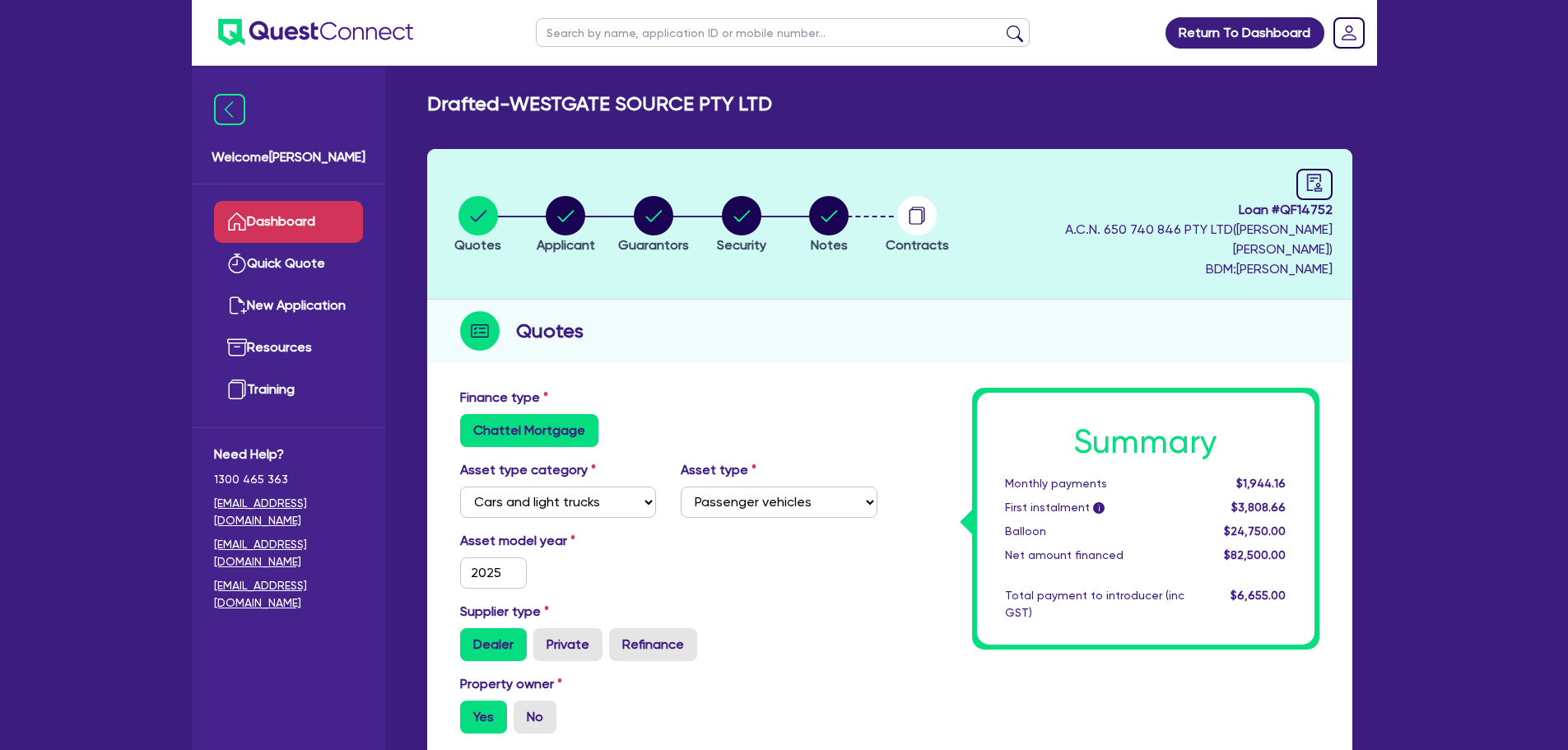
click at [289, 218] on link "Dashboard" at bounding box center [289, 222] width 149 height 42
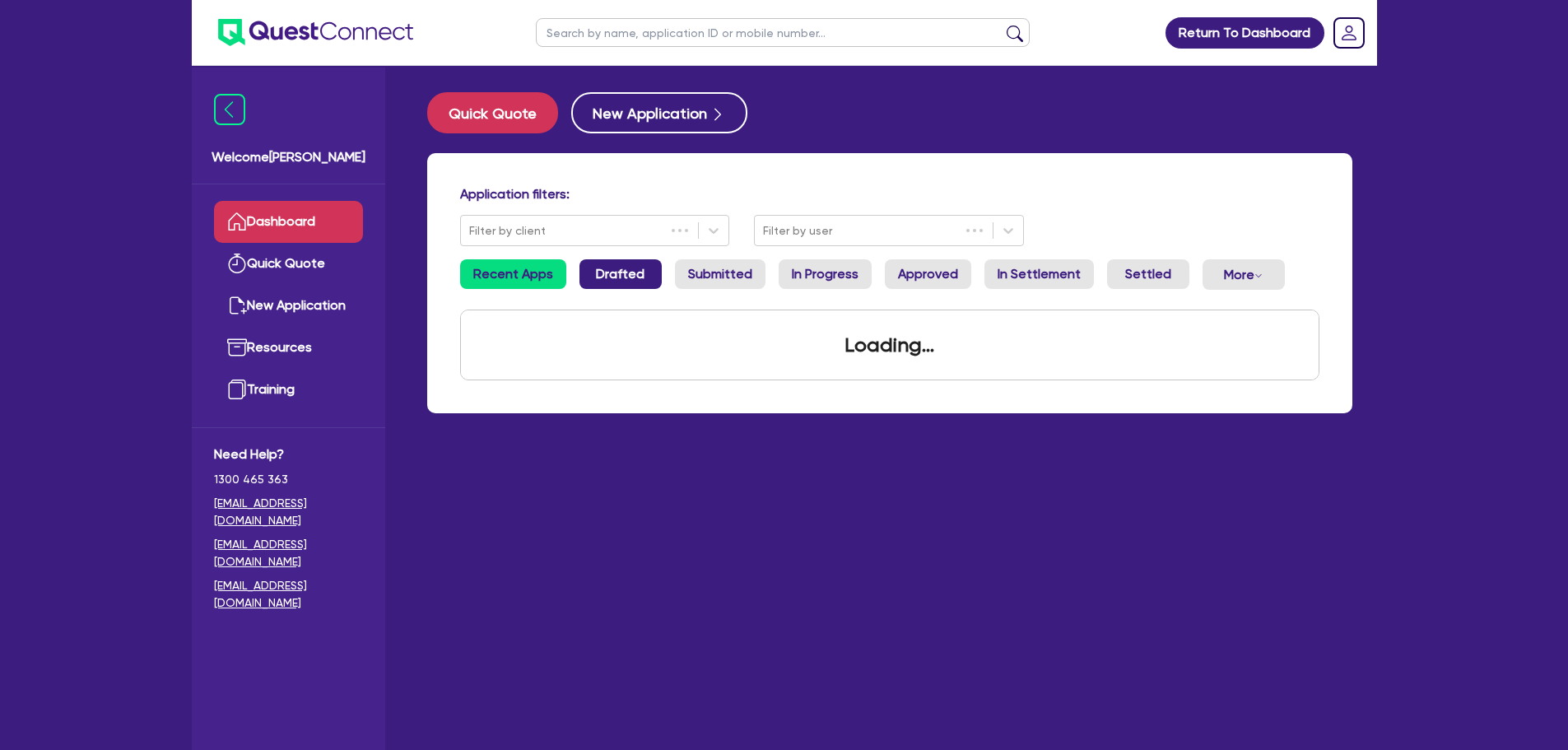
click at [619, 267] on link "Drafted" at bounding box center [620, 273] width 82 height 30
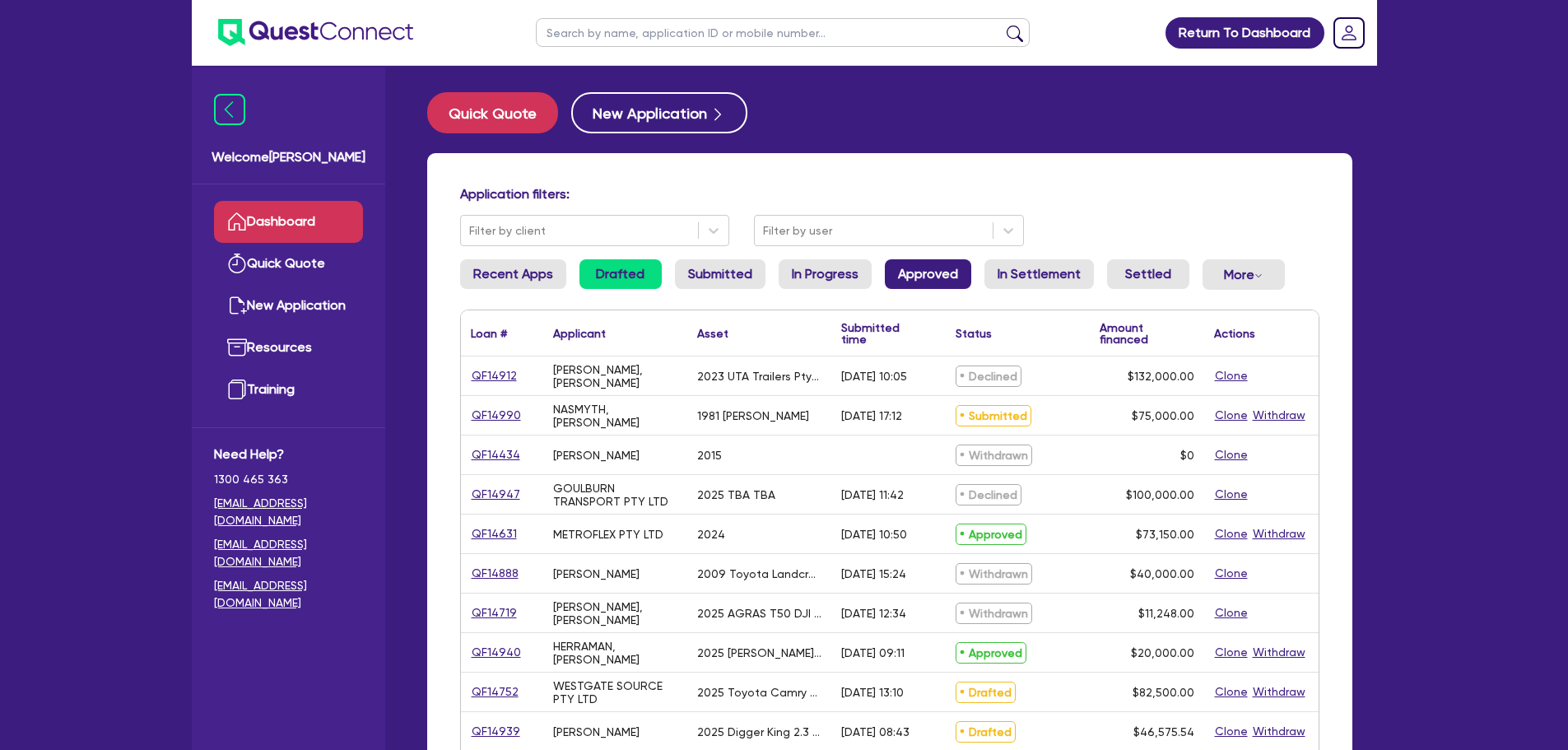
click at [943, 271] on link "Approved" at bounding box center [927, 273] width 86 height 30
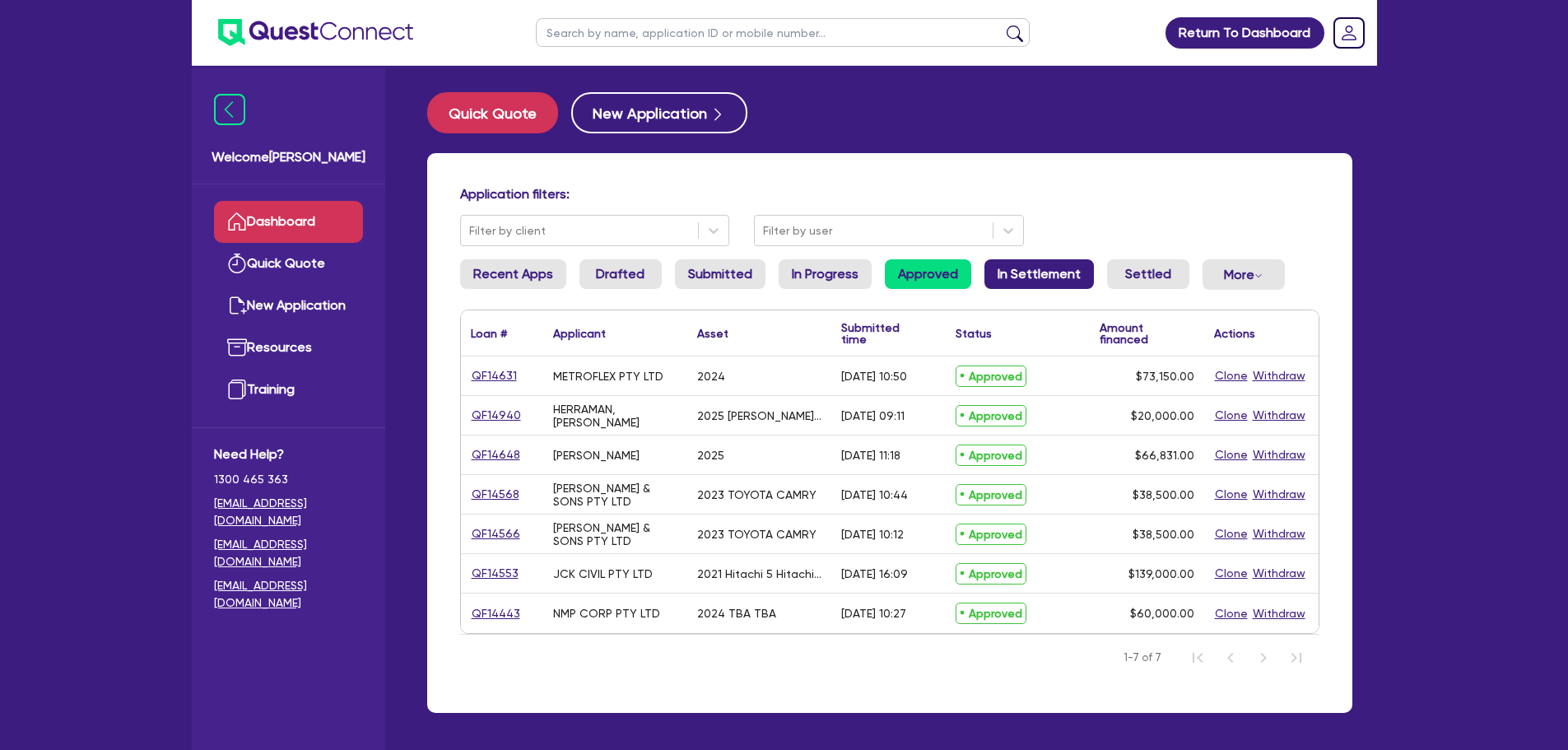
click at [1032, 265] on link "In Settlement" at bounding box center [1038, 273] width 109 height 30
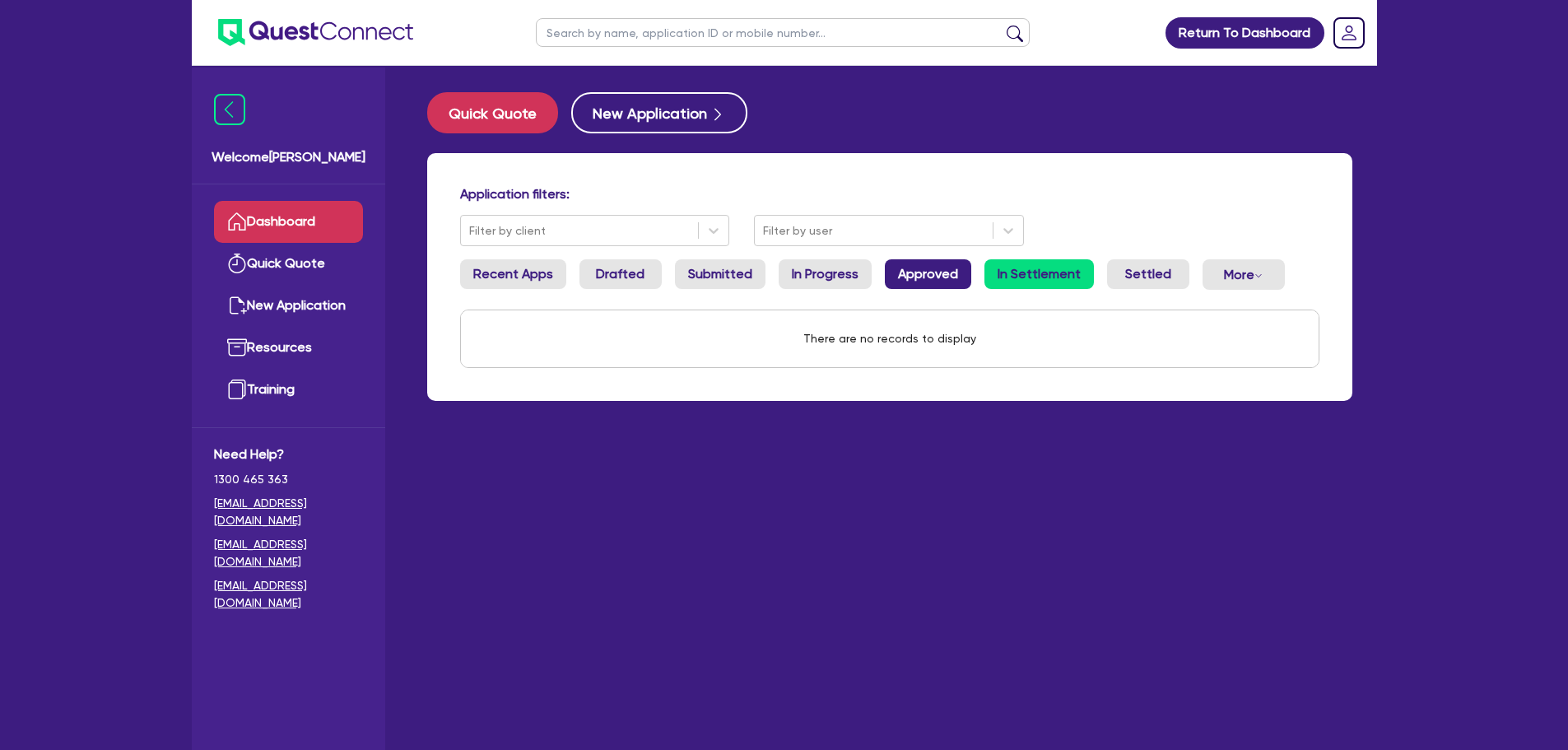
click at [912, 268] on link "Approved" at bounding box center [927, 273] width 86 height 30
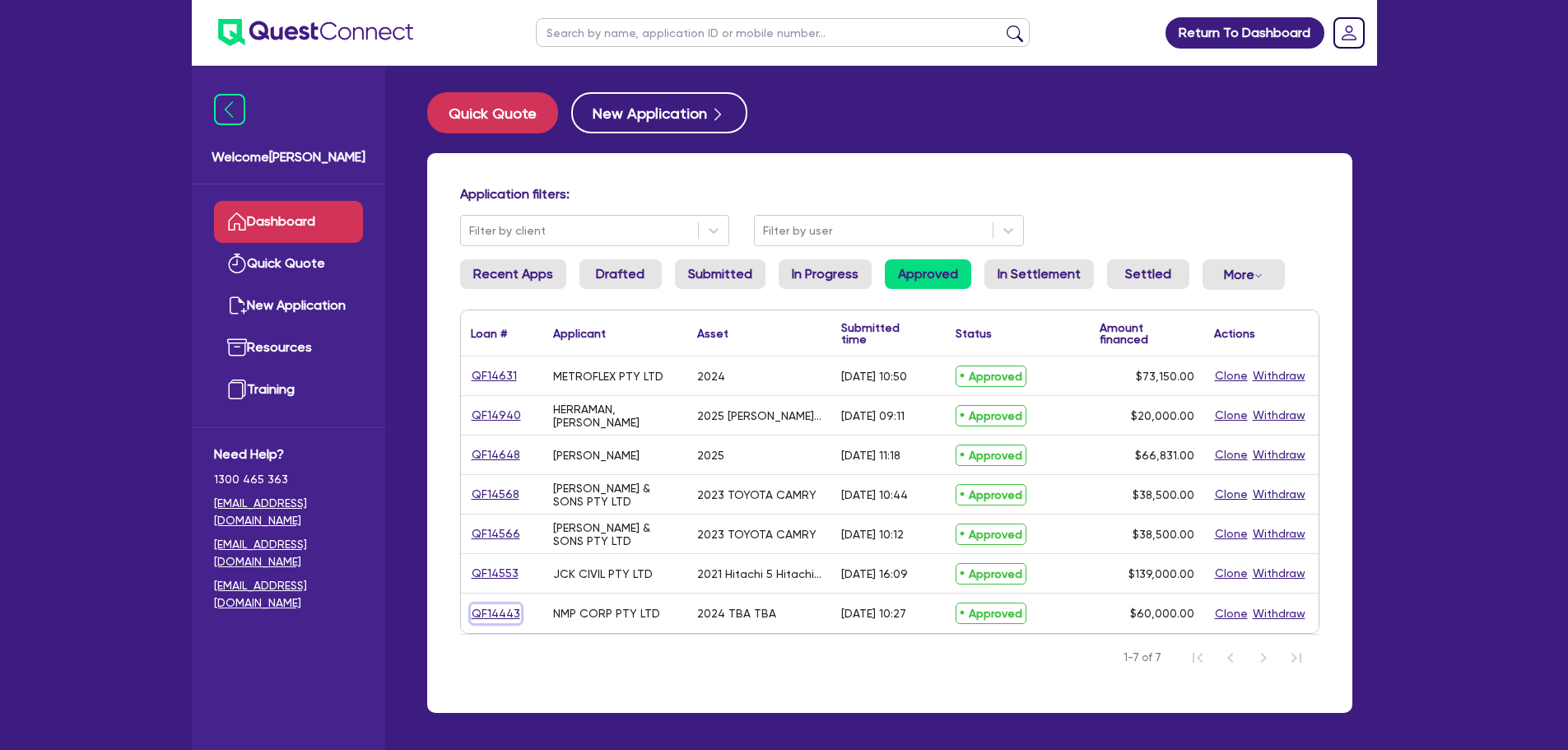
click at [503, 616] on link "QF14443" at bounding box center [495, 614] width 50 height 19
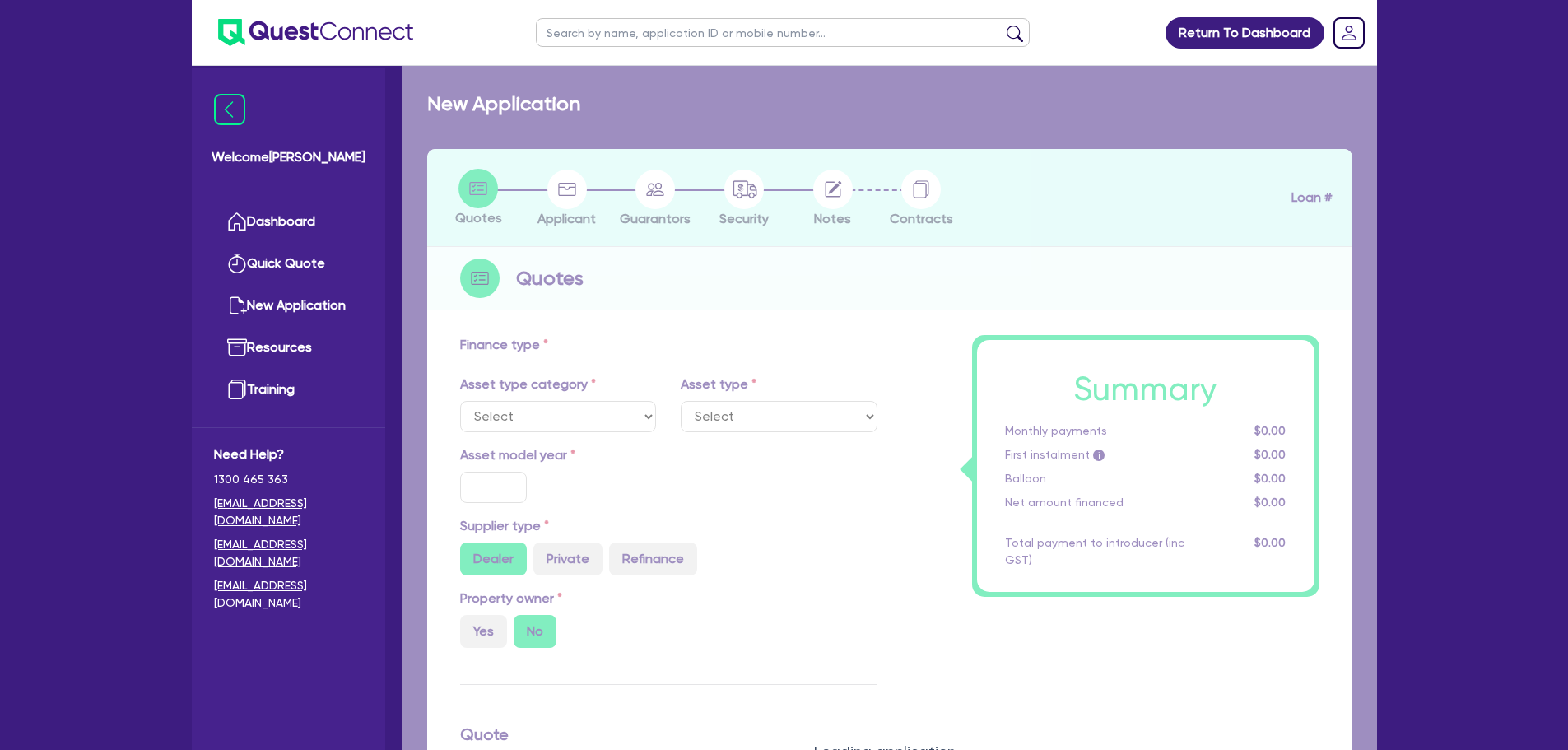
select select "PRIMARY_ASSETS"
type input "2024"
type input "65,000"
type input "5,000"
type input "11"
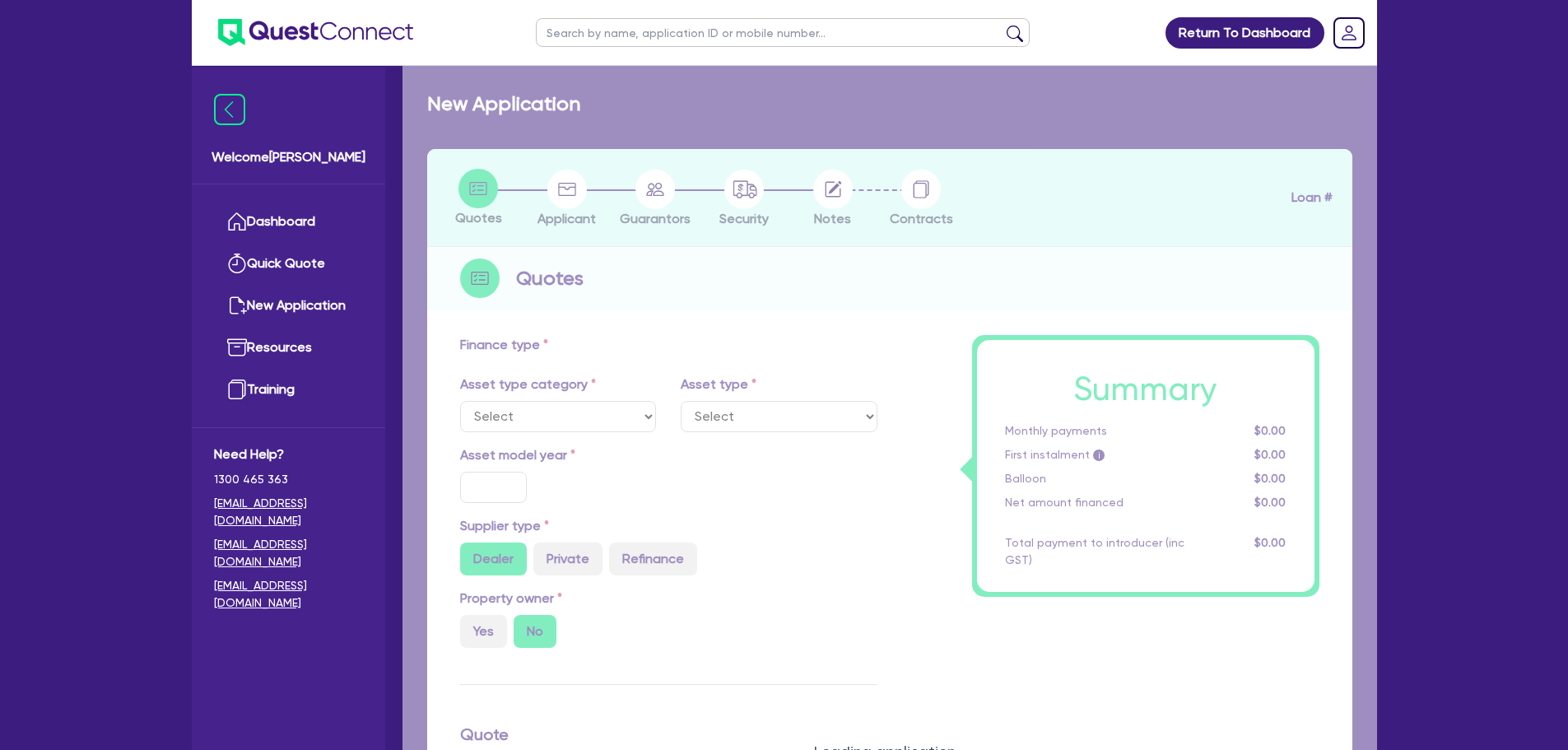
type input "6,600"
type input "17.95"
type input "2,000"
select select "CONSTRUCTION_AND_EARTHMOVING_EQUIPMENT"
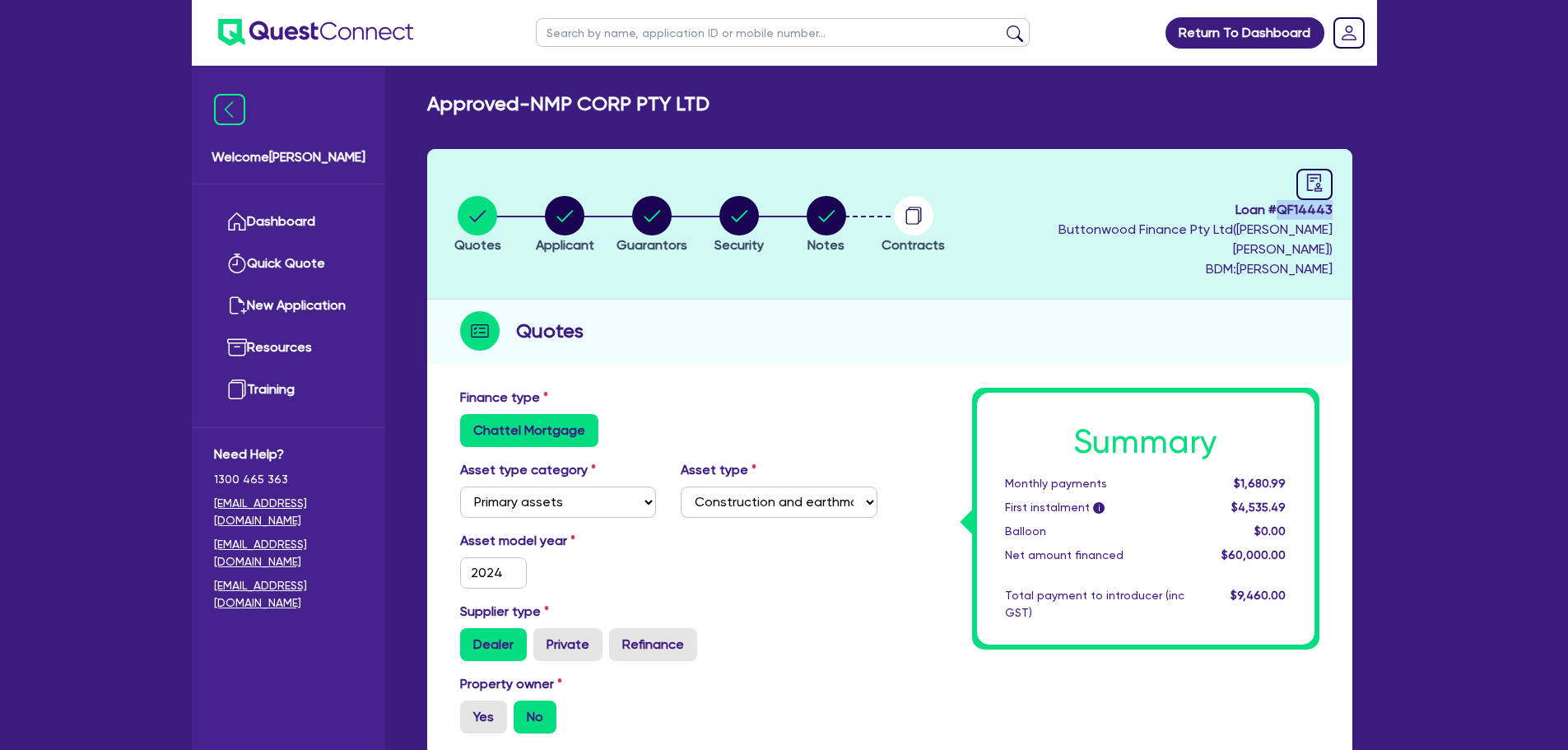
drag, startPoint x: 1281, startPoint y: 206, endPoint x: 1334, endPoint y: 214, distance: 53.6
click at [1334, 214] on header "Quotes Applicant [GEOGRAPHIC_DATA] Security Notes Contracts Loan # QF14443 Butt…" at bounding box center [889, 224] width 925 height 151
copy span "QF14443"
click at [281, 199] on ul "Dashboard Quick Quote New Application Ref Company Ref Salesperson Resources Tra…" at bounding box center [289, 306] width 194 height 243
click at [272, 229] on link "Dashboard" at bounding box center [289, 222] width 149 height 42
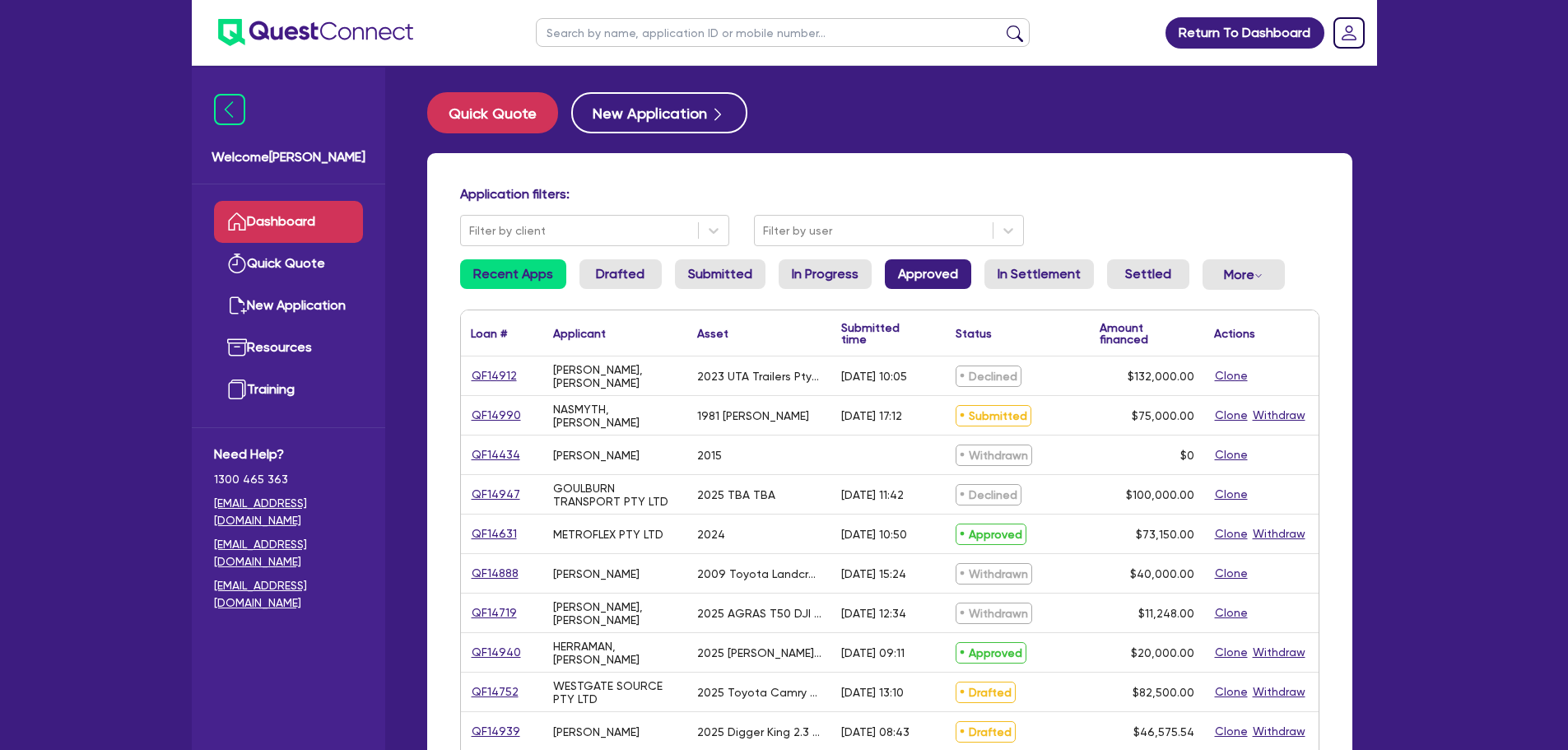
click at [922, 281] on link "Approved" at bounding box center [927, 273] width 86 height 30
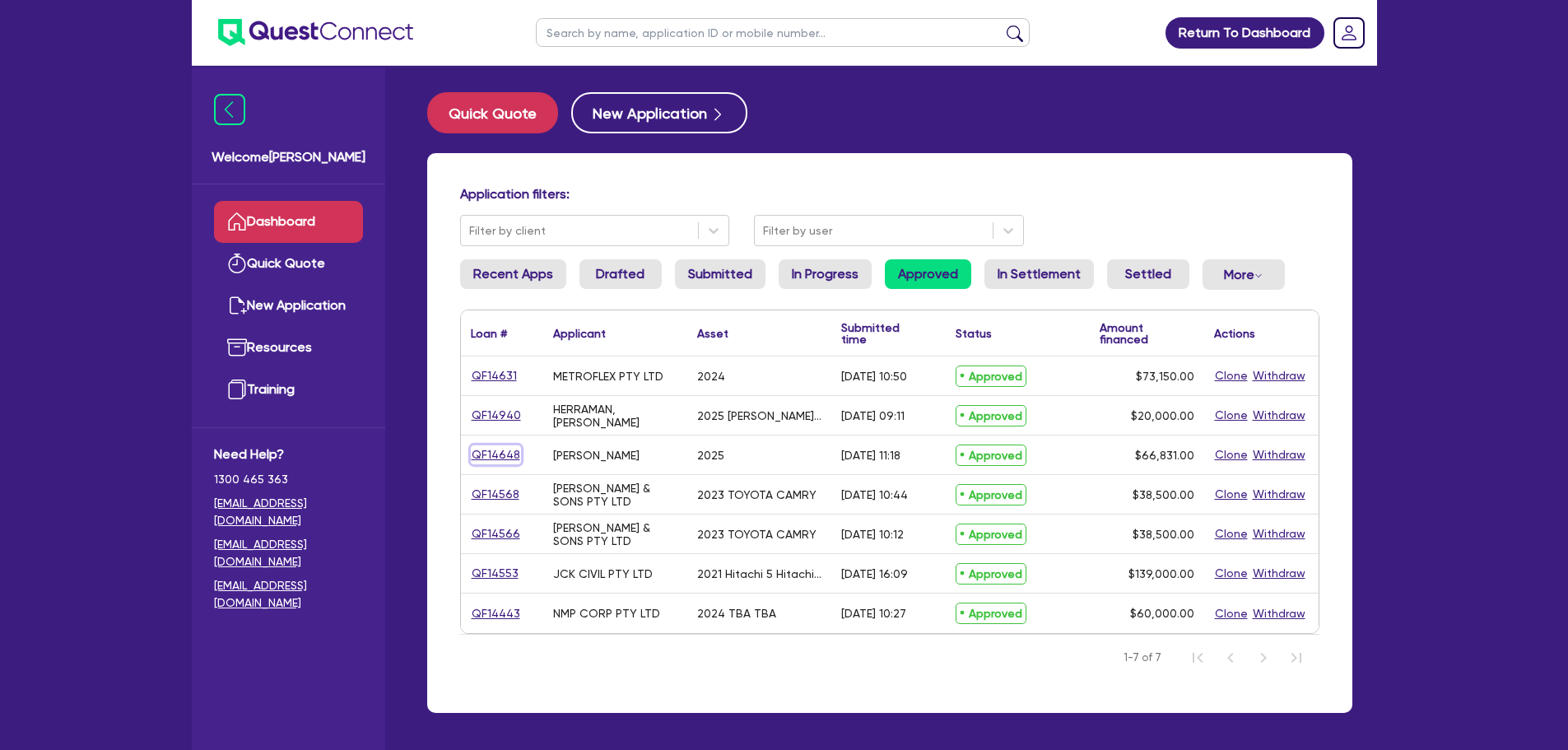
click at [497, 449] on link "QF14648" at bounding box center [495, 455] width 50 height 19
select select "CARS_AND_LIGHT_TRUCKS"
select select "LIGHT_TRUCKS"
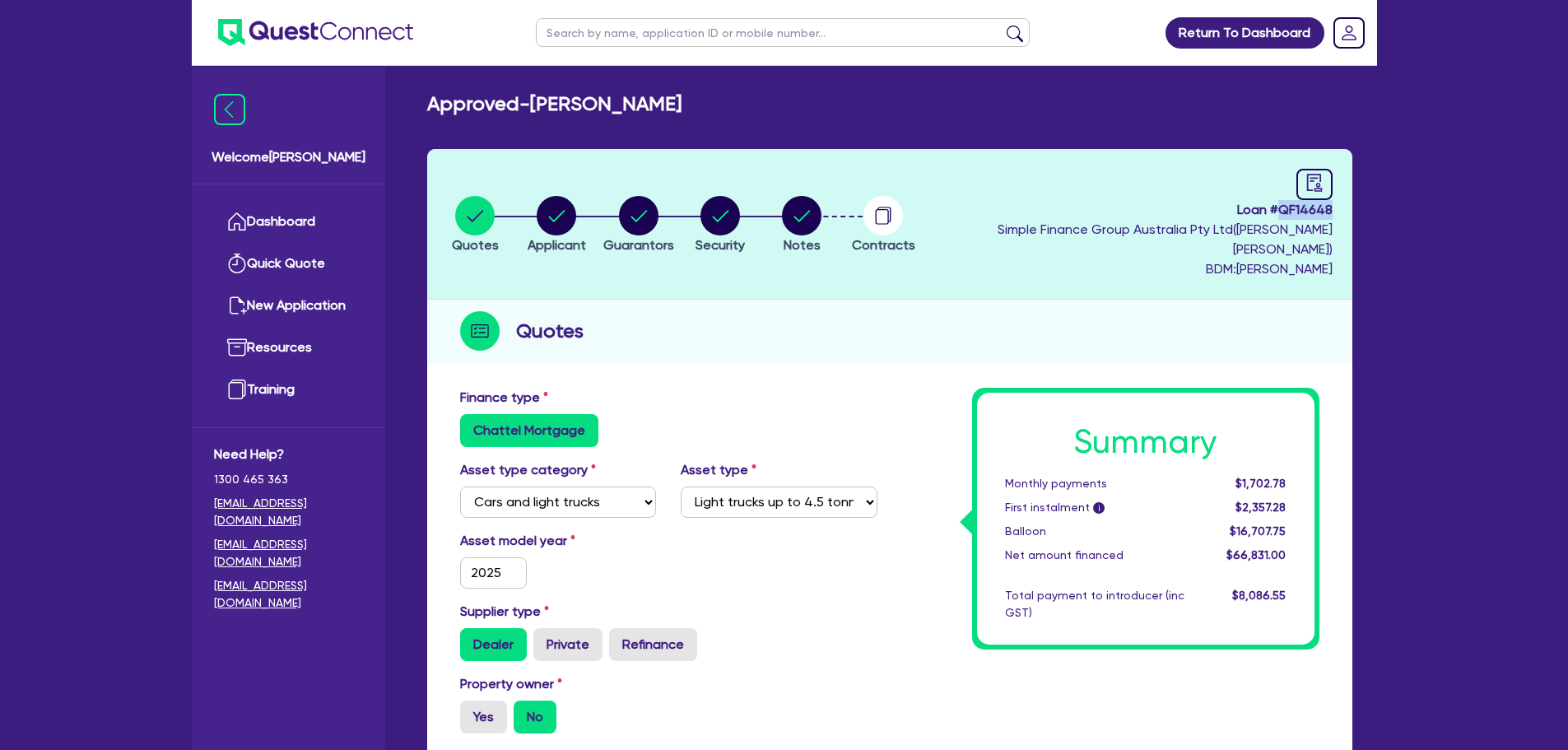
drag, startPoint x: 1281, startPoint y: 208, endPoint x: 1333, endPoint y: 210, distance: 52.0
click at [1333, 210] on header "Quotes Applicant [GEOGRAPHIC_DATA] Security Notes Contracts Loan # QF14648 Simp…" at bounding box center [889, 224] width 925 height 151
copy span "QF14648"
click at [241, 198] on ul "Dashboard Quick Quote New Application Ref Company Ref Salesperson Resources Tra…" at bounding box center [289, 306] width 194 height 243
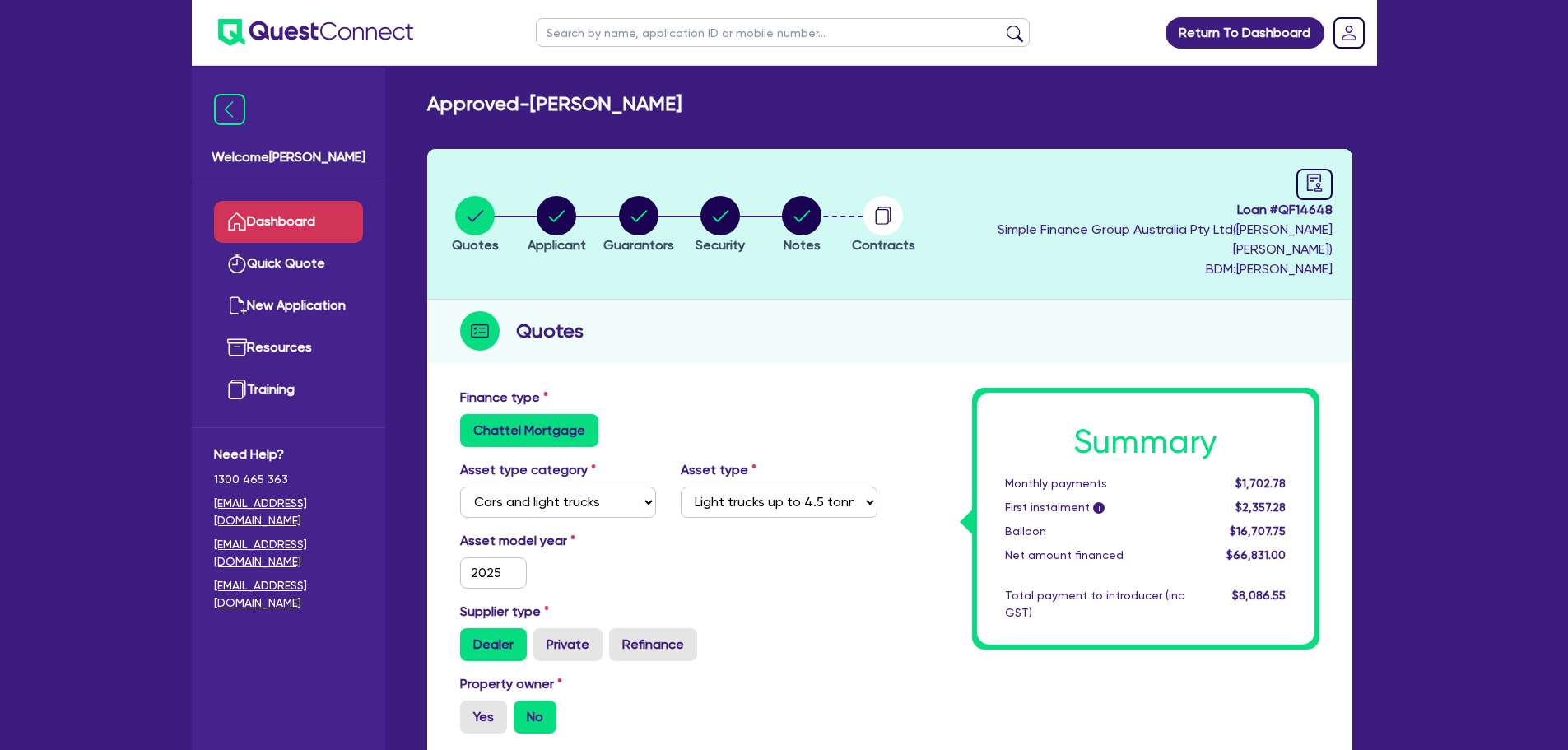
click at [243, 217] on icon at bounding box center [236, 221] width 19 height 19
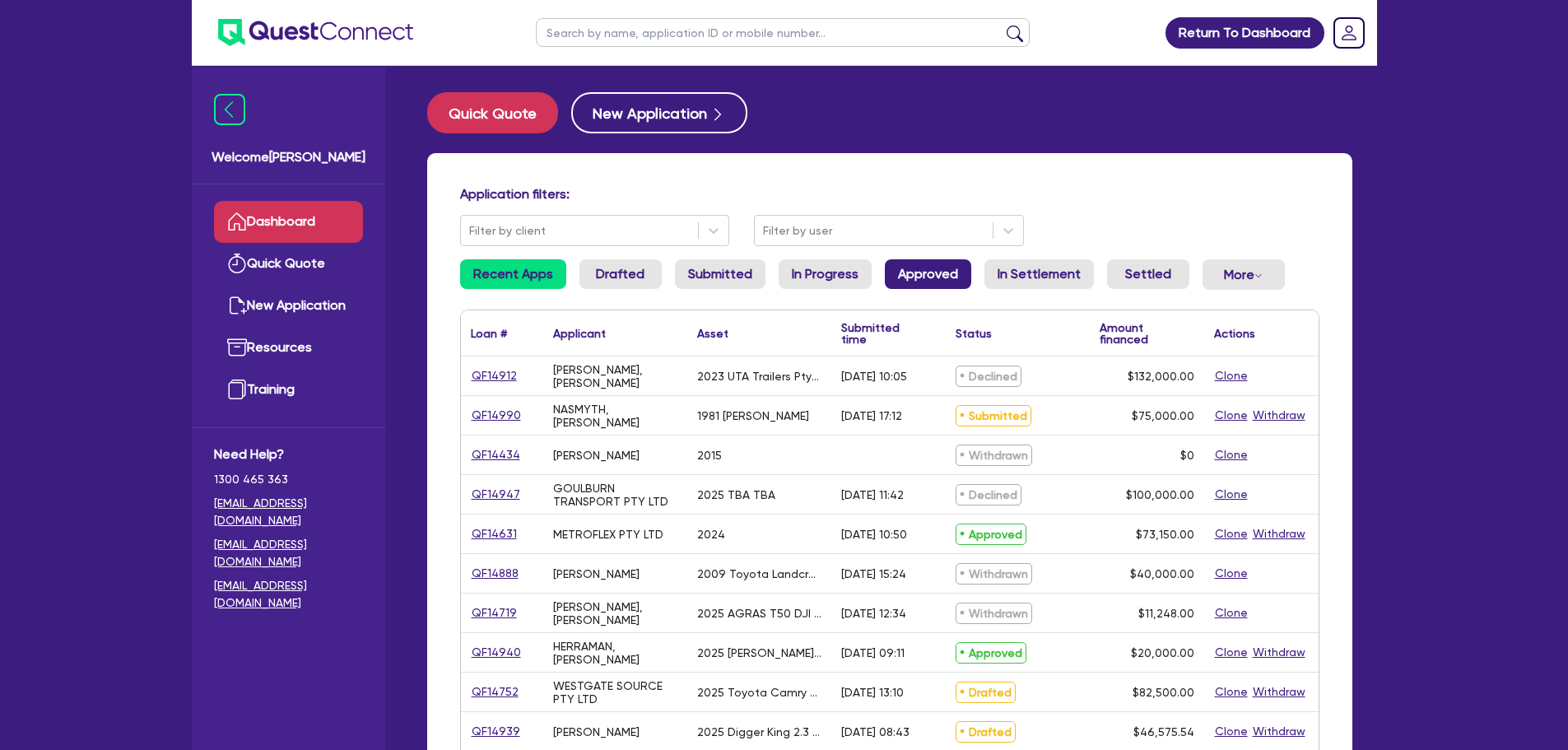
click at [952, 278] on link "Approved" at bounding box center [927, 273] width 86 height 30
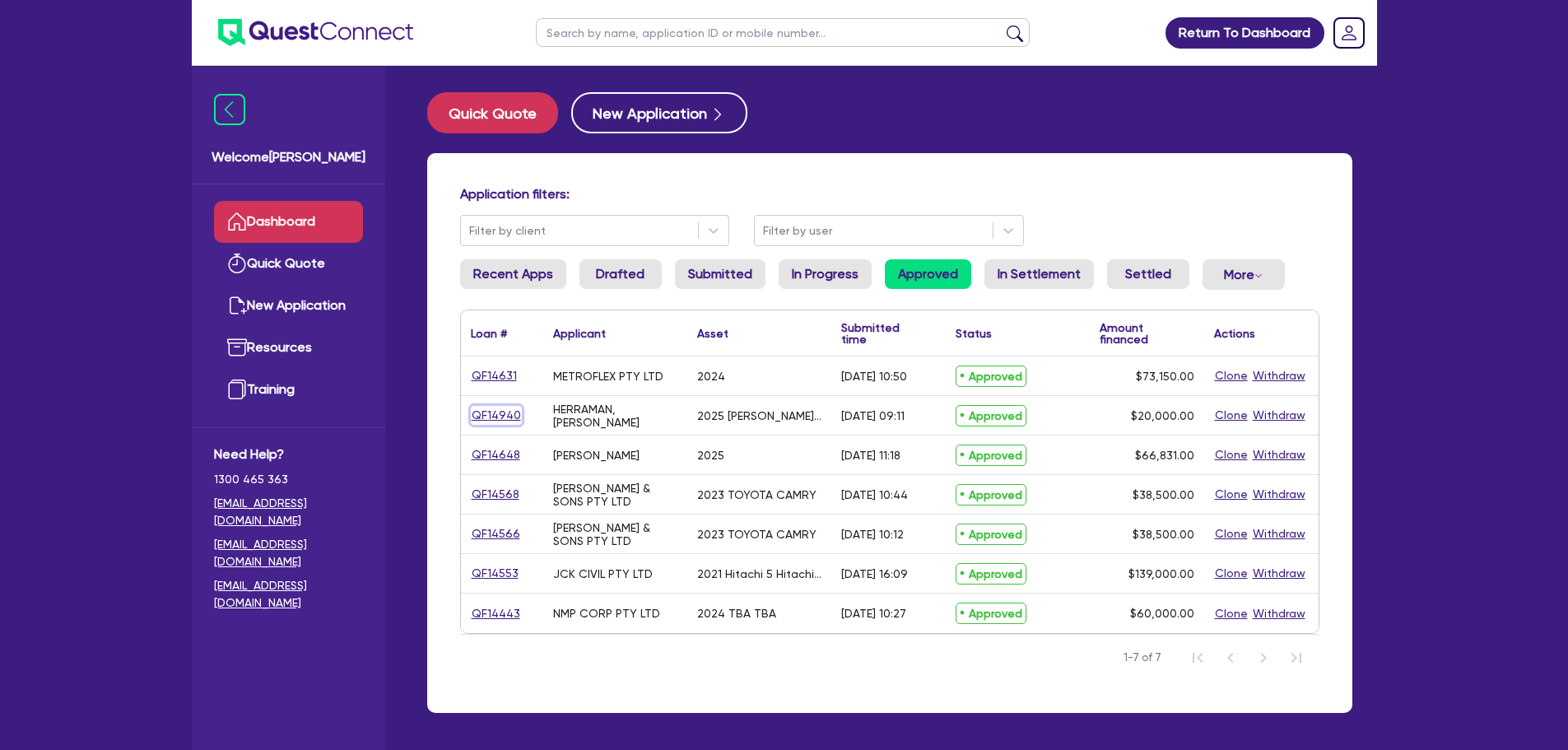
click at [480, 416] on link "QF14940" at bounding box center [496, 415] width 51 height 19
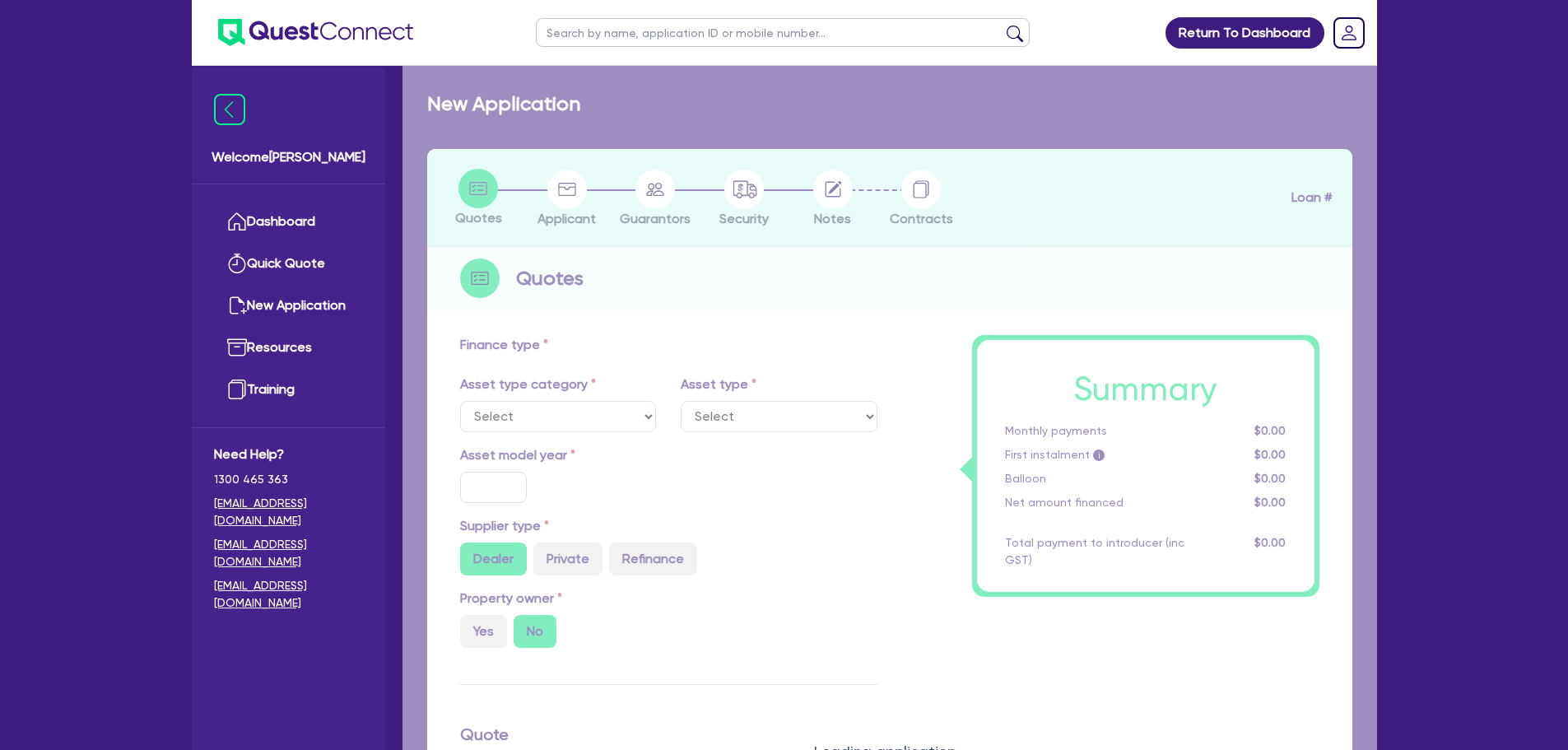
select select "CARS_AND_LIGHT_TRUCKS"
type input "2025"
radio input "false"
radio input "true"
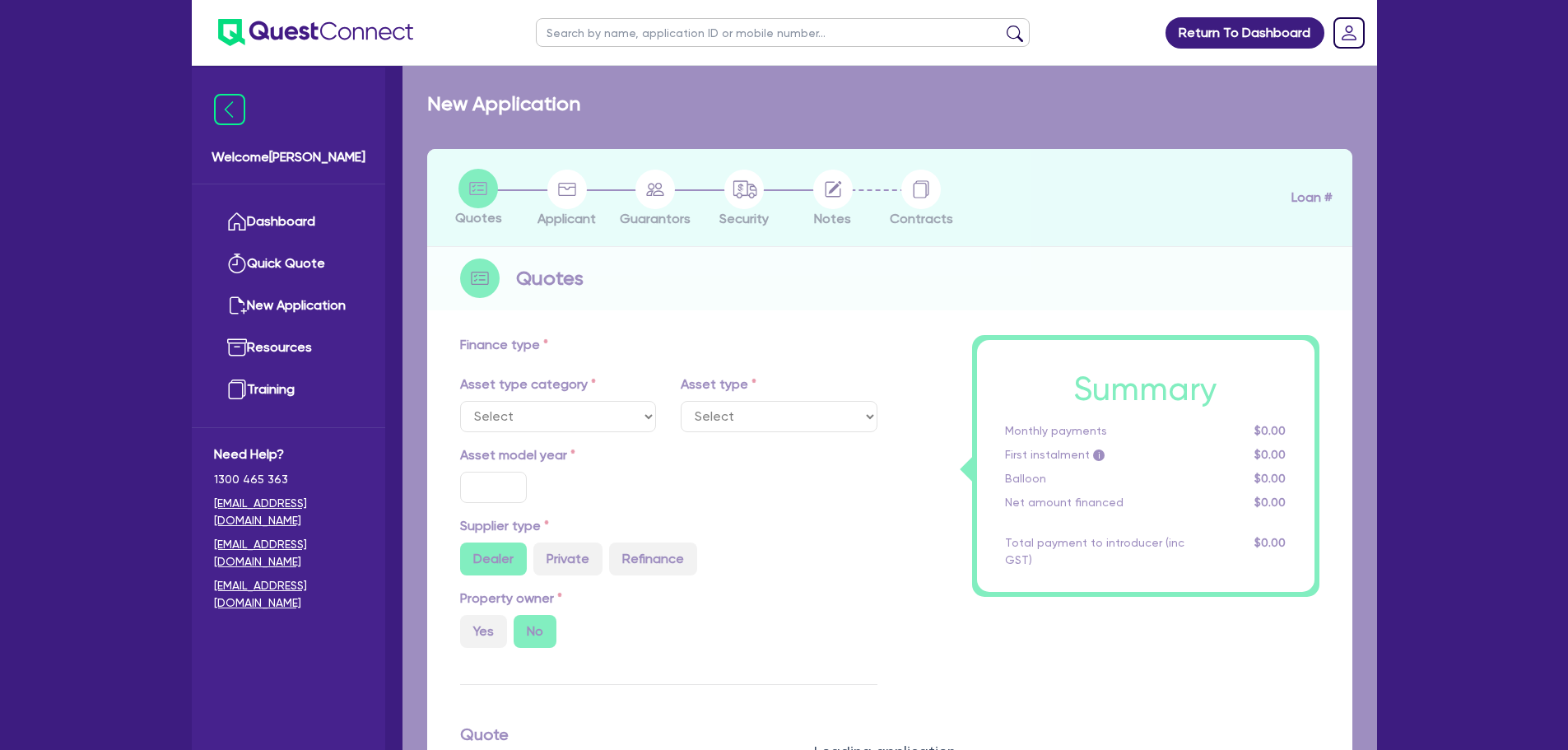
type input "20,000"
type input "11"
type input "2,200"
type input "17.95"
type input "900"
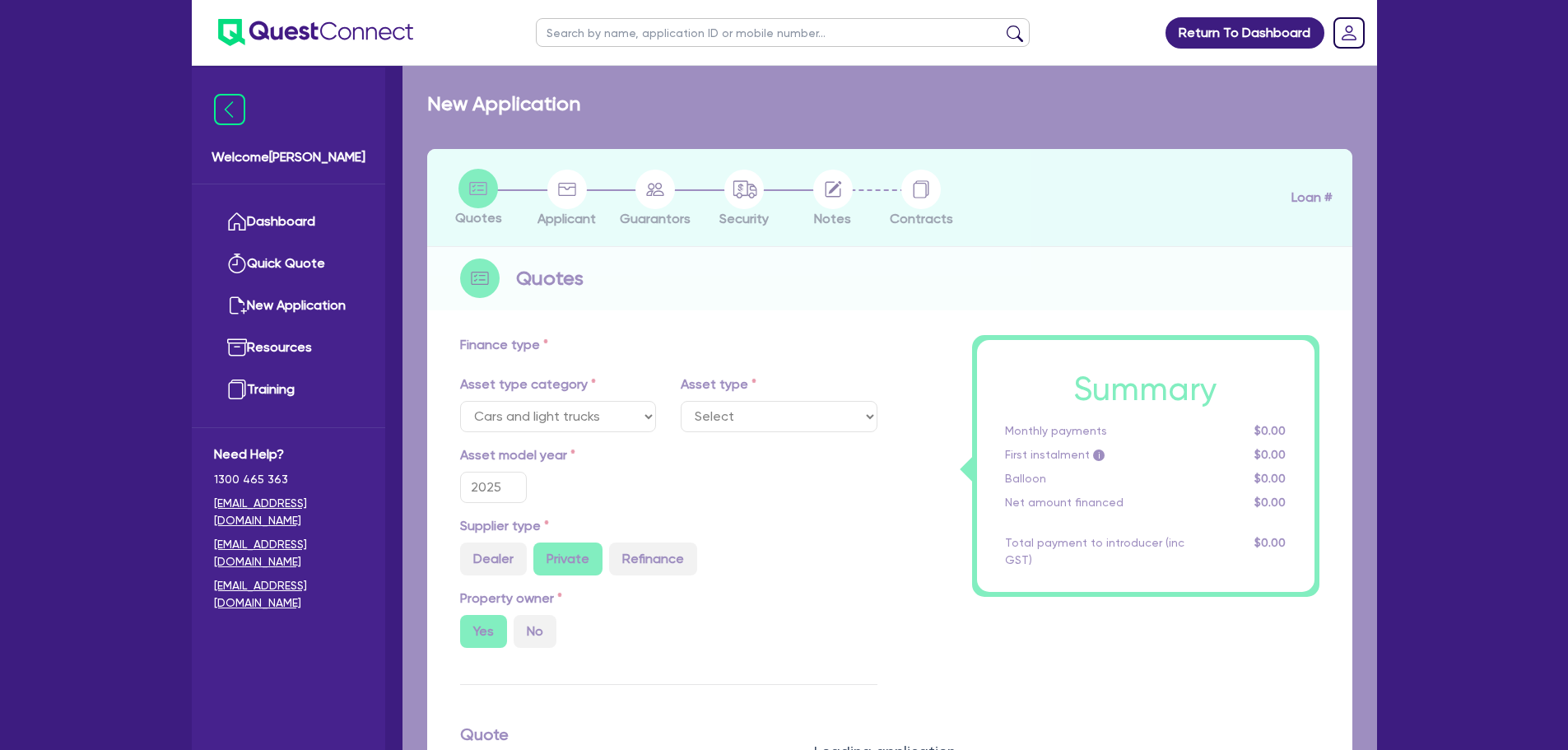
select select "PASSENGER_VEHICLES"
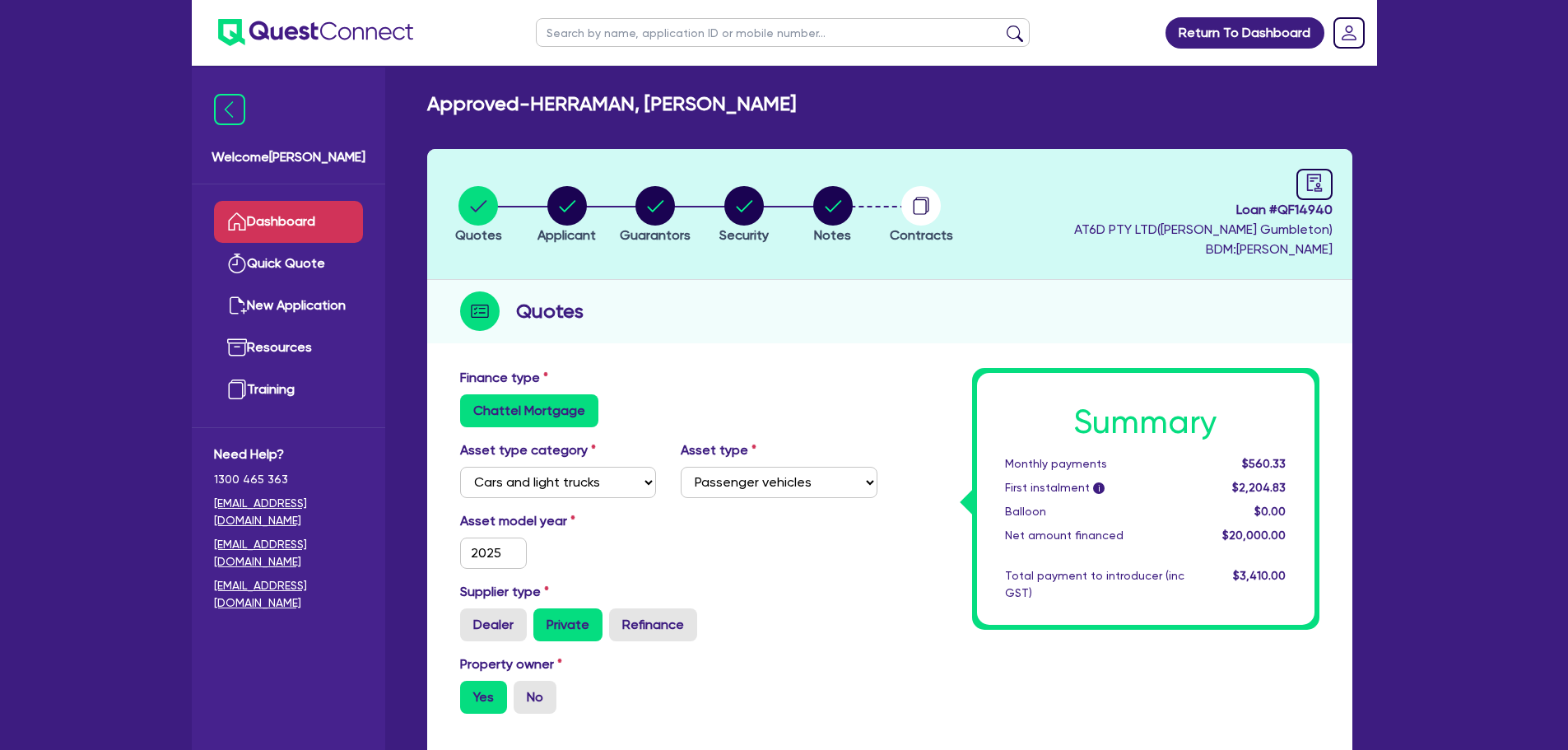
click at [319, 204] on link "Dashboard" at bounding box center [289, 222] width 149 height 42
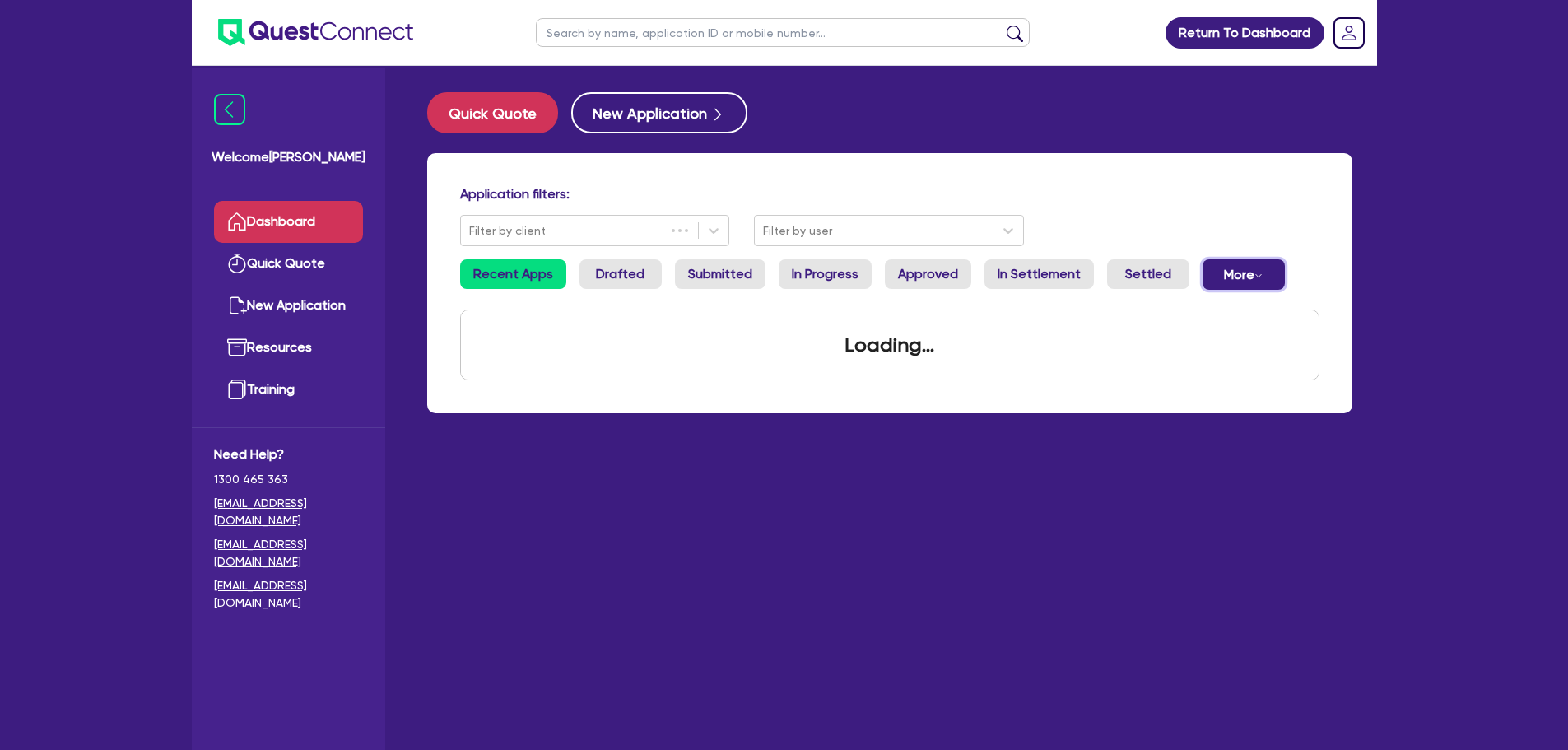
click at [1202, 273] on button "More Withdrawn Declined" at bounding box center [1243, 274] width 82 height 30
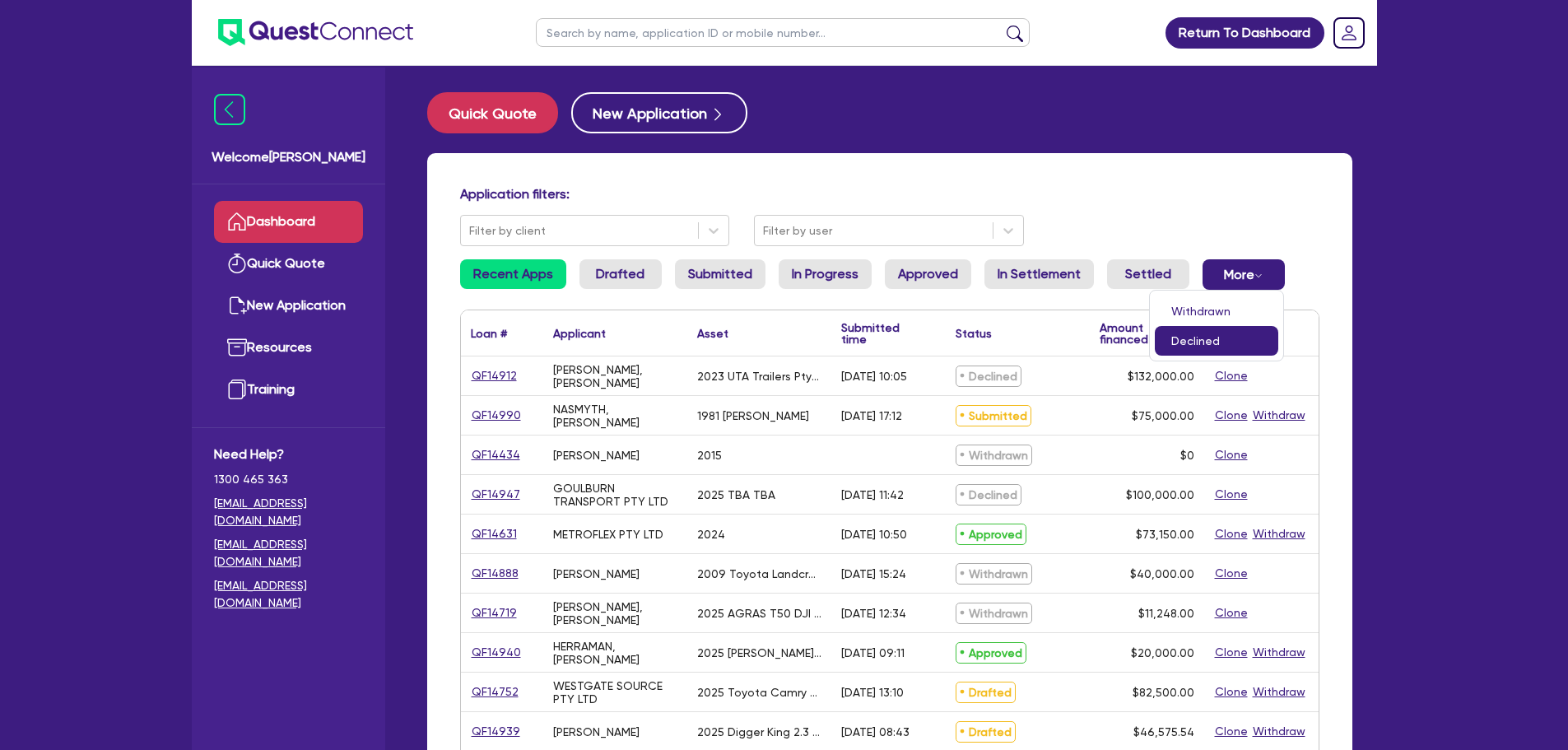
click at [1202, 337] on link "Declined" at bounding box center [1216, 340] width 124 height 30
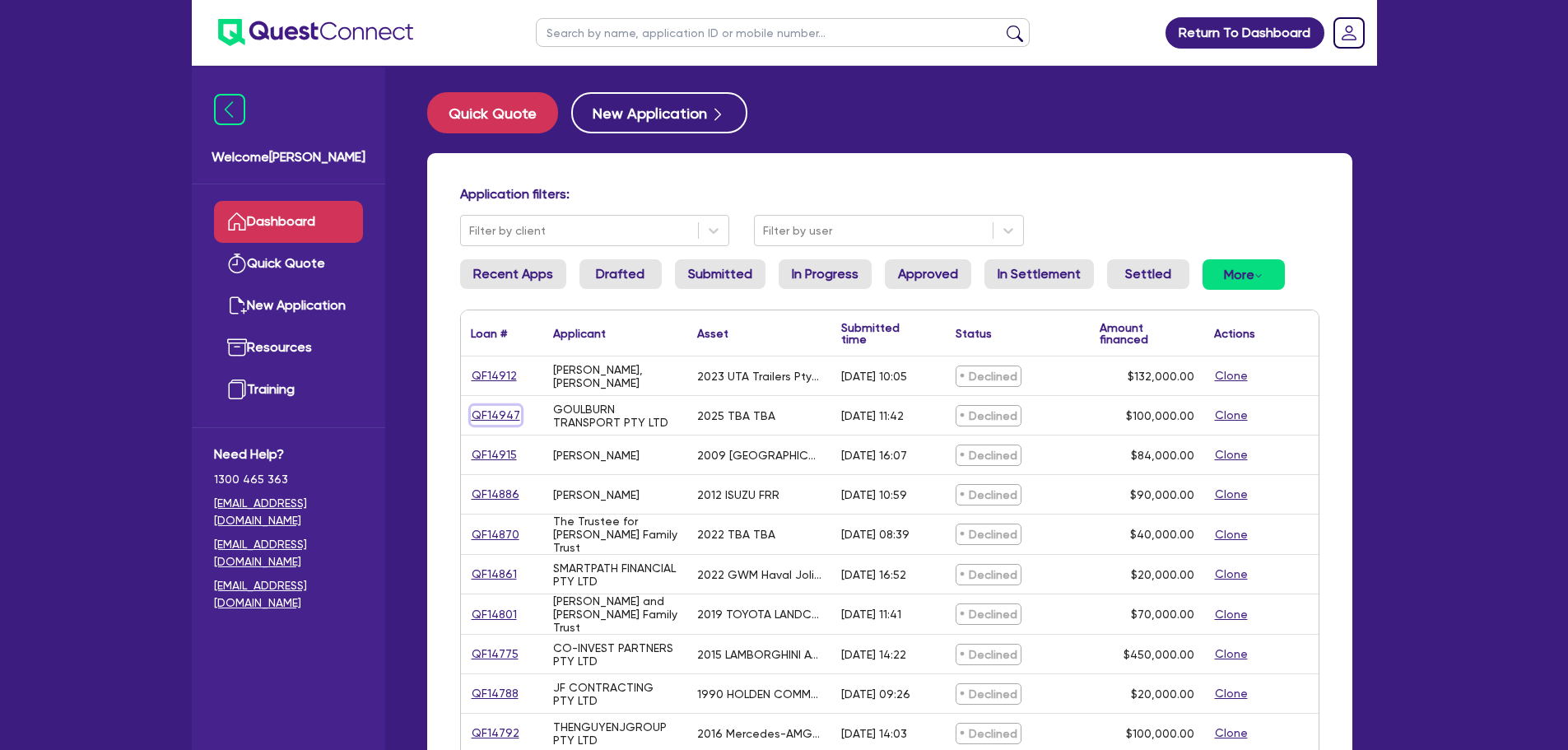
click at [492, 408] on link "QF14947" at bounding box center [495, 415] width 50 height 19
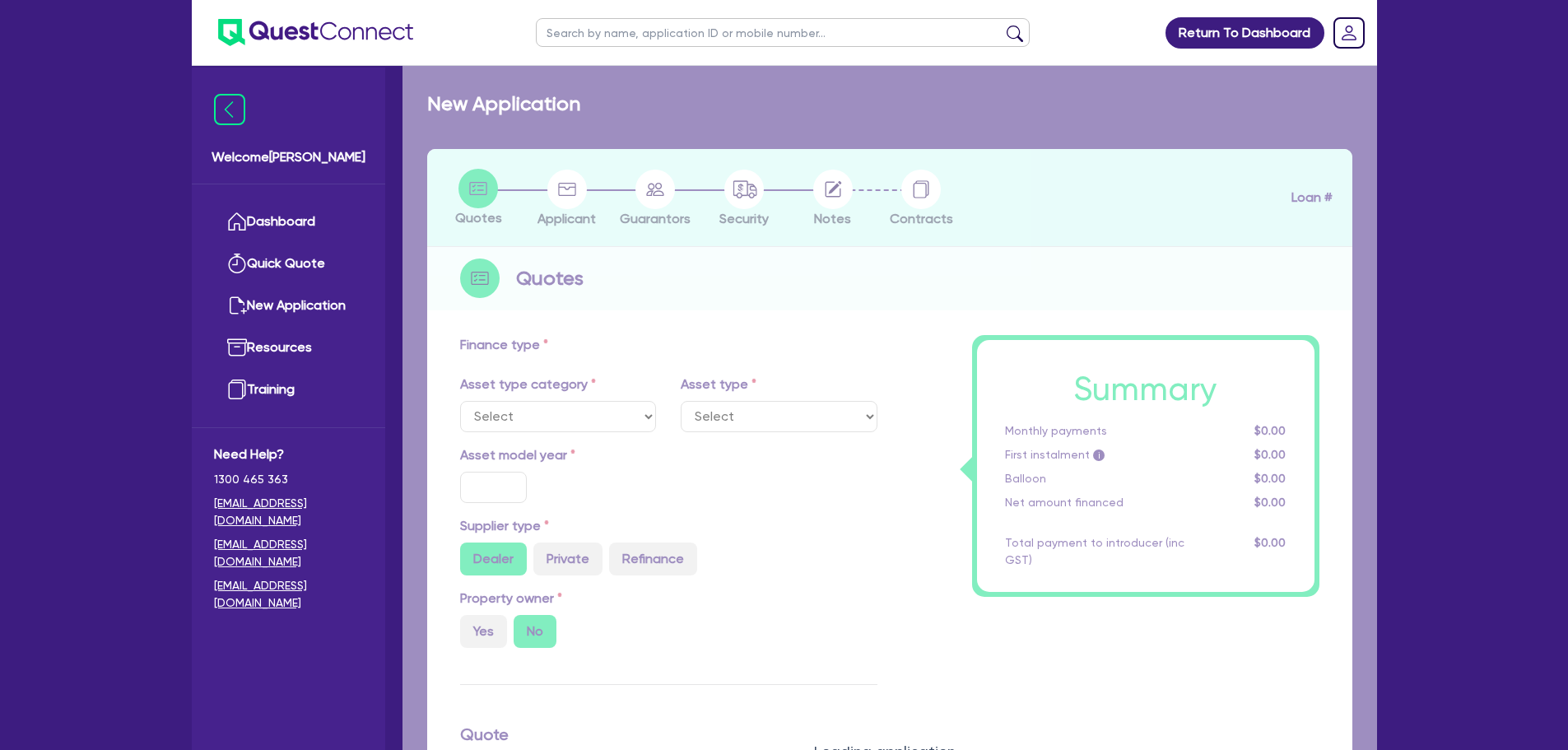
select select "CARS_AND_LIGHT_TRUCKS"
type input "2025"
type input "100,000"
type input "13"
type input "13,000"
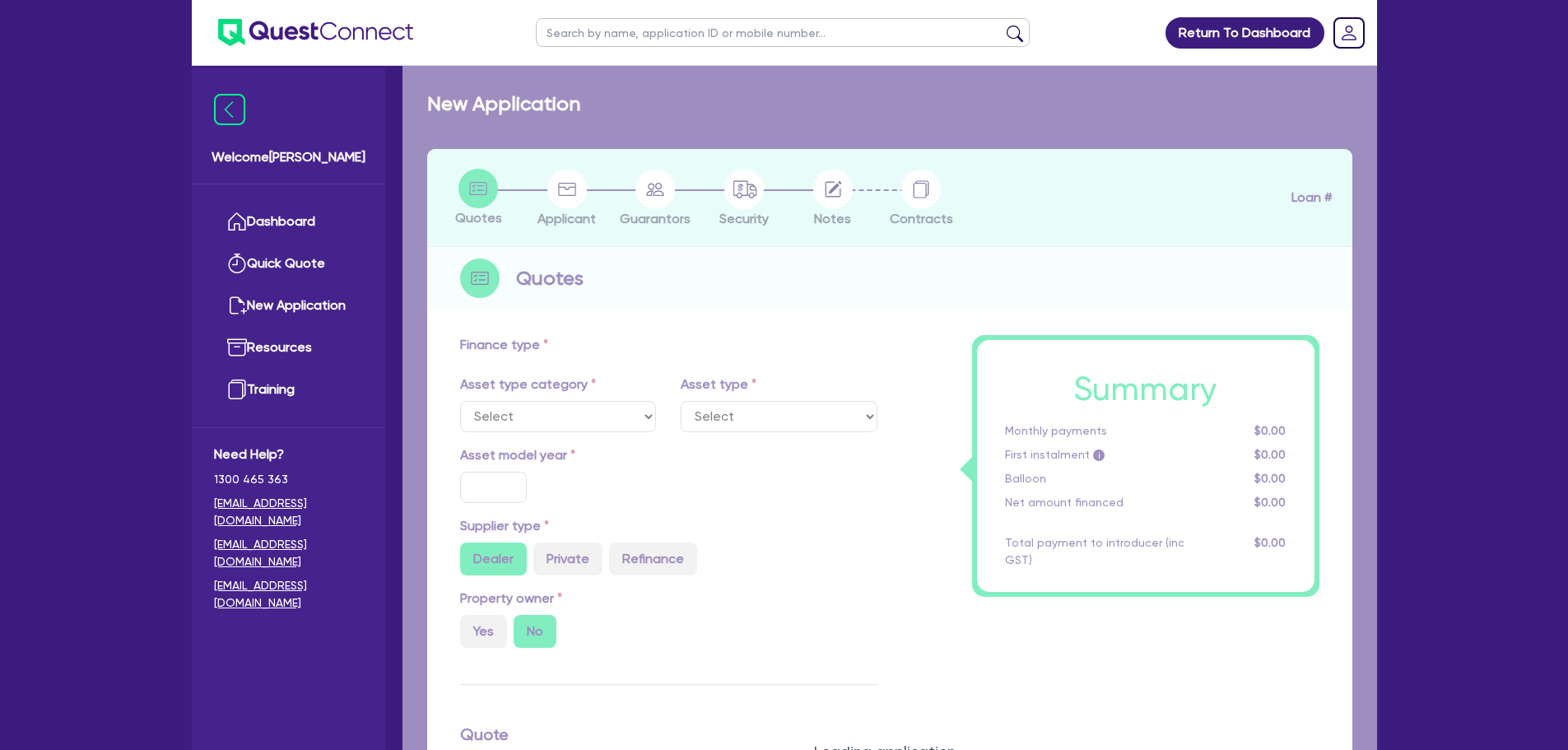
type input "17.95"
type input "1,490"
select select "PASSENGER_VEHICLES"
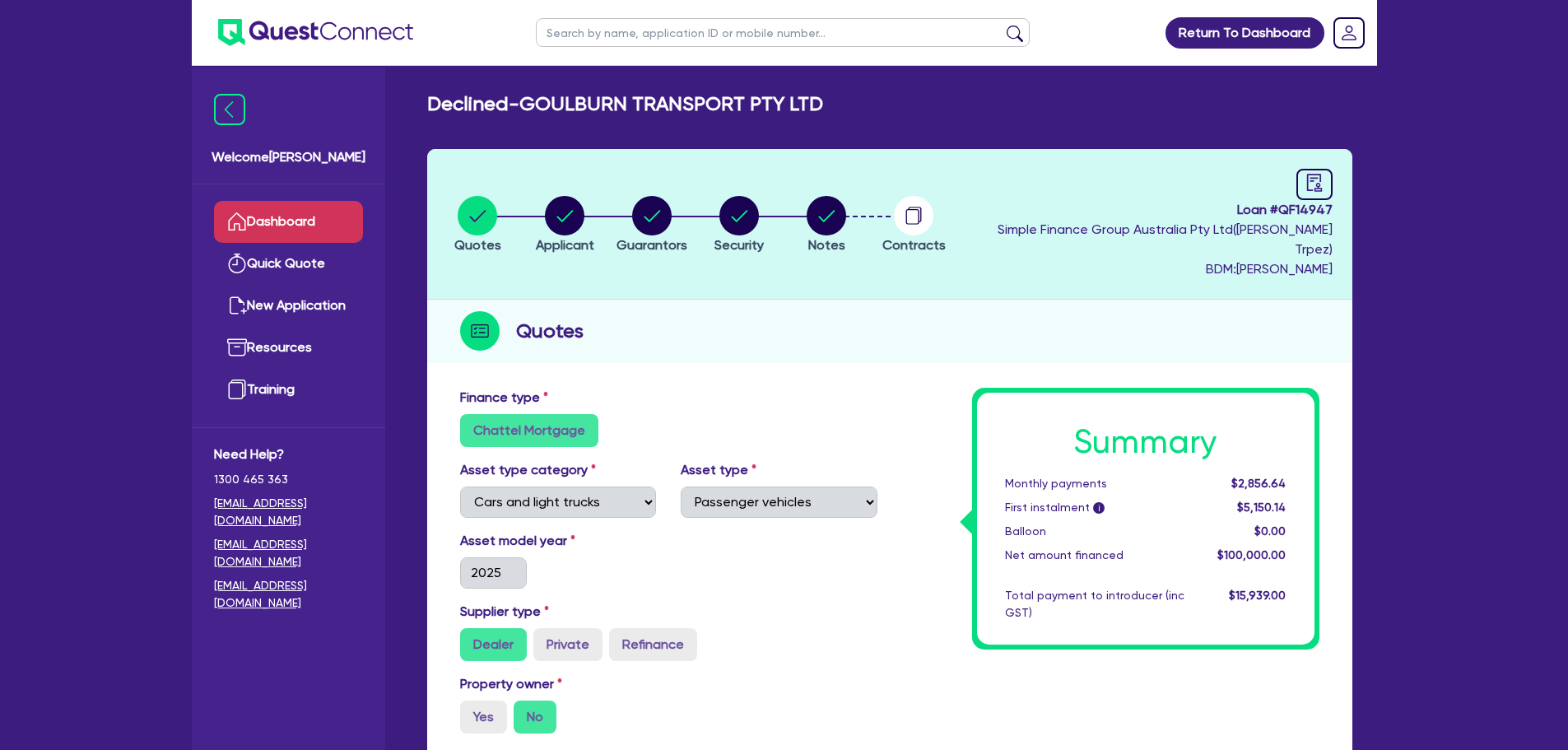
click at [314, 207] on link "Dashboard" at bounding box center [289, 222] width 149 height 42
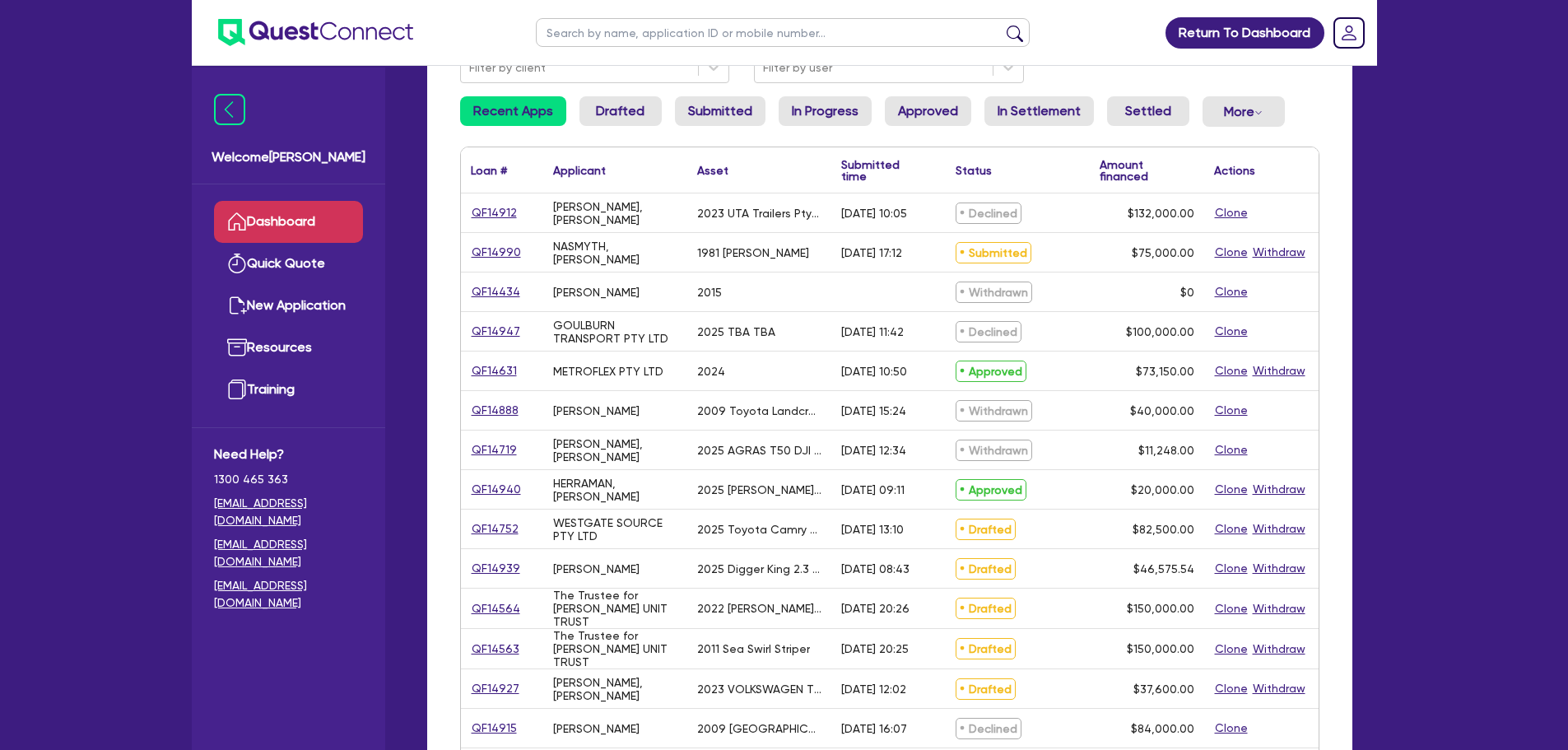
scroll to position [164, 0]
click at [493, 521] on link "QF14752" at bounding box center [494, 527] width 48 height 19
select select "CARS_AND_LIGHT_TRUCKS"
select select "PASSENGER_VEHICLES"
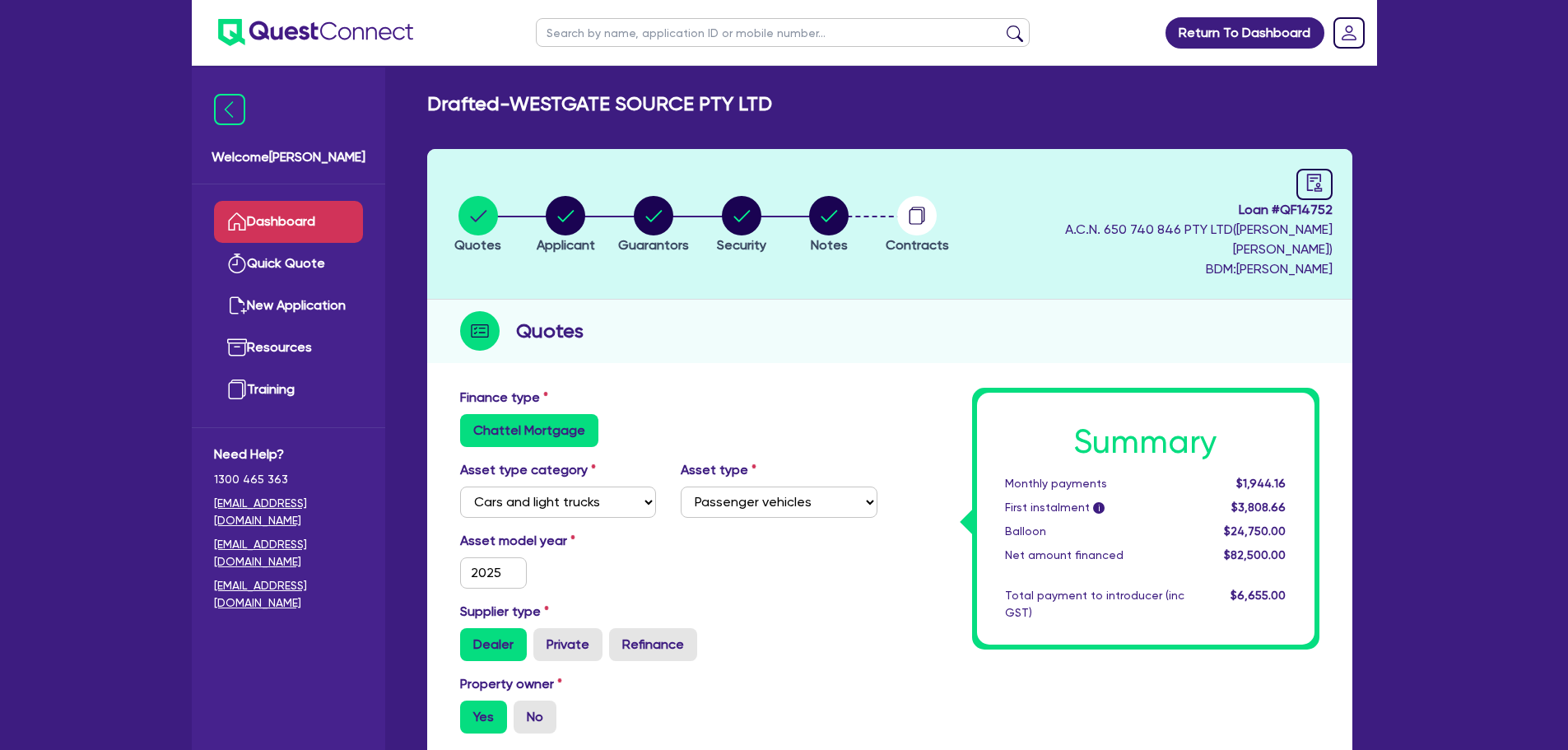
click at [306, 206] on link "Dashboard" at bounding box center [289, 222] width 149 height 42
